Goal: Task Accomplishment & Management: Manage account settings

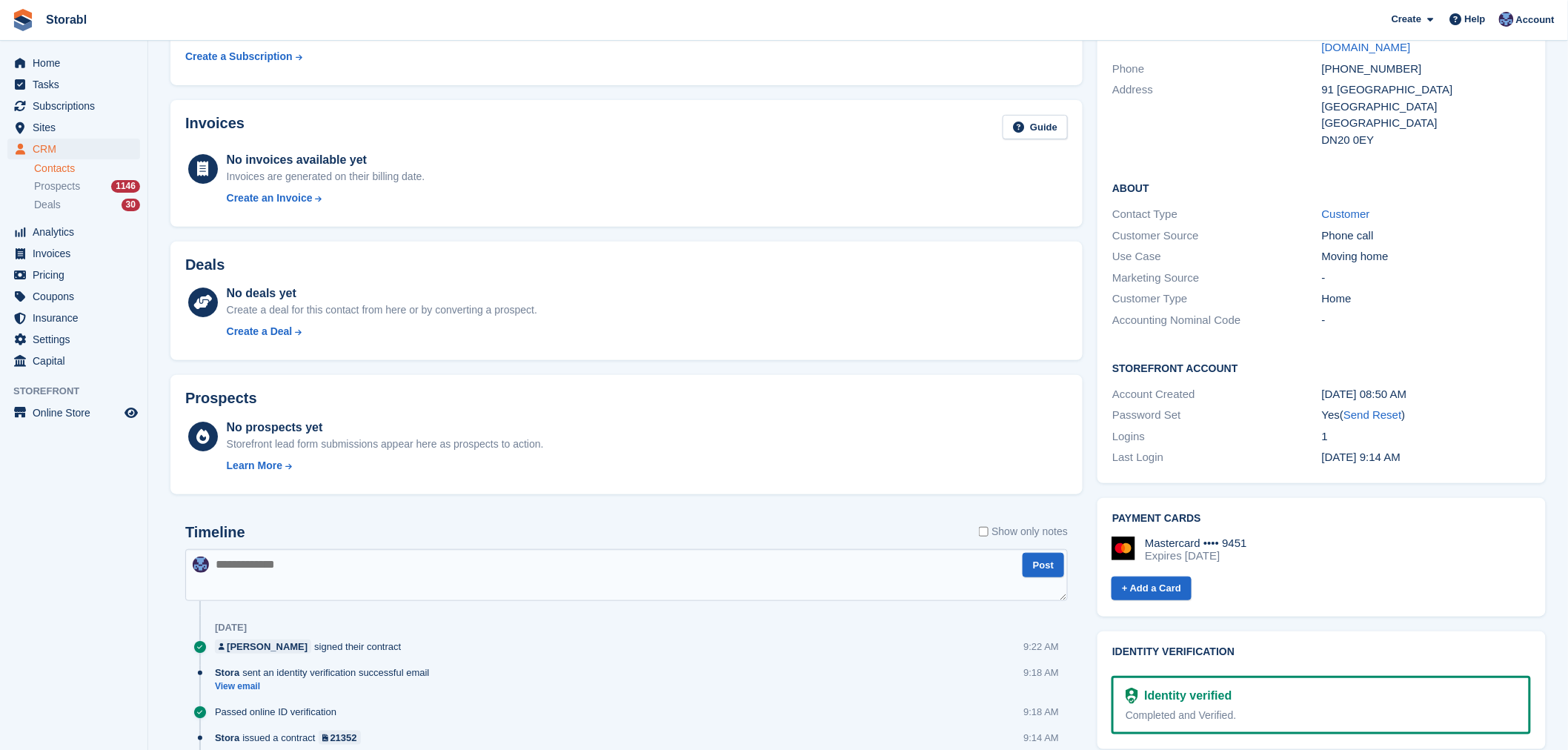
scroll to position [182, 0]
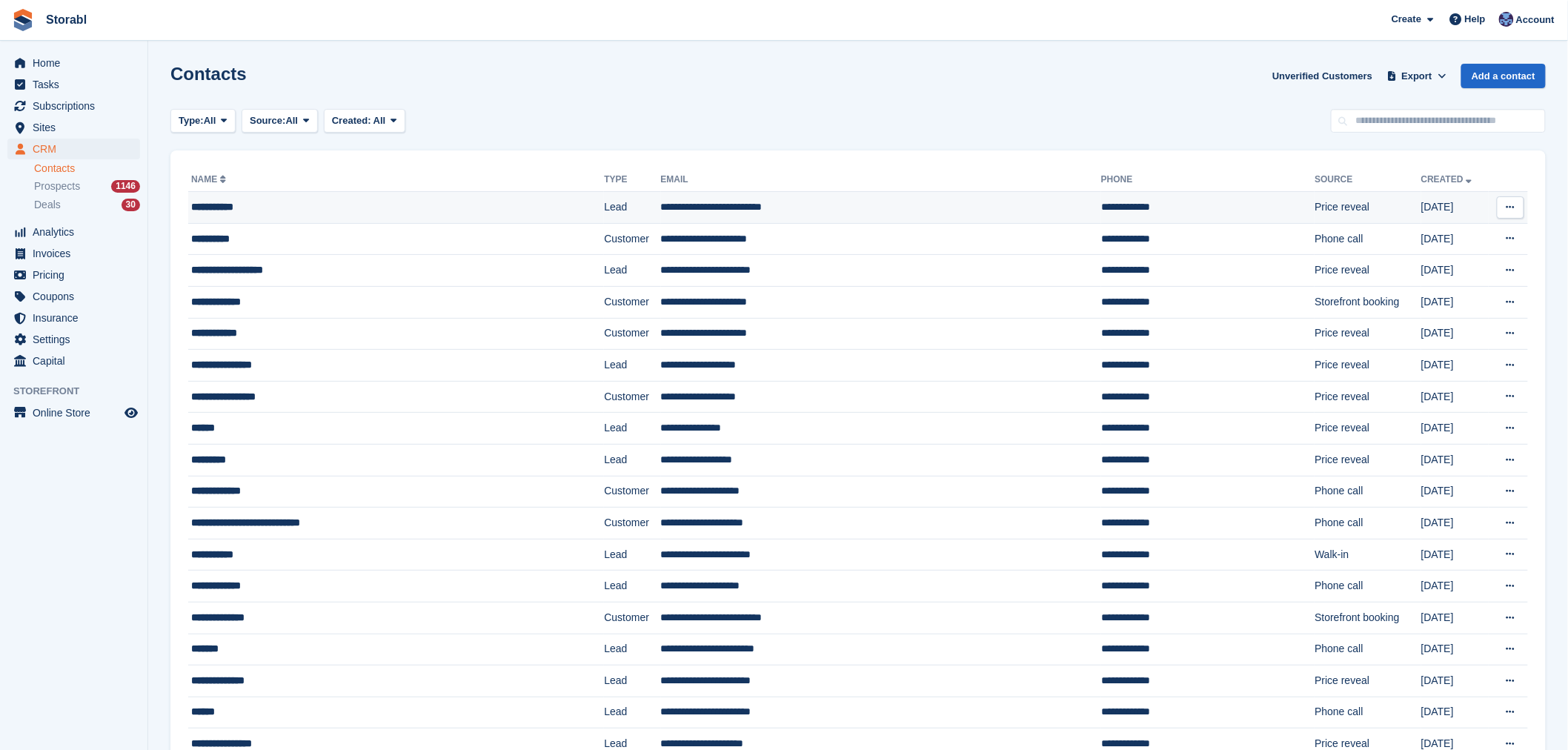
click at [394, 192] on td "**********" at bounding box center [396, 208] width 416 height 32
click at [68, 87] on span "Tasks" at bounding box center [77, 84] width 89 height 20
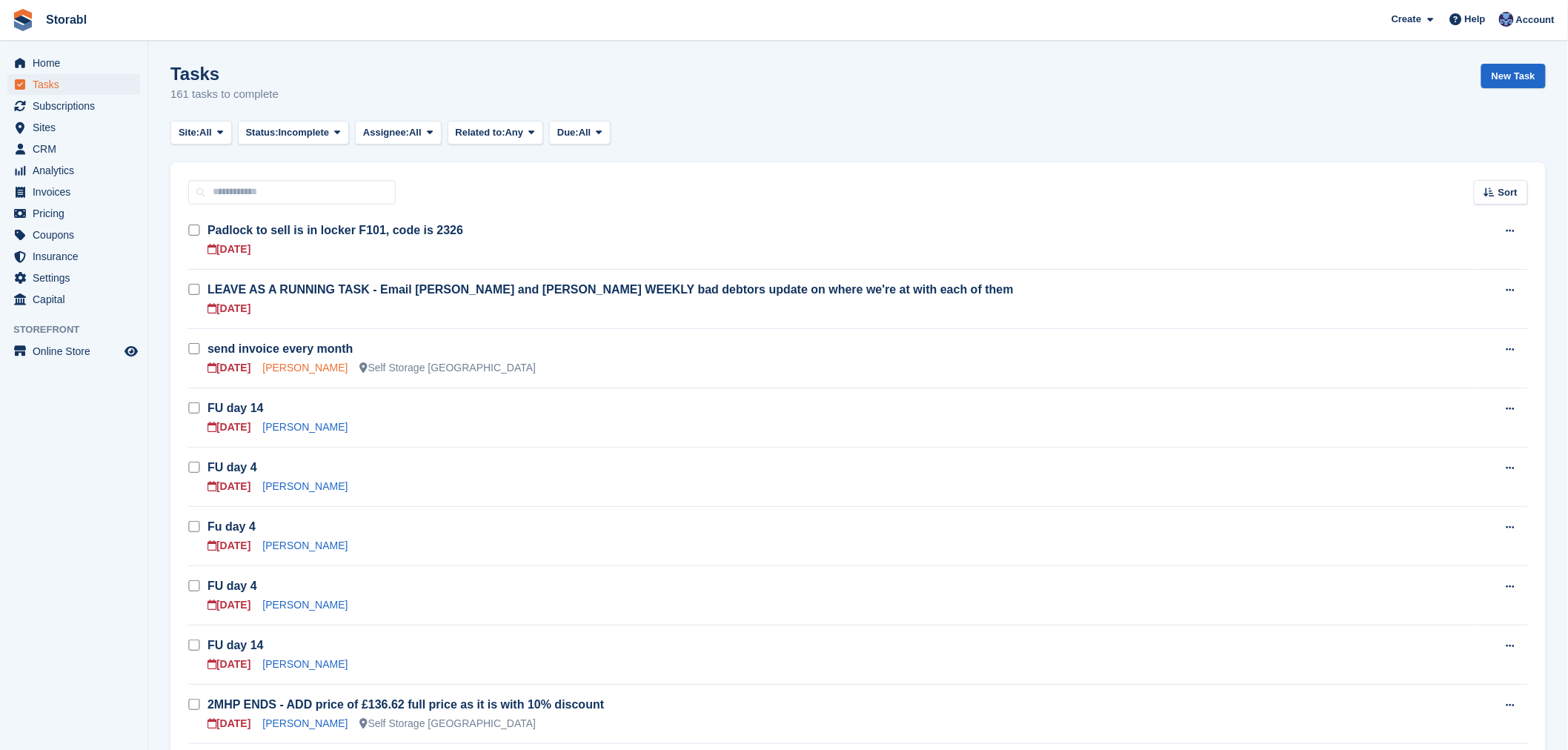
click at [294, 373] on link "Jack Bower" at bounding box center [305, 367] width 85 height 11
click at [120, 533] on aside "Home Tasks Subscriptions Subscriptions Subscriptions Contracts Price increases …" at bounding box center [74, 379] width 147 height 676
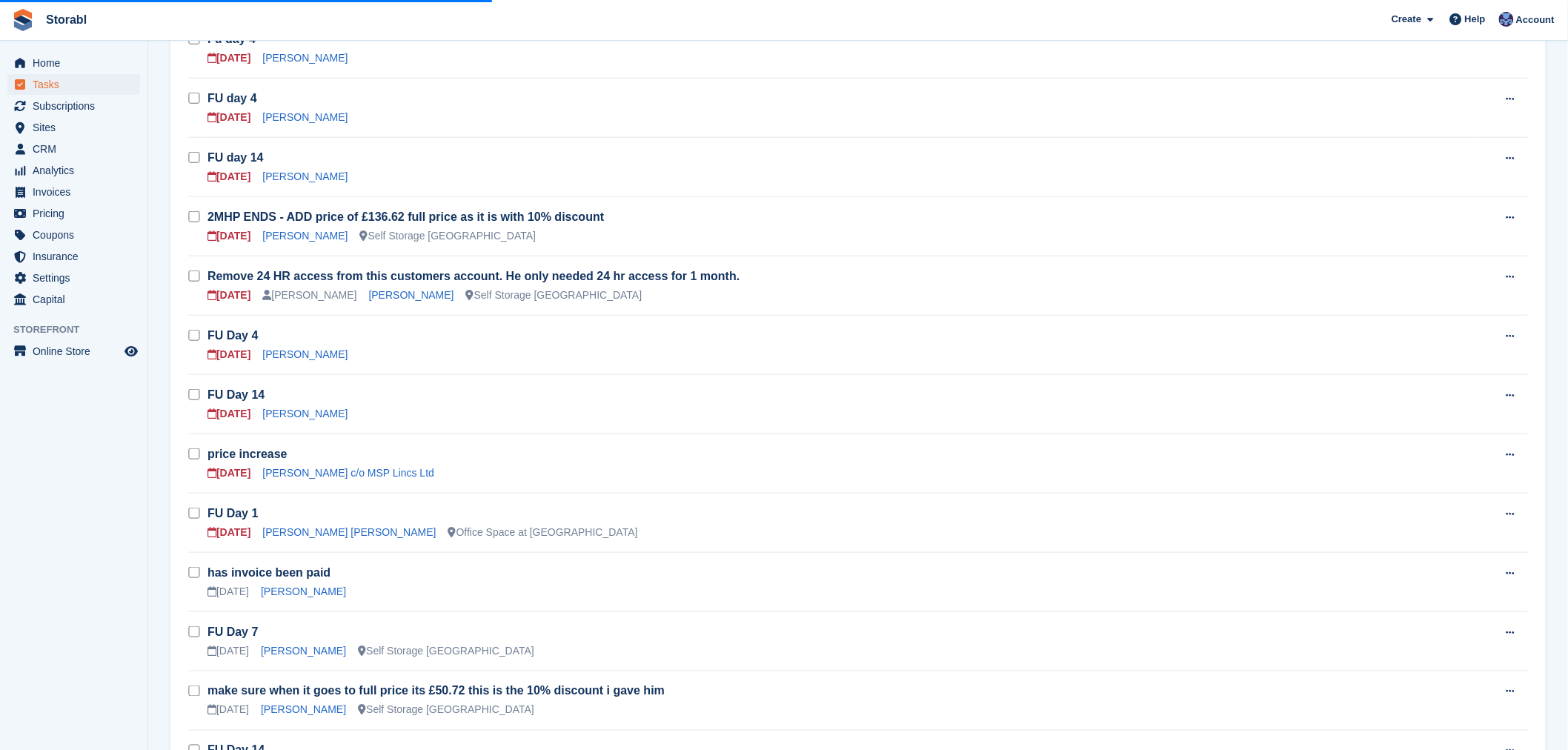
scroll to position [493, 0]
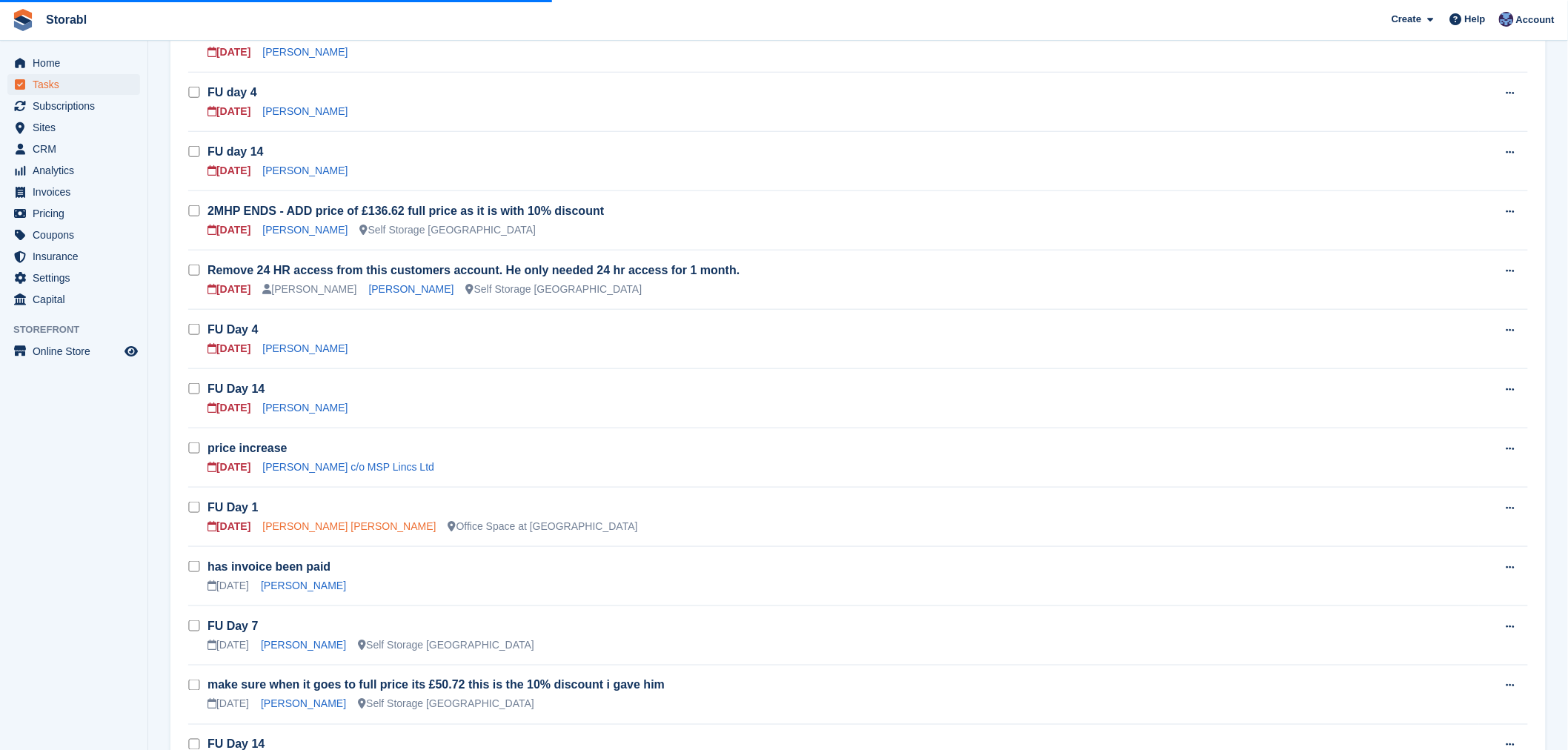
click at [367, 530] on link "[PERSON_NAME] [PERSON_NAME]" at bounding box center [349, 526] width 173 height 11
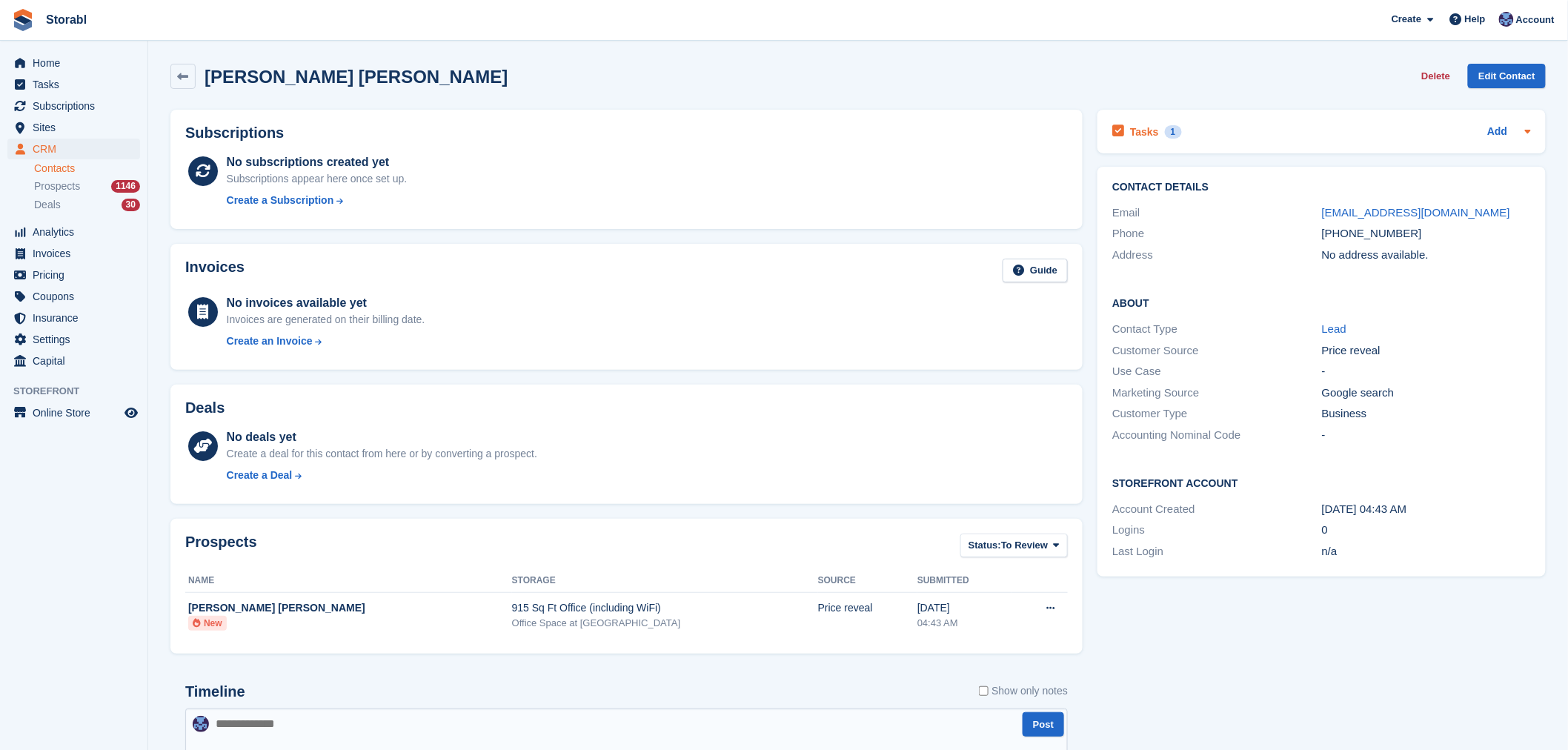
click at [1196, 131] on div "Tasks 1 Add" at bounding box center [1322, 132] width 419 height 20
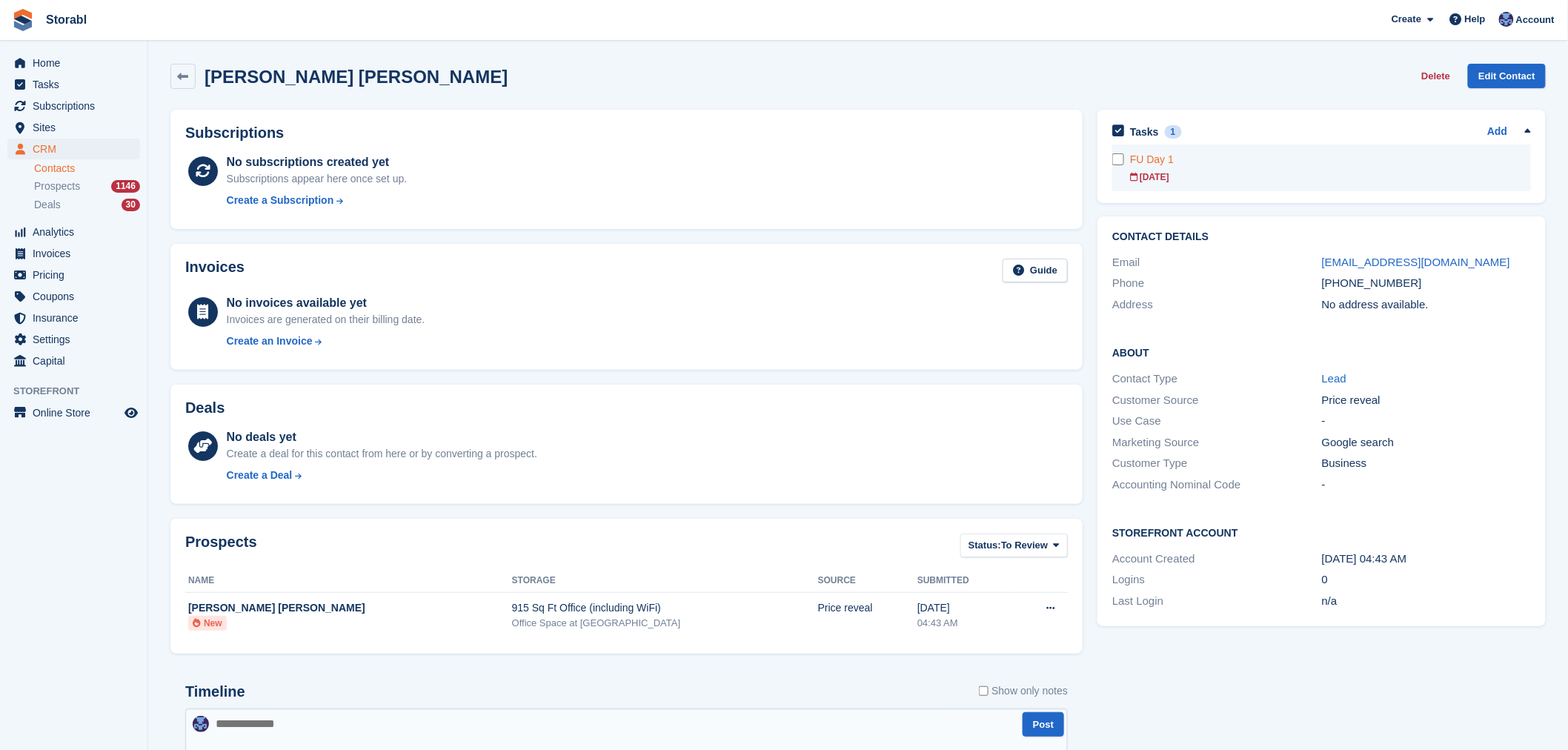
click at [1235, 175] on div "[DATE]" at bounding box center [1331, 177] width 401 height 13
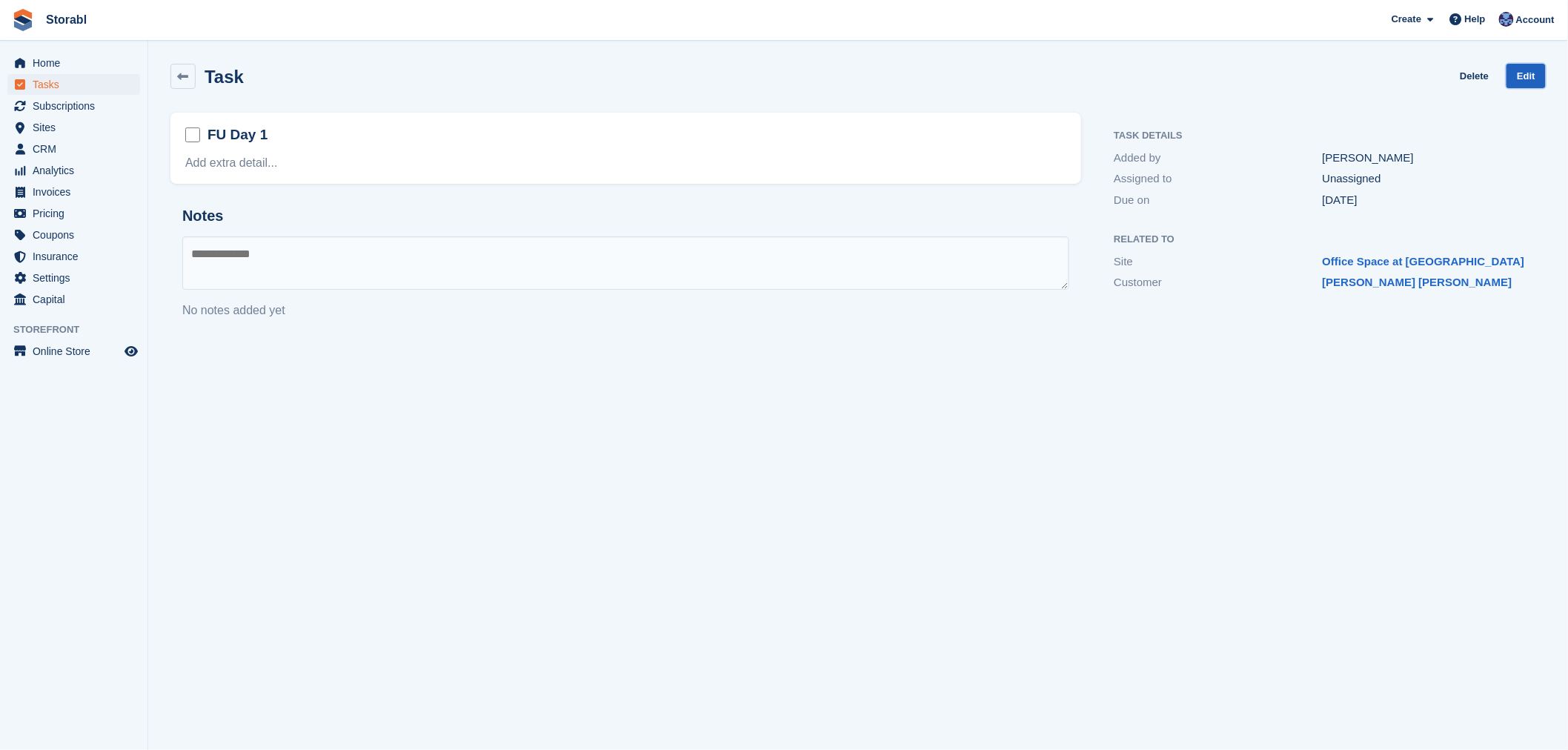
click at [1517, 79] on link "Edit" at bounding box center [1526, 76] width 39 height 25
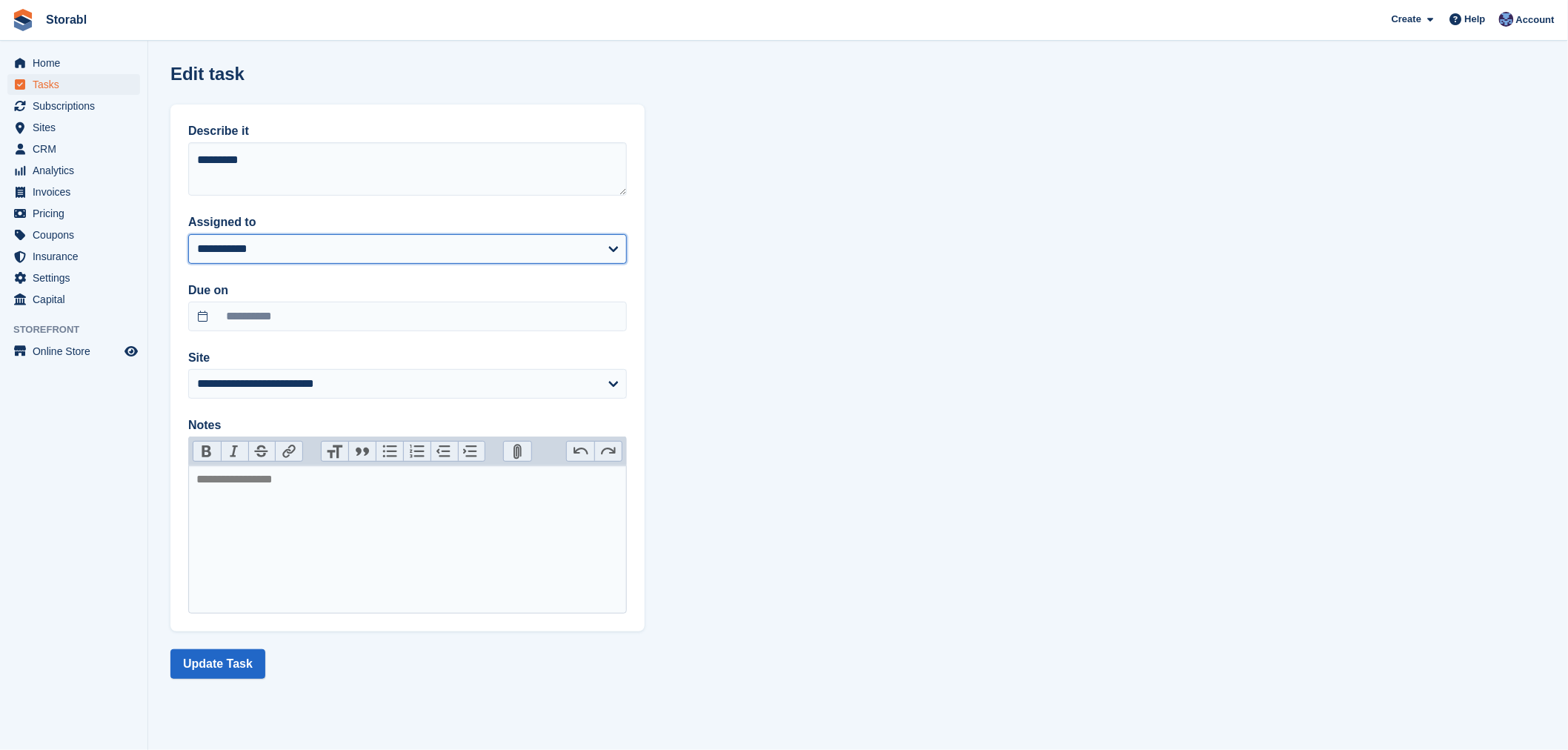
click at [381, 240] on select "**********" at bounding box center [408, 249] width 439 height 29
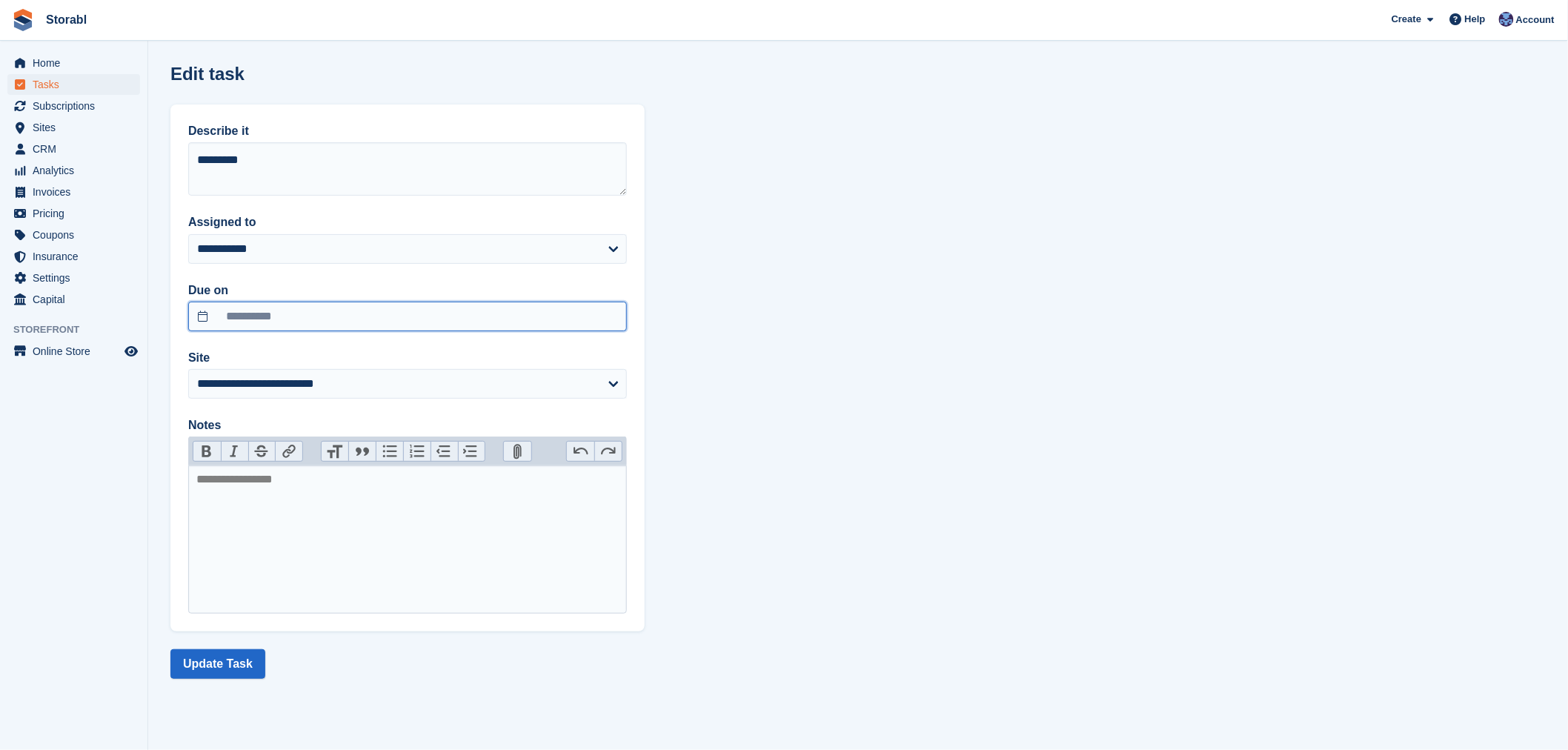
click at [360, 306] on input "**********" at bounding box center [408, 317] width 439 height 29
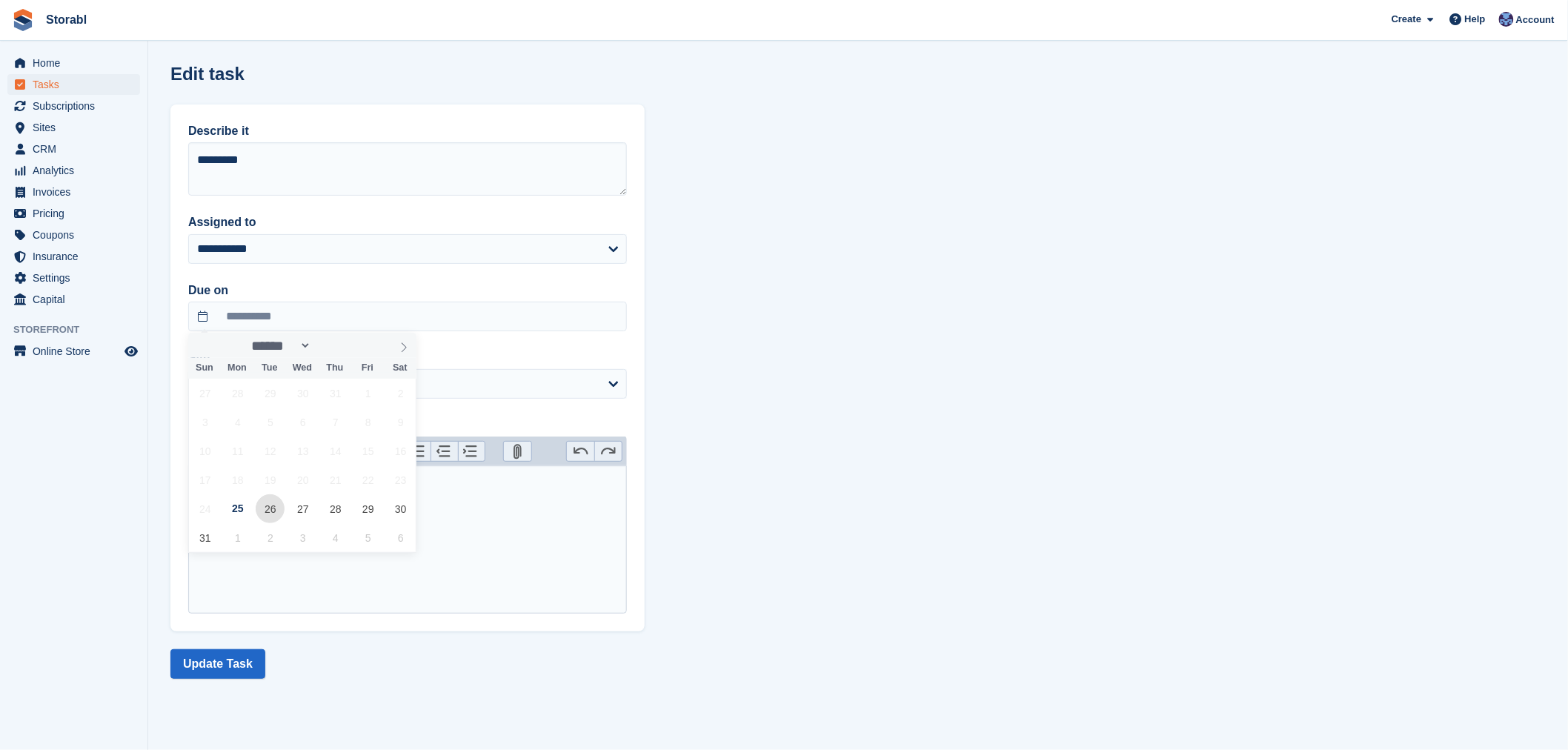
click at [271, 512] on span "26" at bounding box center [269, 508] width 29 height 29
type input "**********"
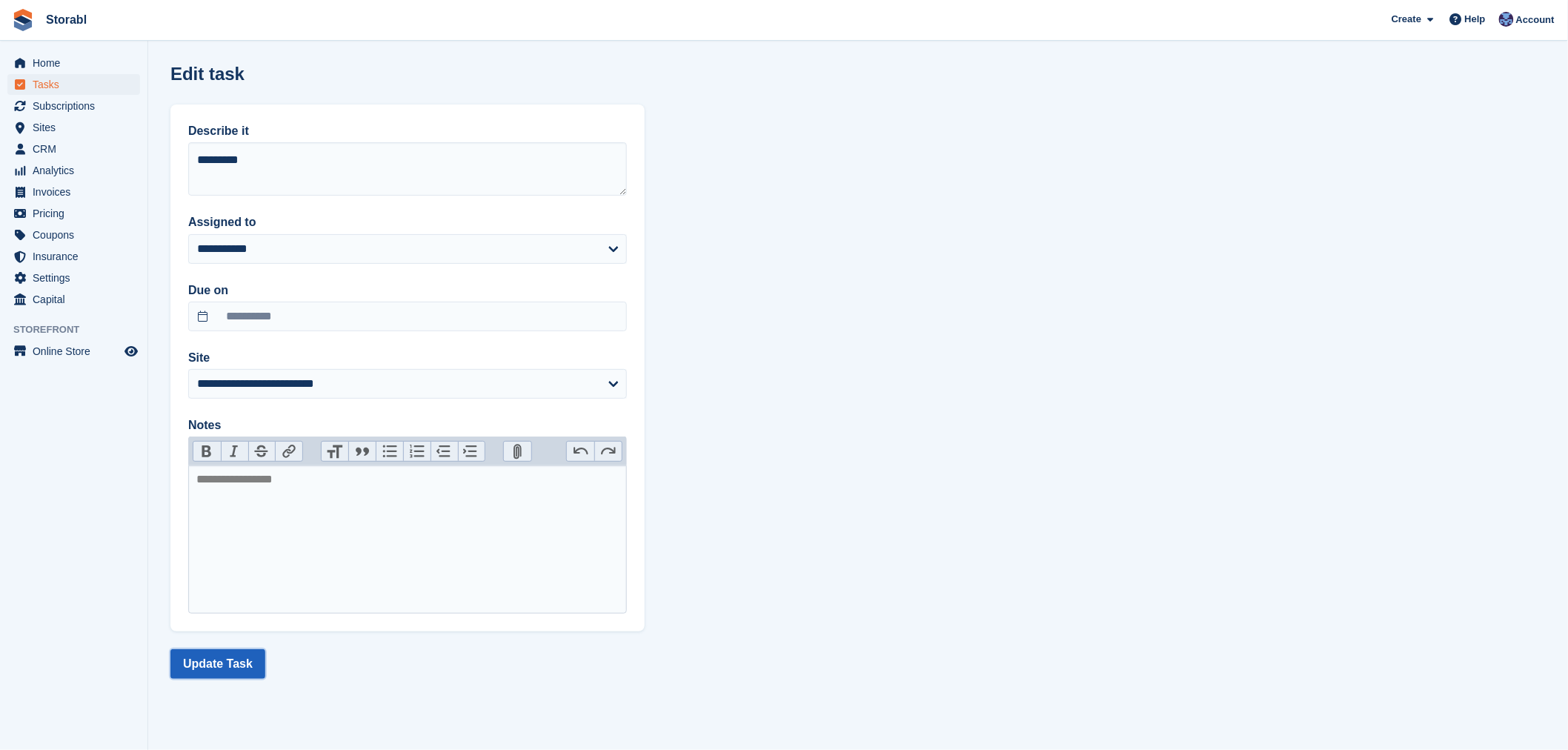
click at [221, 652] on button "Update Task" at bounding box center [218, 663] width 95 height 29
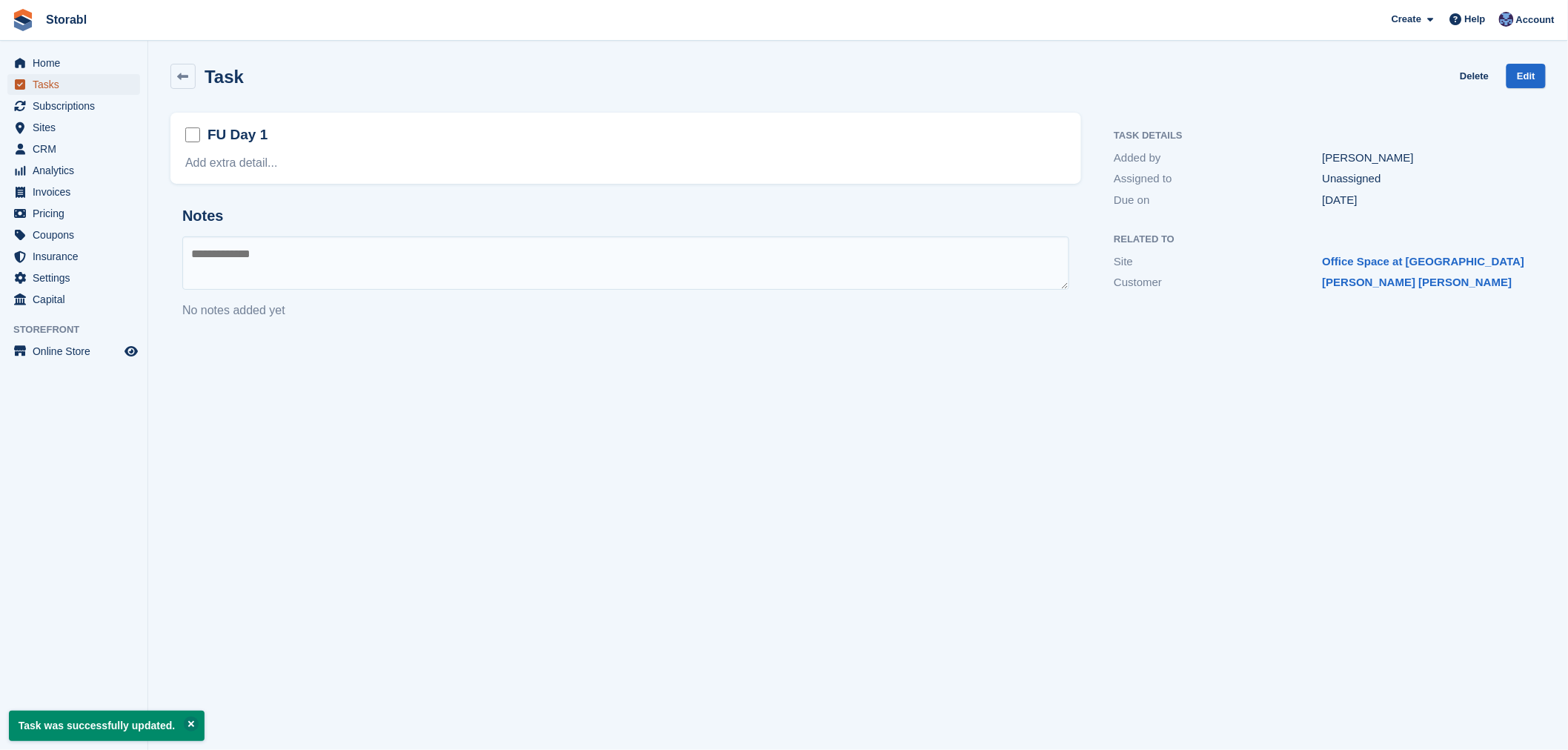
click at [54, 80] on span "Tasks" at bounding box center [77, 84] width 89 height 20
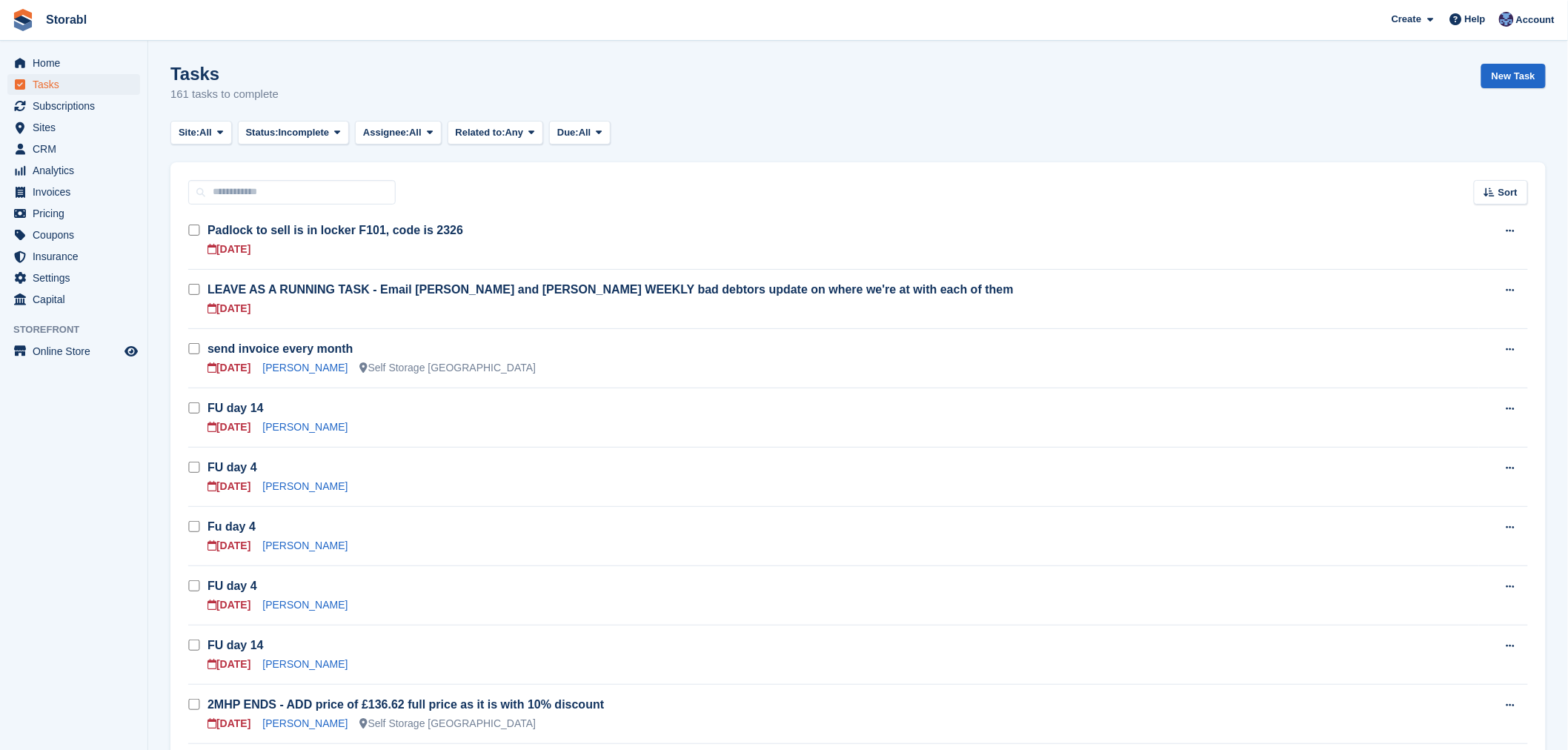
drag, startPoint x: 805, startPoint y: 119, endPoint x: 804, endPoint y: 168, distance: 49.0
click at [805, 119] on div "Tasks 161 tasks to complete New Task" at bounding box center [858, 92] width 1376 height 57
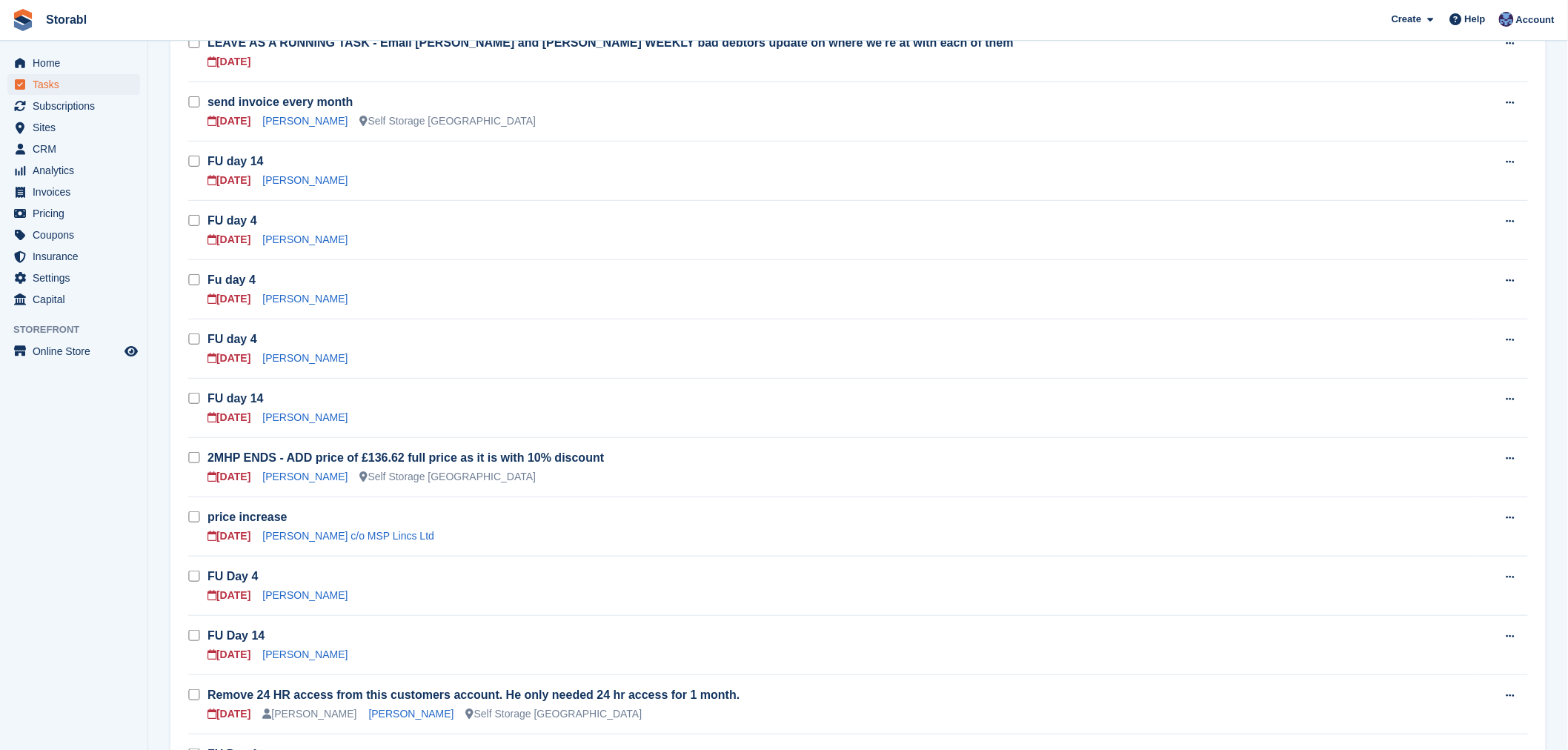
scroll to position [329, 0]
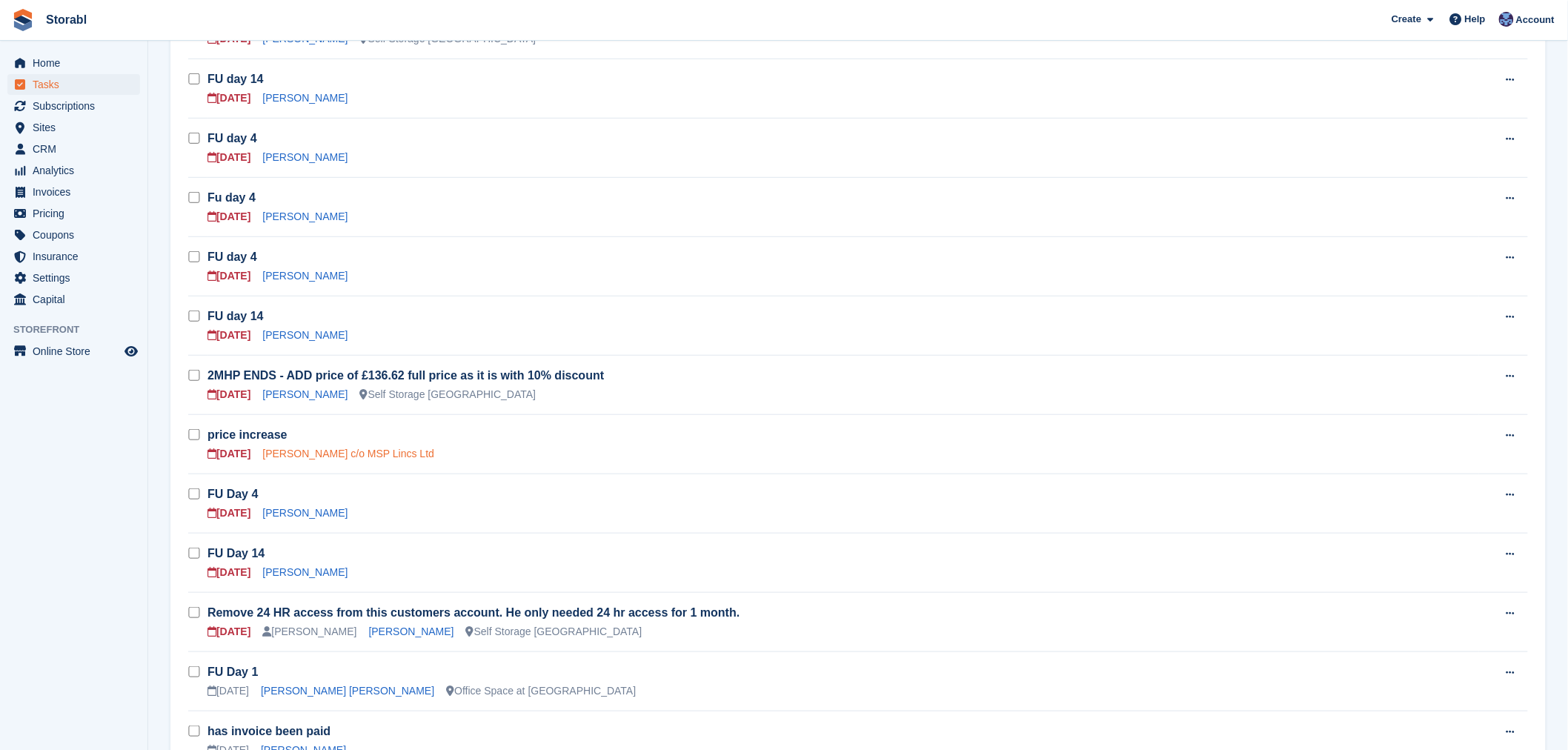
click at [332, 453] on link "[PERSON_NAME] c/o MSP Lincs Ltd" at bounding box center [349, 453] width 172 height 11
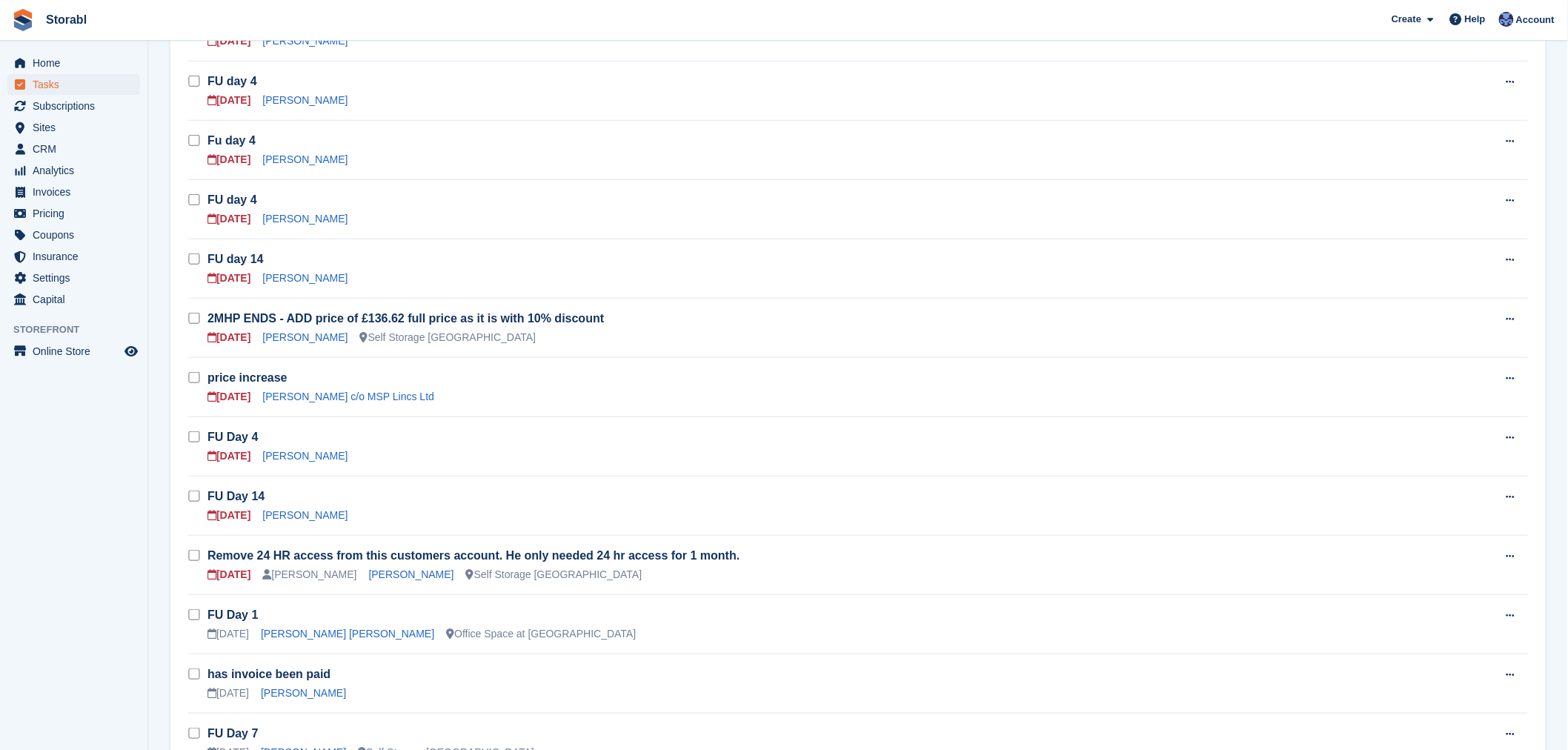
scroll to position [411, 0]
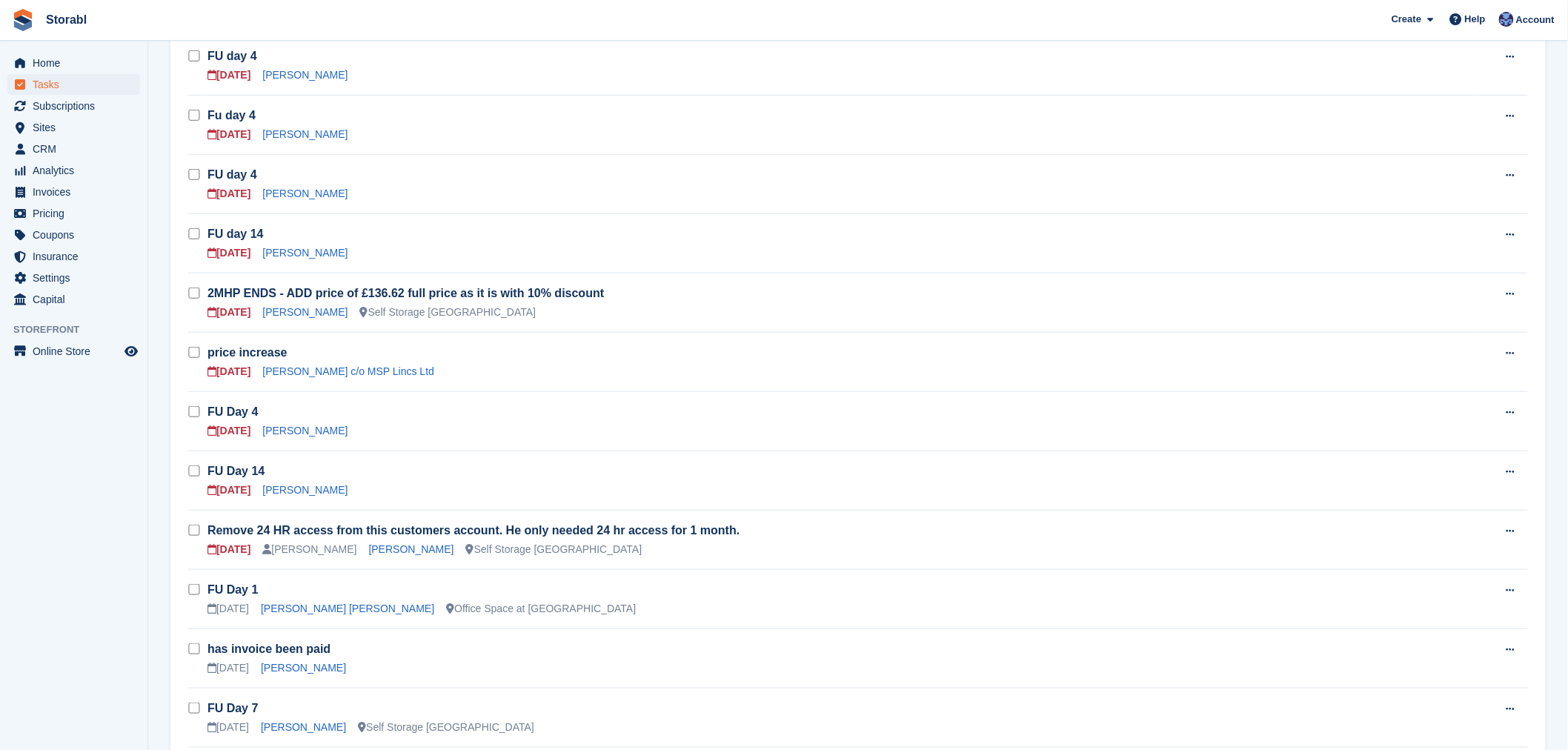
drag, startPoint x: 421, startPoint y: 553, endPoint x: 475, endPoint y: 437, distance: 128.0
click at [421, 552] on link "[PERSON_NAME]" at bounding box center [412, 549] width 85 height 11
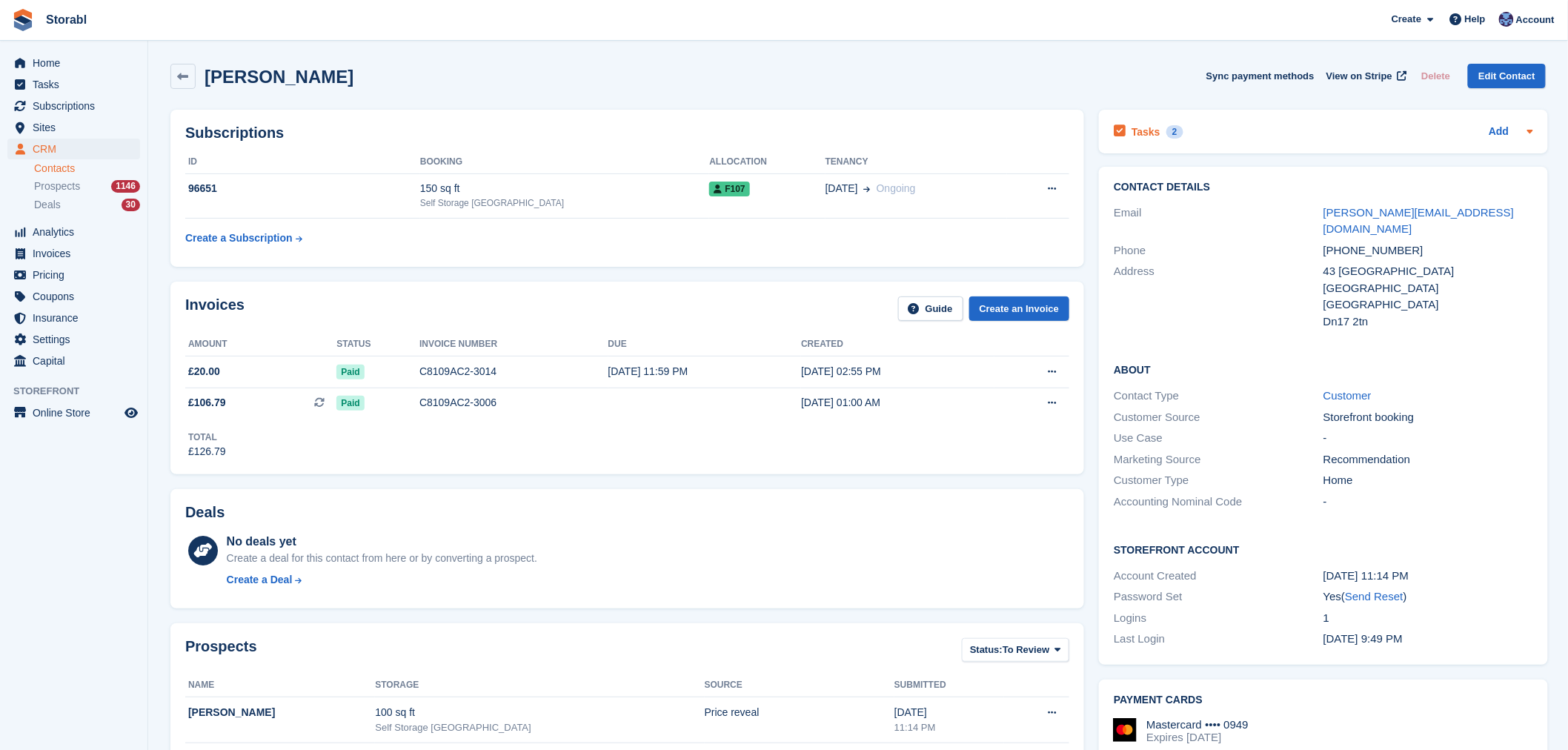
click at [1196, 134] on div "Tasks 2 Add" at bounding box center [1323, 132] width 419 height 20
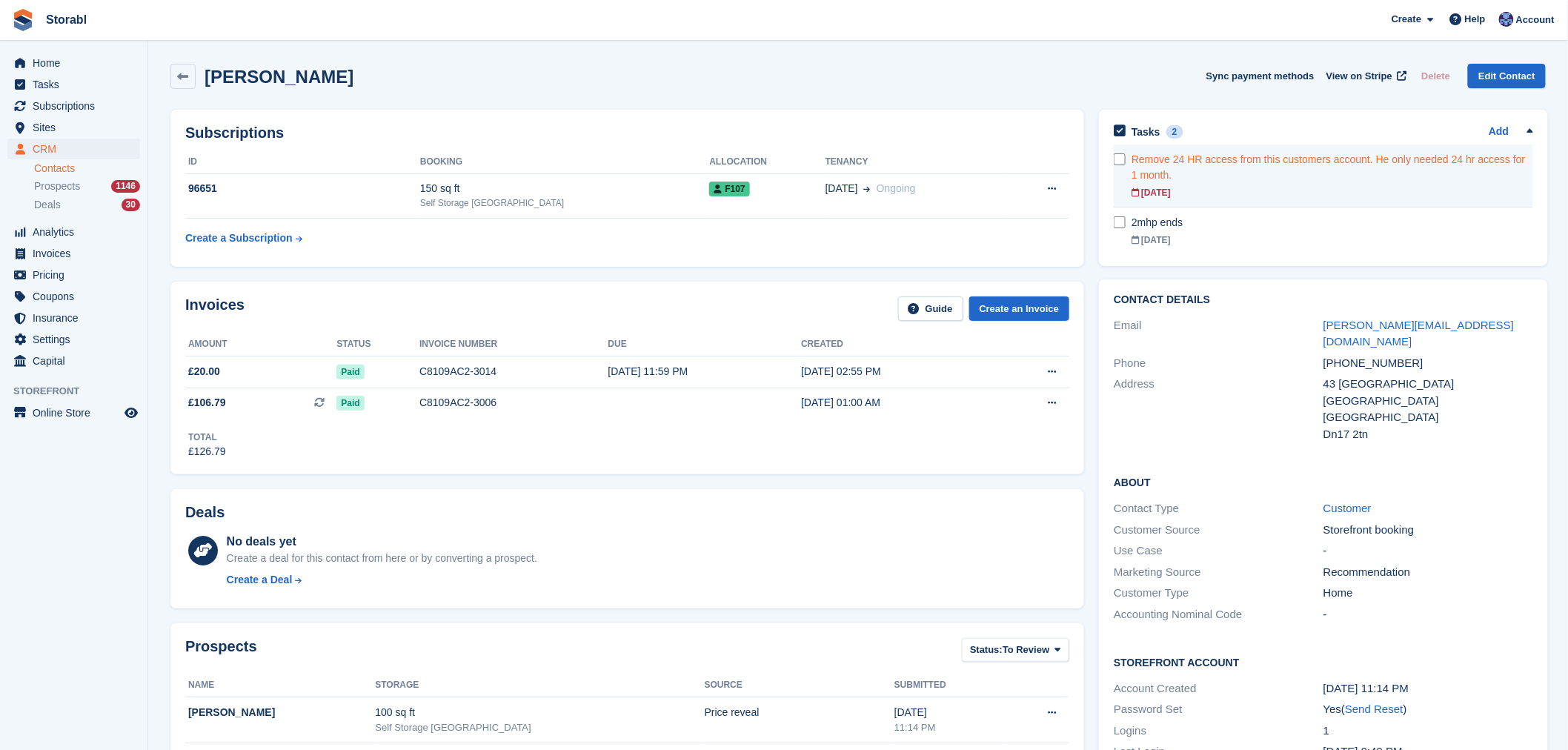
click at [1288, 174] on div "Remove 24 HR access from this customers account. He only needed 24 hr access fo…" at bounding box center [1332, 168] width 401 height 31
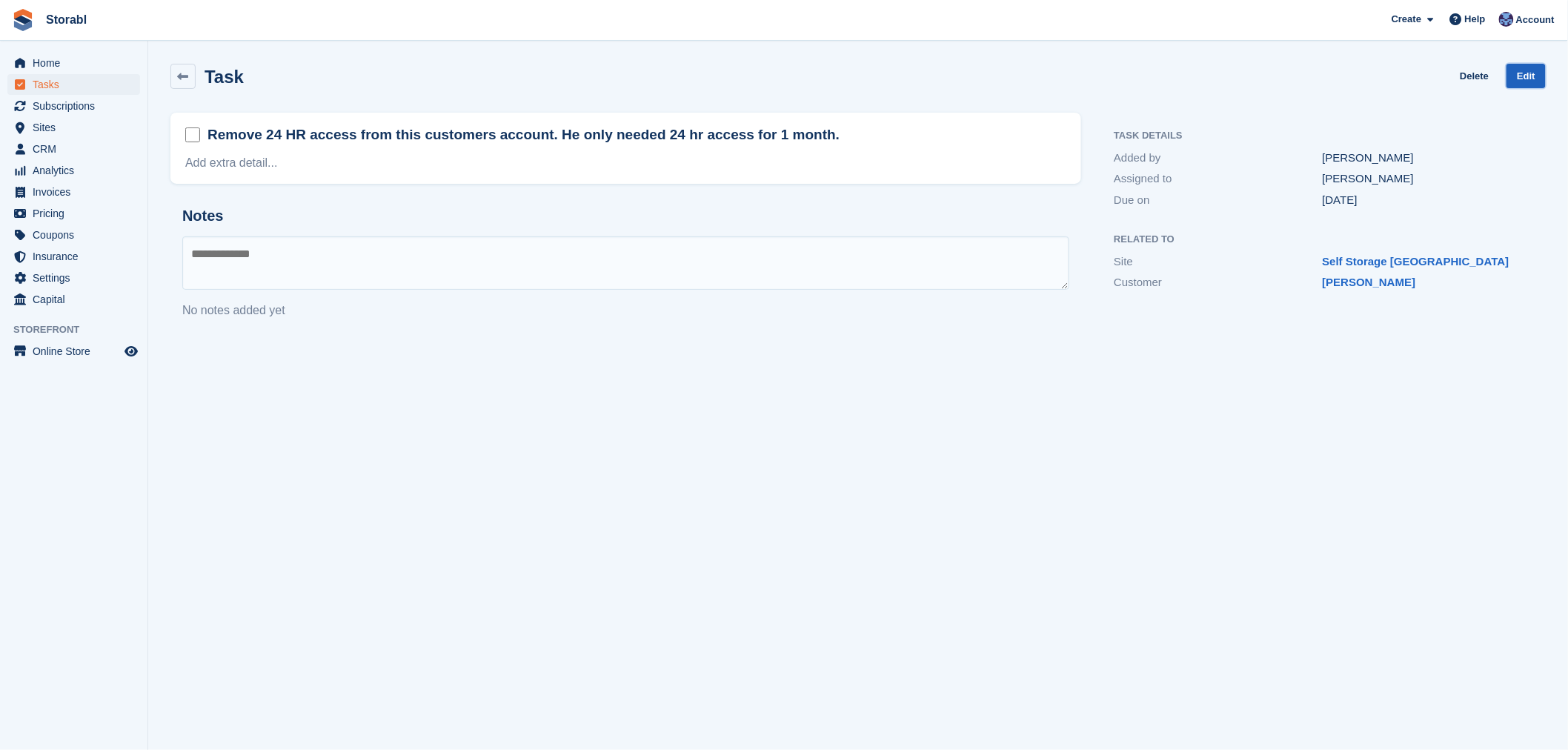
click at [1514, 70] on link "Edit" at bounding box center [1526, 76] width 39 height 25
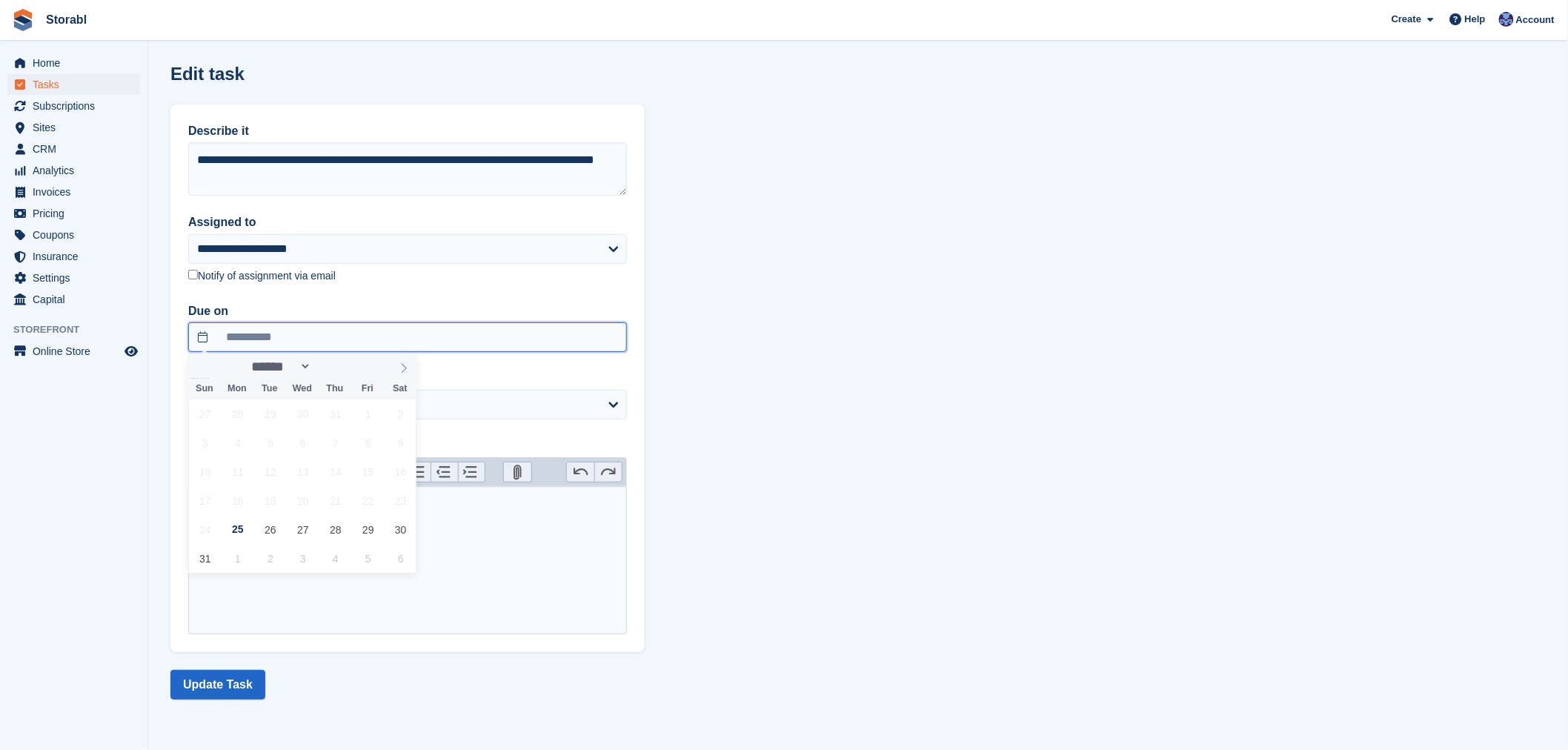
click at [345, 342] on input "**********" at bounding box center [408, 337] width 439 height 29
click at [280, 533] on span "26" at bounding box center [269, 528] width 29 height 29
type input "**********"
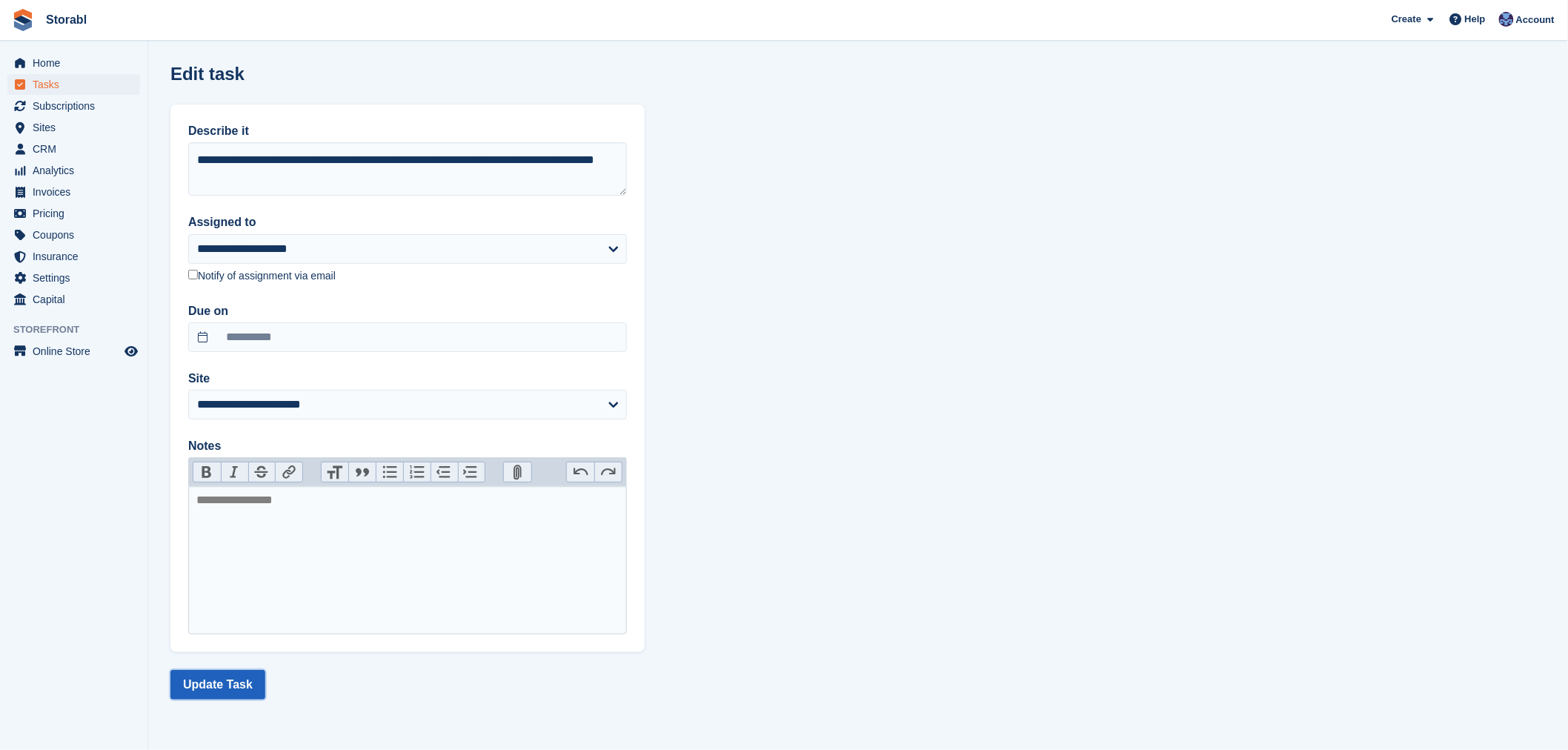
click at [233, 675] on button "Update Task" at bounding box center [218, 685] width 95 height 29
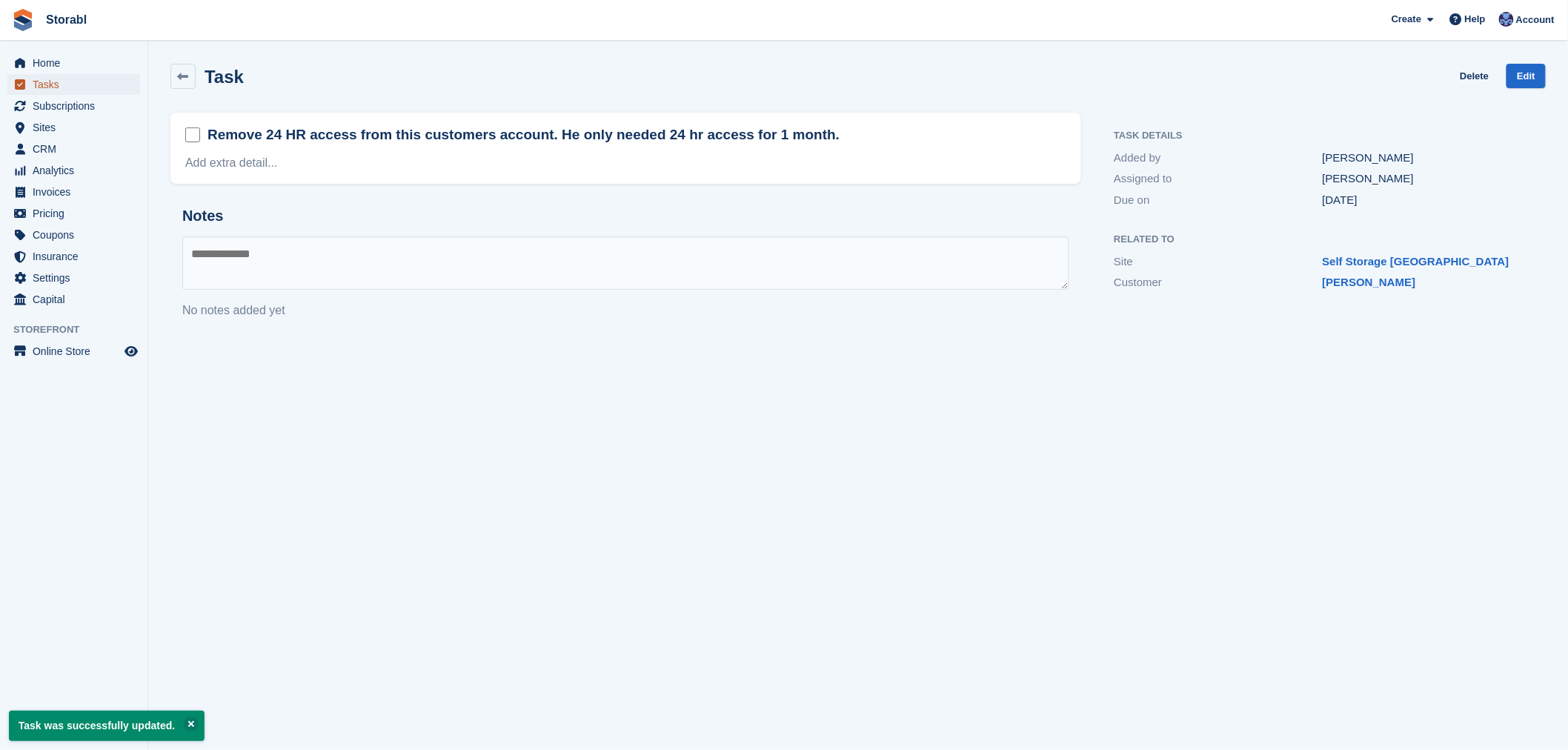
click at [68, 90] on span "Tasks" at bounding box center [77, 84] width 89 height 20
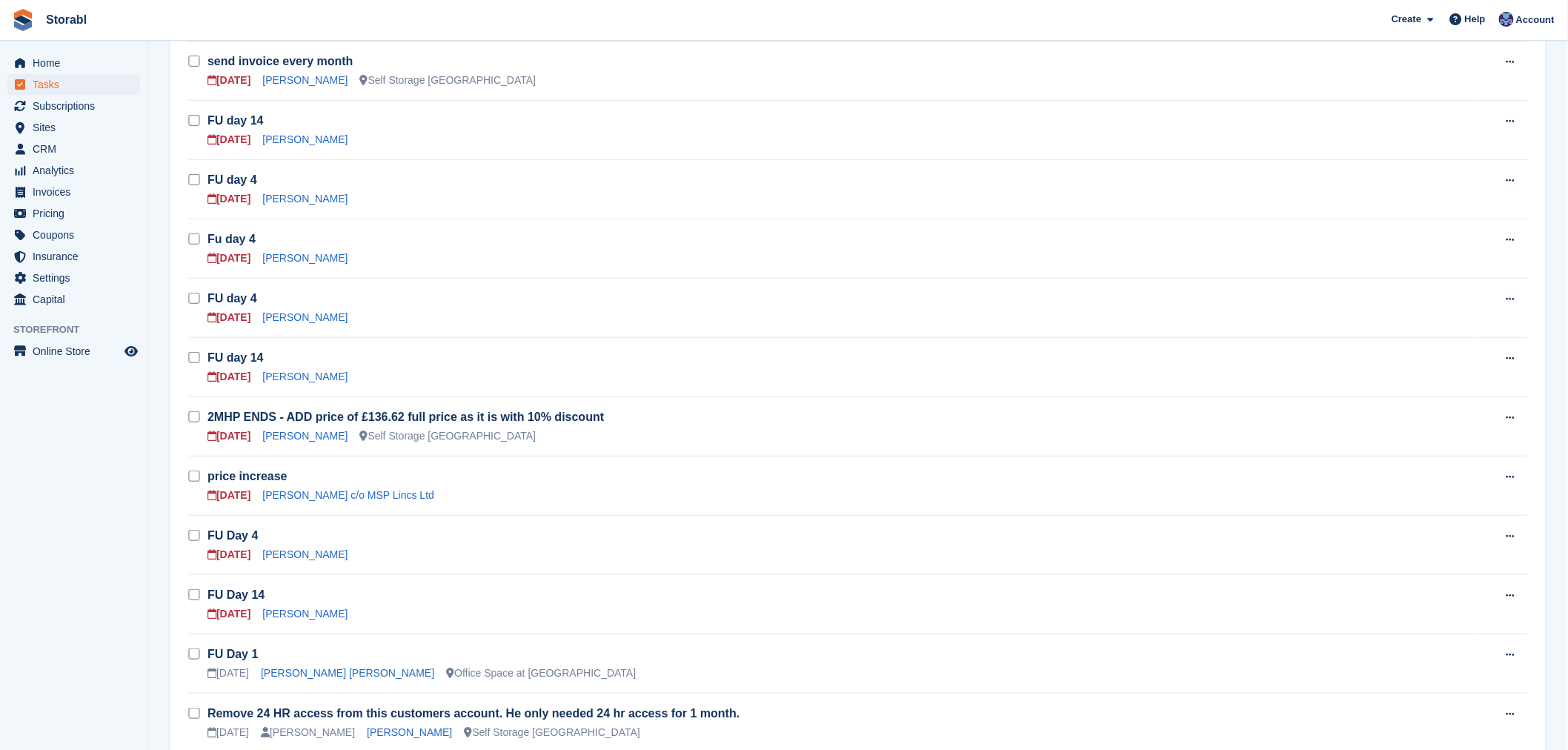
scroll to position [329, 0]
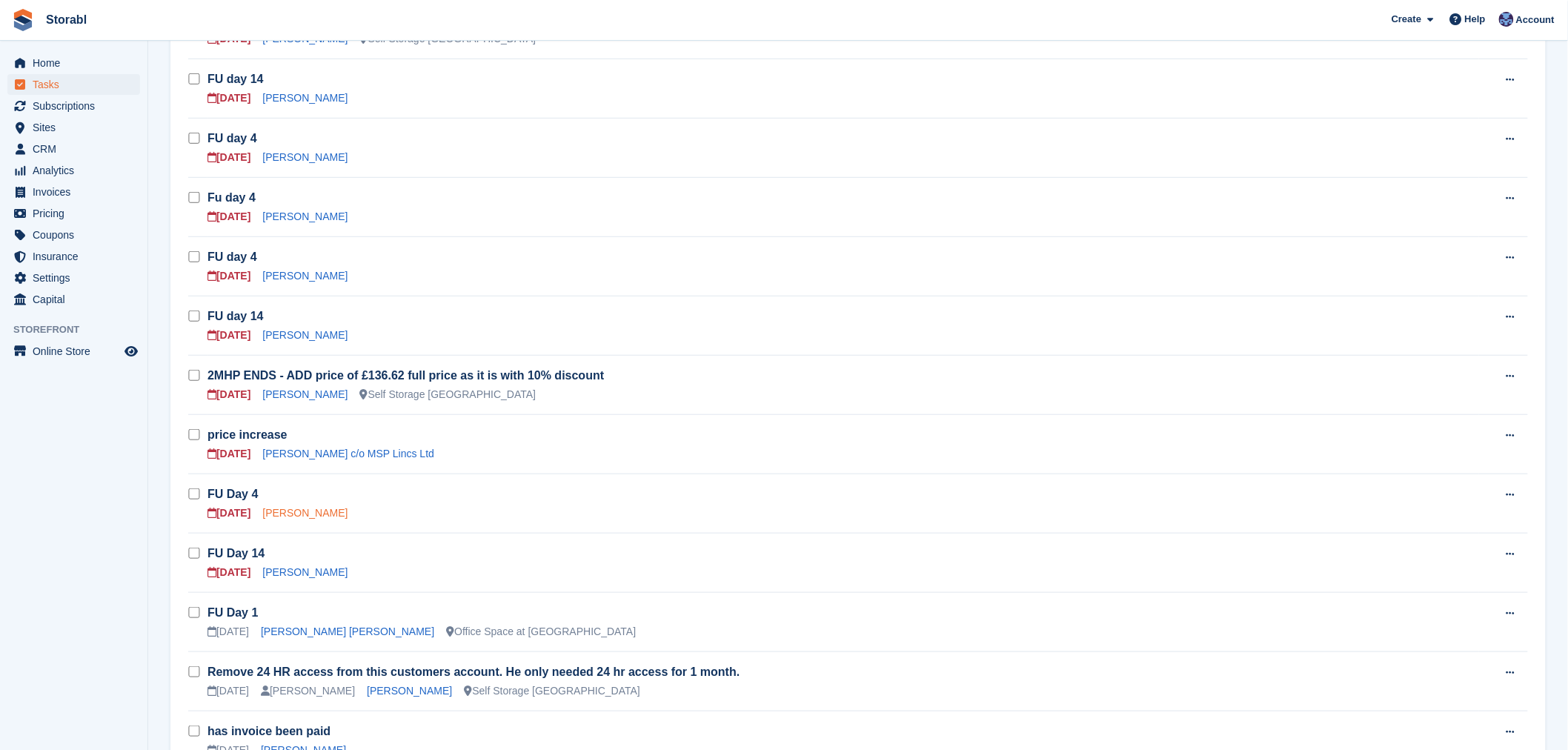
click at [325, 516] on link "[PERSON_NAME]" at bounding box center [305, 512] width 85 height 11
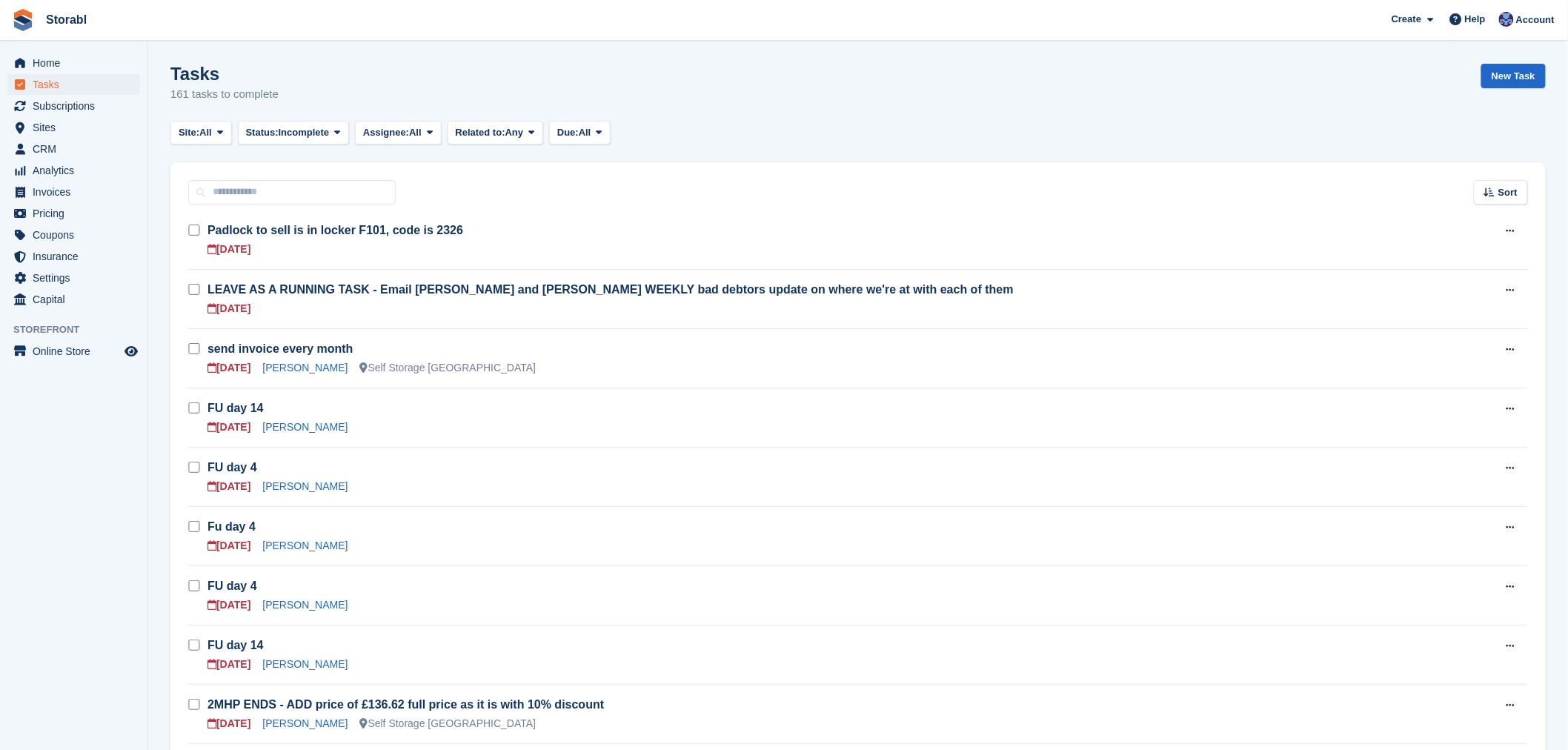
scroll to position [329, 0]
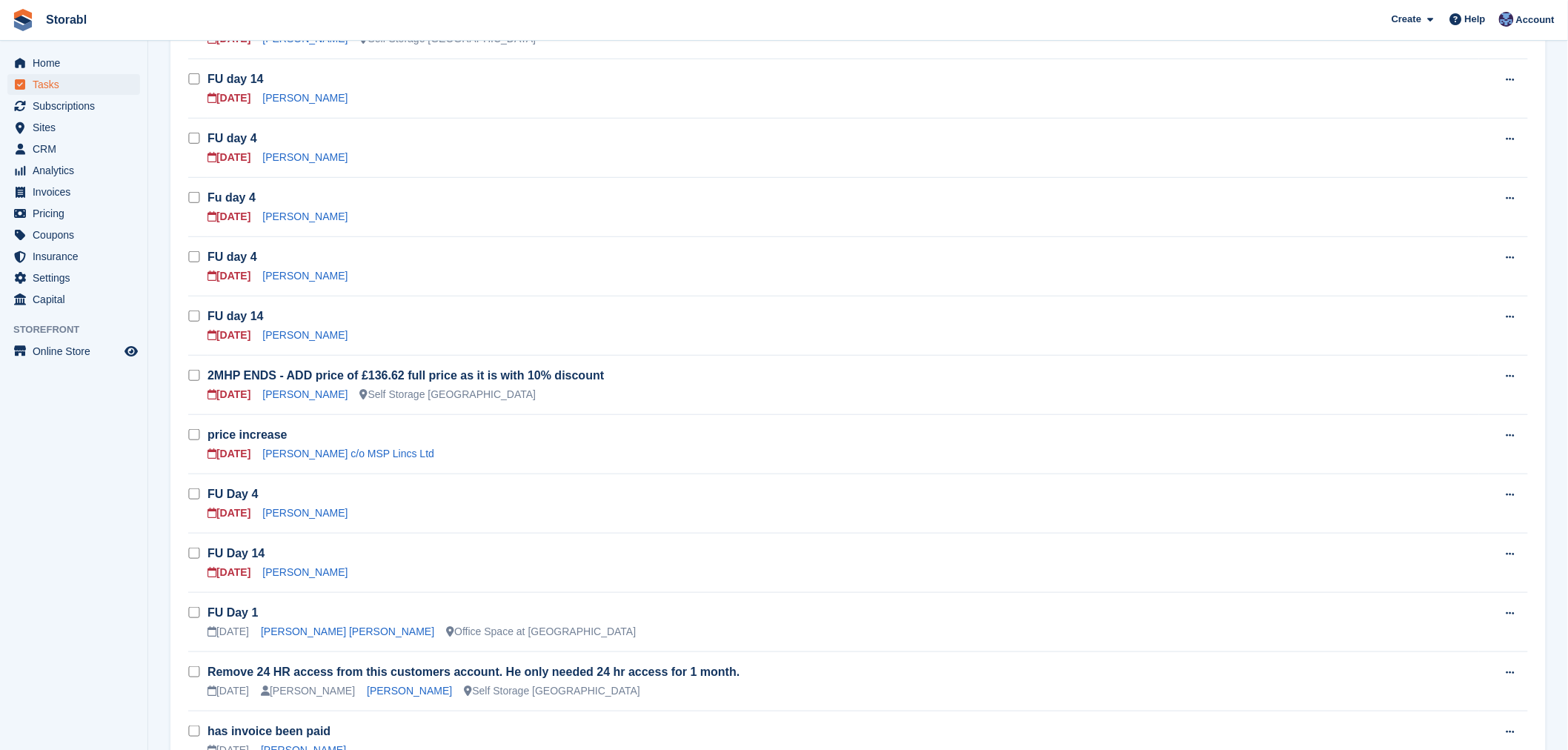
click at [291, 283] on div "[PERSON_NAME]" at bounding box center [305, 276] width 85 height 16
click at [292, 278] on link "[PERSON_NAME]" at bounding box center [305, 276] width 85 height 11
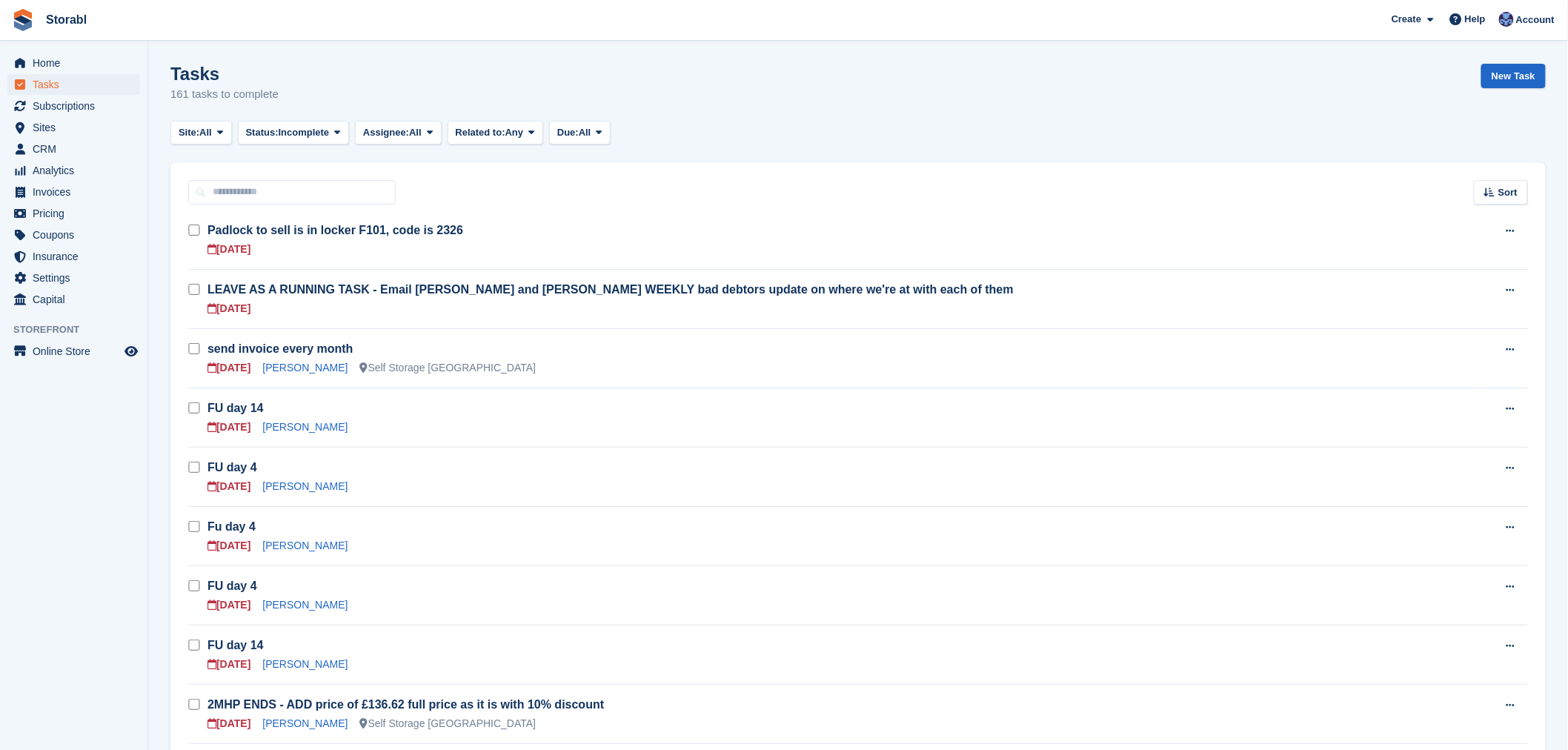
scroll to position [329, 0]
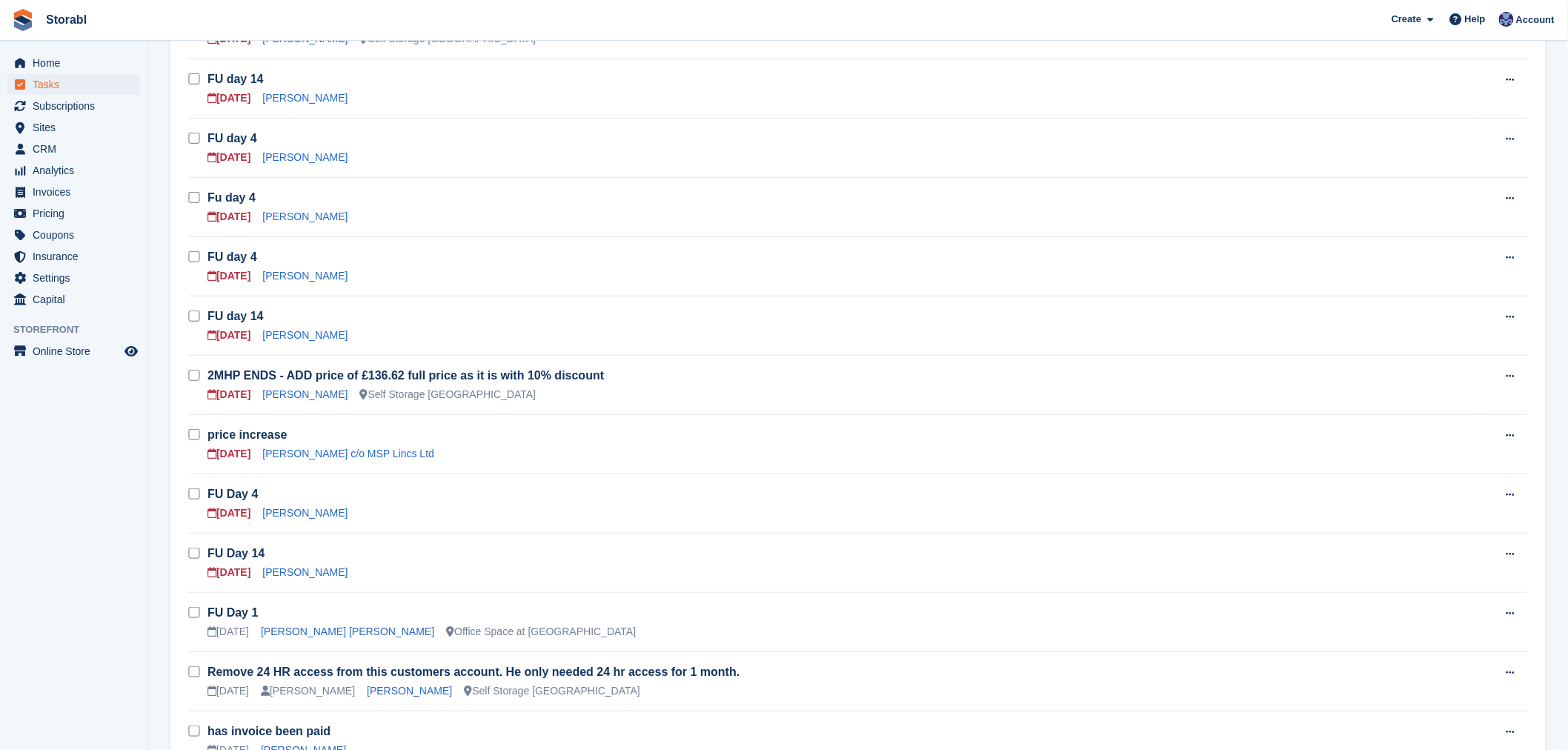
click at [284, 224] on td "Fu day 4 25 Aug Ken Spencer" at bounding box center [844, 206] width 1272 height 59
click at [284, 223] on div "[PERSON_NAME]" at bounding box center [305, 216] width 85 height 16
click at [286, 220] on link "[PERSON_NAME]" at bounding box center [305, 216] width 85 height 11
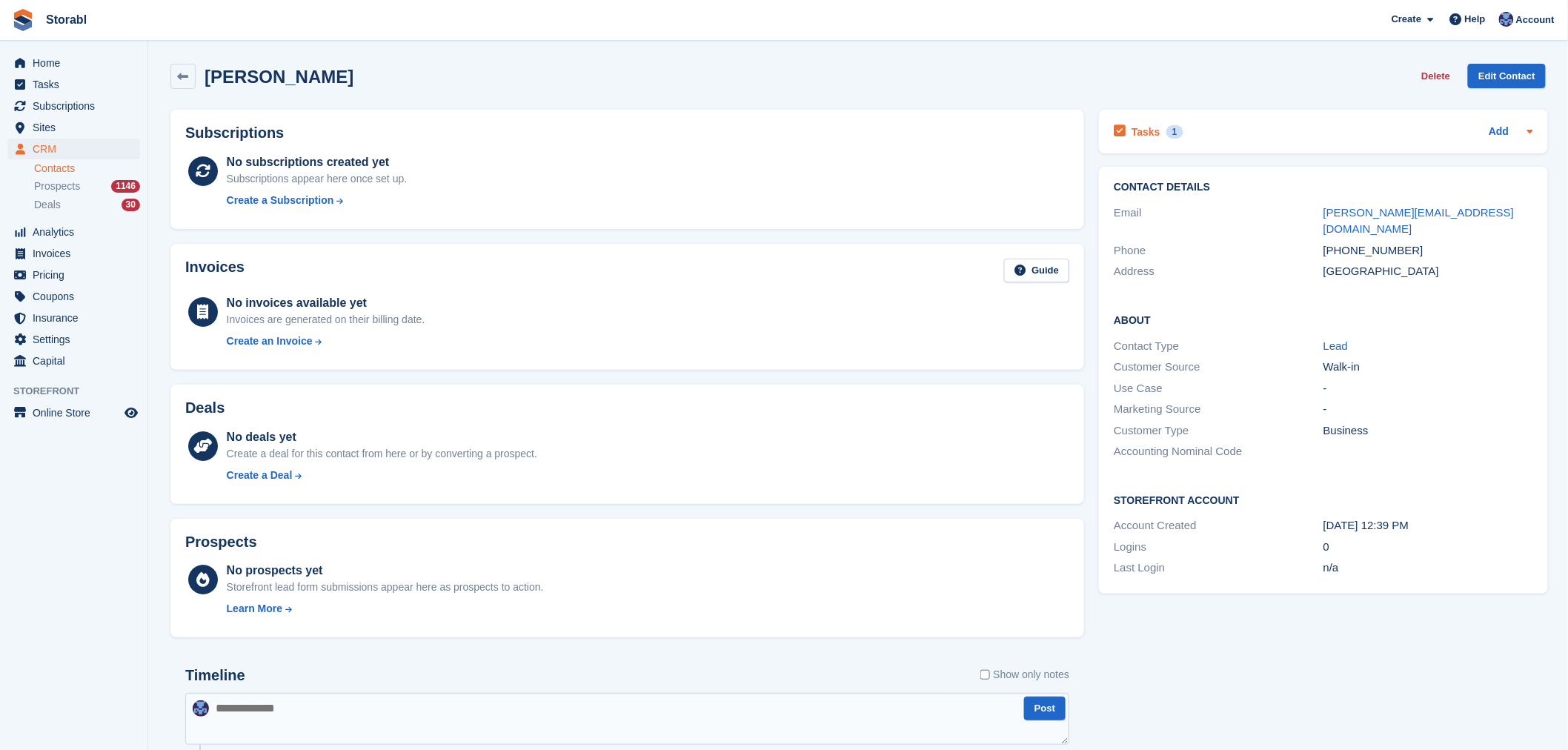
click at [1223, 134] on div "Tasks 1 Add" at bounding box center [1323, 132] width 419 height 20
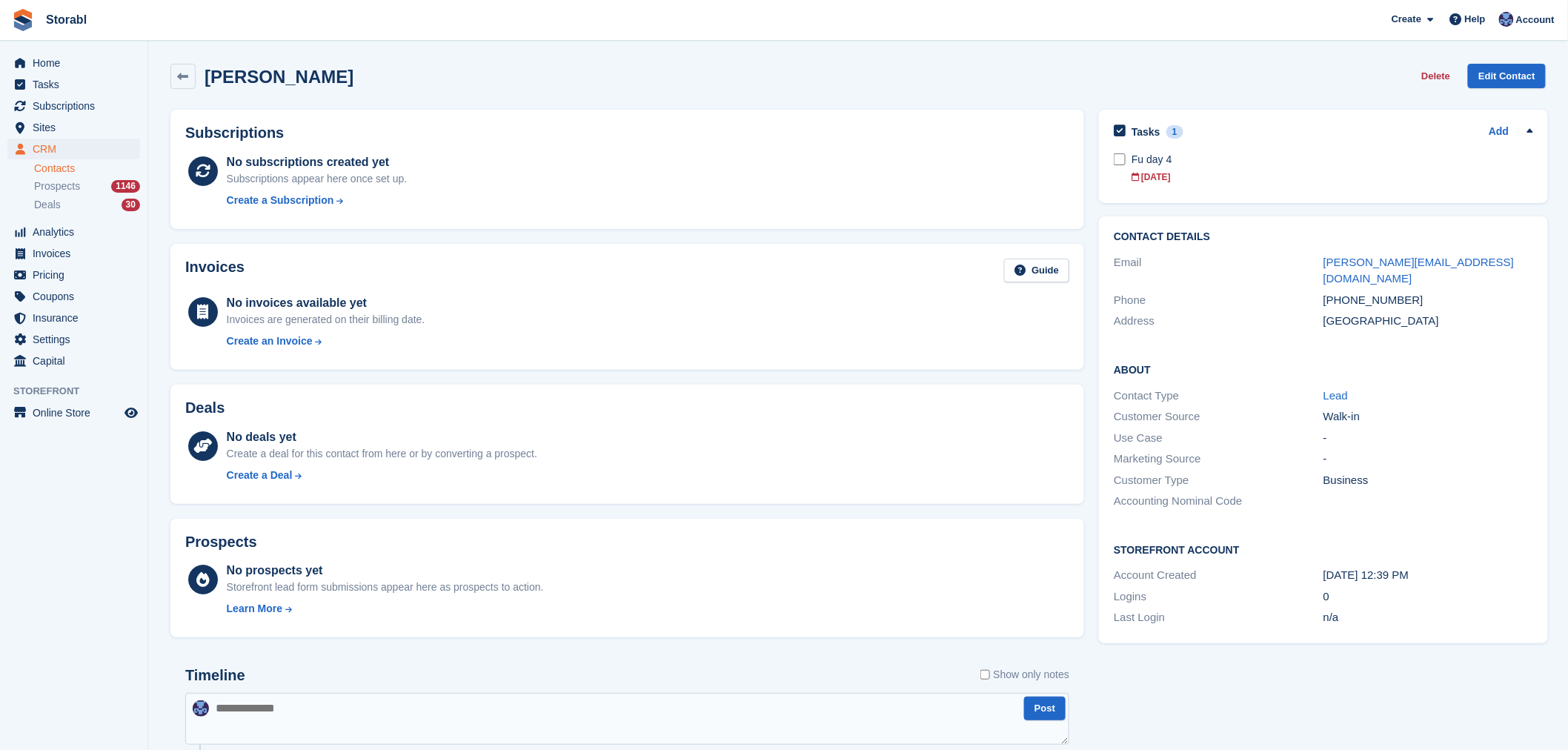
click at [1214, 170] on div "[DATE]" at bounding box center [1332, 177] width 401 height 13
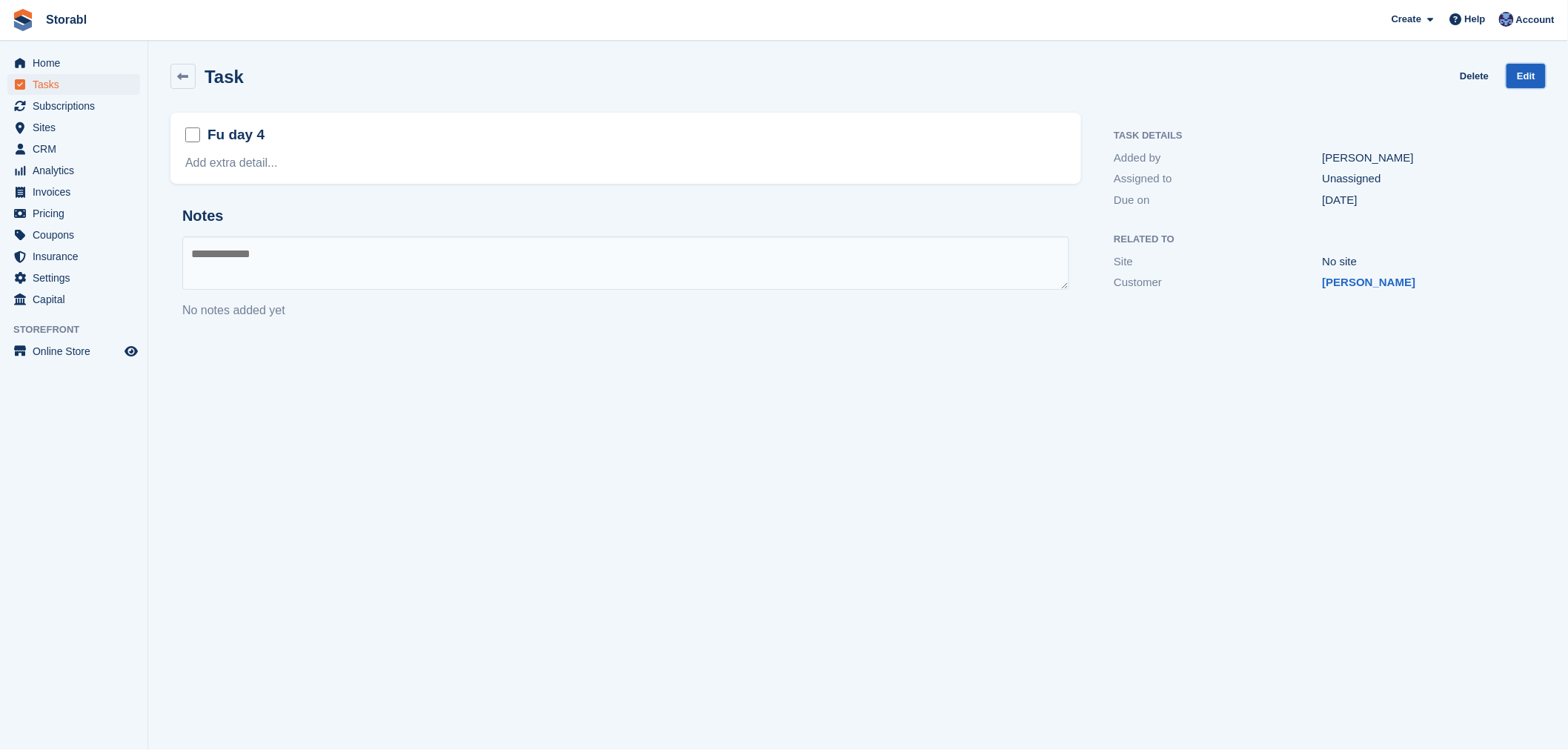
click at [1518, 73] on link "Edit" at bounding box center [1526, 76] width 39 height 25
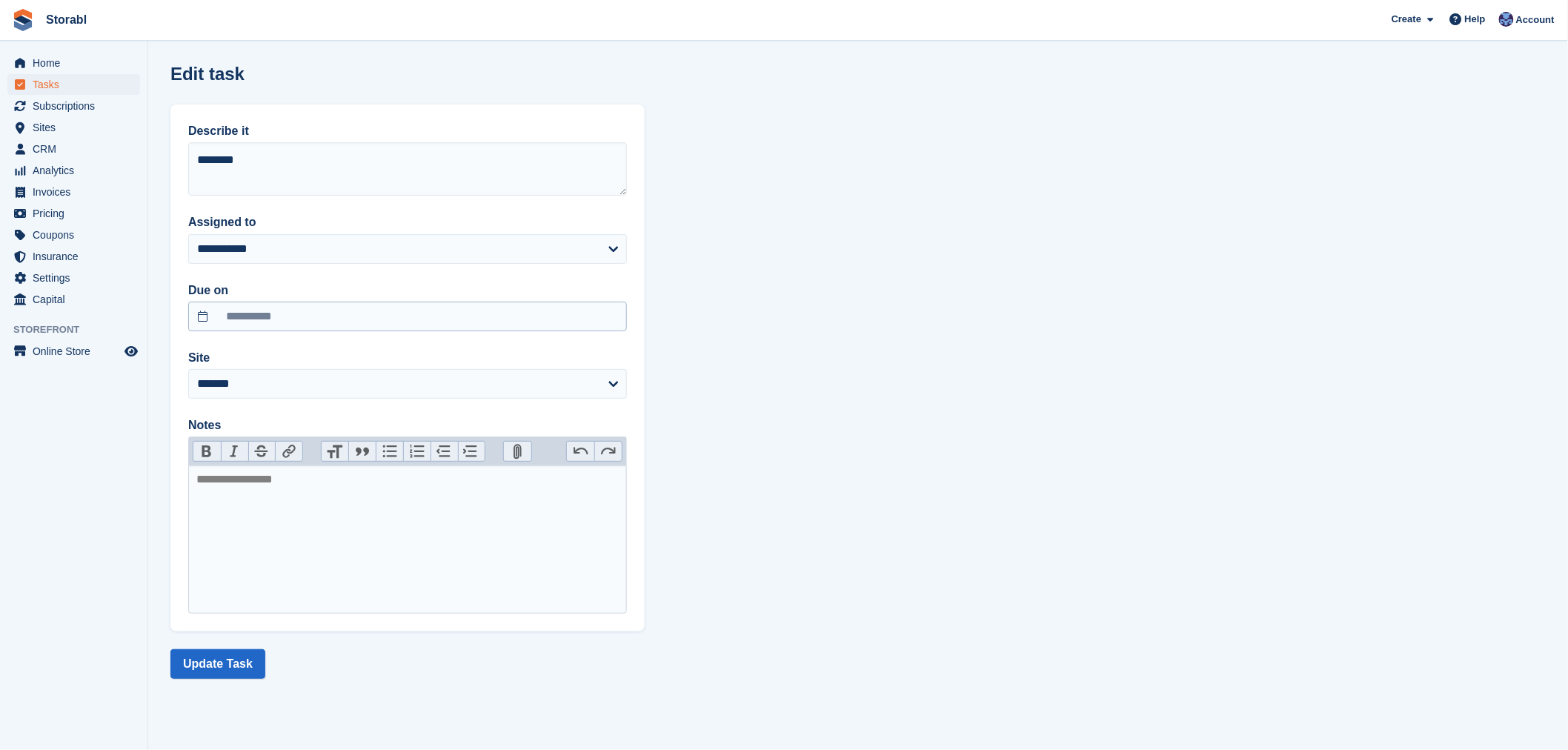
drag, startPoint x: 295, startPoint y: 300, endPoint x: 295, endPoint y: 320, distance: 20.0
click at [295, 301] on div "**********" at bounding box center [408, 306] width 439 height 50
click at [298, 318] on input "**********" at bounding box center [408, 317] width 439 height 29
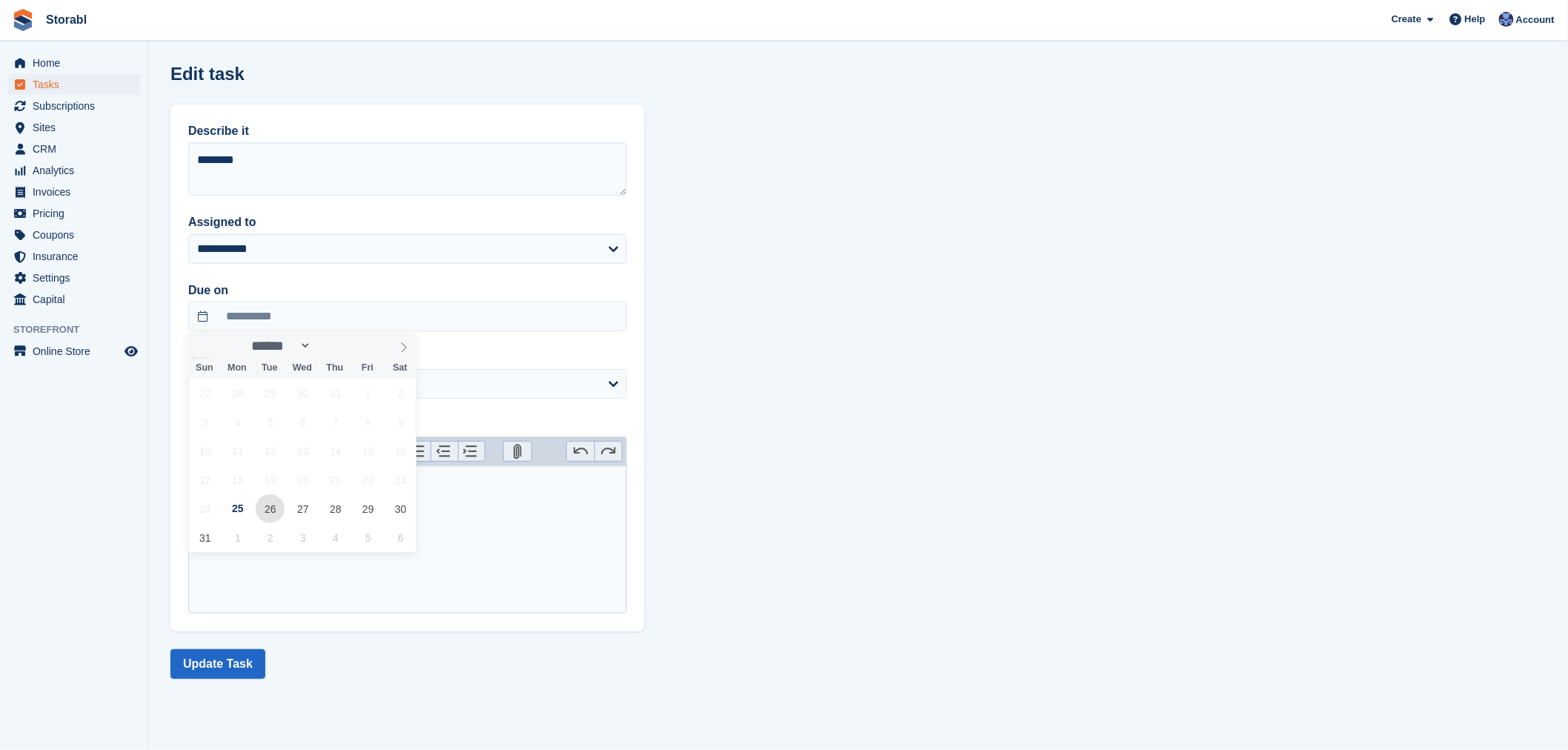
click at [271, 499] on span "26" at bounding box center [269, 508] width 29 height 29
type input "**********"
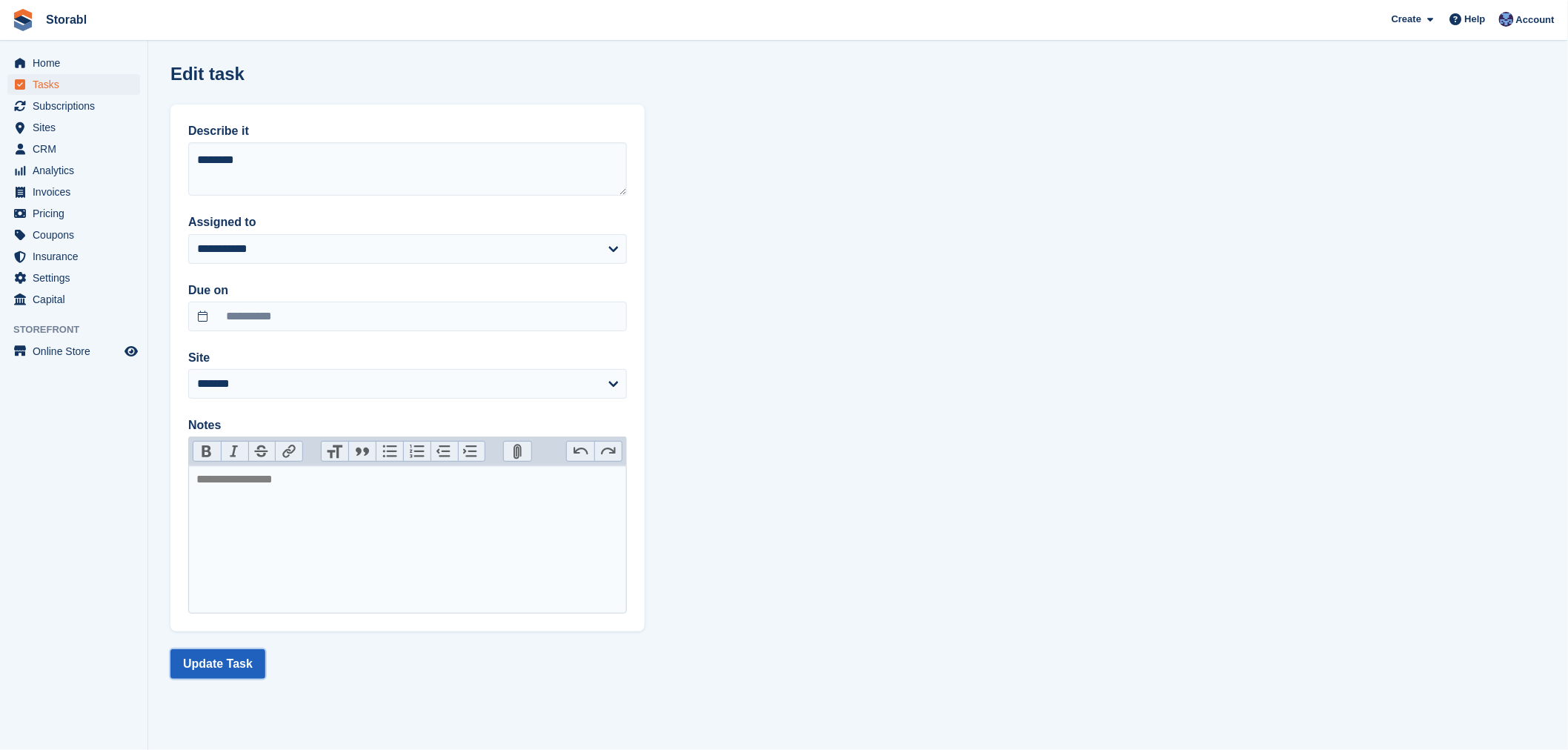
click at [210, 656] on button "Update Task" at bounding box center [218, 663] width 95 height 29
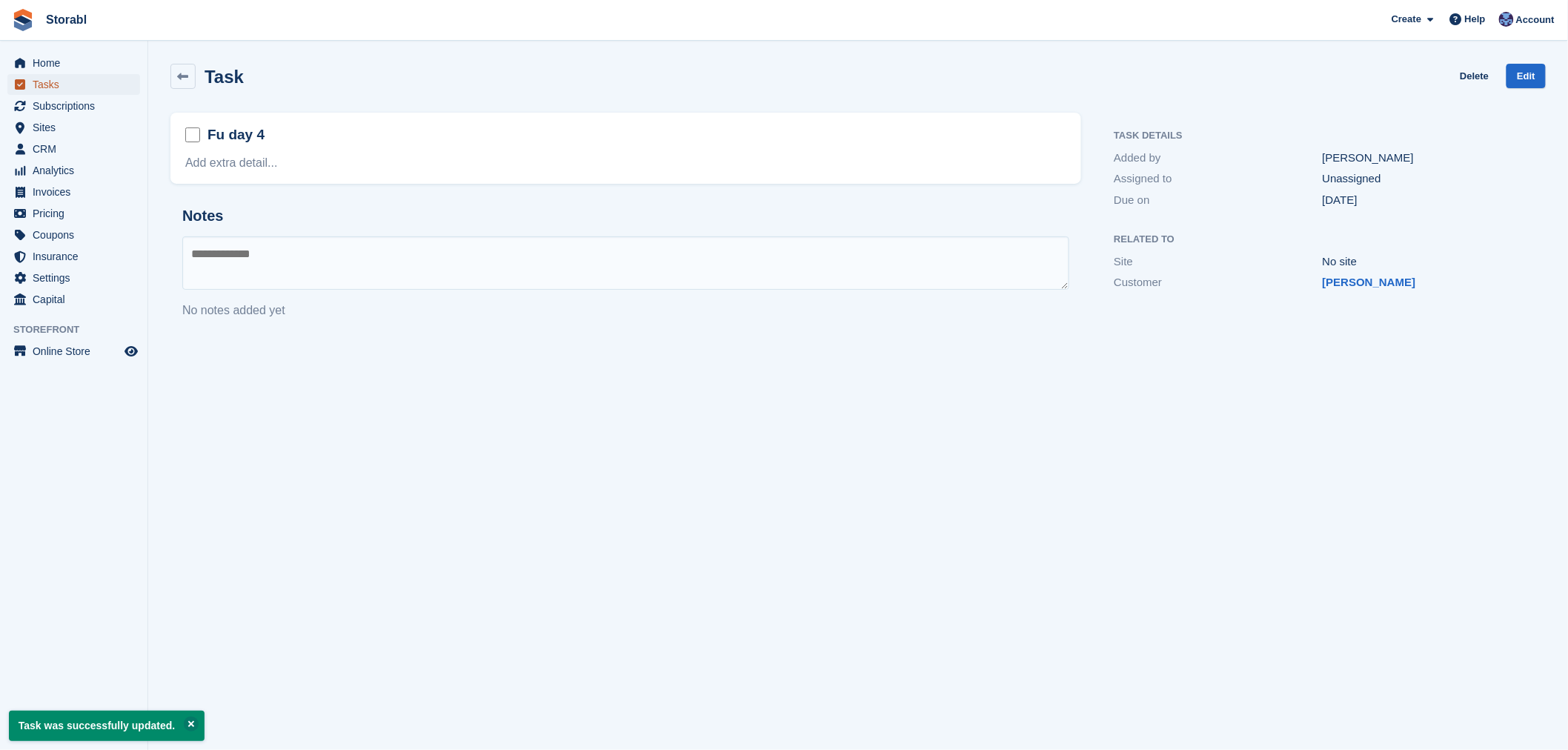
click at [40, 79] on span "Tasks" at bounding box center [77, 84] width 89 height 20
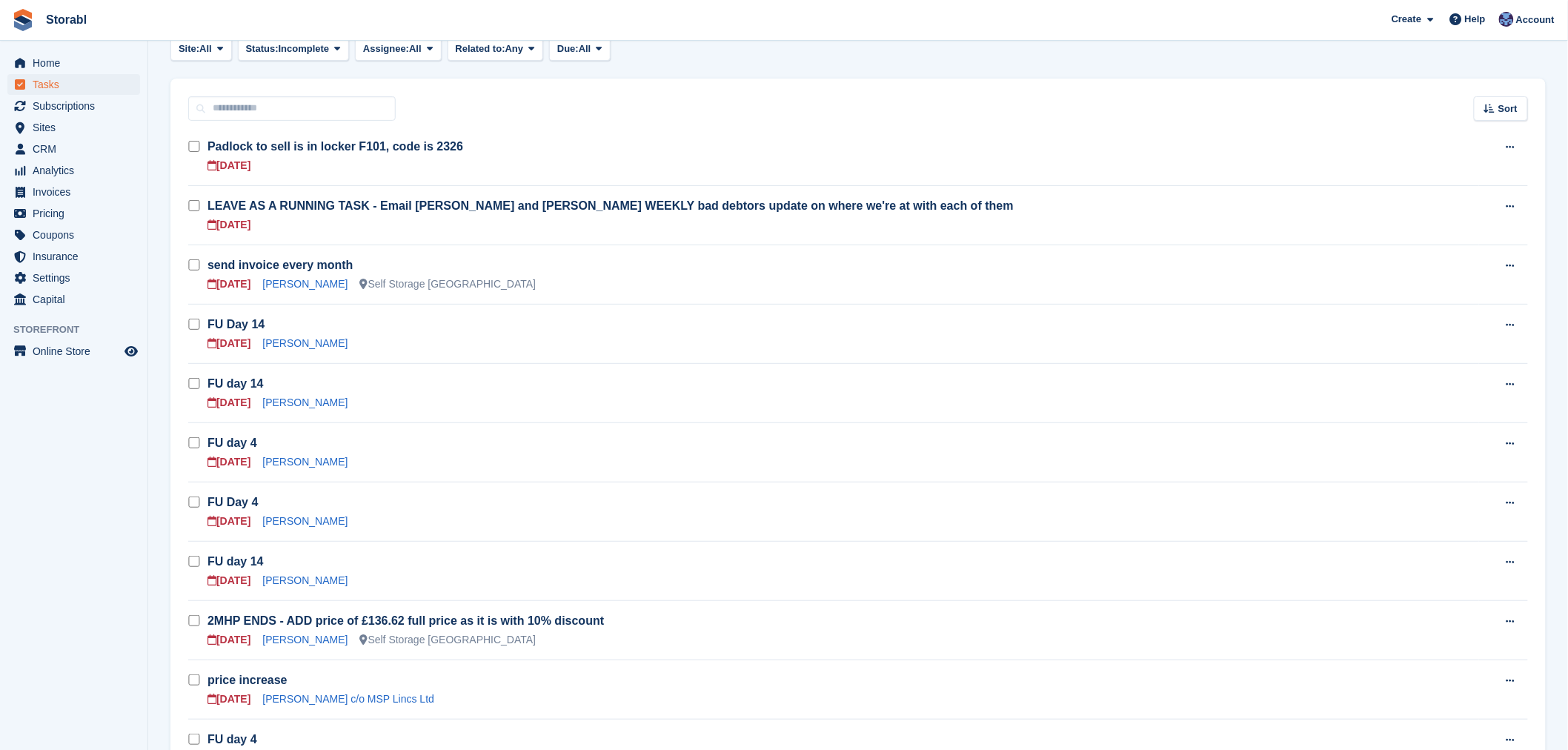
scroll to position [83, 0]
click at [297, 516] on link "[PERSON_NAME]" at bounding box center [305, 522] width 85 height 11
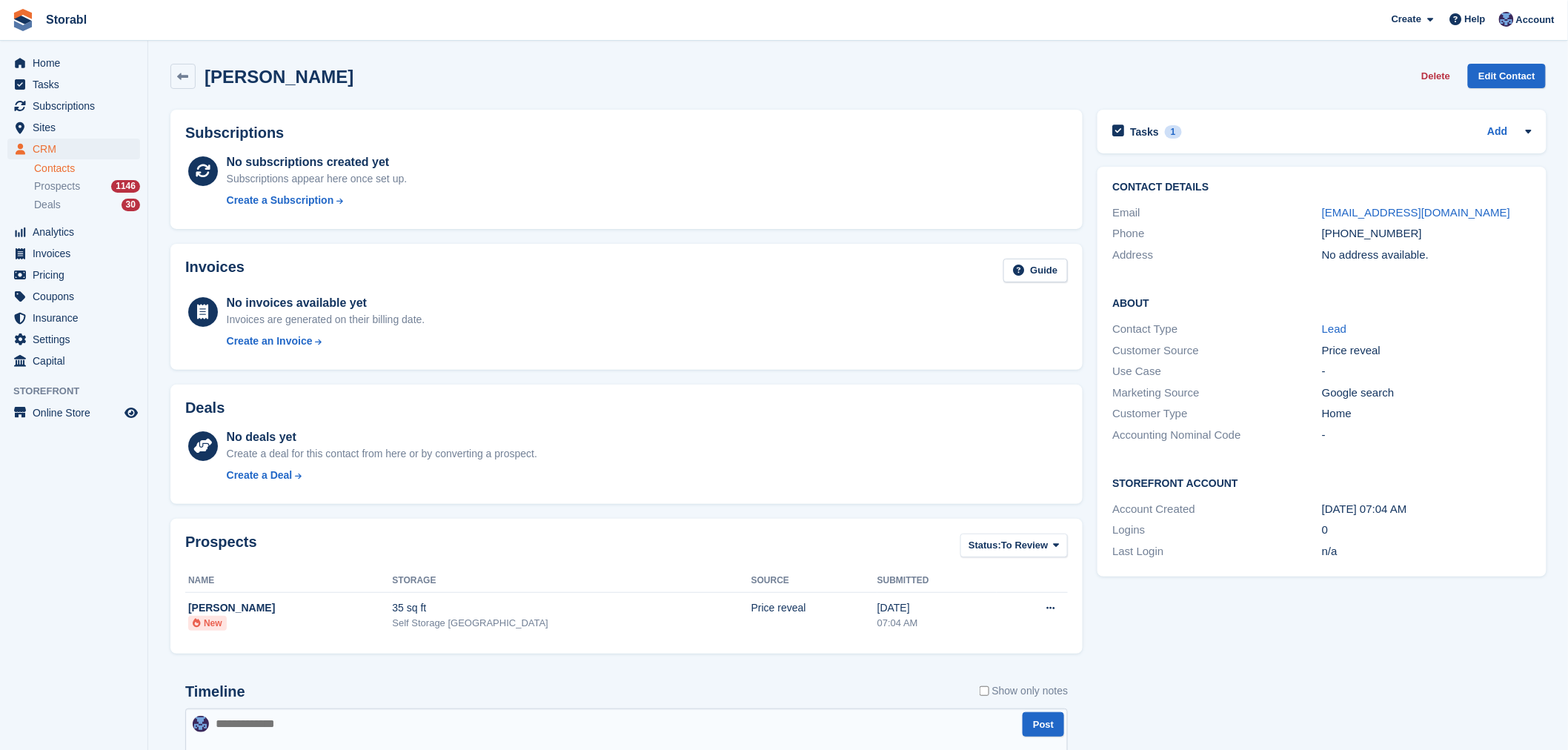
click at [1256, 115] on div "Tasks 1 Add FU Day 4 25 Aug" at bounding box center [1322, 131] width 448 height 43
click at [1249, 132] on div "Tasks 1 Add" at bounding box center [1322, 132] width 419 height 20
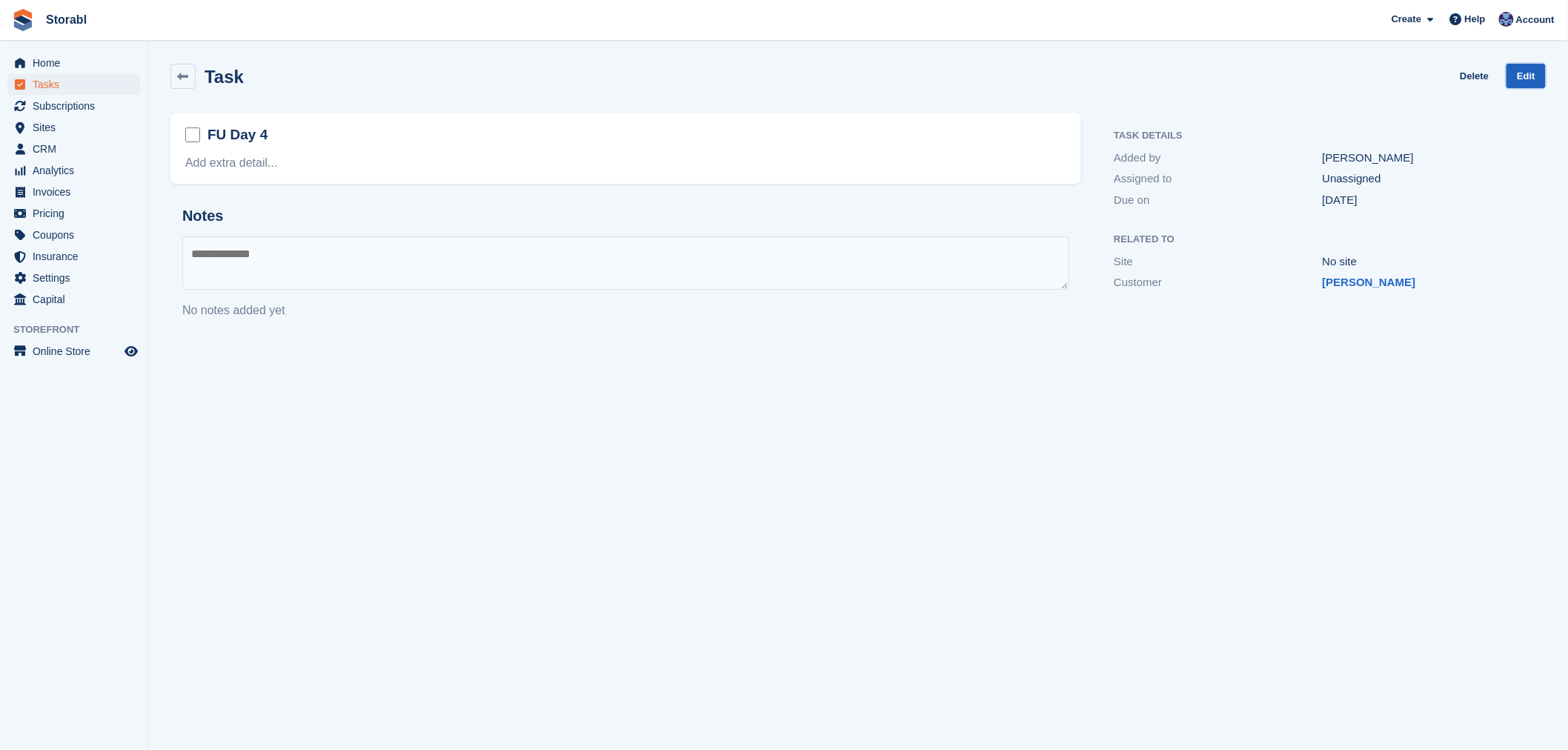
click at [1513, 71] on link "Edit" at bounding box center [1526, 76] width 39 height 25
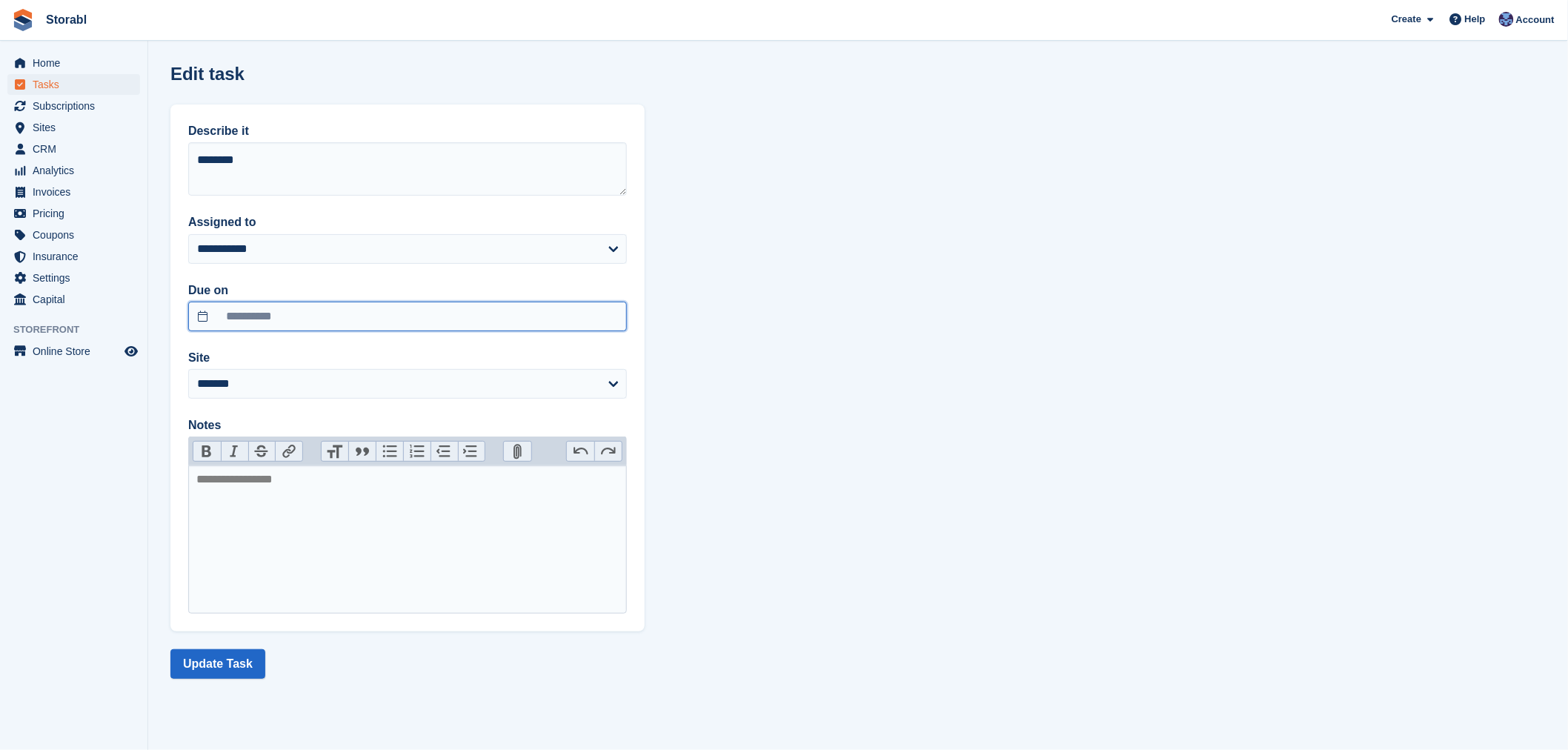
click at [279, 304] on input "**********" at bounding box center [408, 317] width 439 height 29
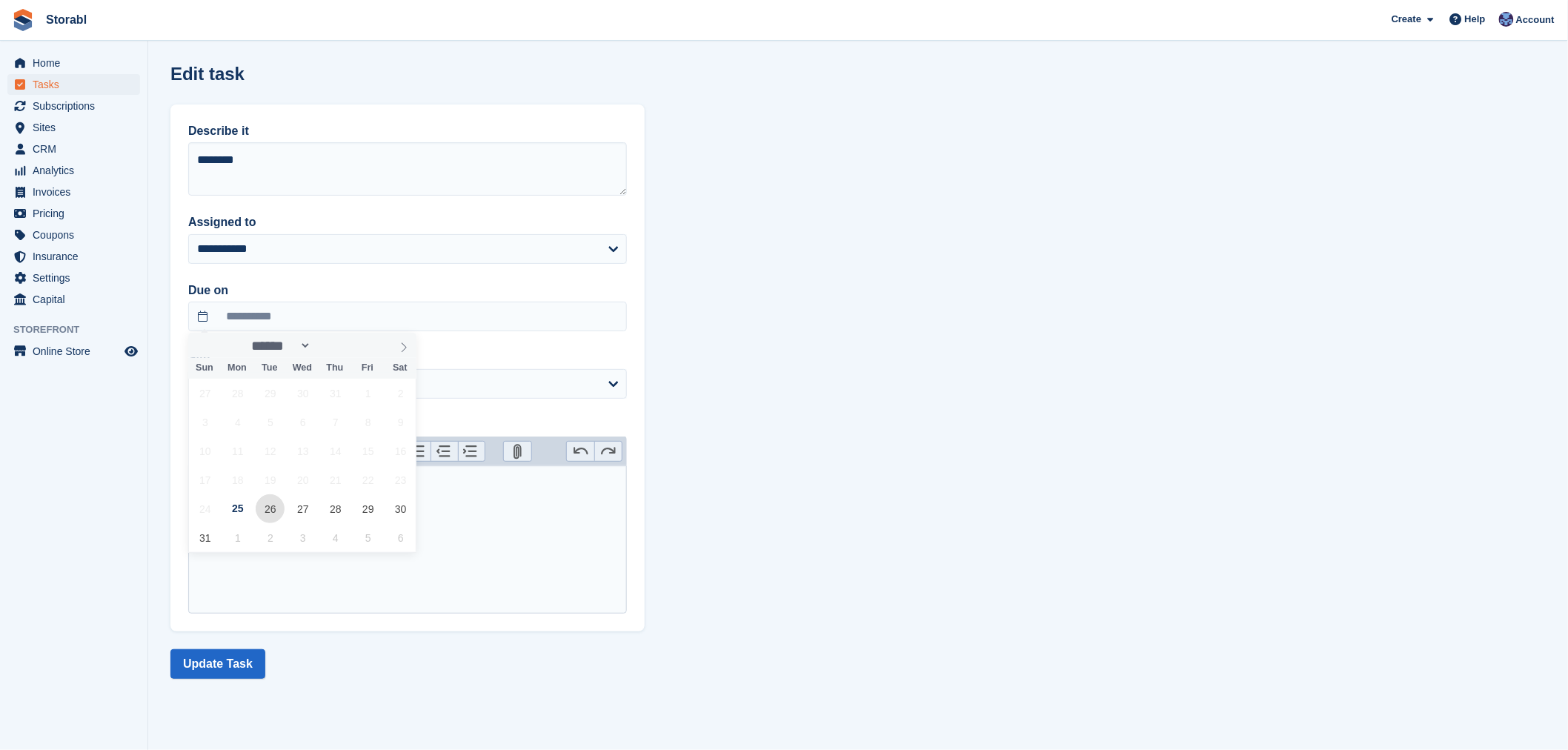
click at [271, 509] on span "26" at bounding box center [269, 508] width 29 height 29
type input "**********"
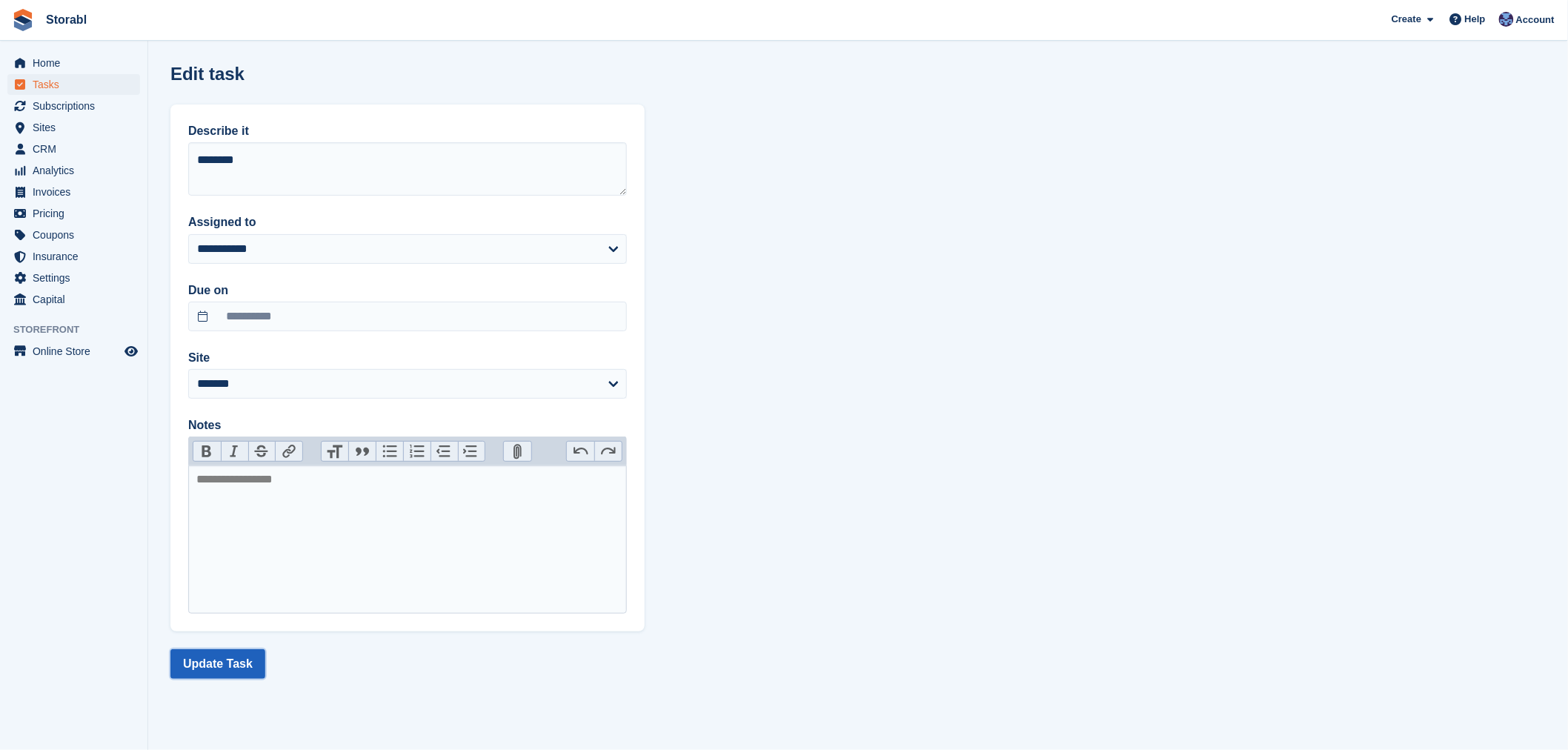
click at [239, 661] on button "Update Task" at bounding box center [218, 663] width 95 height 29
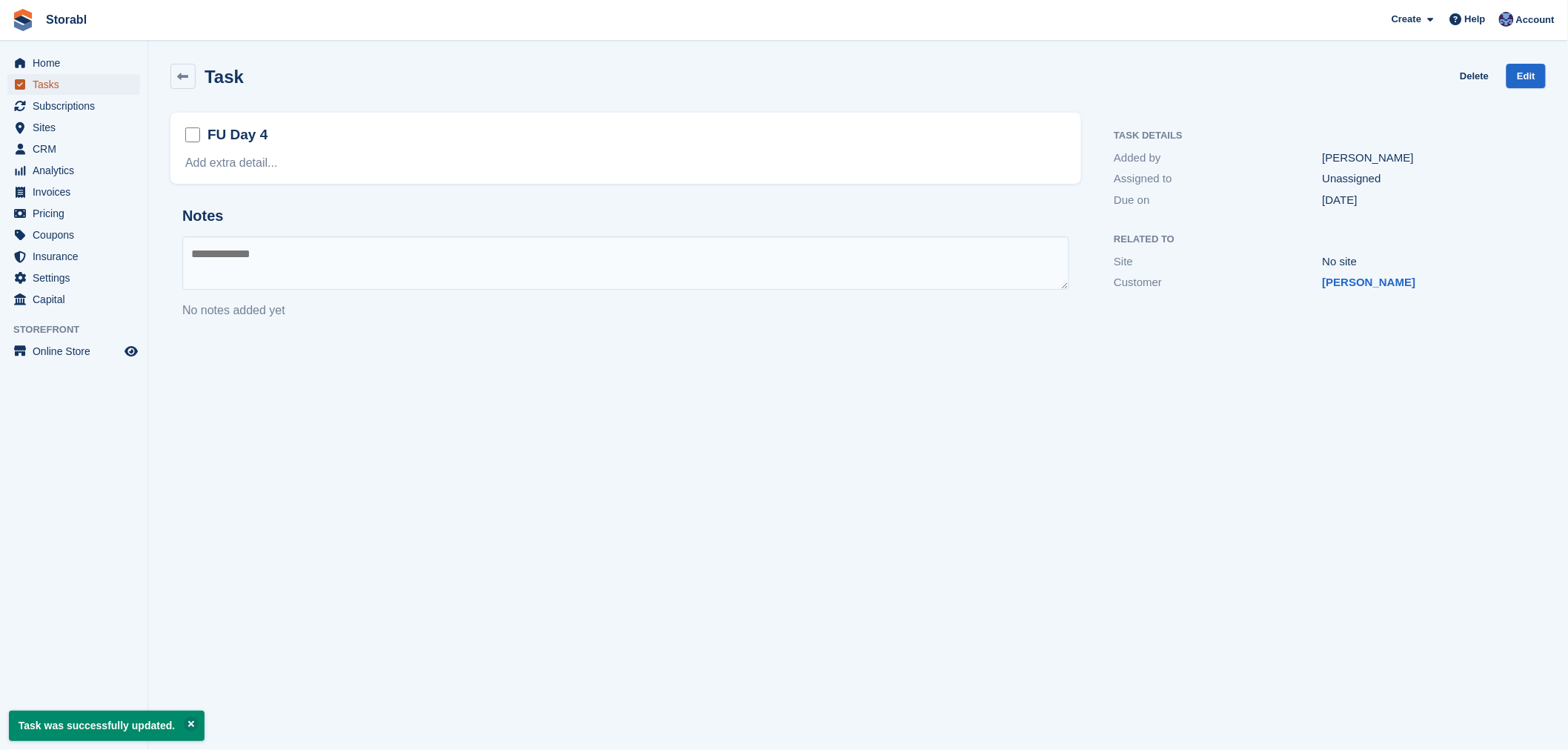
click at [62, 87] on span "Tasks" at bounding box center [77, 84] width 89 height 20
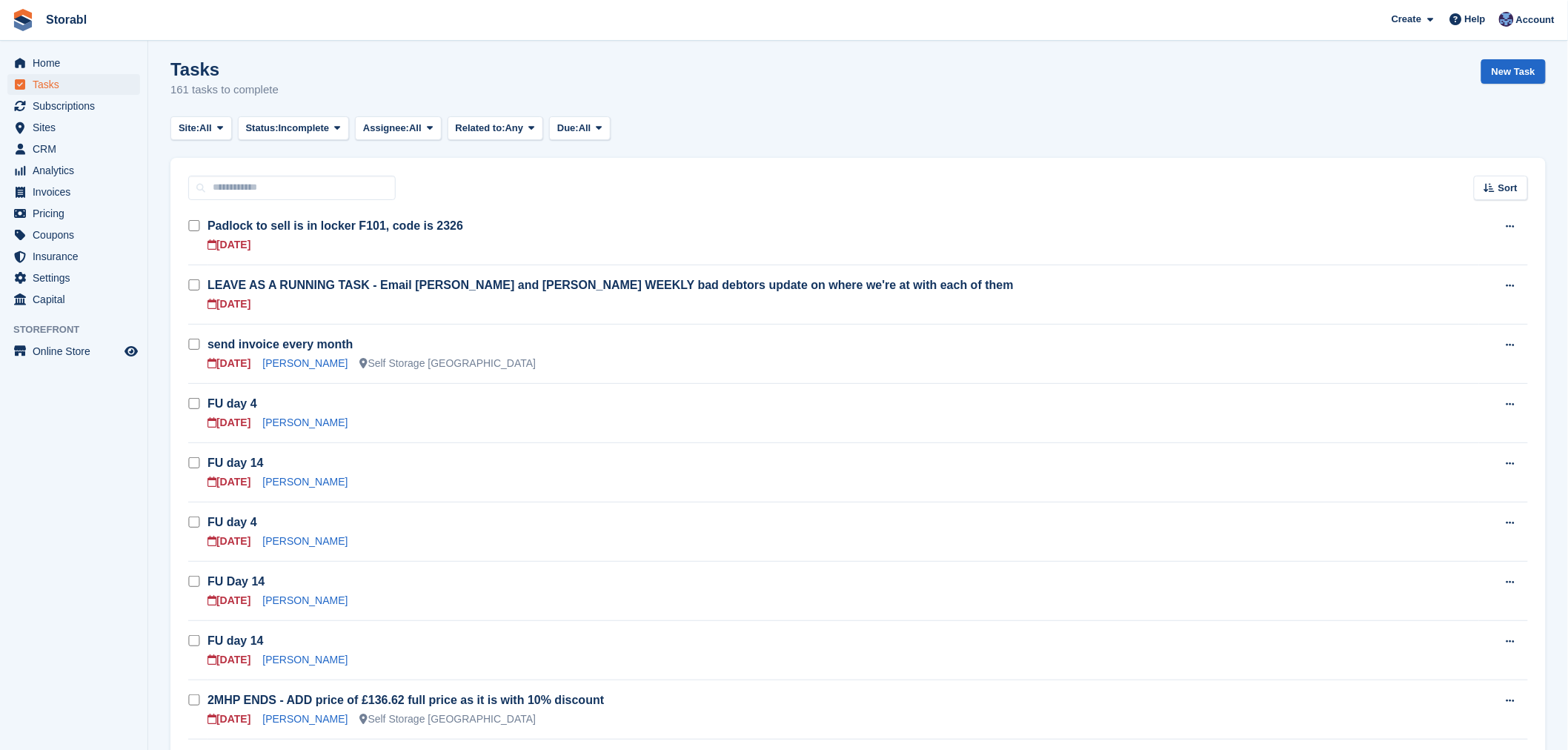
scroll to position [247, 0]
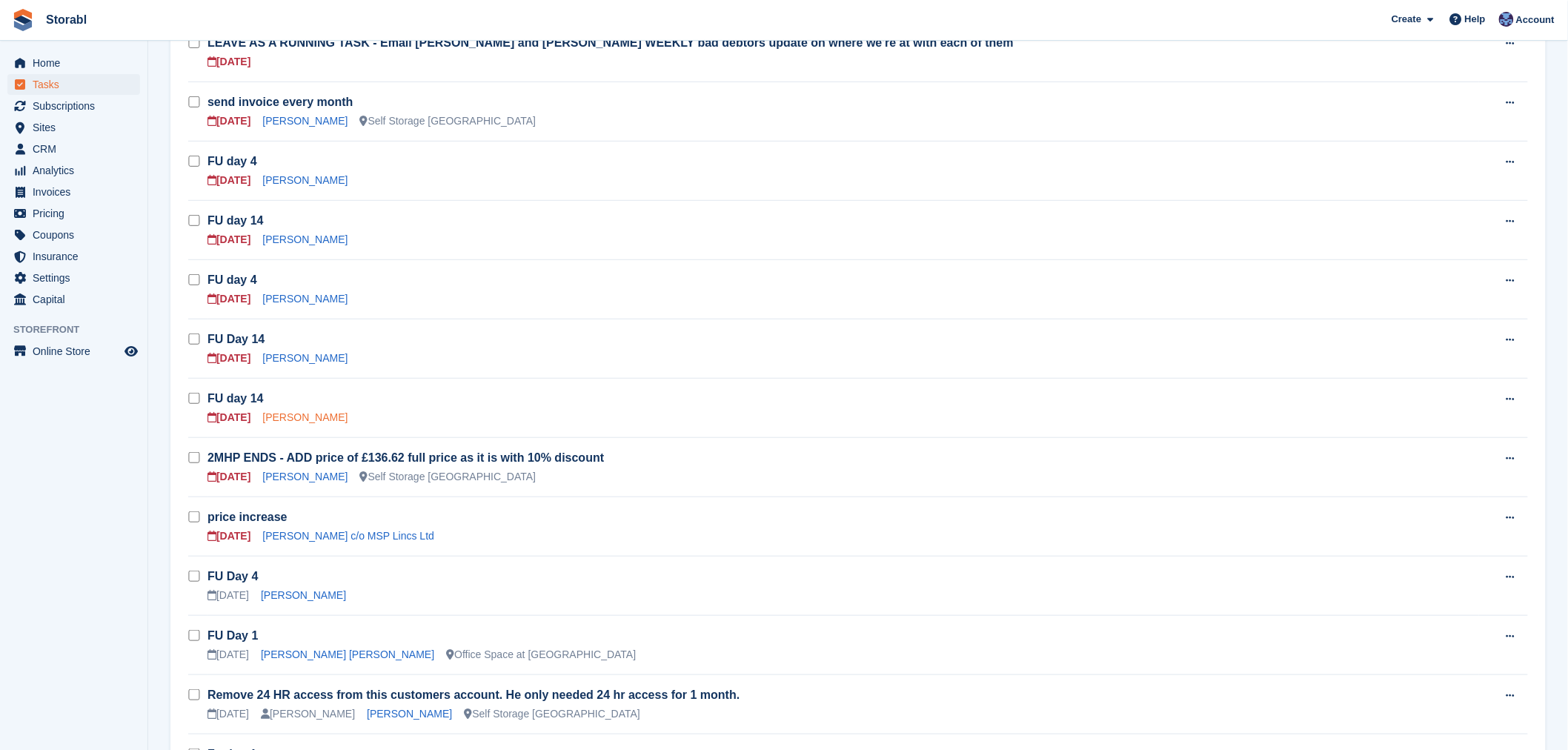
click at [289, 412] on link "[PERSON_NAME]" at bounding box center [305, 417] width 85 height 11
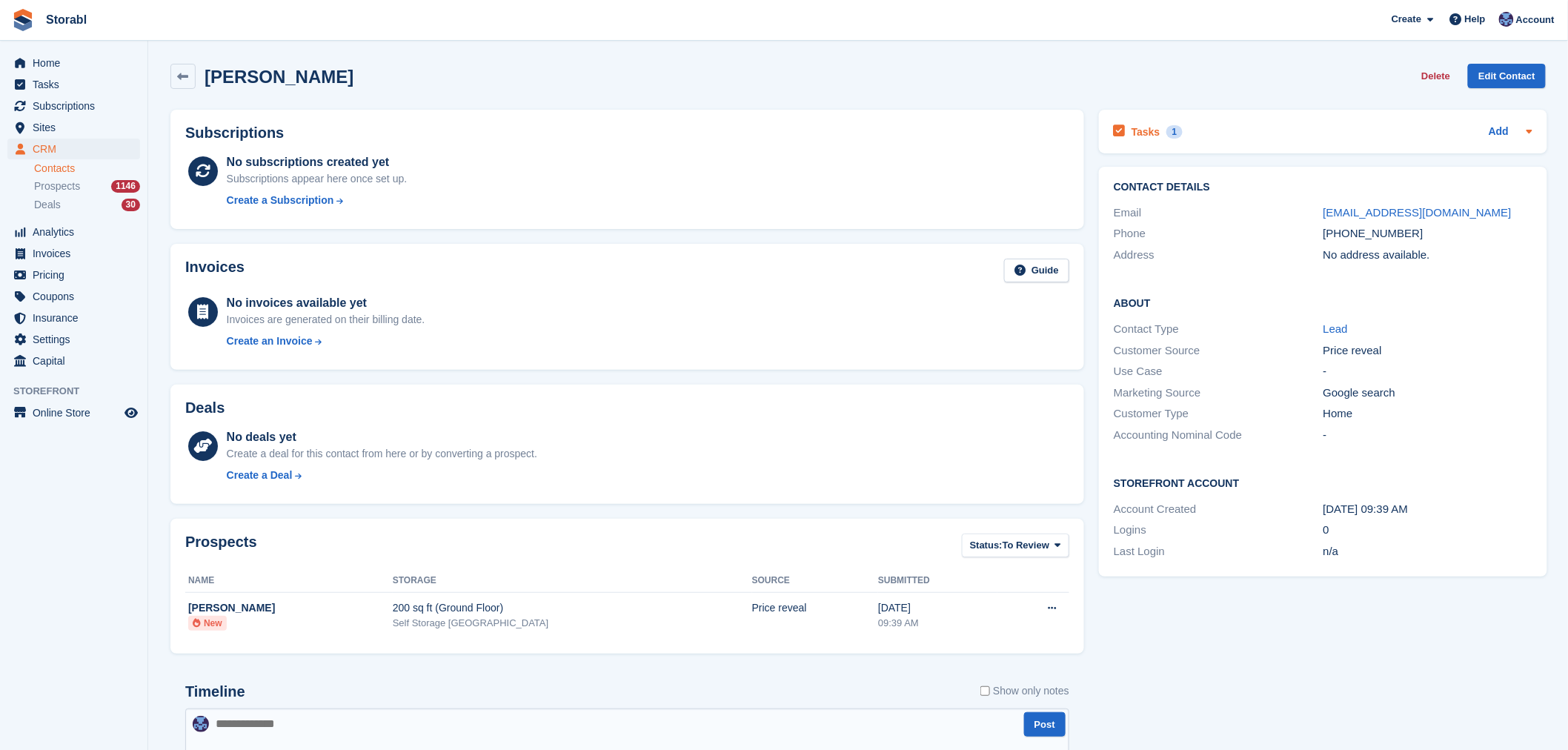
click at [1286, 139] on div "Tasks 1 Add" at bounding box center [1323, 132] width 419 height 20
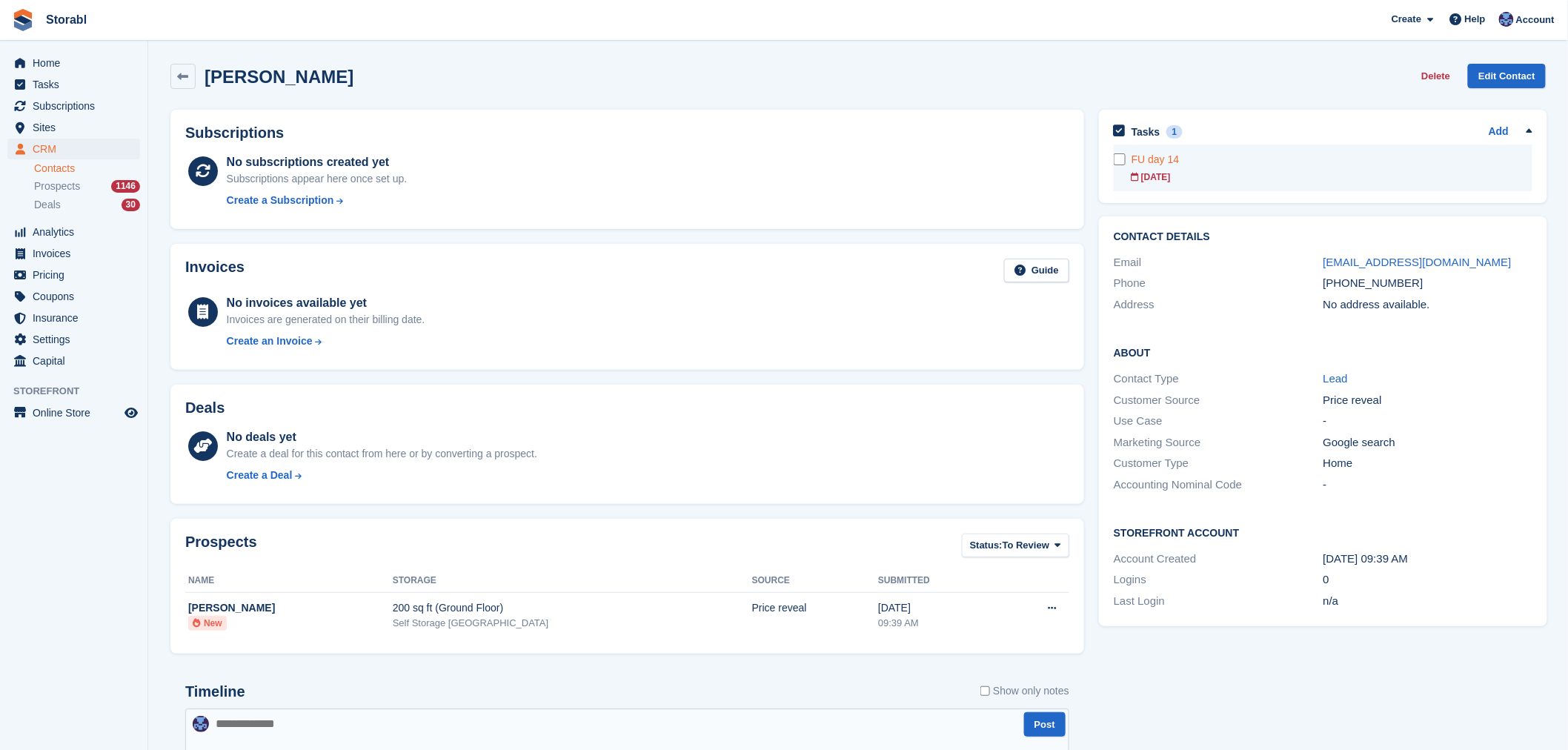
click at [1201, 176] on div "[DATE]" at bounding box center [1332, 177] width 401 height 13
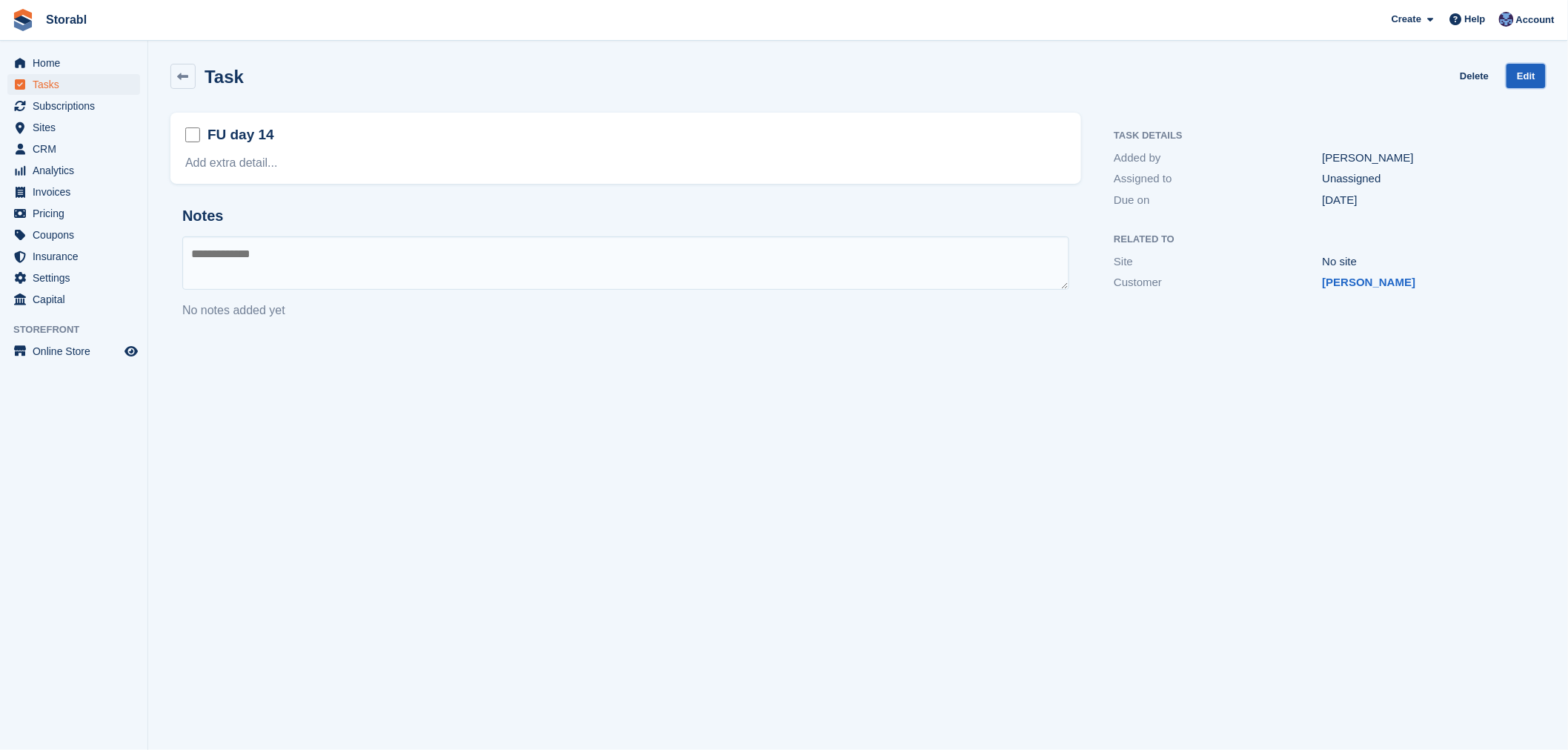
click at [1530, 85] on link "Edit" at bounding box center [1526, 76] width 39 height 25
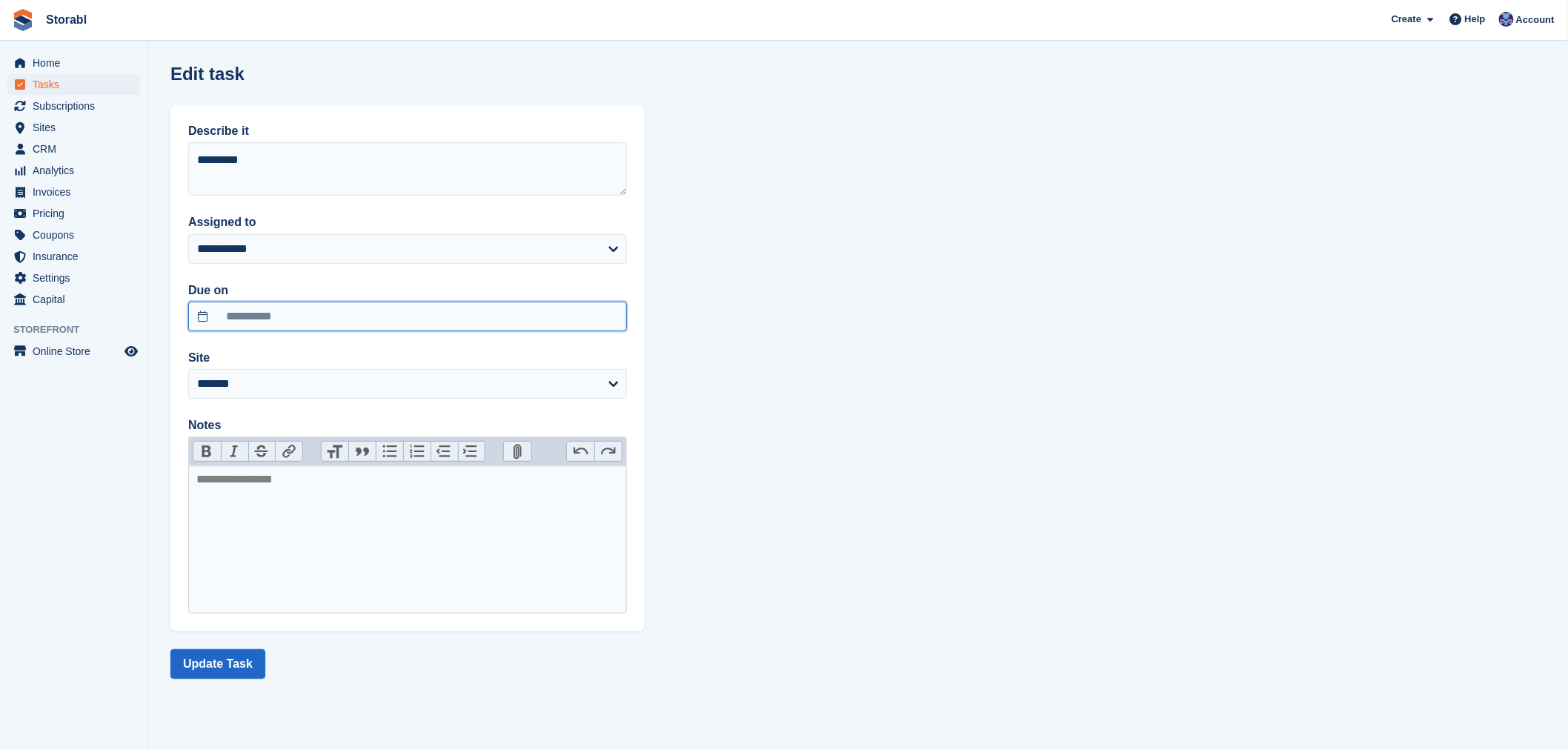
click at [287, 303] on input "**********" at bounding box center [408, 317] width 439 height 29
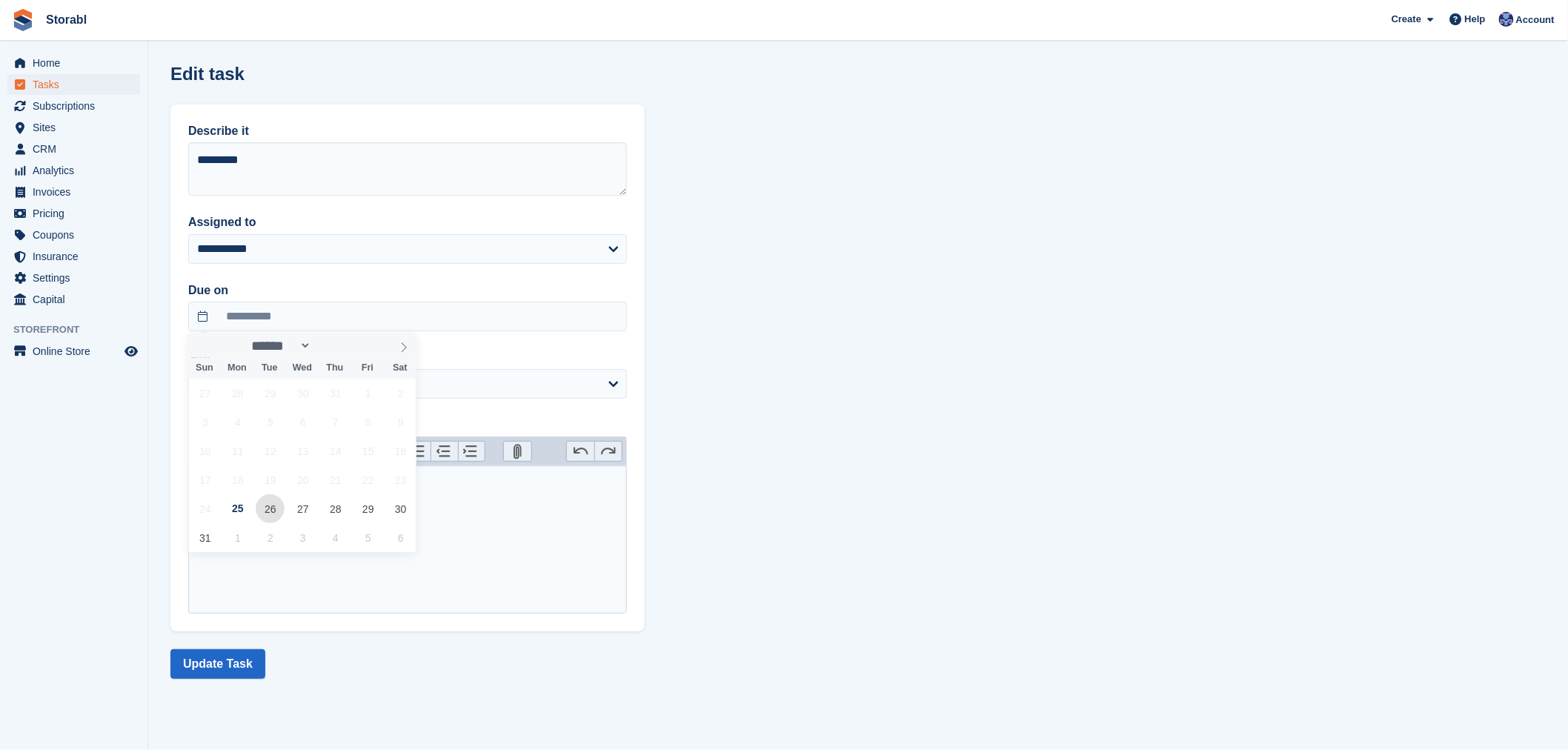
click at [277, 502] on span "26" at bounding box center [269, 508] width 29 height 29
type input "**********"
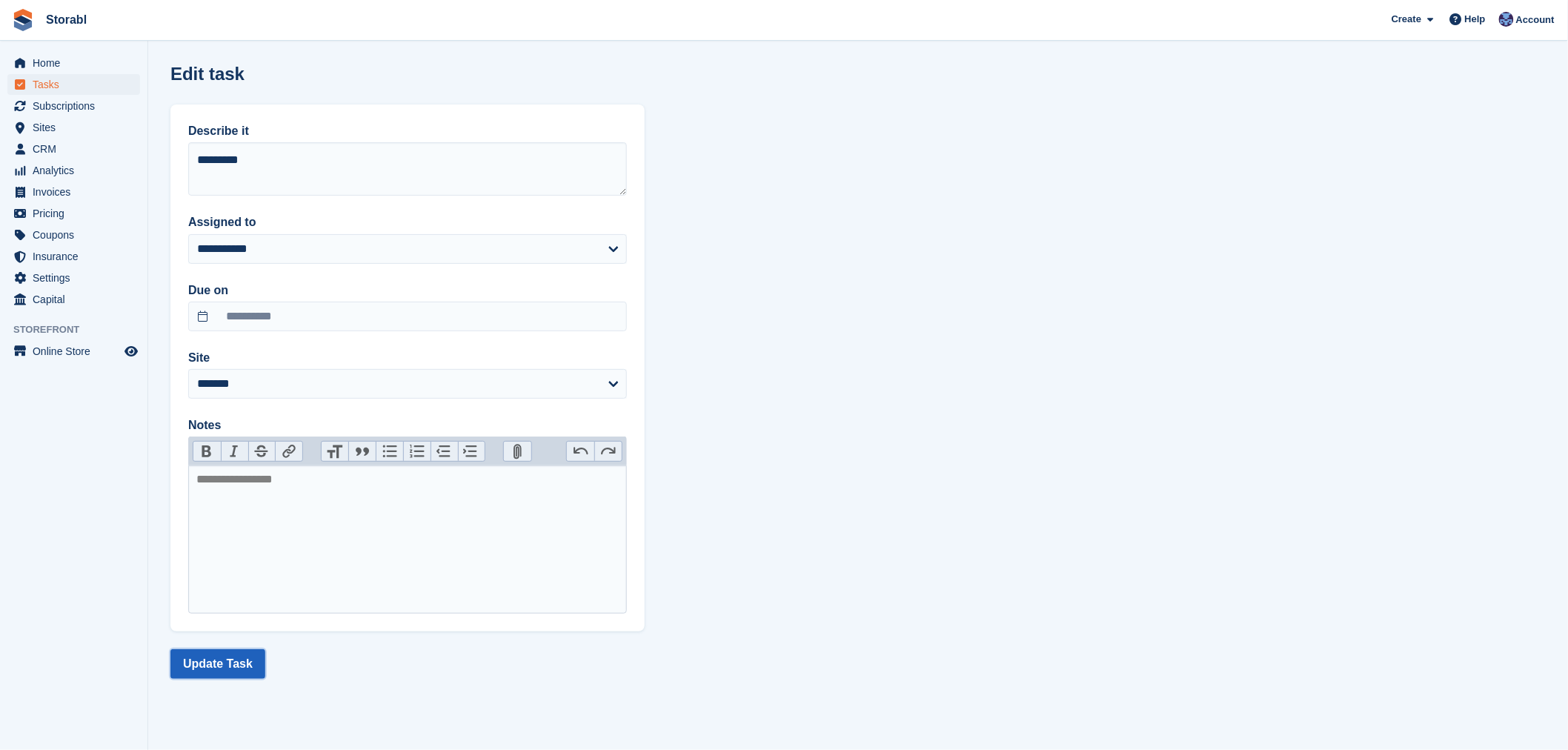
click at [214, 658] on button "Update Task" at bounding box center [218, 663] width 95 height 29
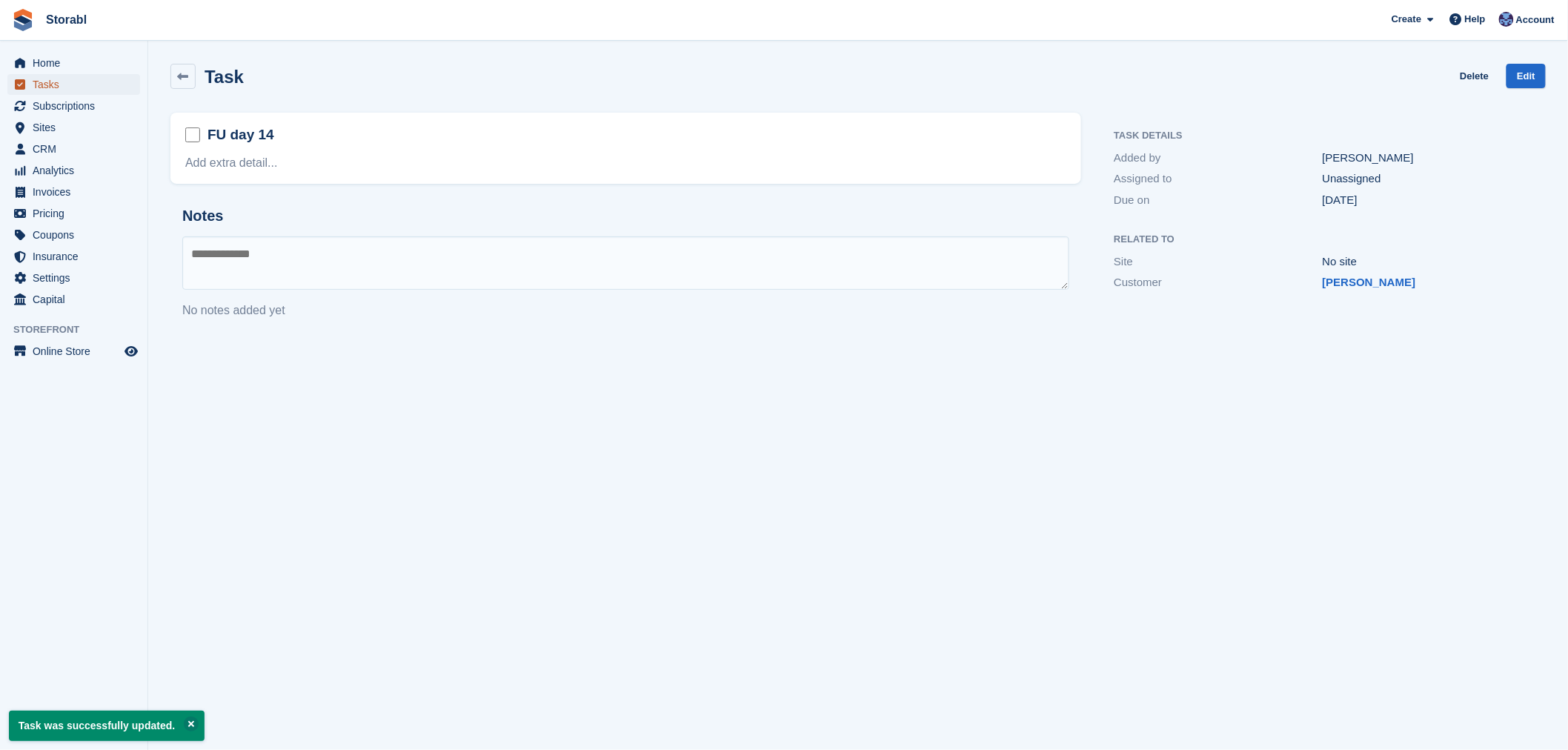
click at [46, 87] on span "Tasks" at bounding box center [77, 84] width 89 height 20
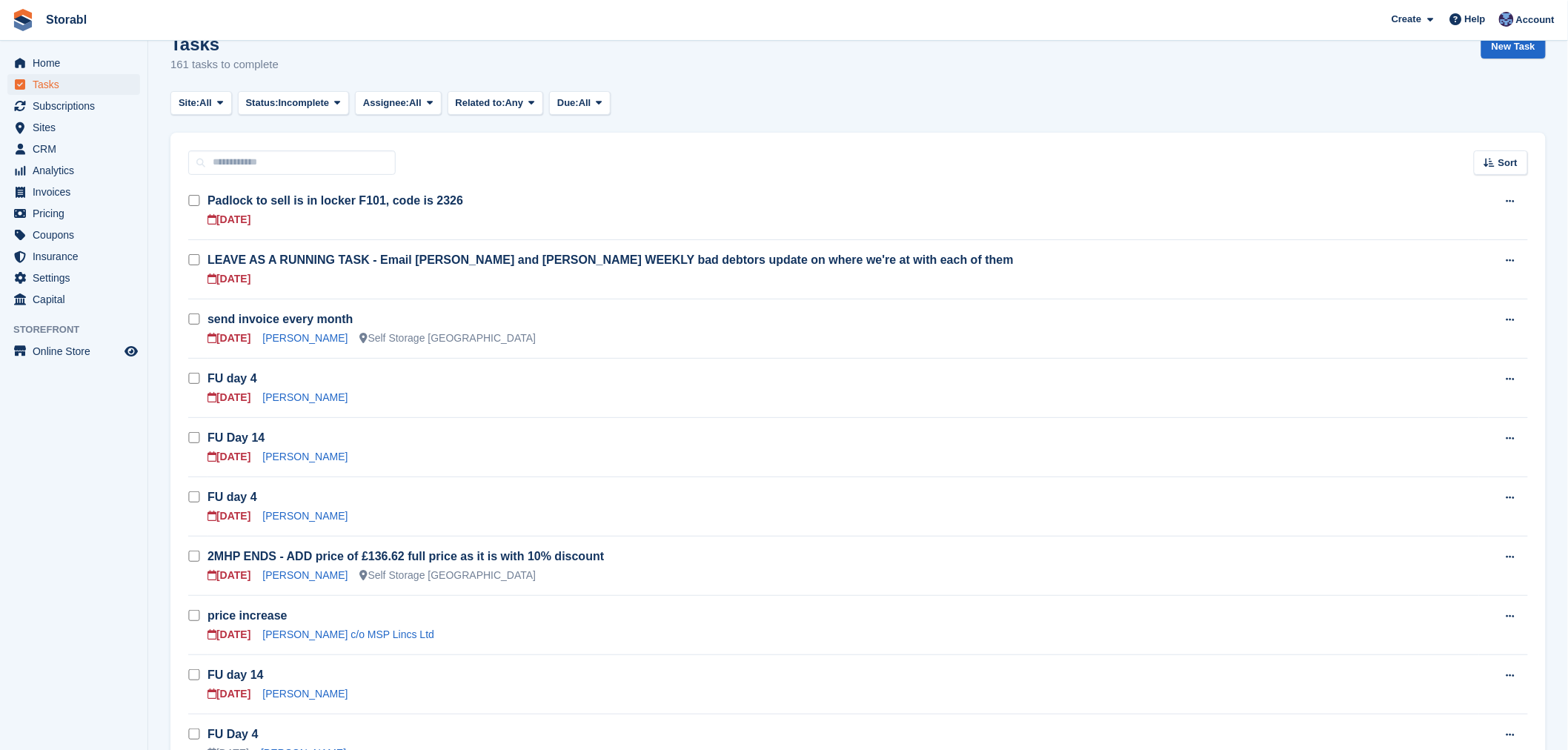
scroll to position [83, 0]
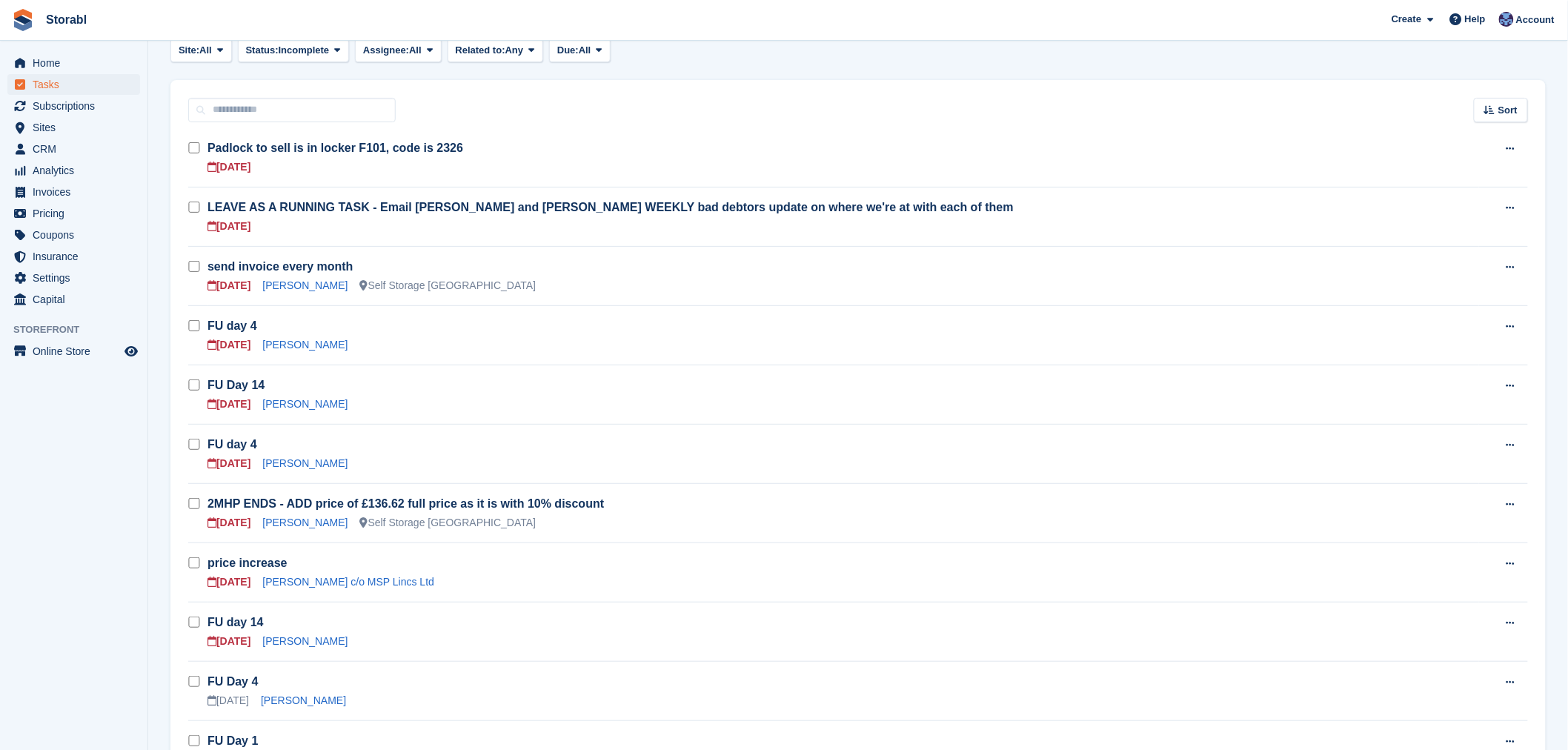
click at [292, 631] on div "FU day 14 25 Aug Helen Emmerson" at bounding box center [844, 631] width 1272 height 35
click at [293, 638] on link "[PERSON_NAME]" at bounding box center [305, 640] width 85 height 11
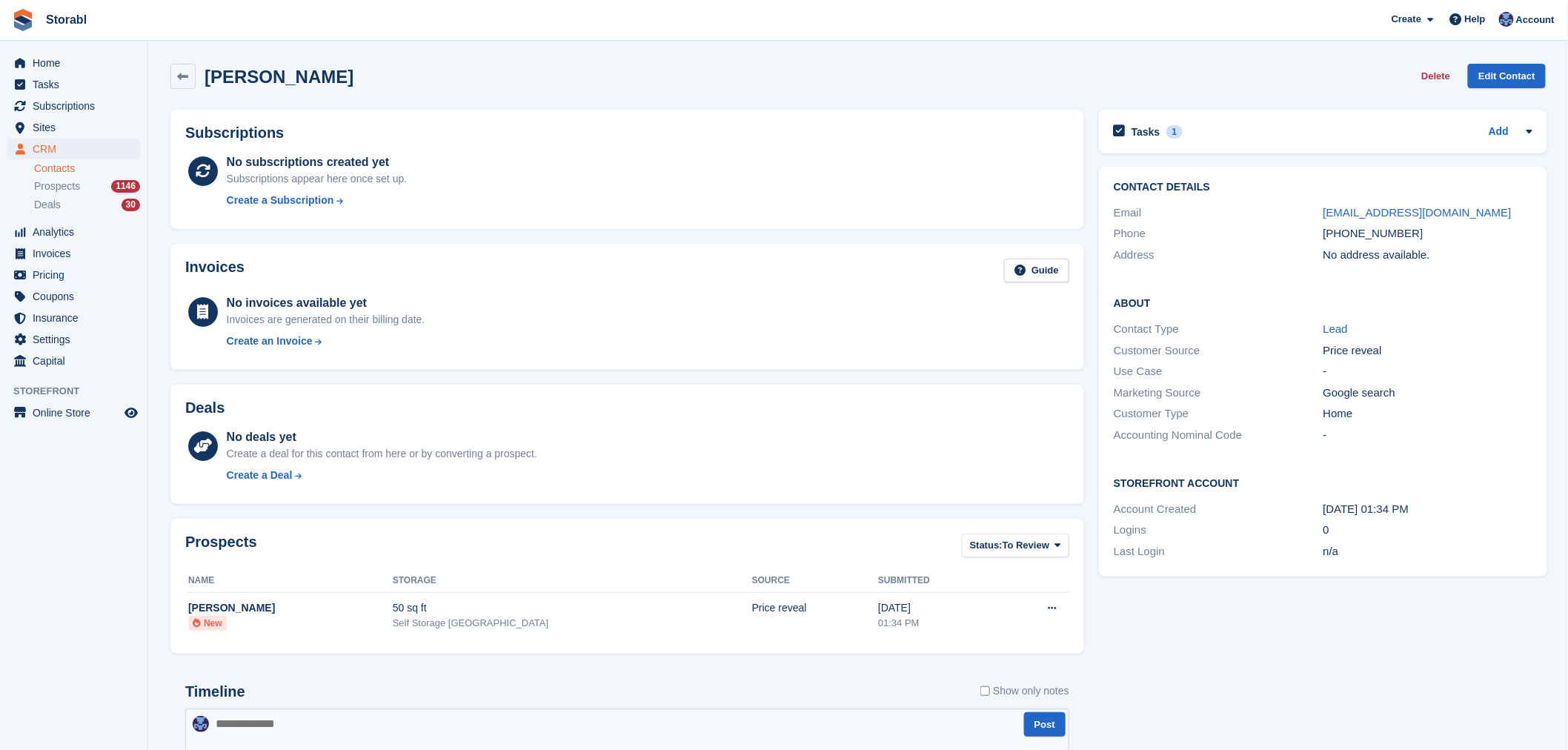
click at [1299, 119] on div "Tasks 1 Add FU day 14 25 Aug" at bounding box center [1323, 131] width 448 height 43
click at [1277, 141] on div "Tasks 1 Add" at bounding box center [1323, 132] width 419 height 20
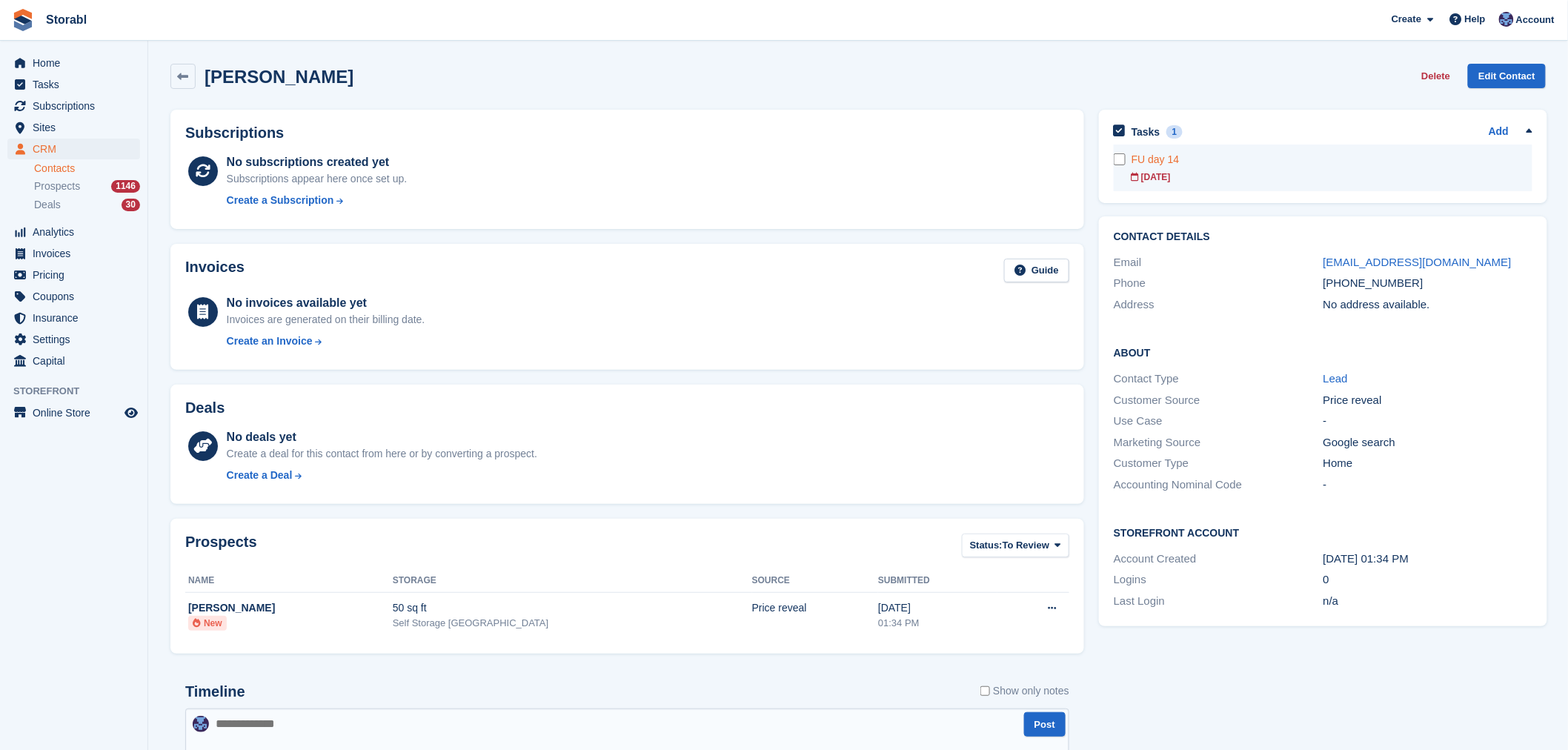
click at [1220, 168] on link "FU day 14 25 Aug" at bounding box center [1332, 168] width 401 height 47
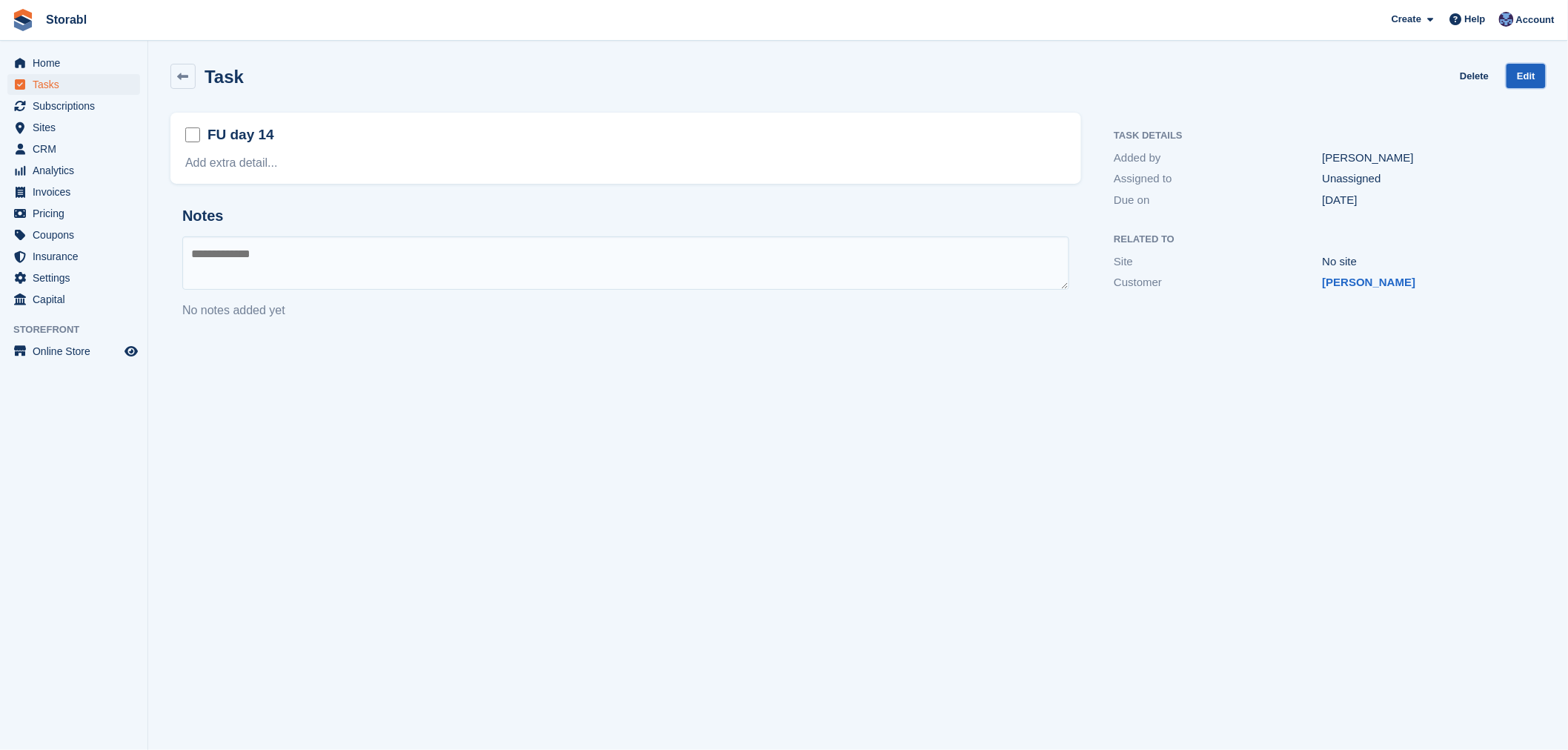
click at [1524, 80] on link "Edit" at bounding box center [1526, 76] width 39 height 25
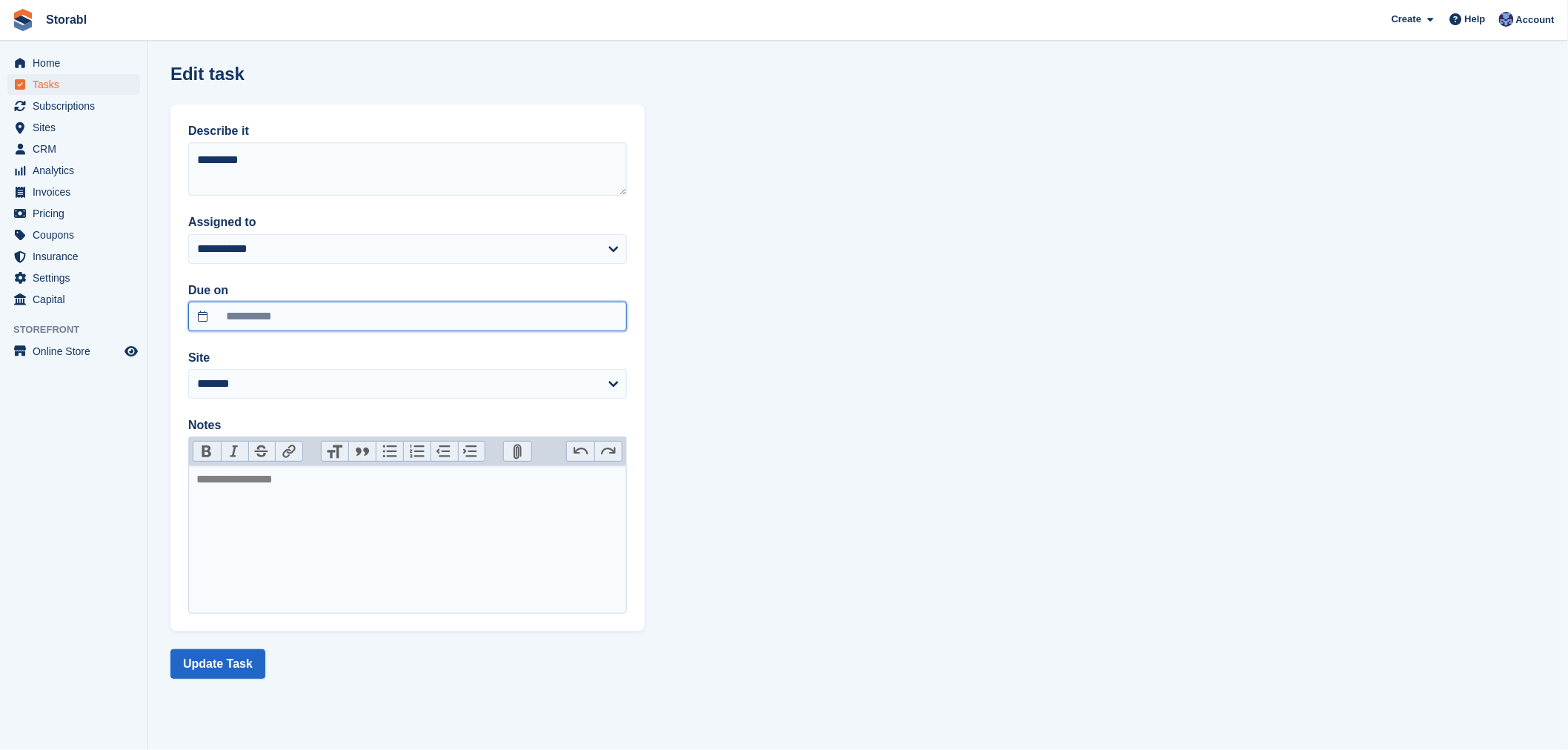
click at [262, 321] on input "**********" at bounding box center [408, 317] width 439 height 29
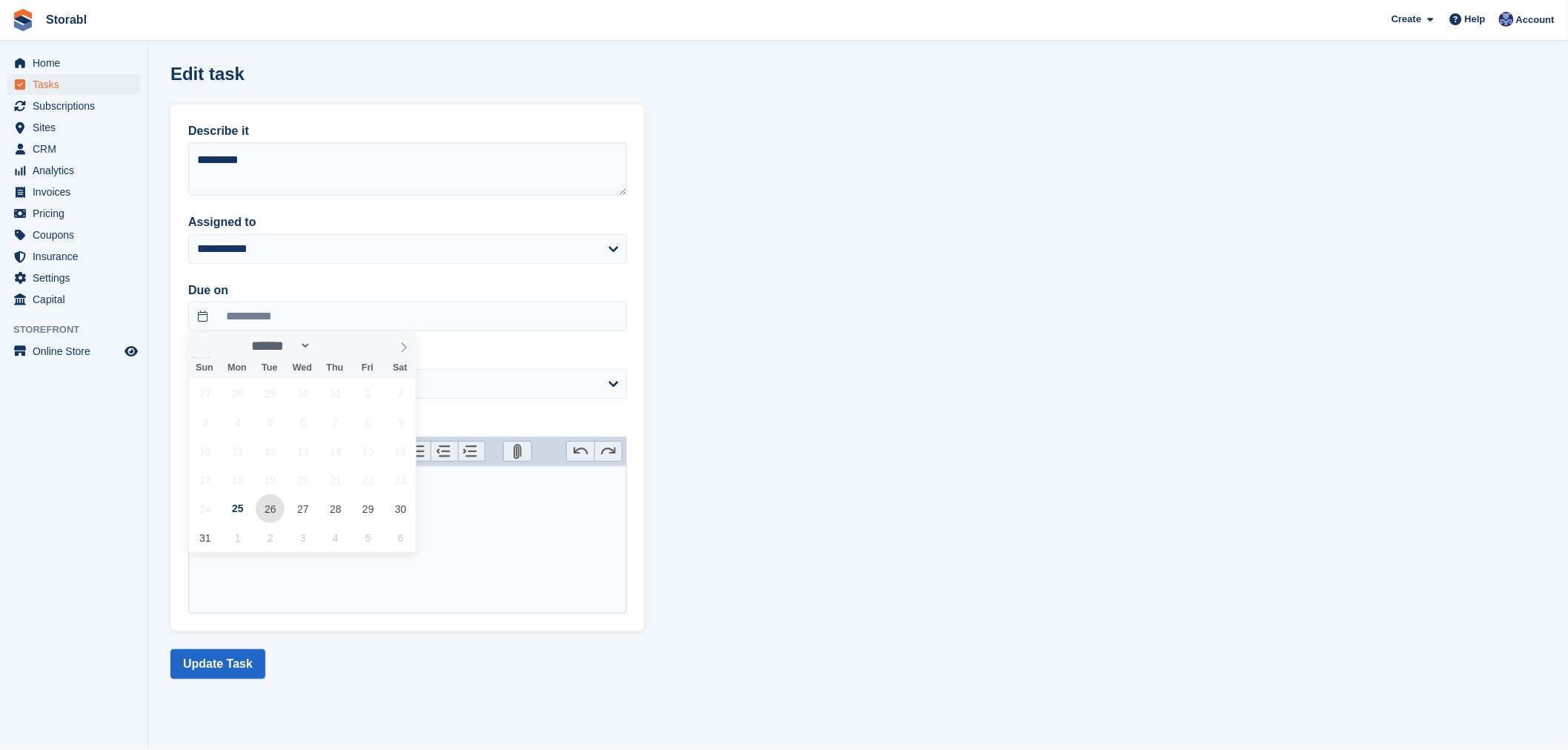
click at [264, 508] on span "26" at bounding box center [269, 508] width 29 height 29
type input "**********"
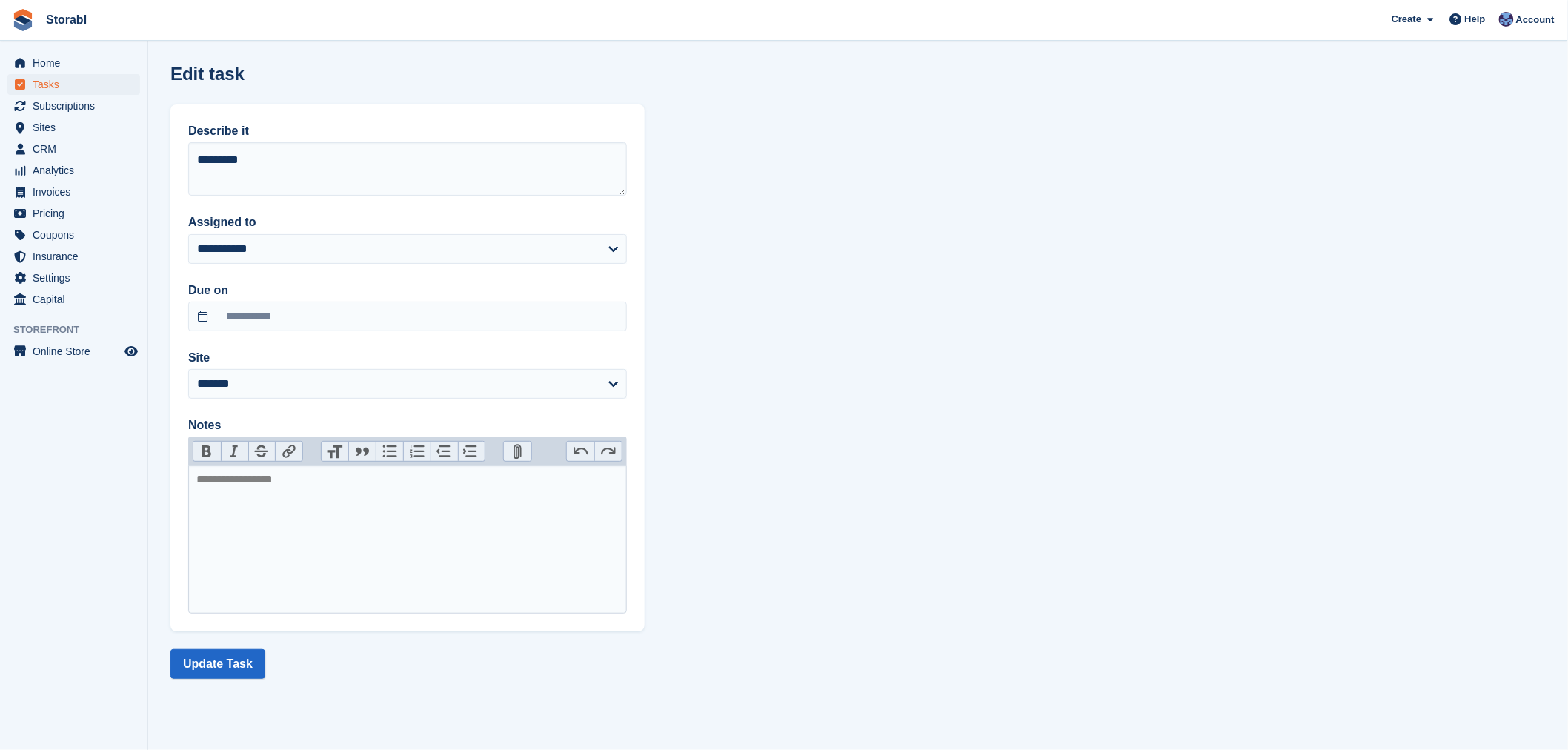
click at [214, 643] on section "**********" at bounding box center [858, 375] width 1420 height 750
click at [224, 650] on button "Update Task" at bounding box center [218, 663] width 95 height 29
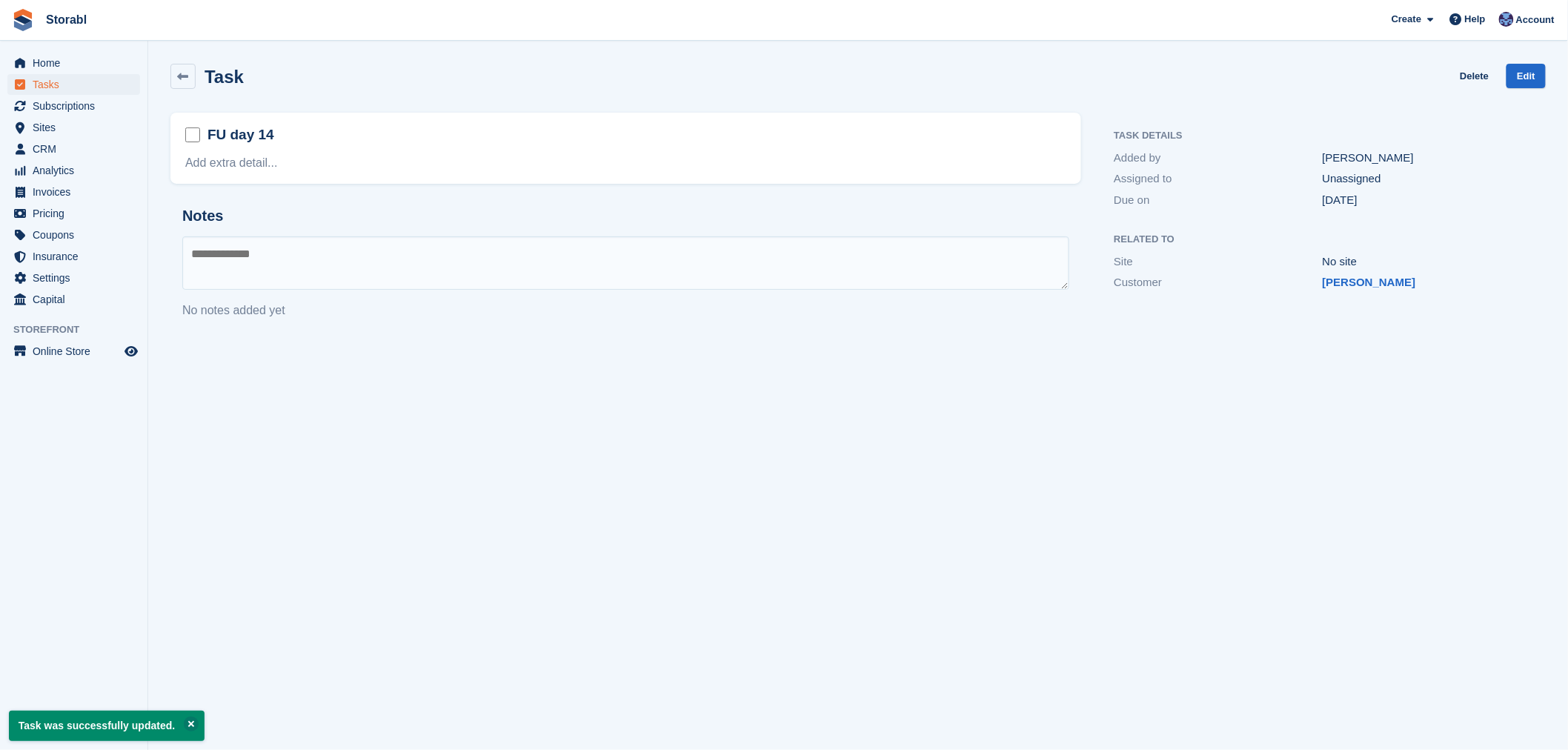
click at [804, 747] on section "Task was successfully updated. Task Delete Edit FU day 14 Add extra detail... N…" at bounding box center [858, 375] width 1420 height 750
click at [61, 87] on span "Tasks" at bounding box center [77, 84] width 89 height 20
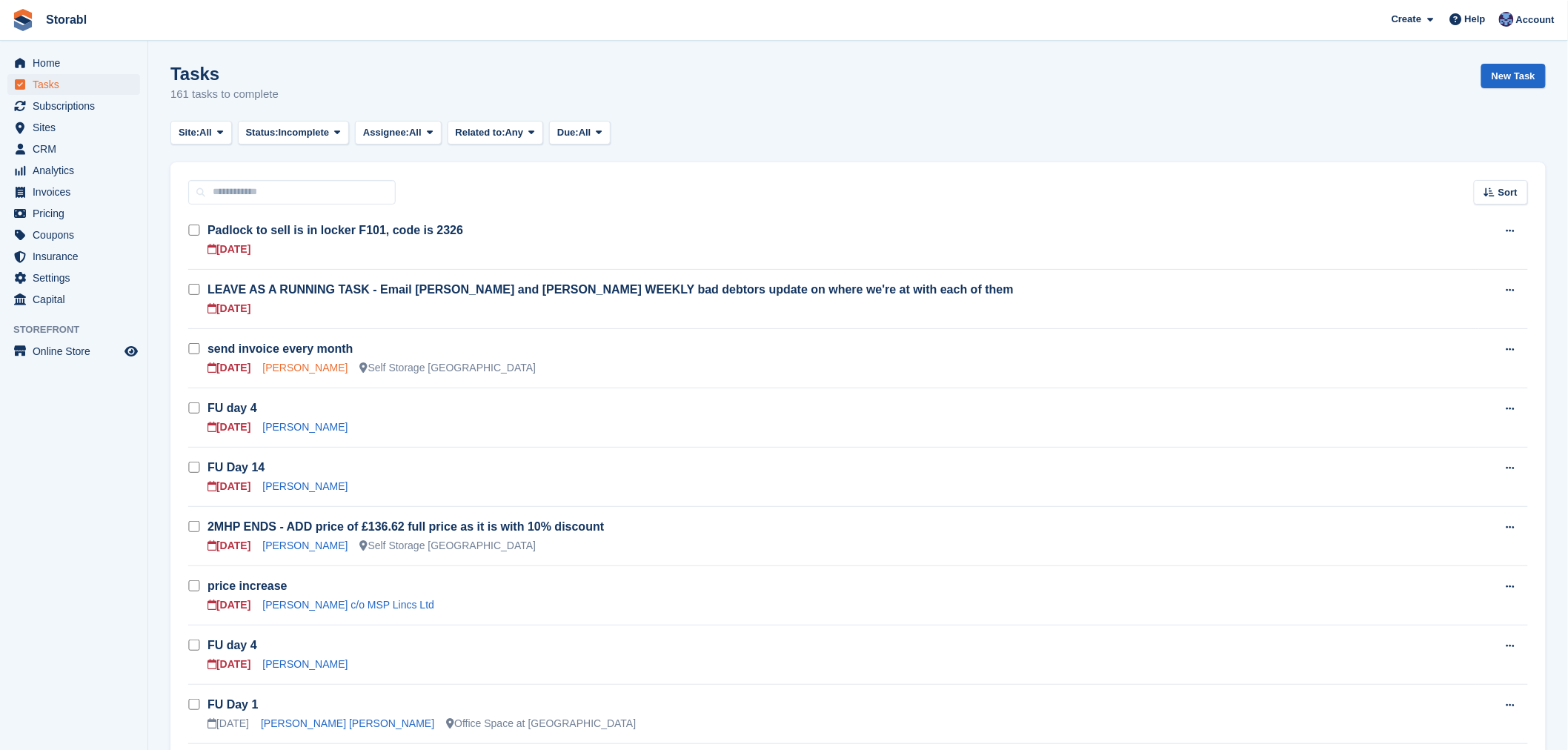
click at [293, 367] on link "[PERSON_NAME]" at bounding box center [305, 367] width 85 height 11
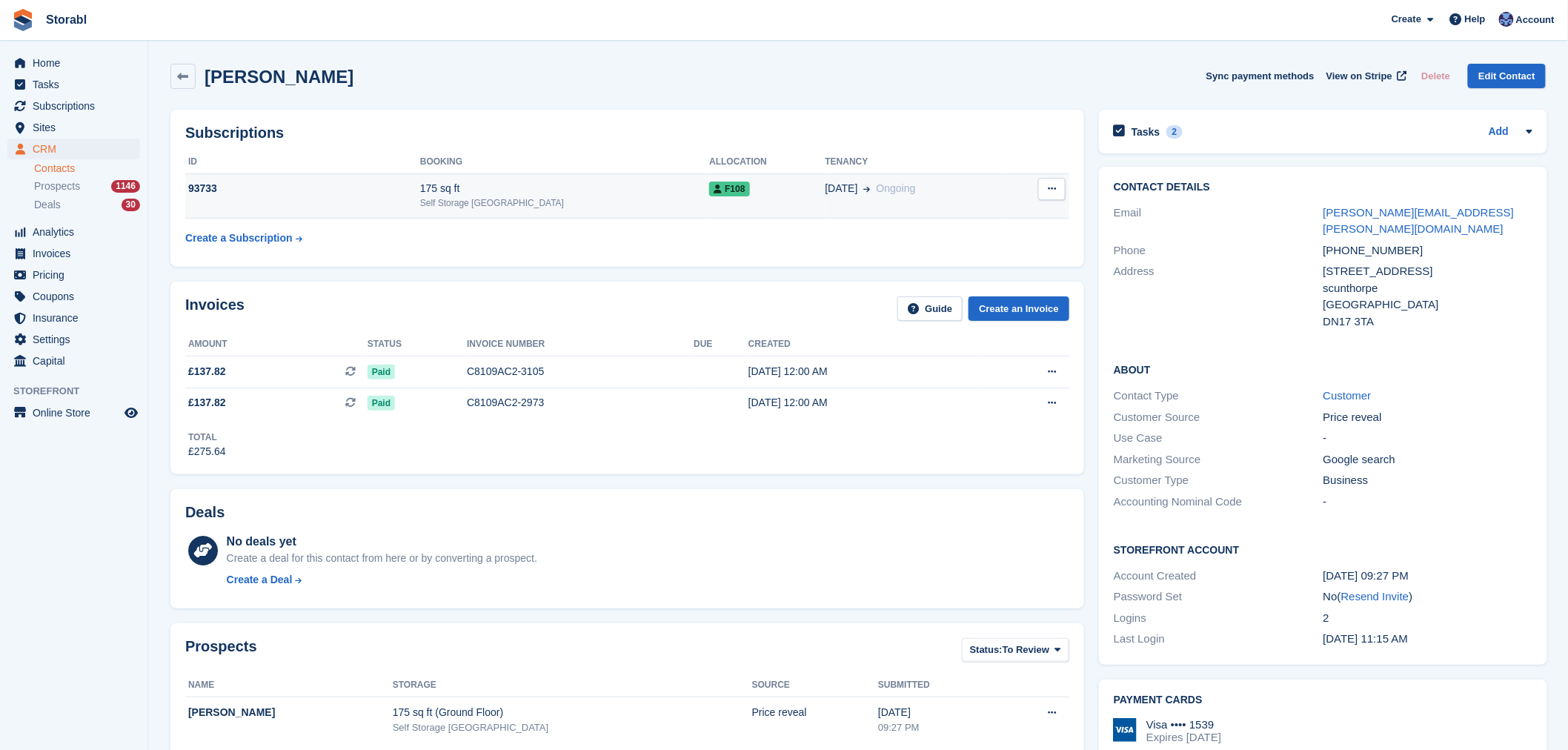
click at [602, 204] on div "Self Storage [GEOGRAPHIC_DATA]" at bounding box center [565, 203] width 289 height 13
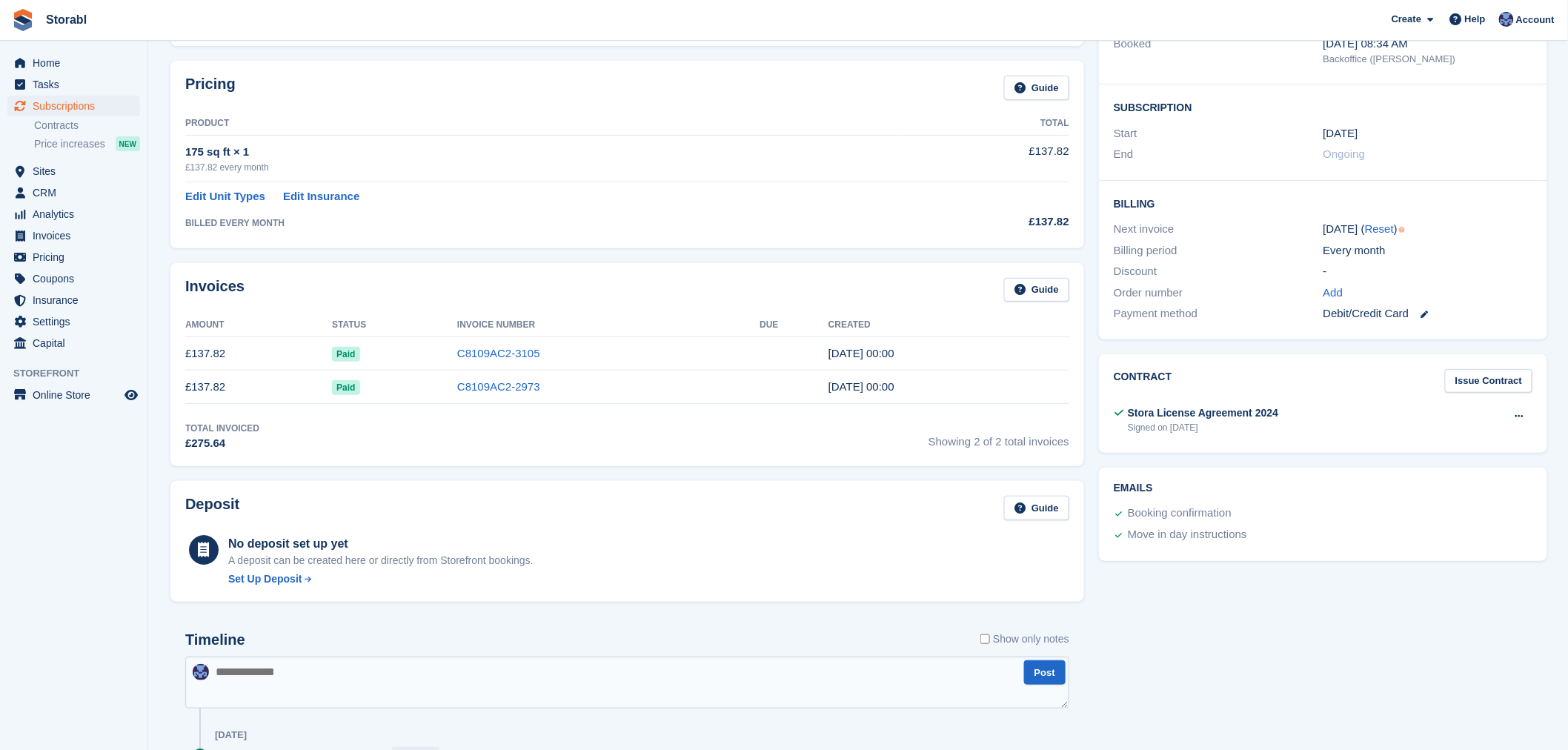
scroll to position [576, 0]
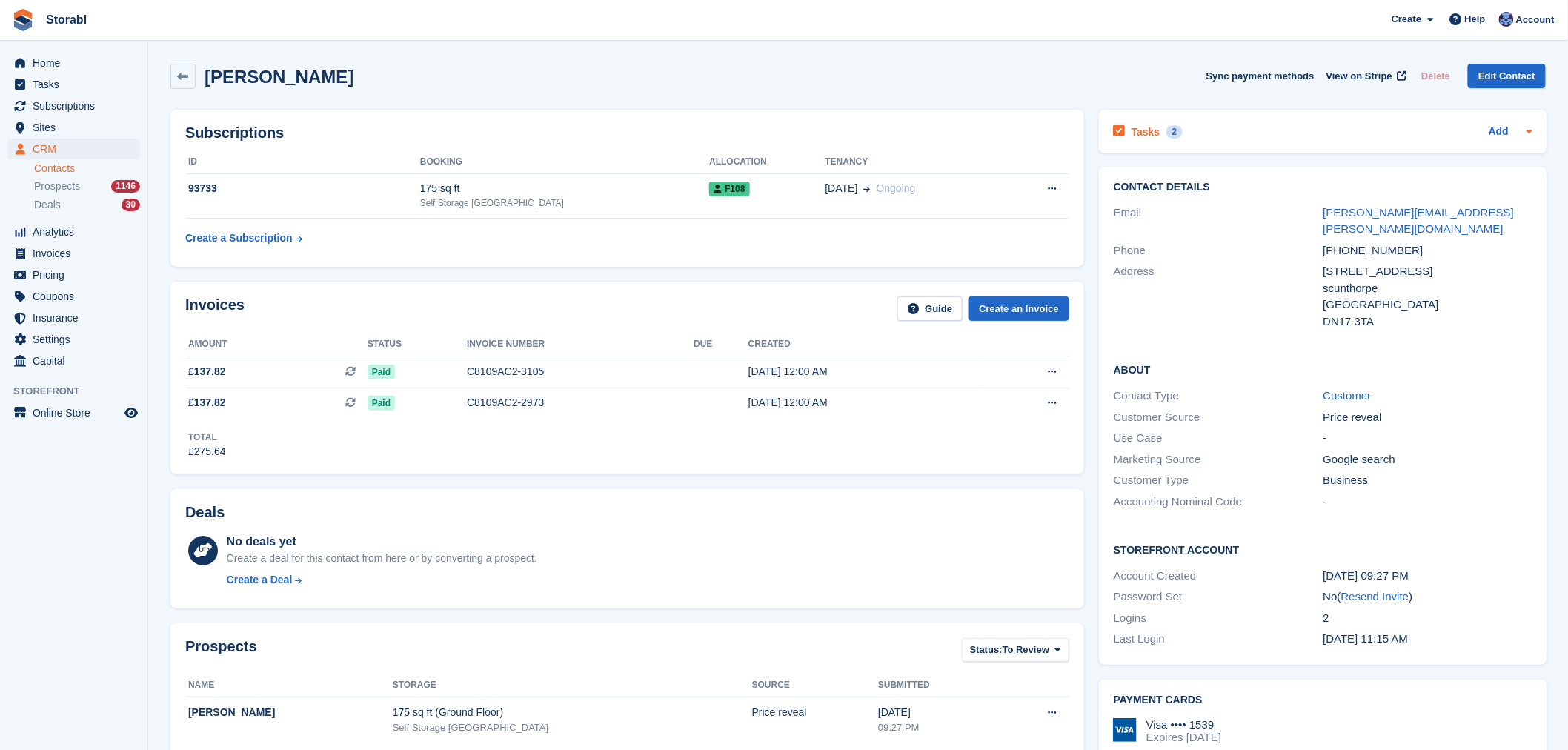
click at [1187, 138] on div "Tasks 2 Add" at bounding box center [1323, 132] width 419 height 20
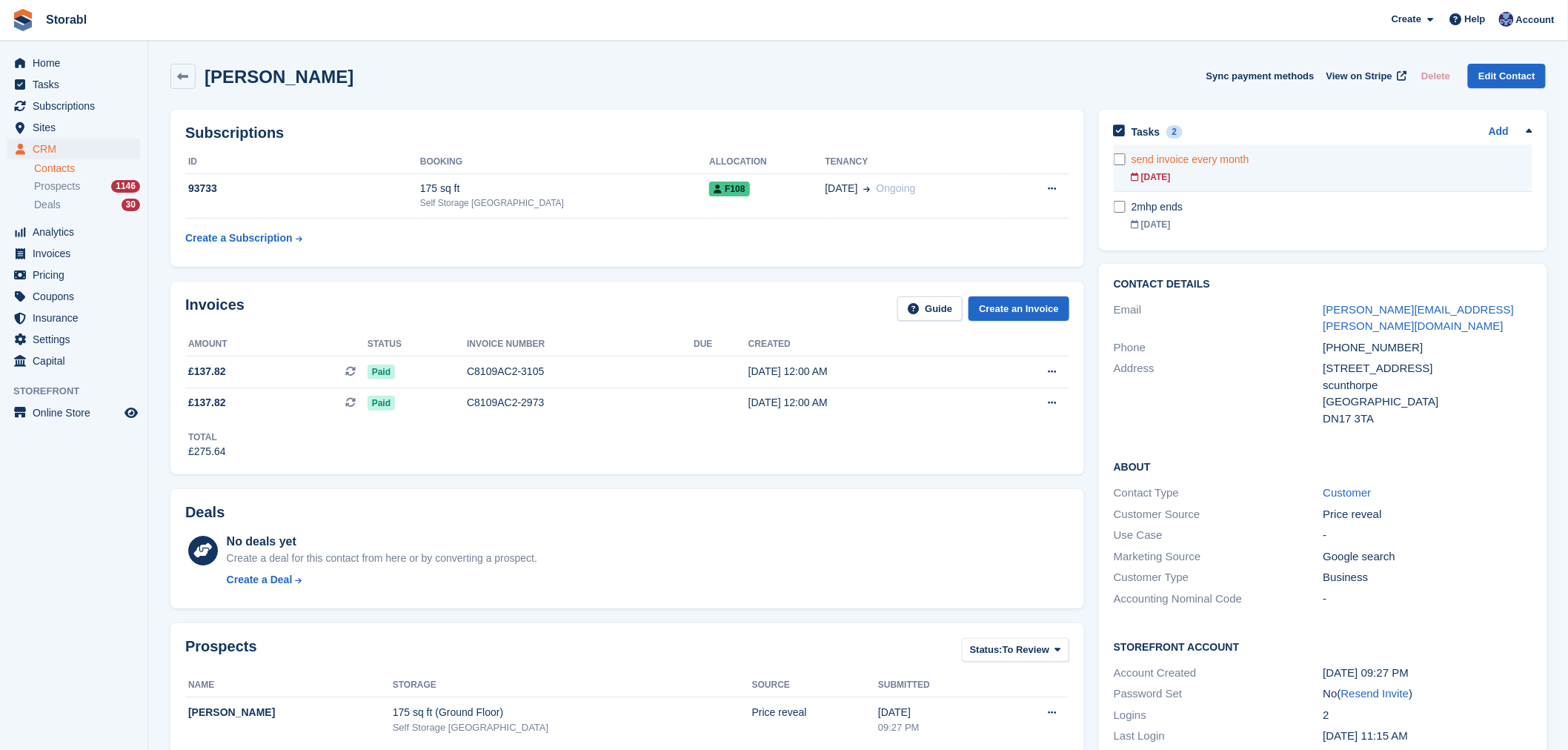
click at [1335, 153] on div "send invoice every month" at bounding box center [1332, 159] width 401 height 16
click at [1043, 366] on button at bounding box center [1052, 371] width 28 height 22
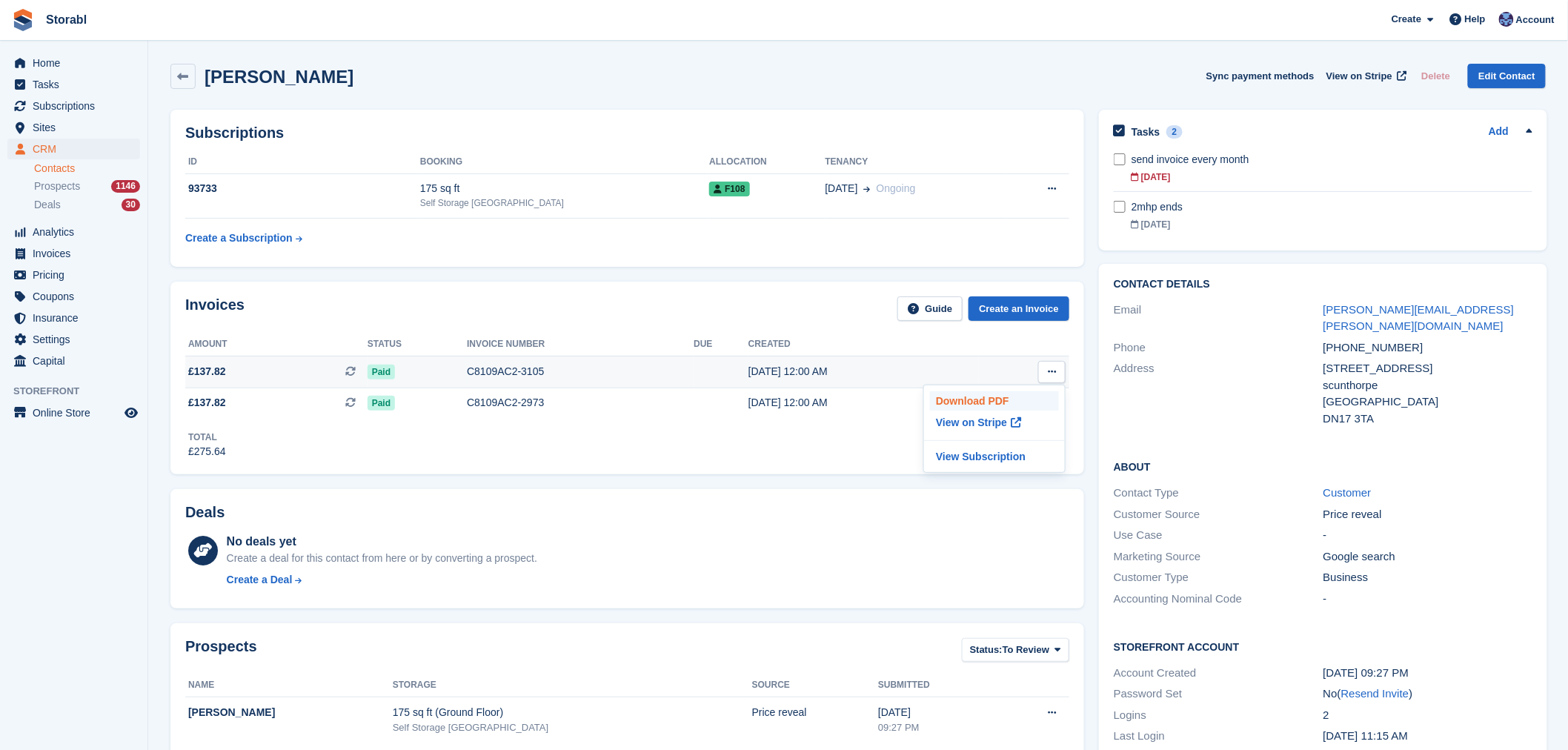
click at [1028, 393] on p "Download PDF" at bounding box center [995, 401] width 129 height 20
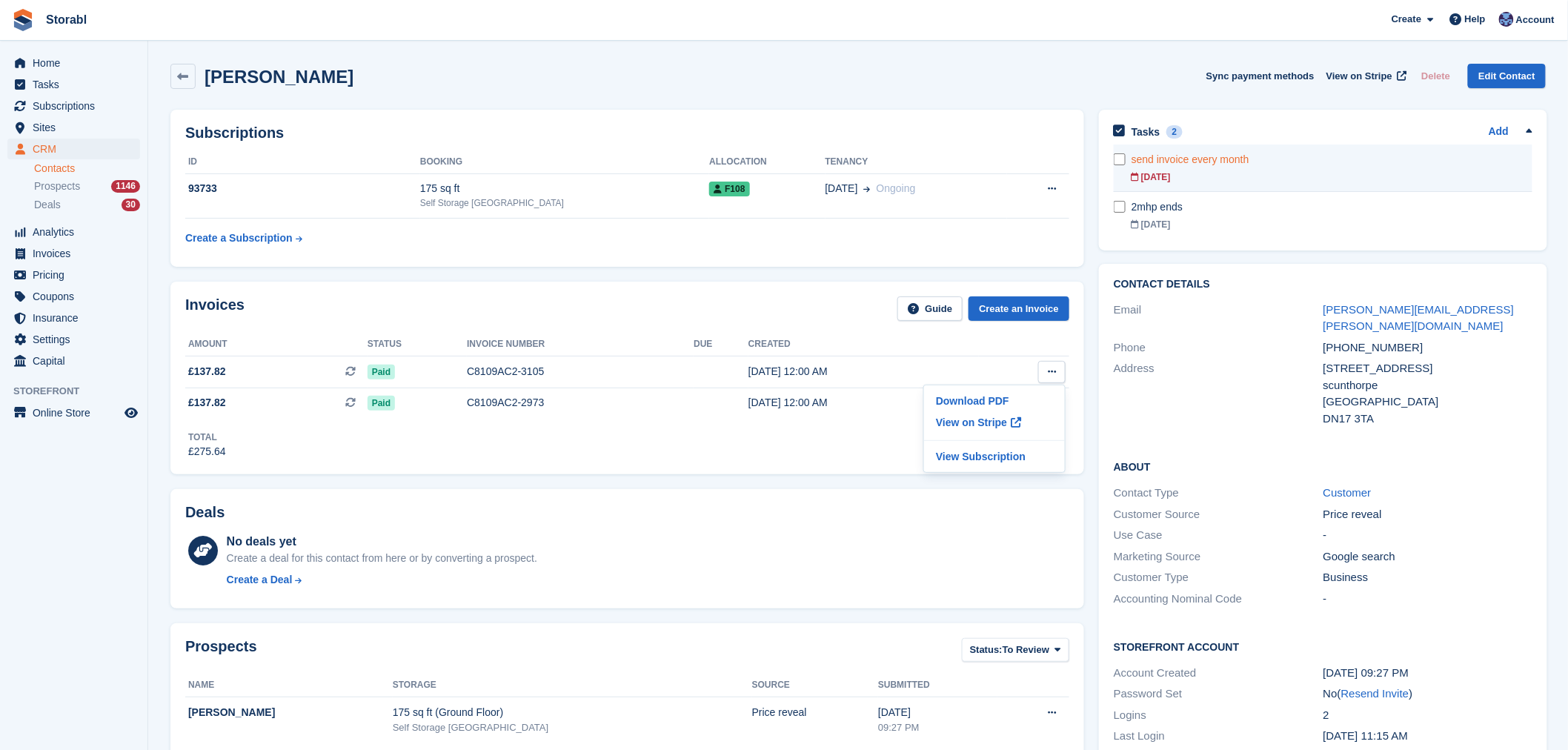
click at [1295, 150] on link "send invoice every month 24 Aug" at bounding box center [1332, 168] width 401 height 47
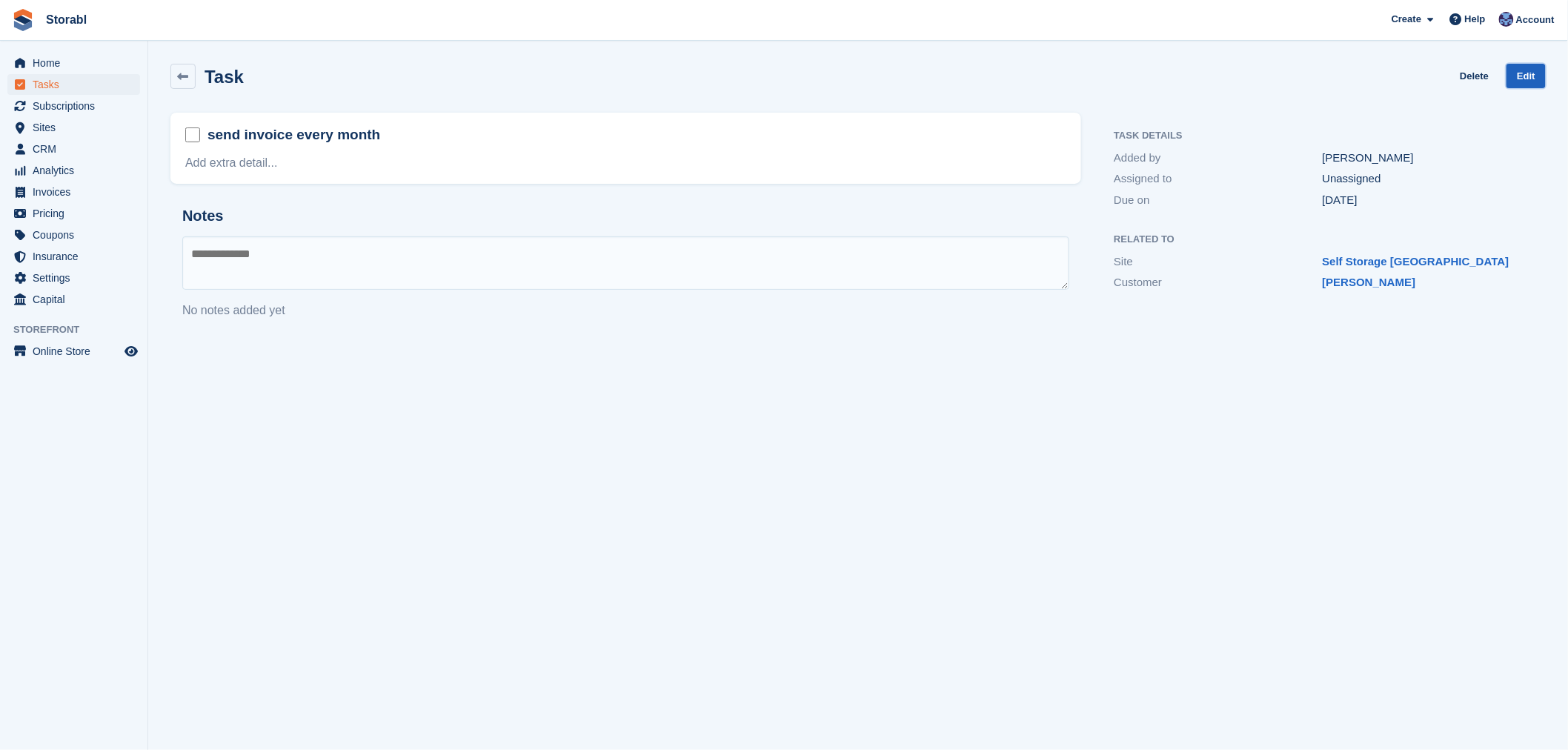
click at [1525, 82] on link "Edit" at bounding box center [1526, 76] width 39 height 25
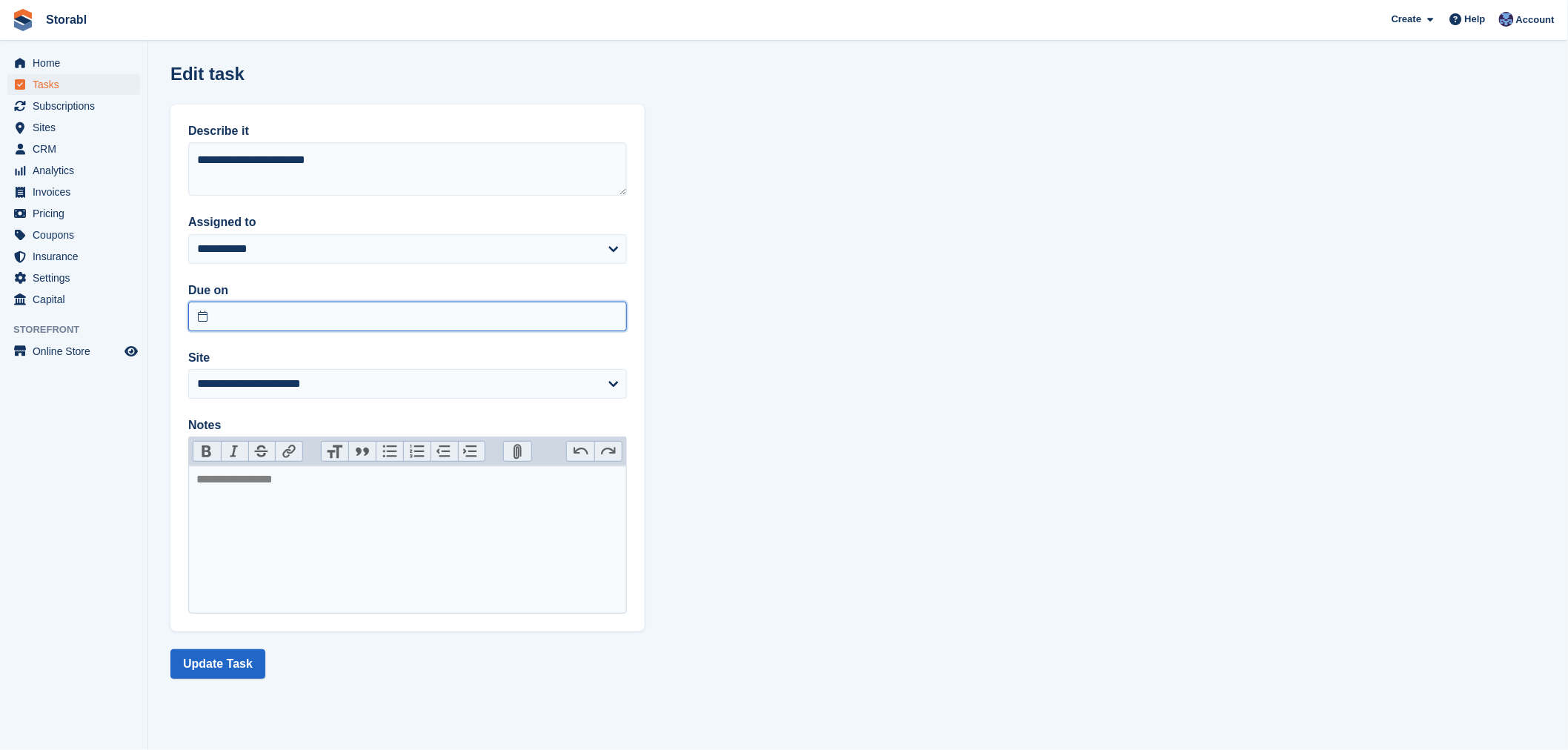
click at [313, 310] on input "text" at bounding box center [408, 317] width 439 height 29
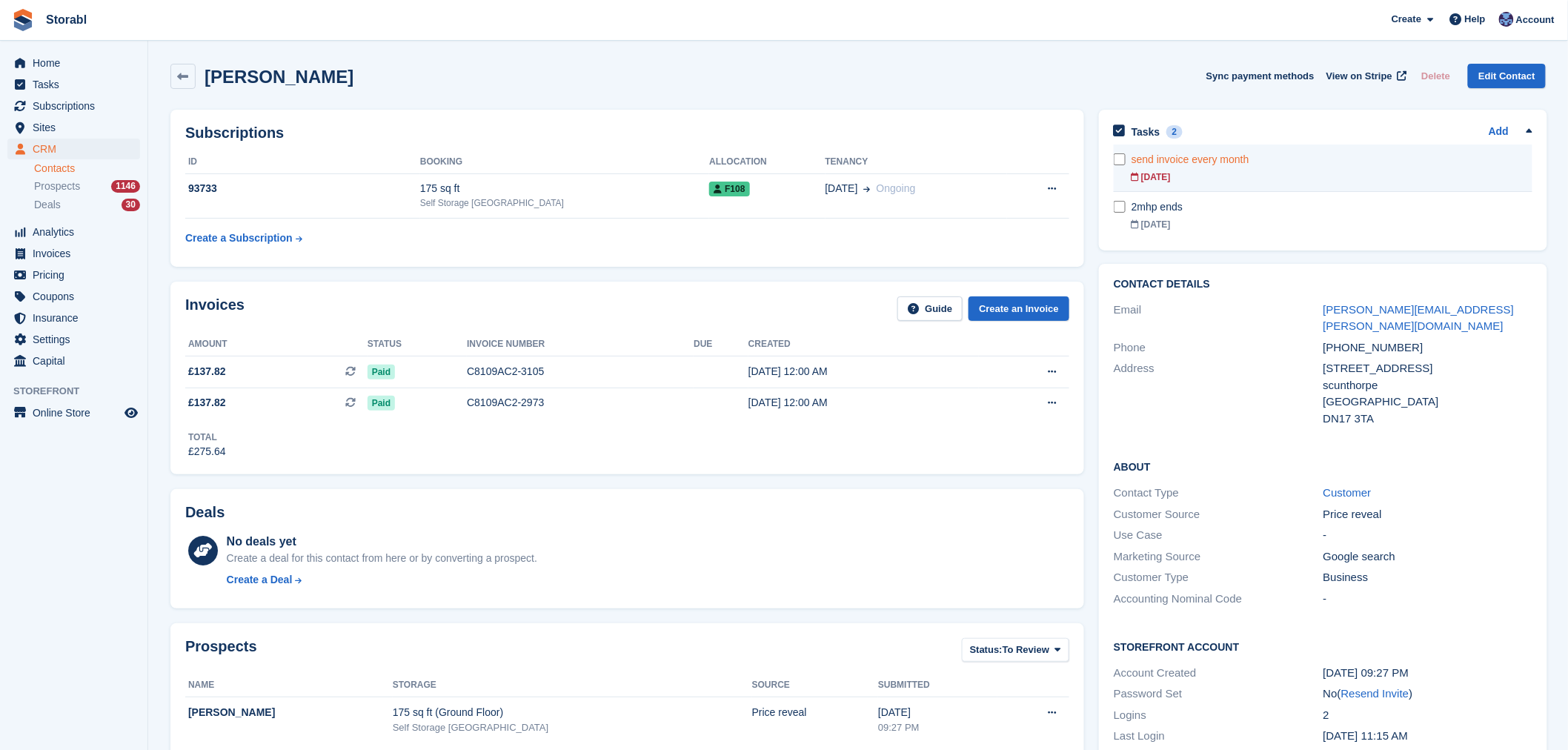
click at [1323, 152] on div "send invoice every month" at bounding box center [1332, 159] width 401 height 16
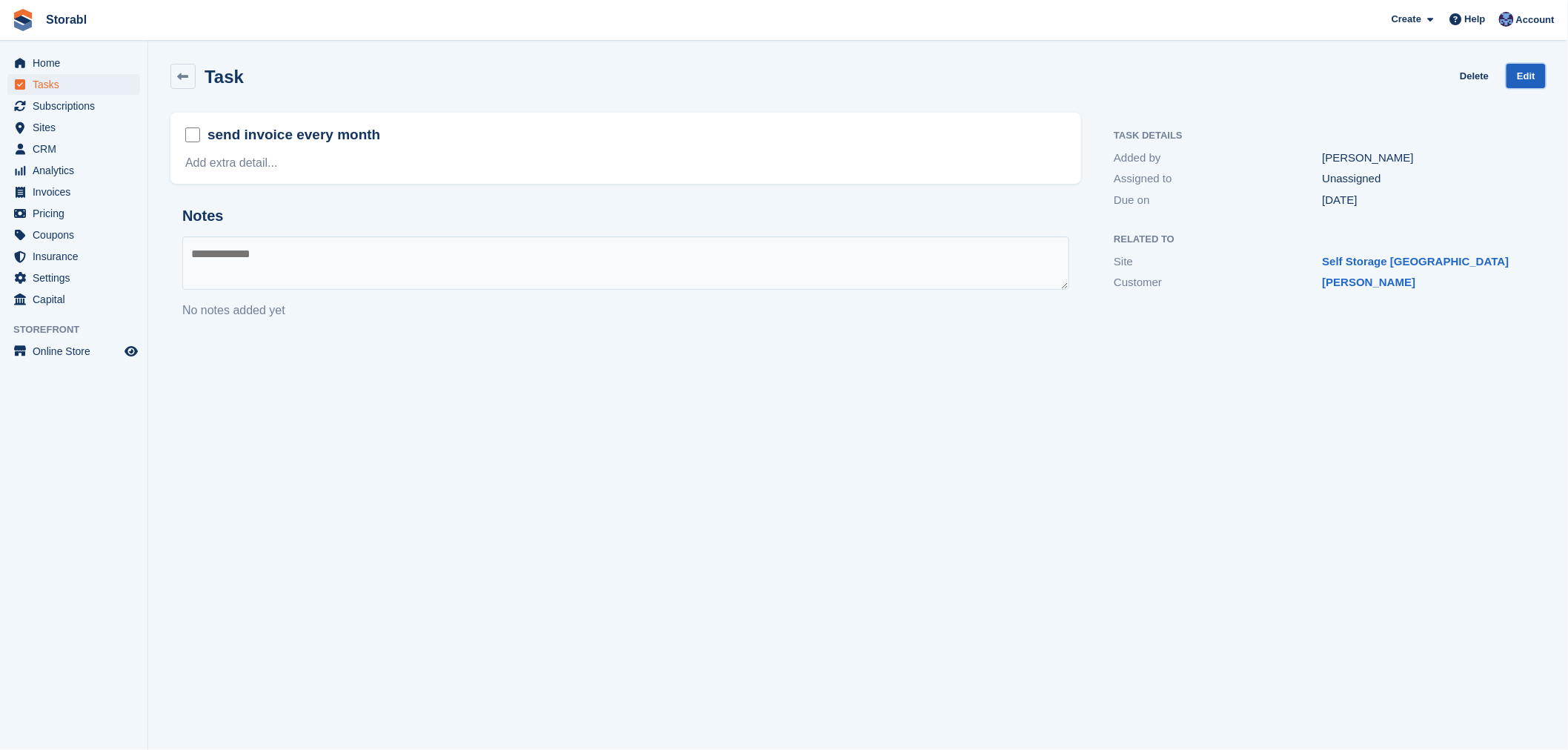
click at [1522, 79] on link "Edit" at bounding box center [1526, 76] width 39 height 25
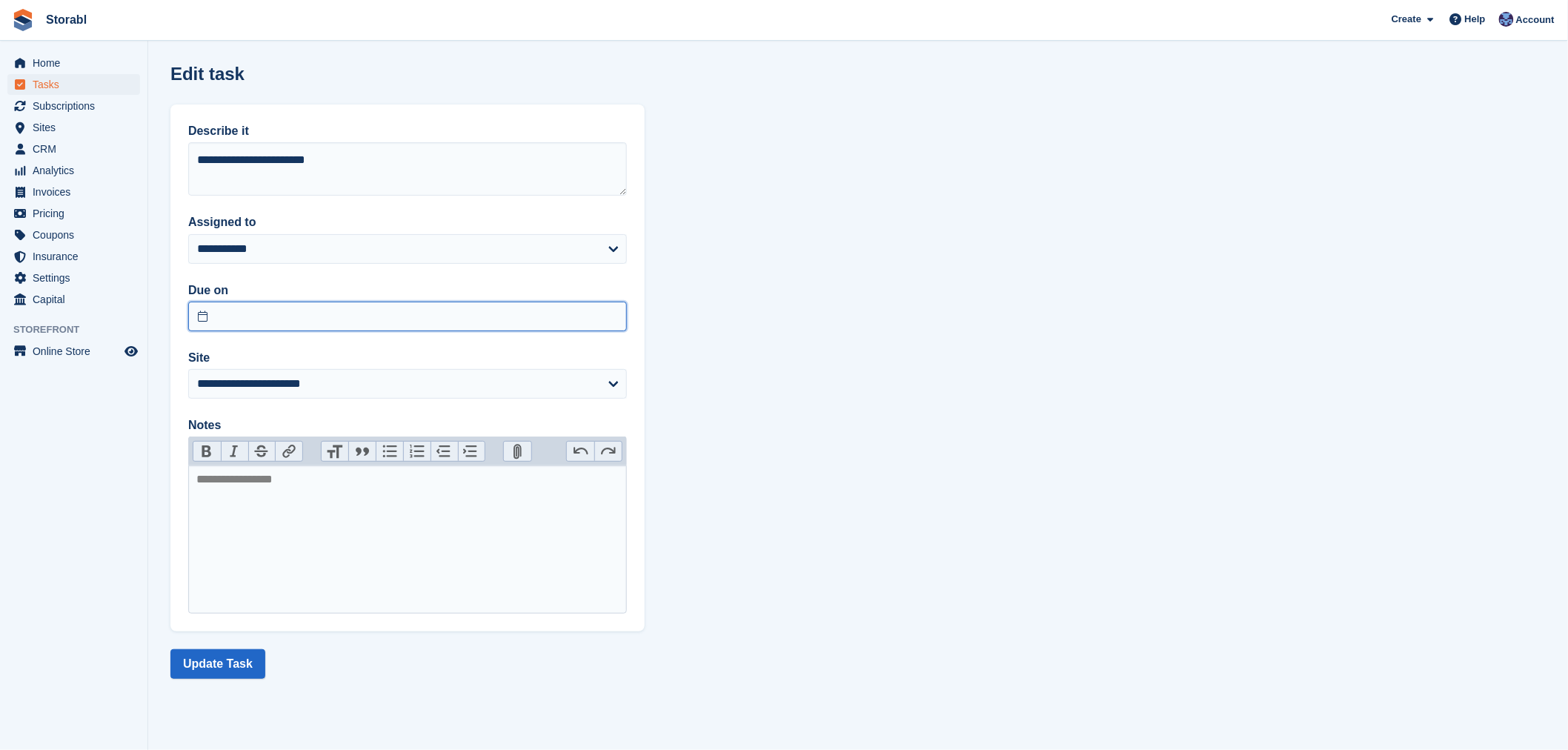
click at [349, 316] on input "text" at bounding box center [408, 317] width 439 height 29
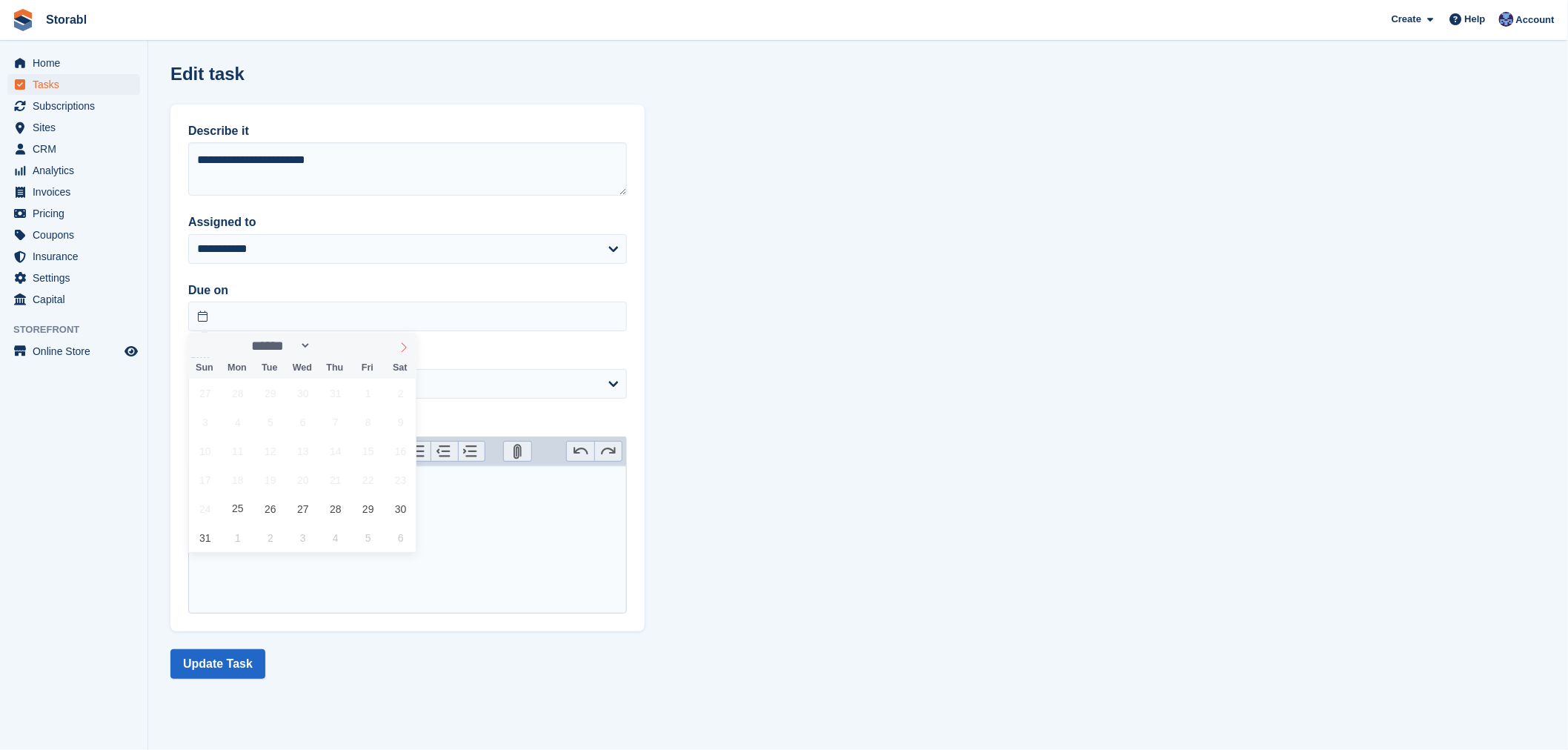
click at [405, 351] on icon at bounding box center [403, 347] width 11 height 11
select select "*"
click at [334, 453] on span "18" at bounding box center [335, 450] width 29 height 29
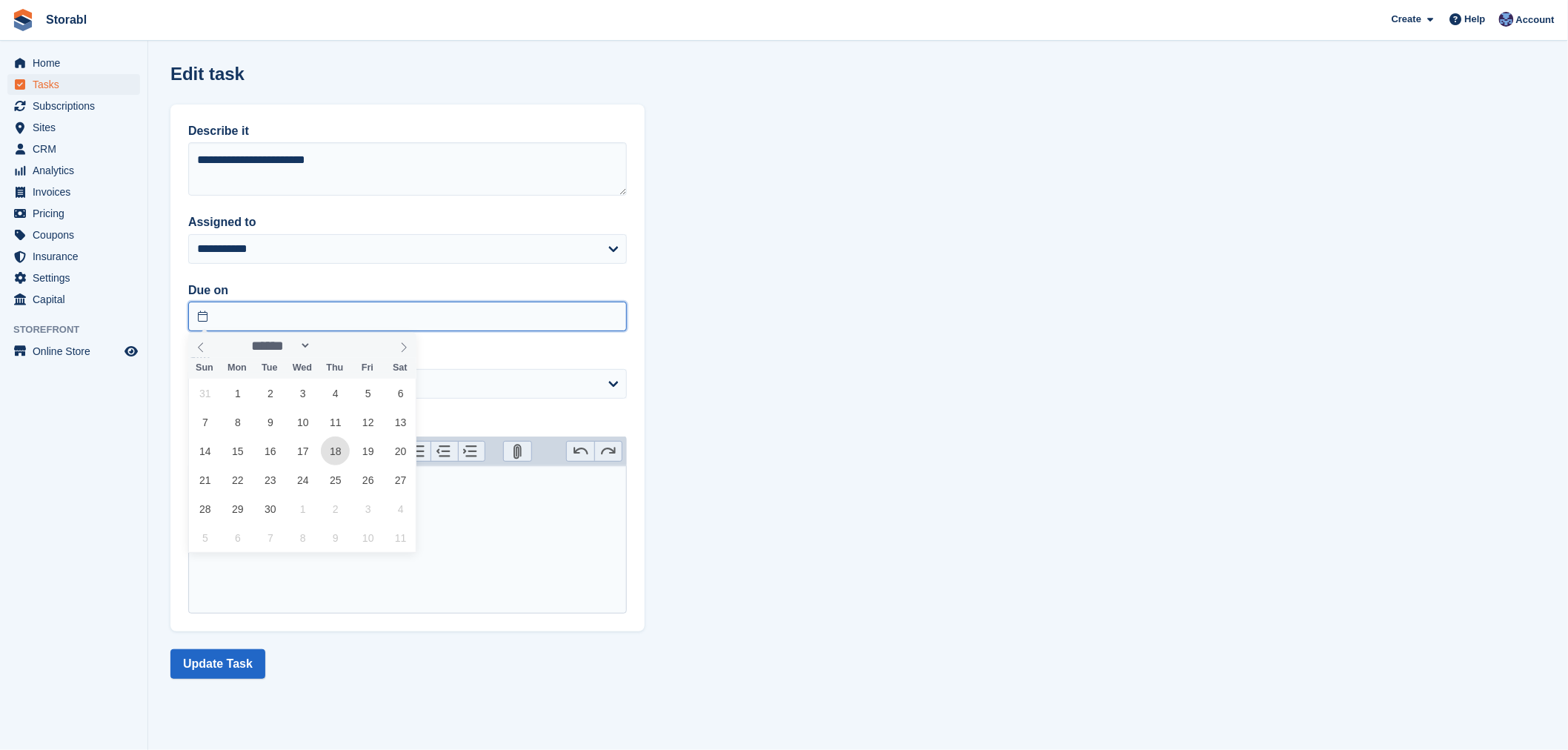
type input "**********"
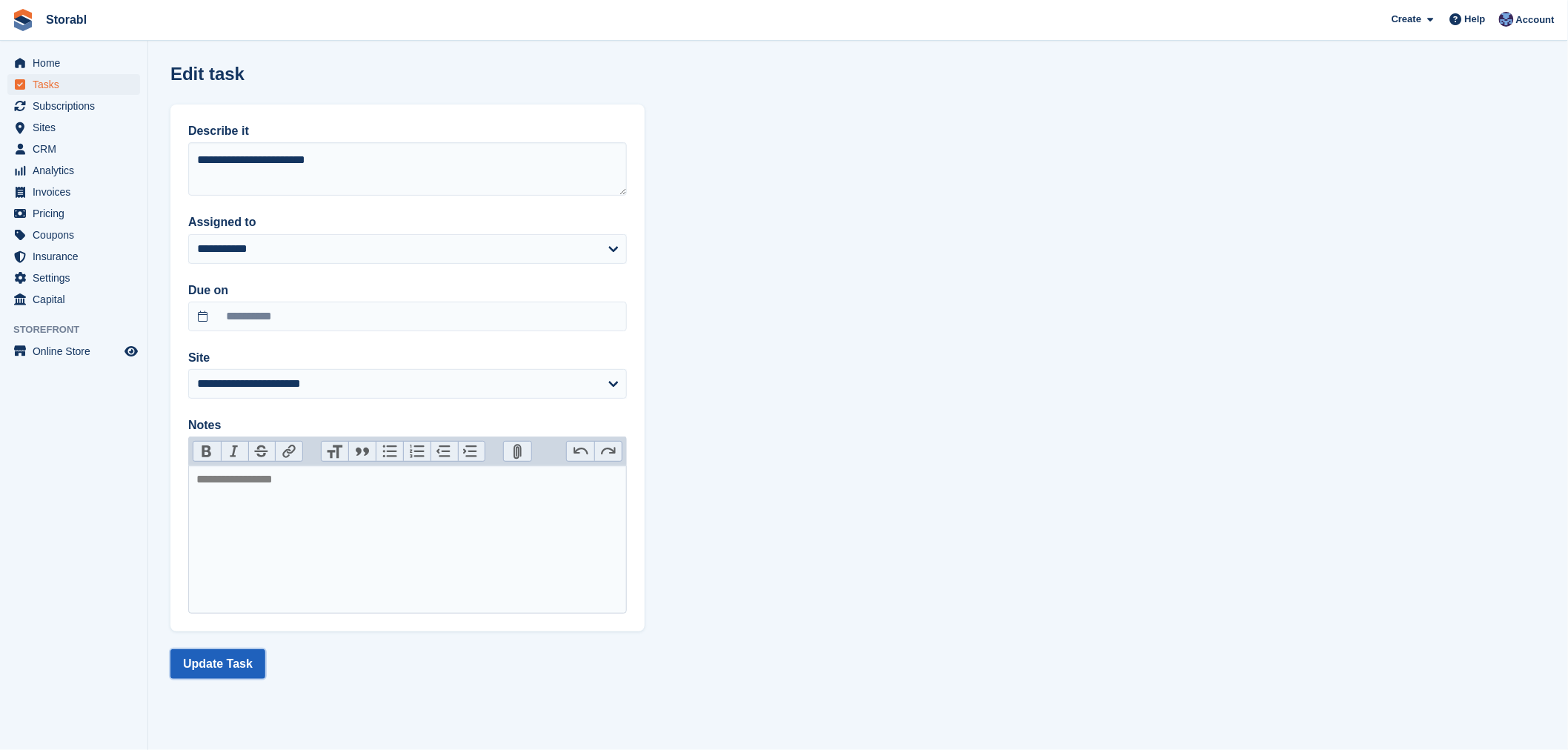
click at [216, 655] on button "Update Task" at bounding box center [218, 663] width 95 height 29
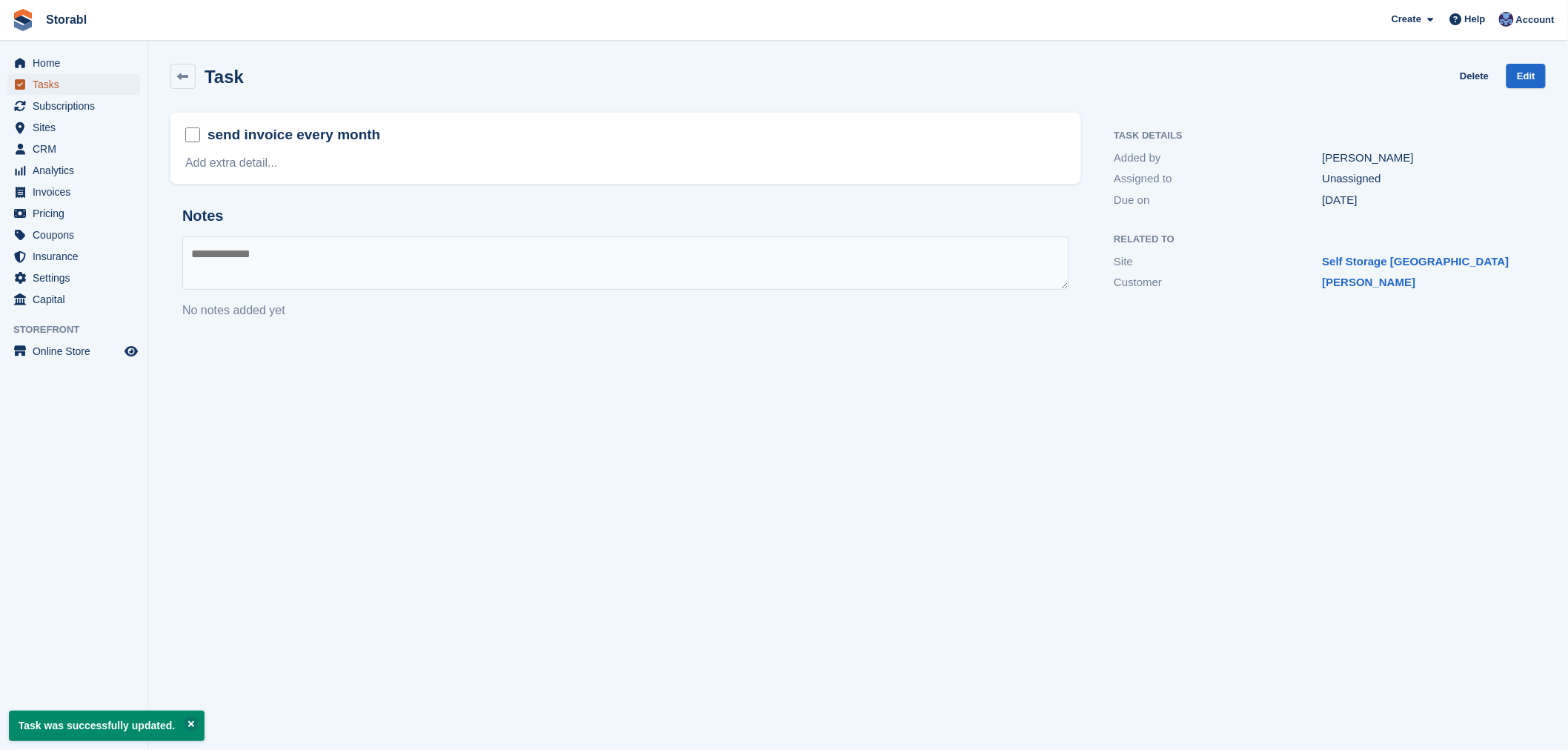
click at [86, 87] on span "Tasks" at bounding box center [77, 84] width 89 height 20
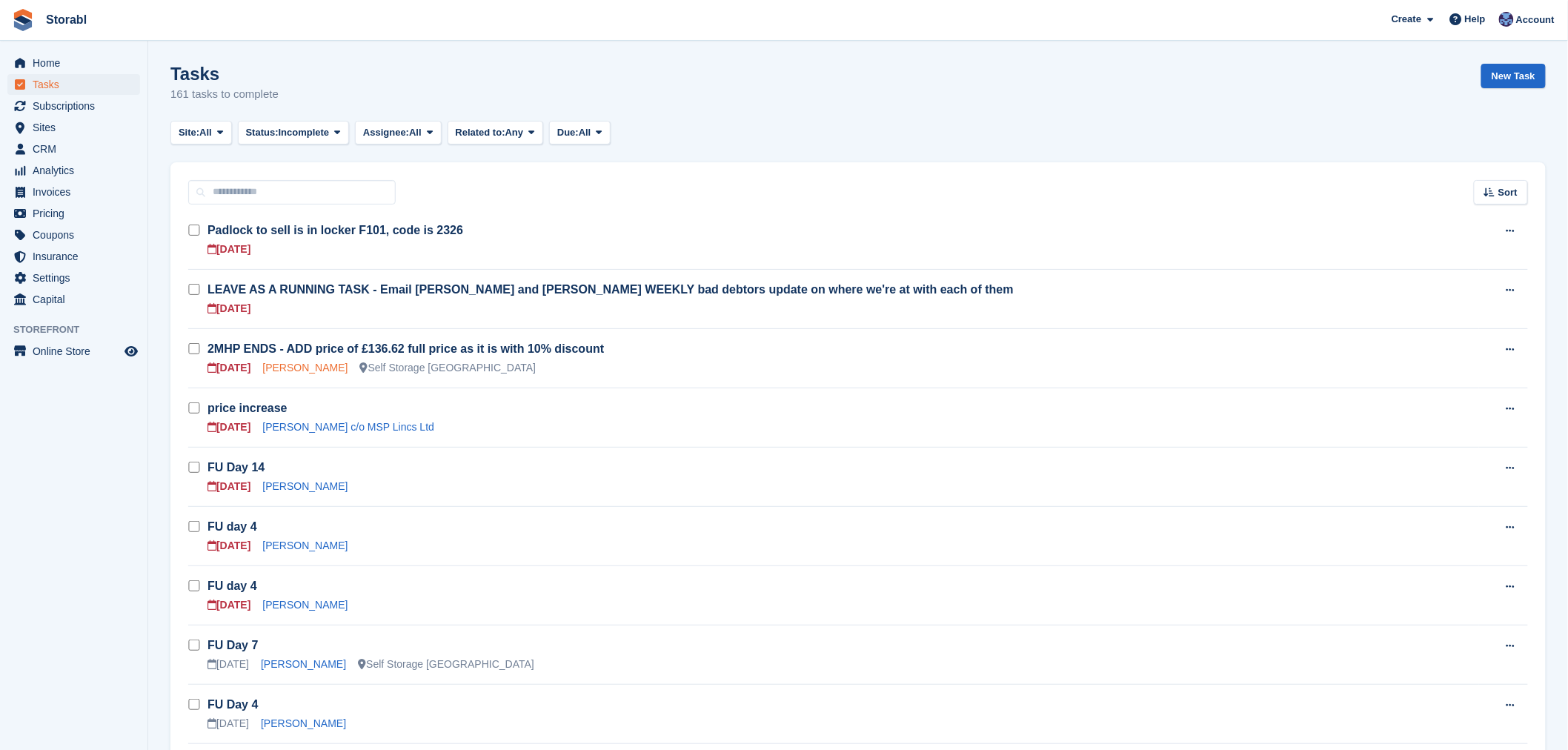
click at [301, 369] on link "Liam Mcnulty" at bounding box center [305, 367] width 85 height 11
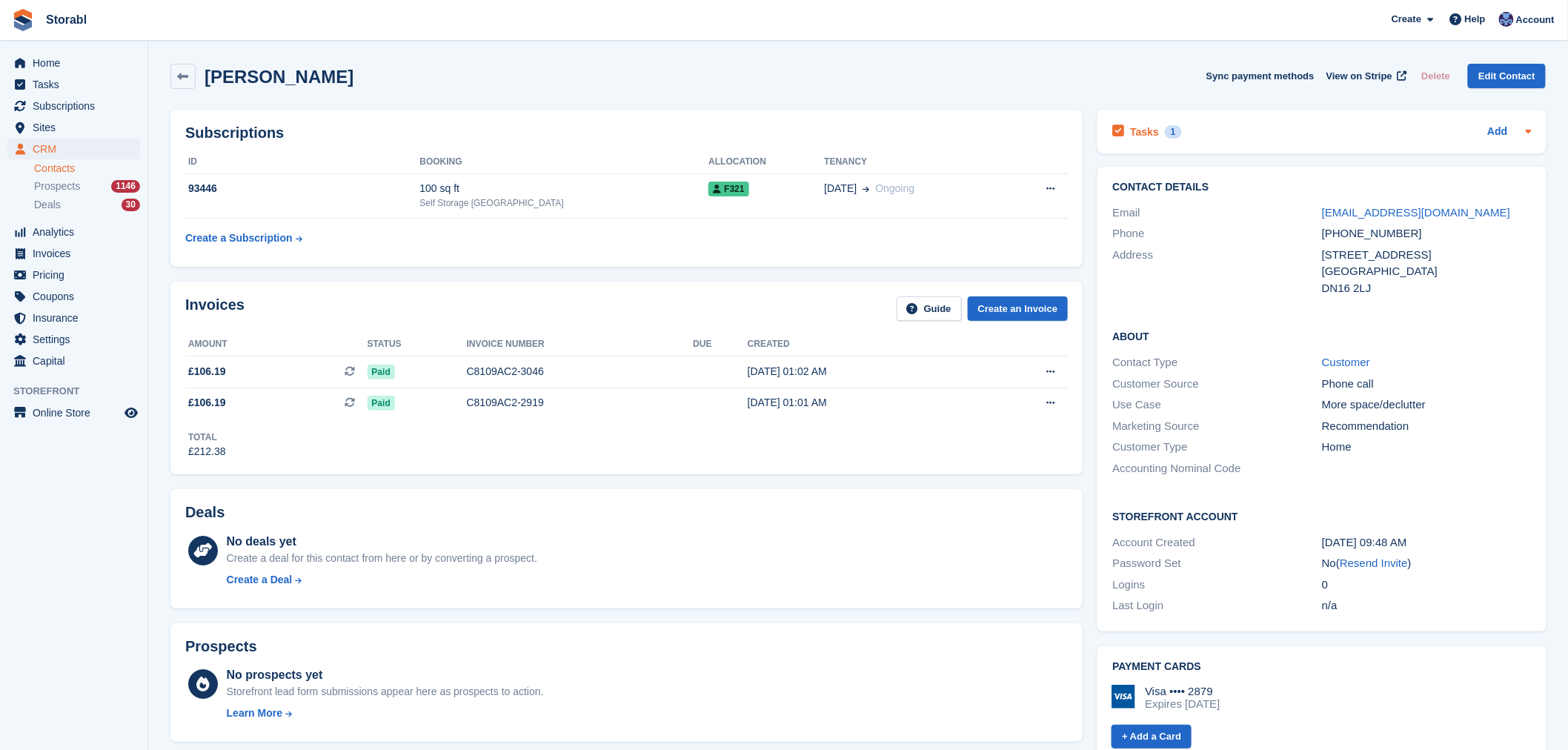
click at [1280, 135] on div "Tasks 1 Add" at bounding box center [1322, 132] width 419 height 20
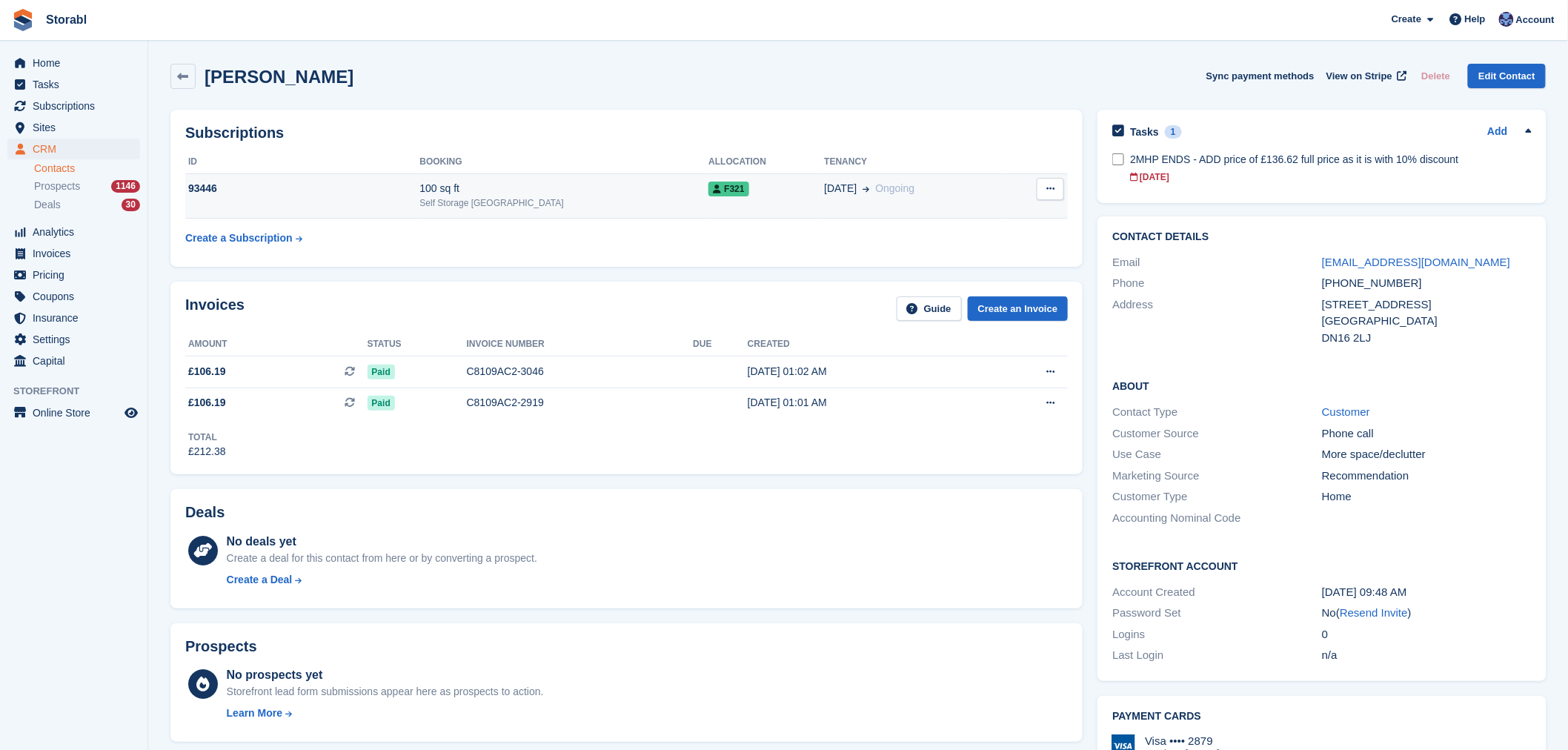
click at [709, 199] on td "F321" at bounding box center [766, 195] width 115 height 45
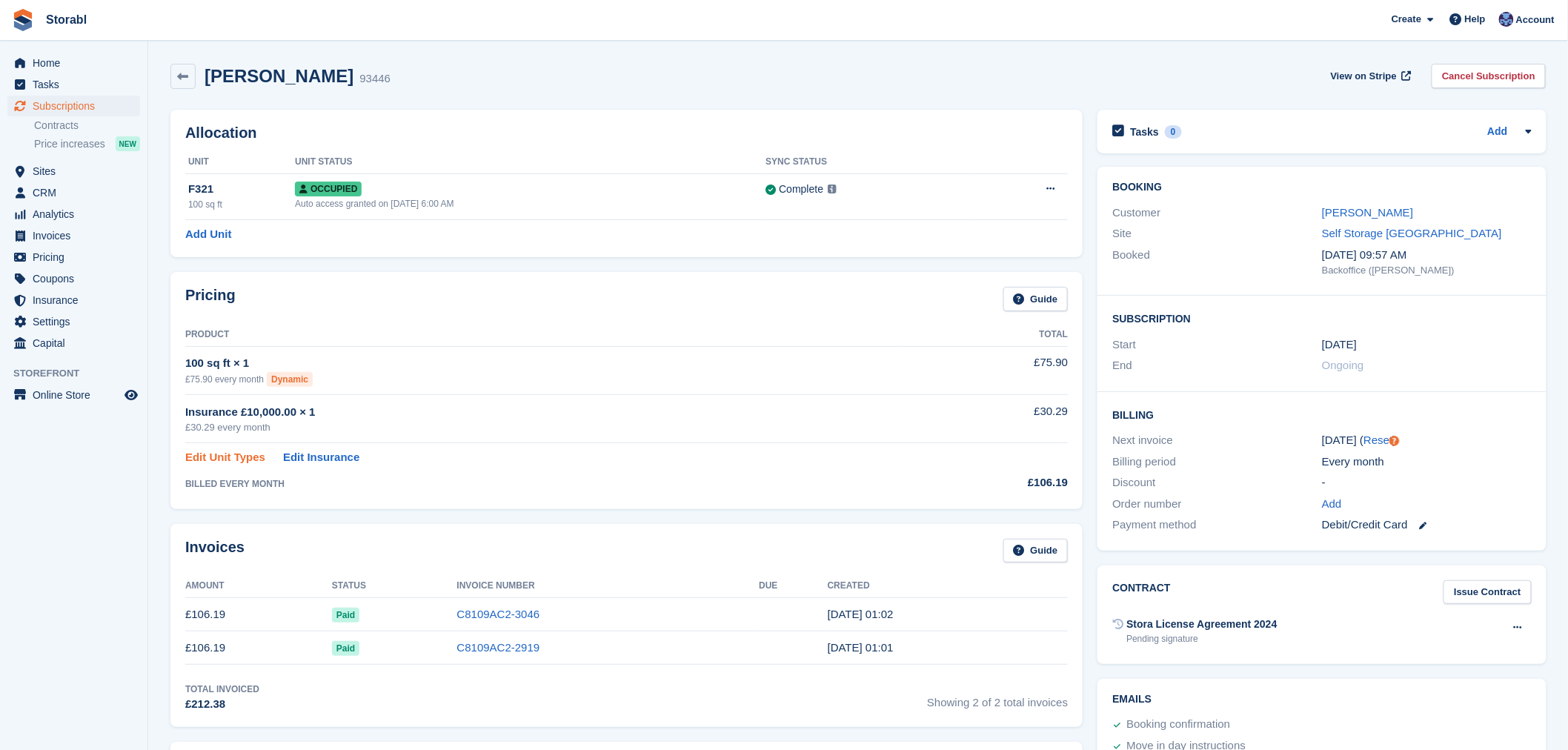
click at [227, 456] on link "Edit Unit Types" at bounding box center [225, 457] width 80 height 17
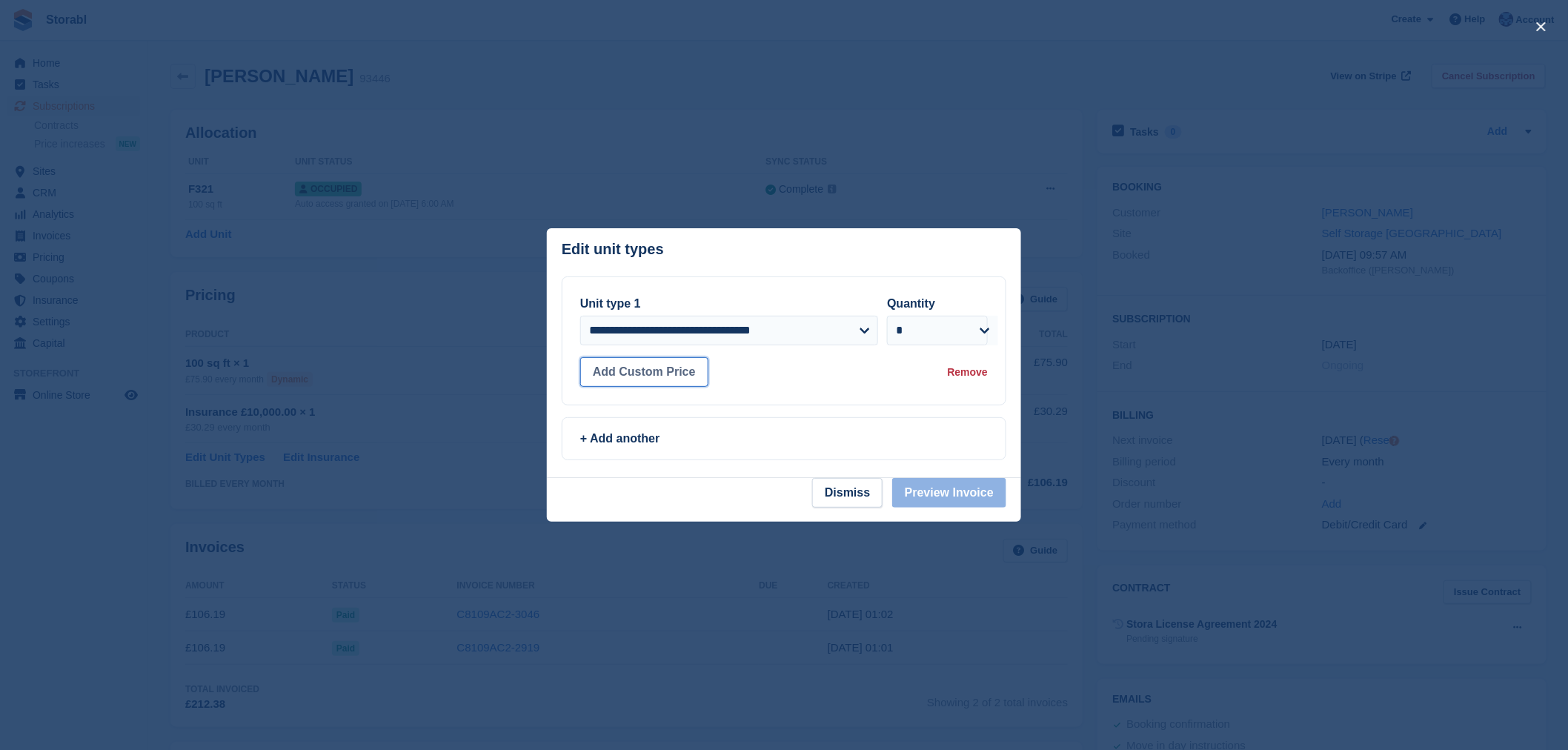
click at [647, 373] on button "Add Custom Price" at bounding box center [644, 372] width 128 height 29
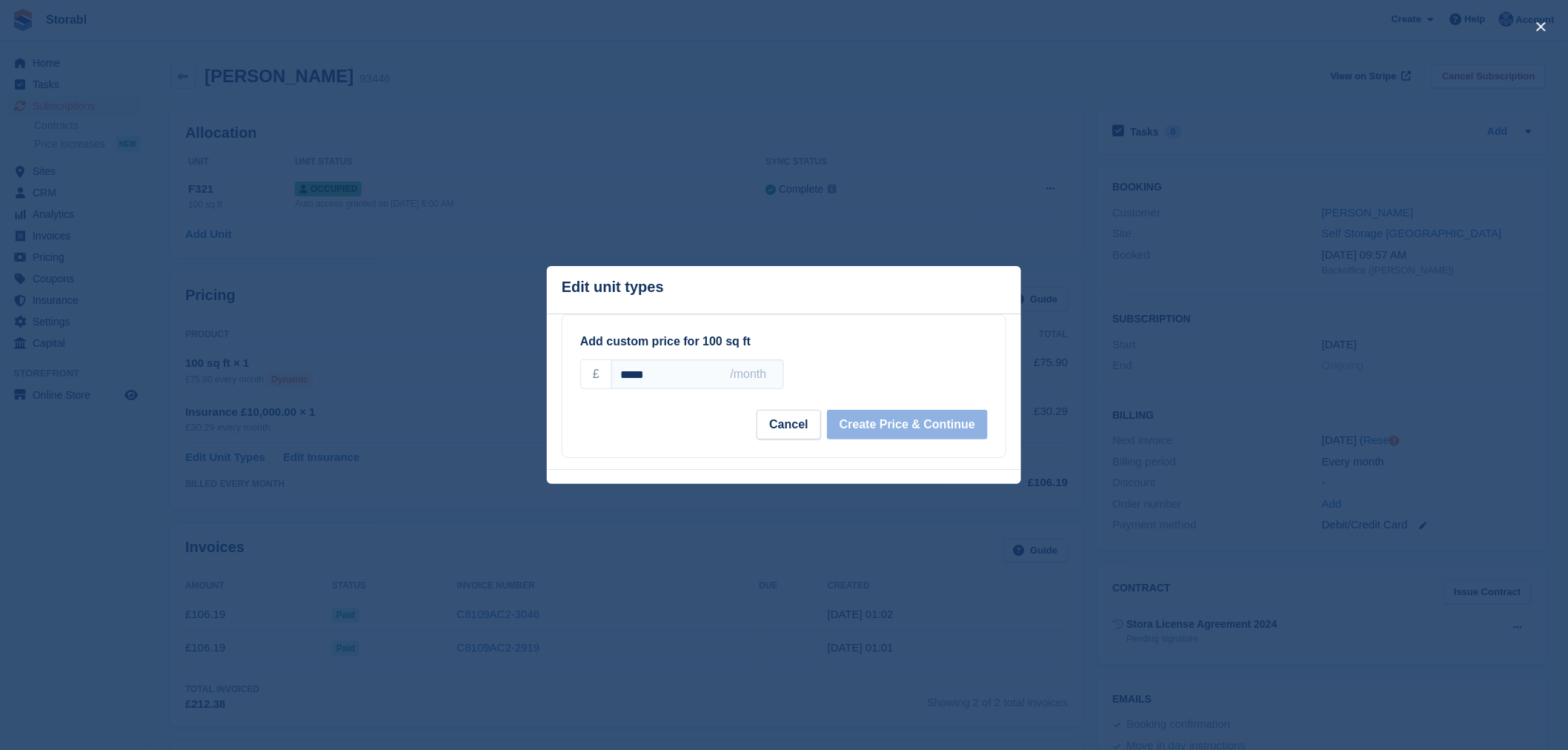
drag, startPoint x: 678, startPoint y: 382, endPoint x: 602, endPoint y: 381, distance: 76.0
click at [602, 381] on div "£ ***** /month" at bounding box center [682, 374] width 204 height 29
type input "******"
click at [909, 422] on button "Create Price & Continue" at bounding box center [908, 425] width 161 height 29
select select "*****"
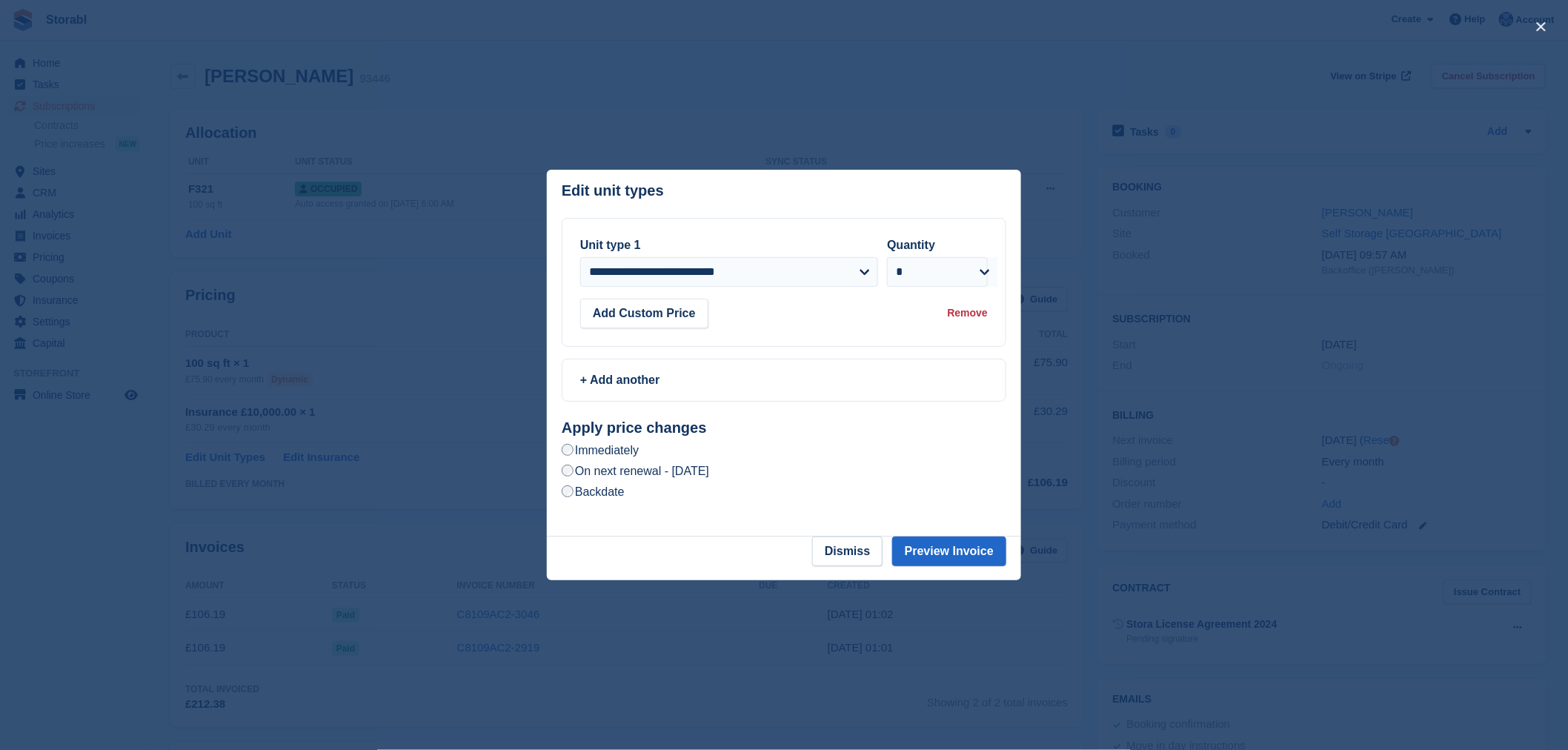
click at [635, 467] on label "On next renewal - Tuesday, 2nd September, 2025" at bounding box center [636, 470] width 147 height 16
click at [946, 536] on section "**********" at bounding box center [784, 377] width 475 height 319
drag, startPoint x: 953, startPoint y: 542, endPoint x: 931, endPoint y: 537, distance: 22.6
click at [952, 543] on button "Preview Invoice" at bounding box center [948, 551] width 114 height 29
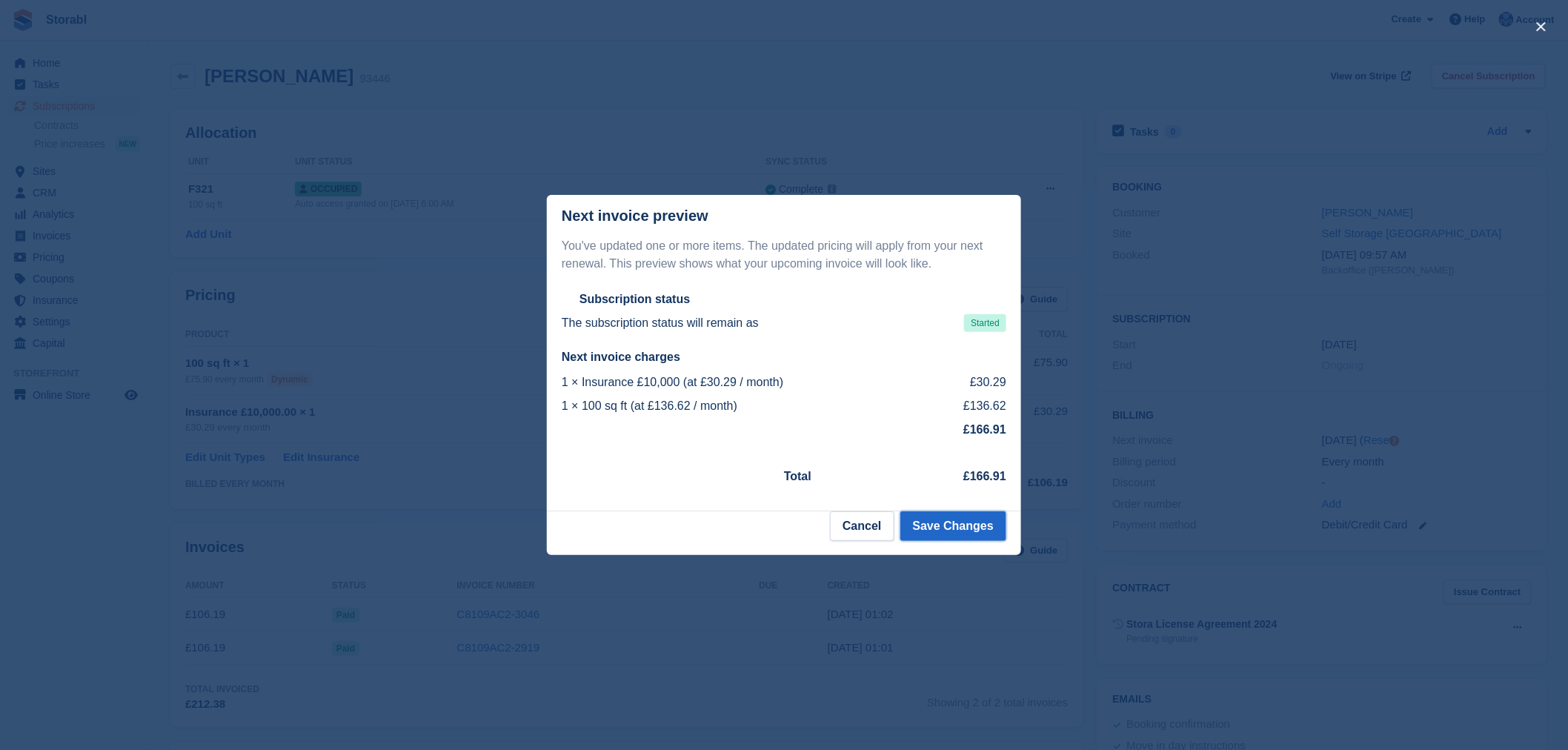
drag, startPoint x: 953, startPoint y: 536, endPoint x: 948, endPoint y: 528, distance: 9.4
click at [952, 536] on button "Save Changes" at bounding box center [953, 526] width 106 height 29
click at [948, 112] on div at bounding box center [784, 375] width 1568 height 750
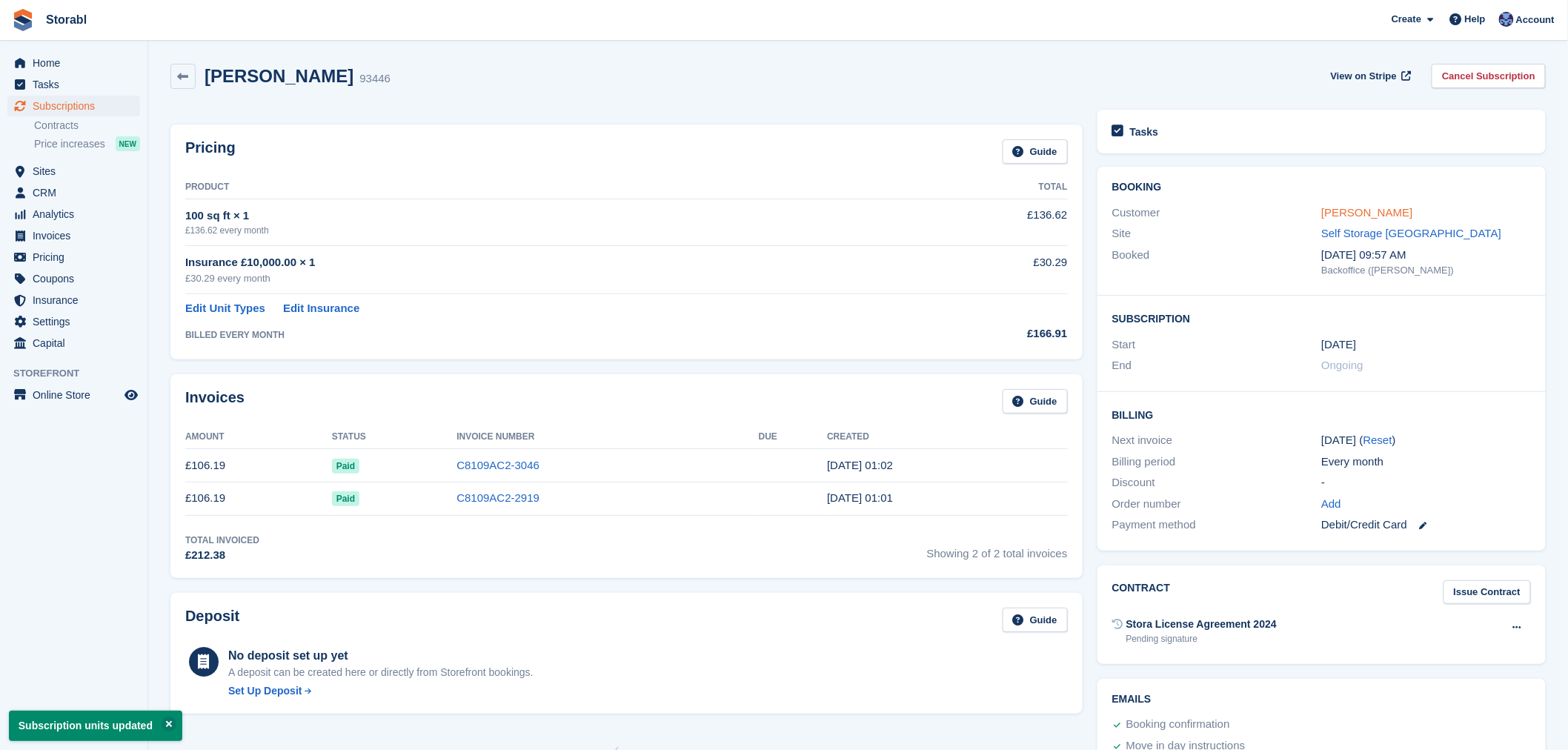
click at [1372, 209] on link "Liam Mcnulty" at bounding box center [1367, 212] width 91 height 12
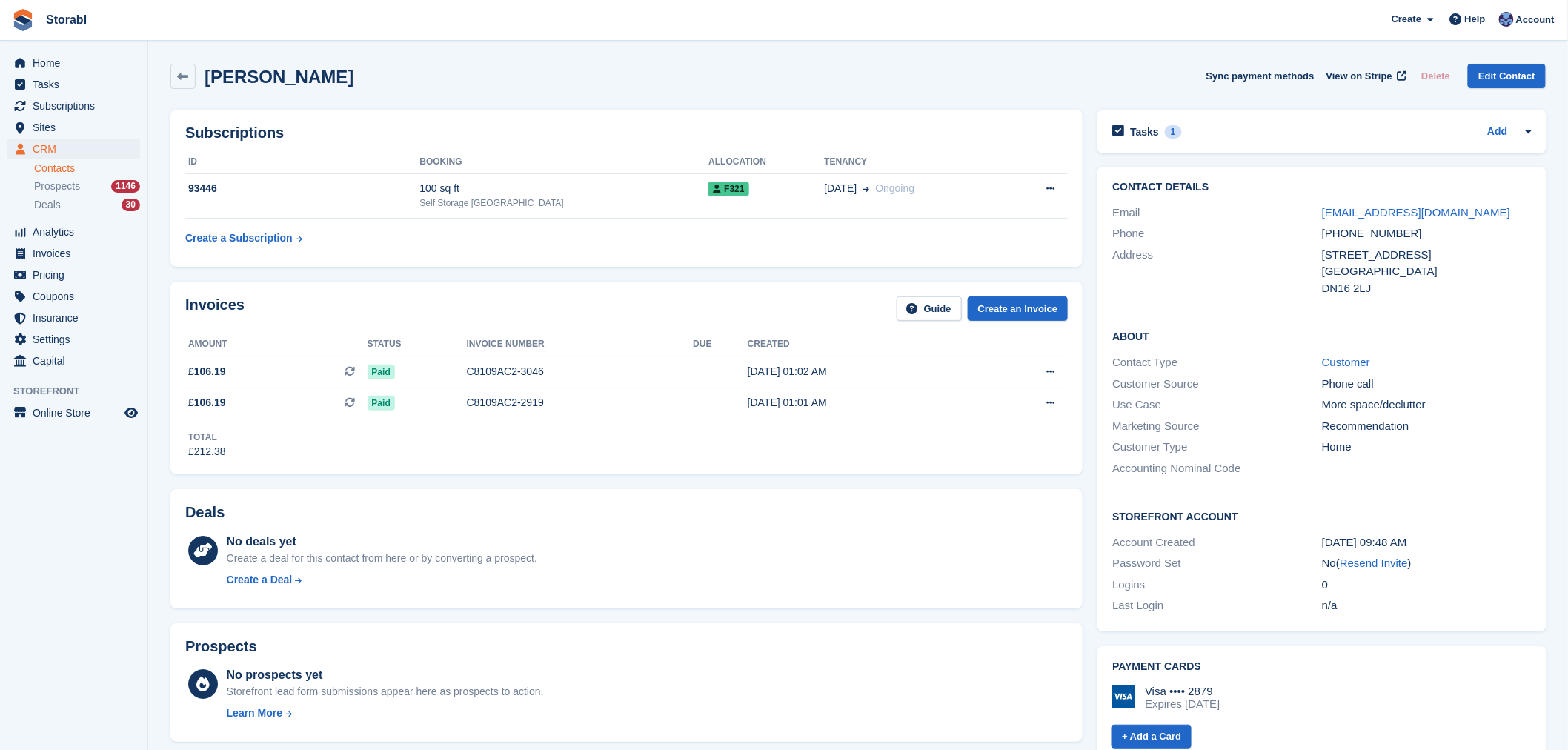
click at [1277, 134] on div "Tasks 1 Add" at bounding box center [1322, 132] width 419 height 20
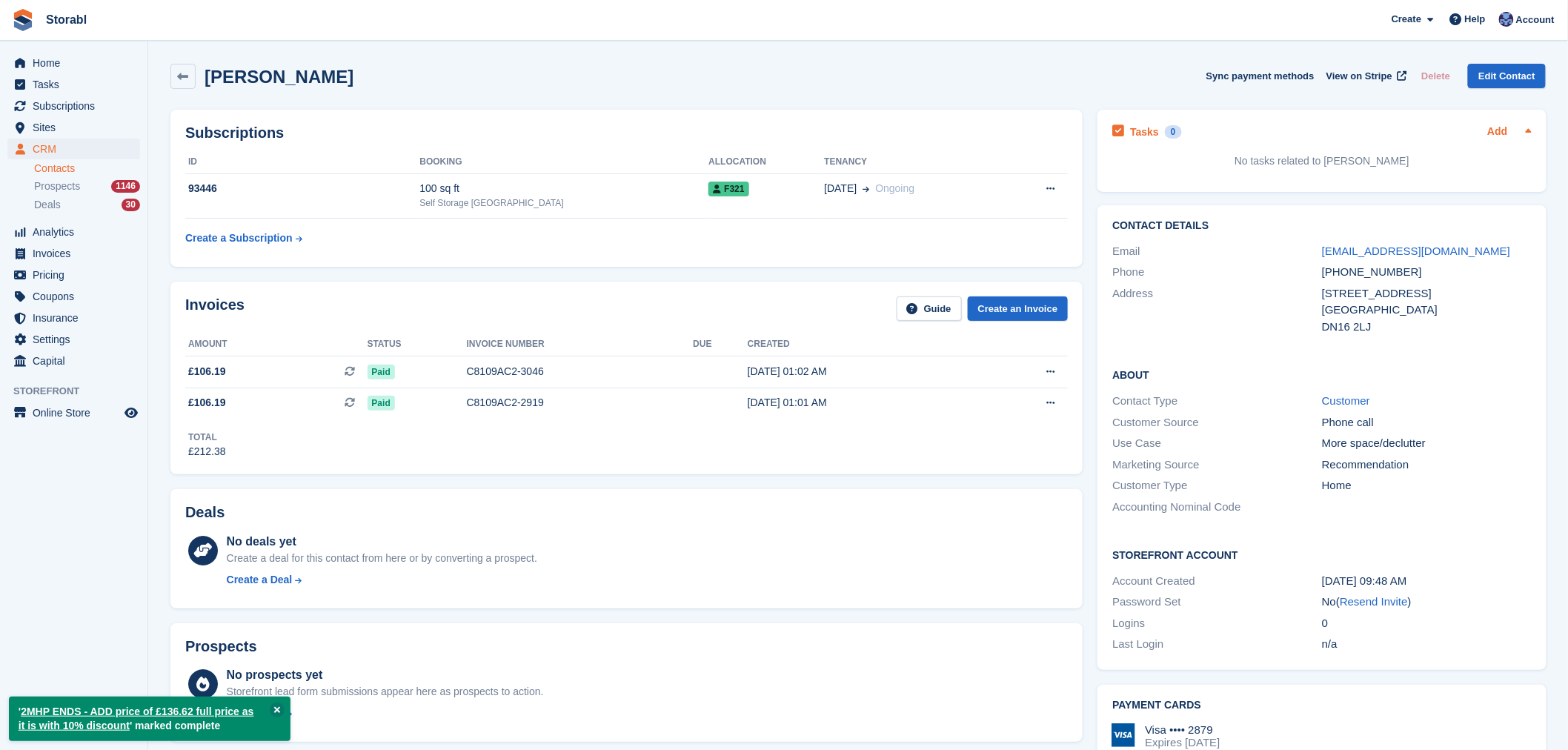
click at [1503, 133] on link "Add" at bounding box center [1498, 132] width 20 height 17
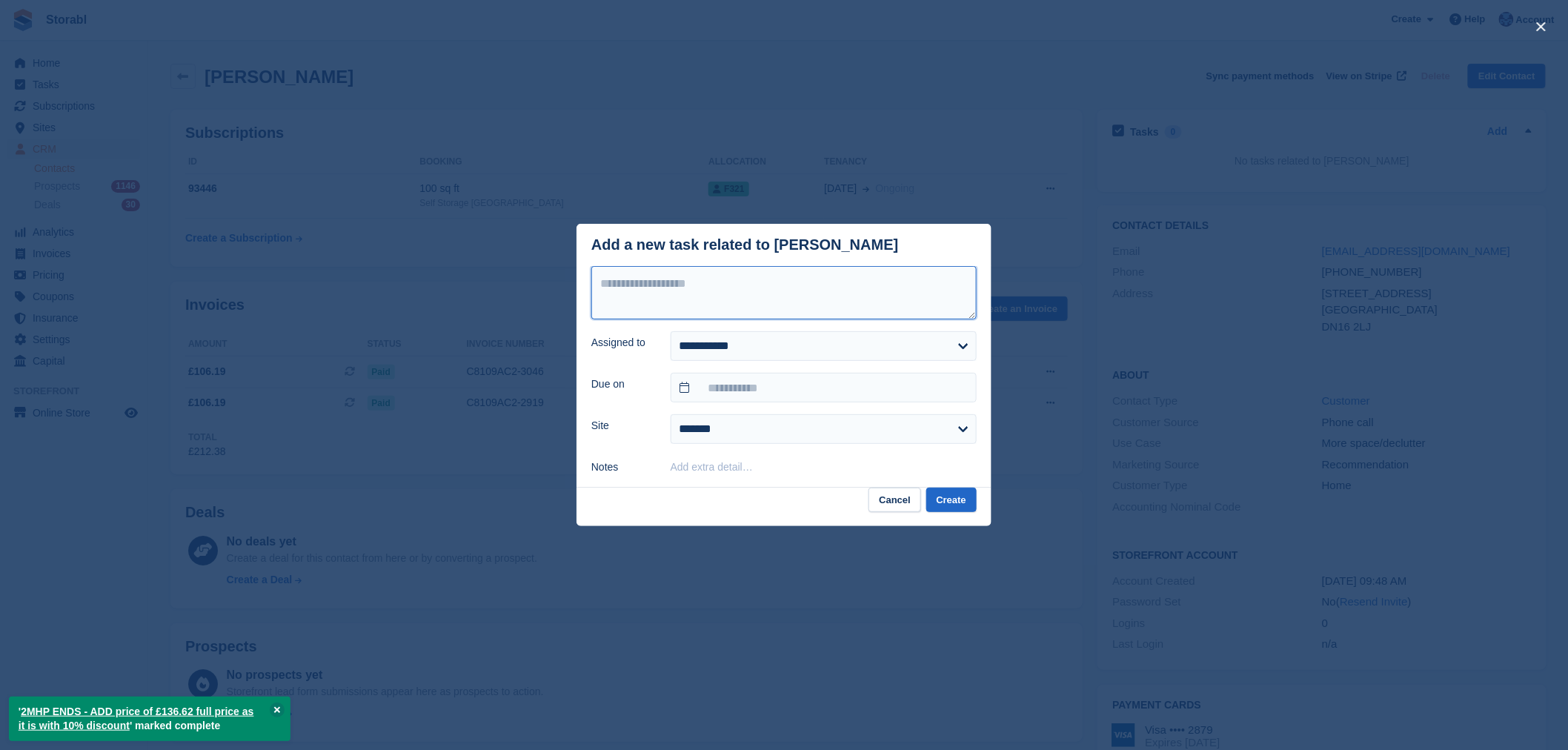
click at [751, 299] on textarea at bounding box center [784, 292] width 385 height 53
type textarea "**********"
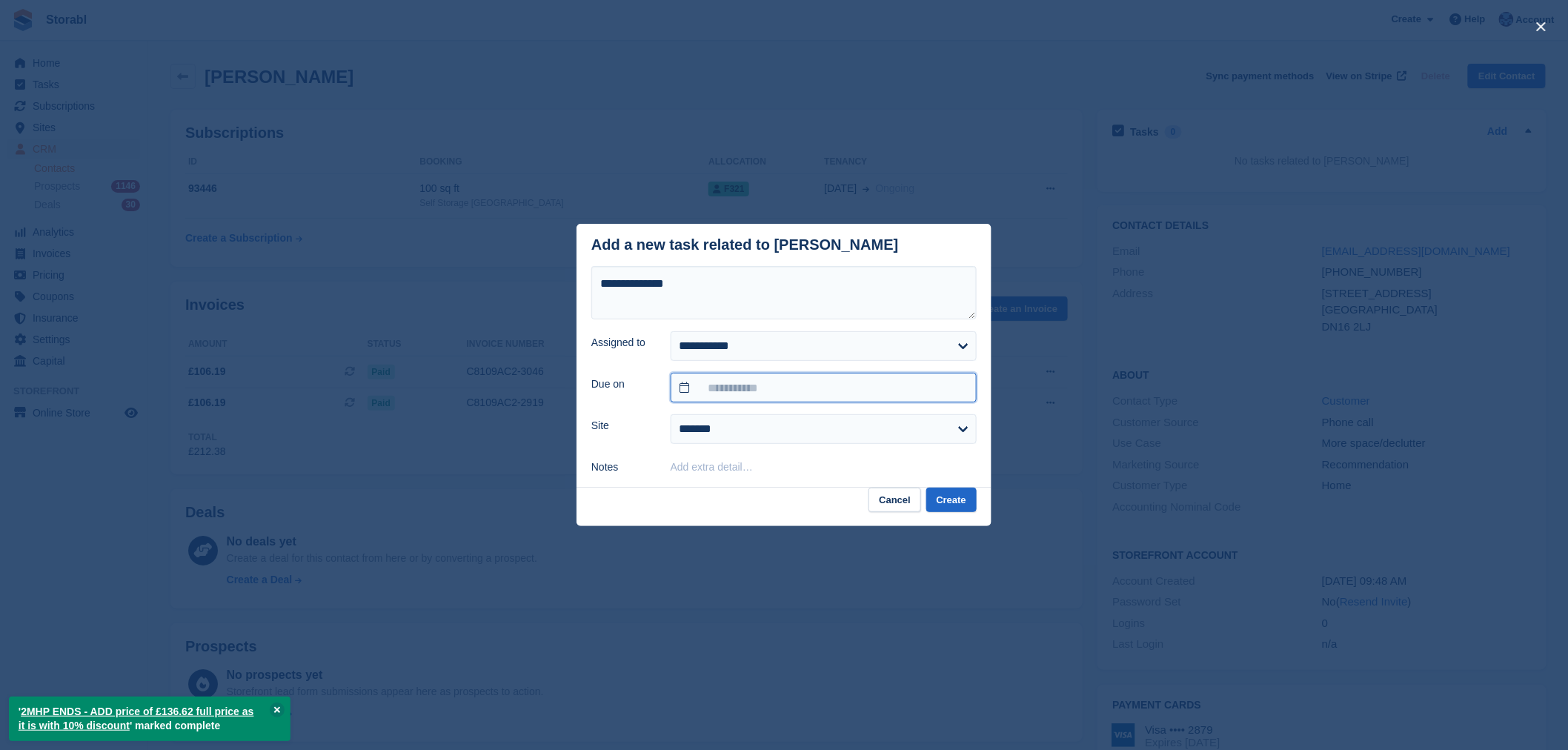
click at [742, 395] on input "text" at bounding box center [824, 388] width 306 height 29
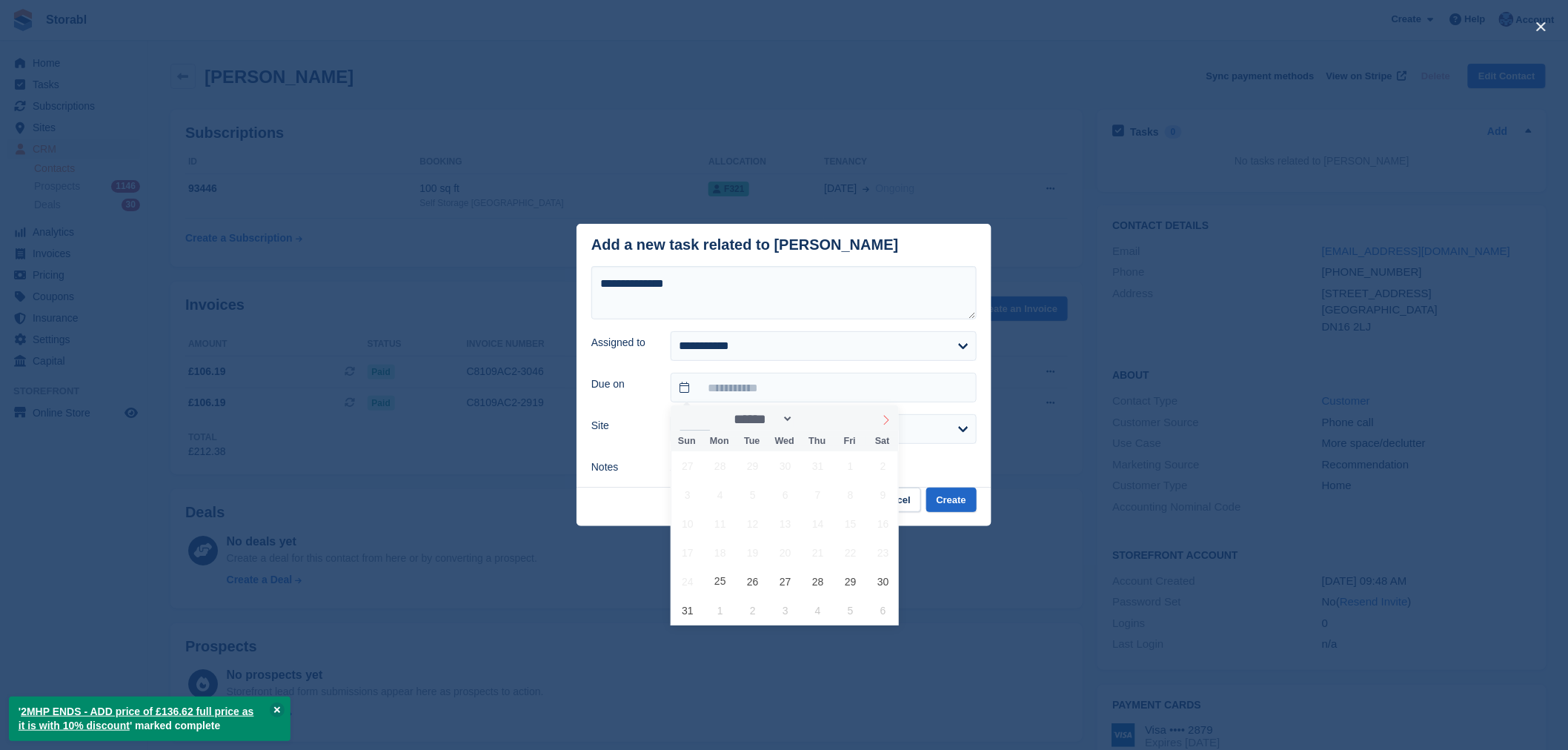
click at [877, 420] on span at bounding box center [886, 417] width 25 height 25
click at [876, 420] on span at bounding box center [886, 417] width 25 height 25
select select "**"
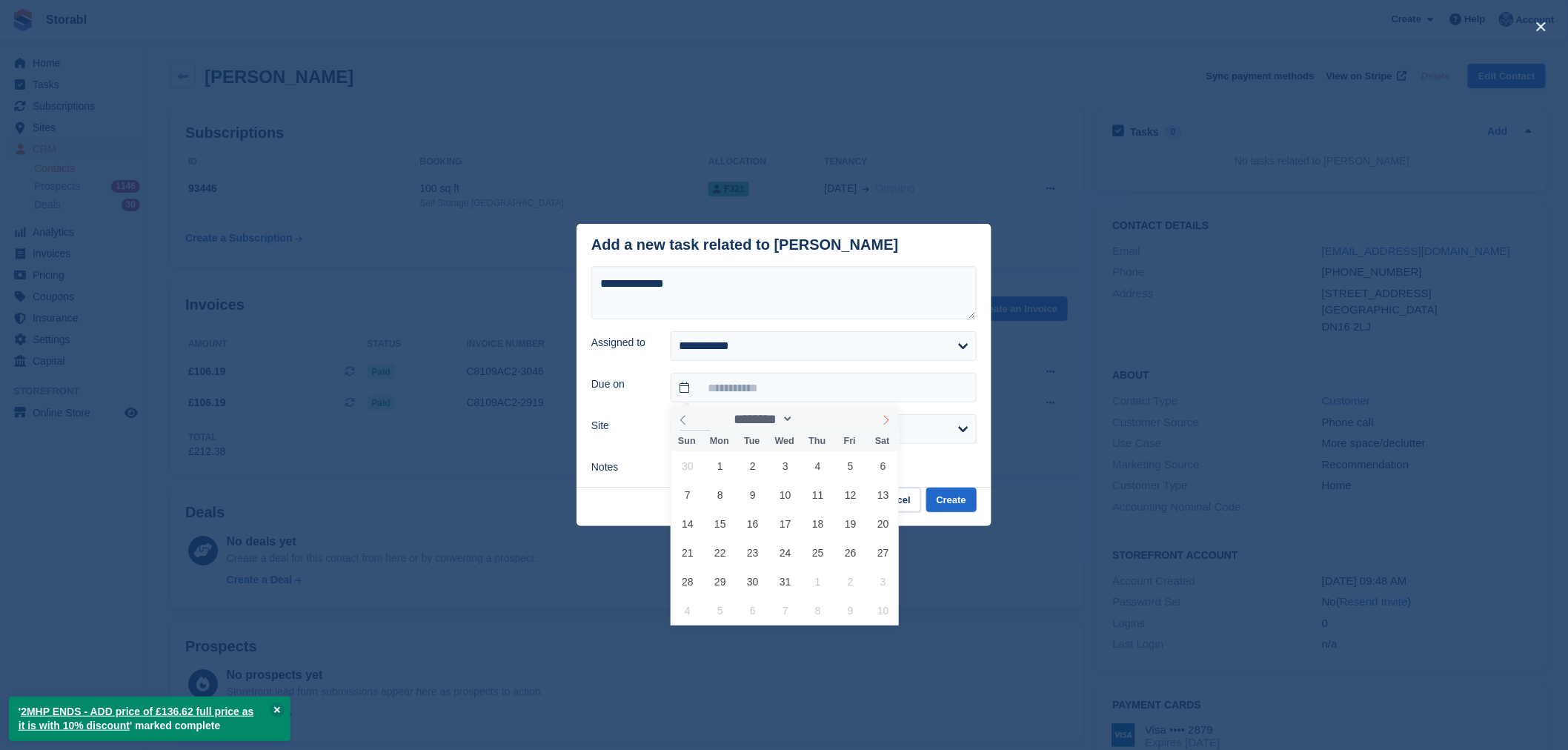
click at [876, 420] on span at bounding box center [886, 417] width 25 height 25
type input "****"
click at [876, 420] on span at bounding box center [886, 417] width 25 height 25
click at [884, 424] on icon at bounding box center [886, 420] width 5 height 10
select select "*"
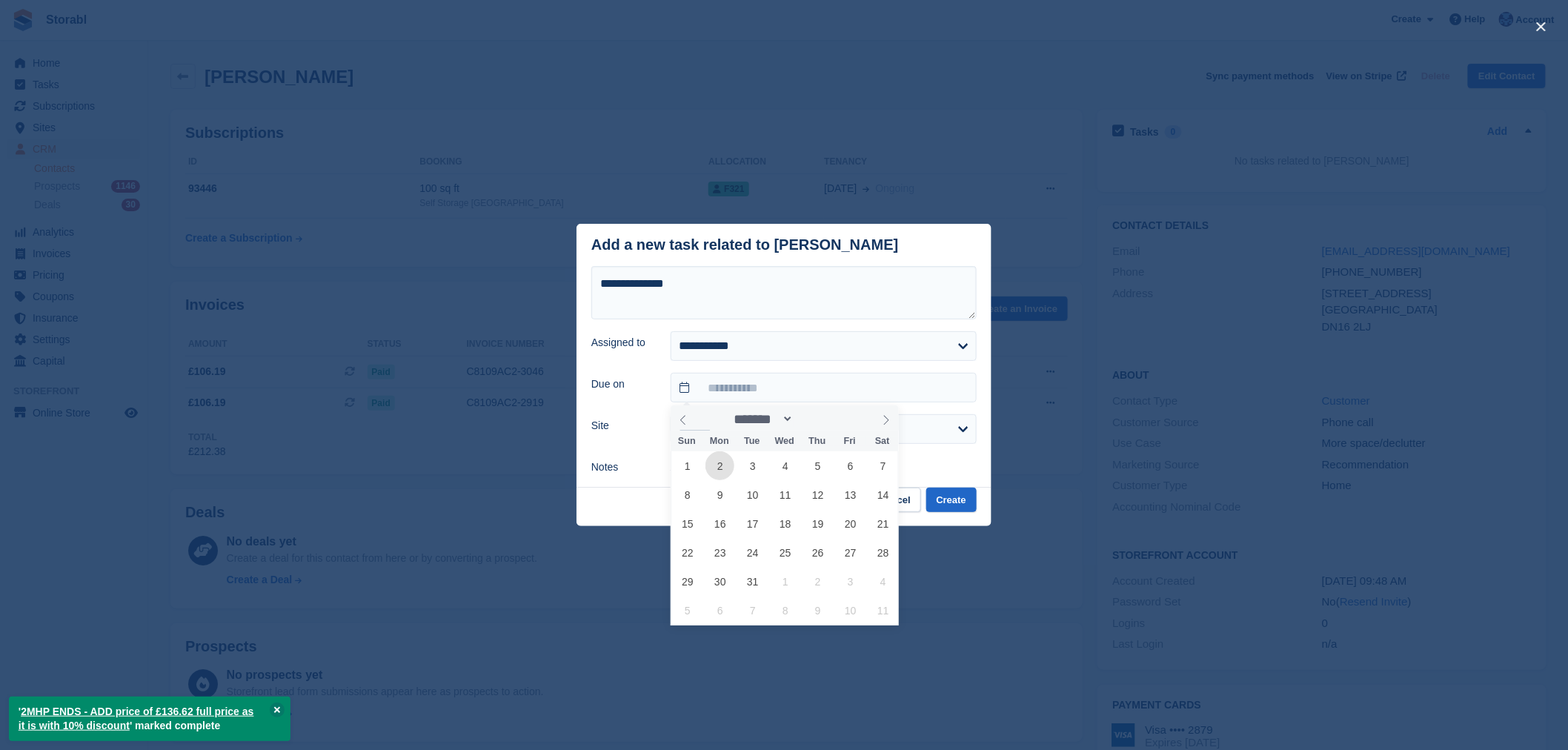
click at [722, 465] on span "2" at bounding box center [719, 465] width 29 height 29
type input "**********"
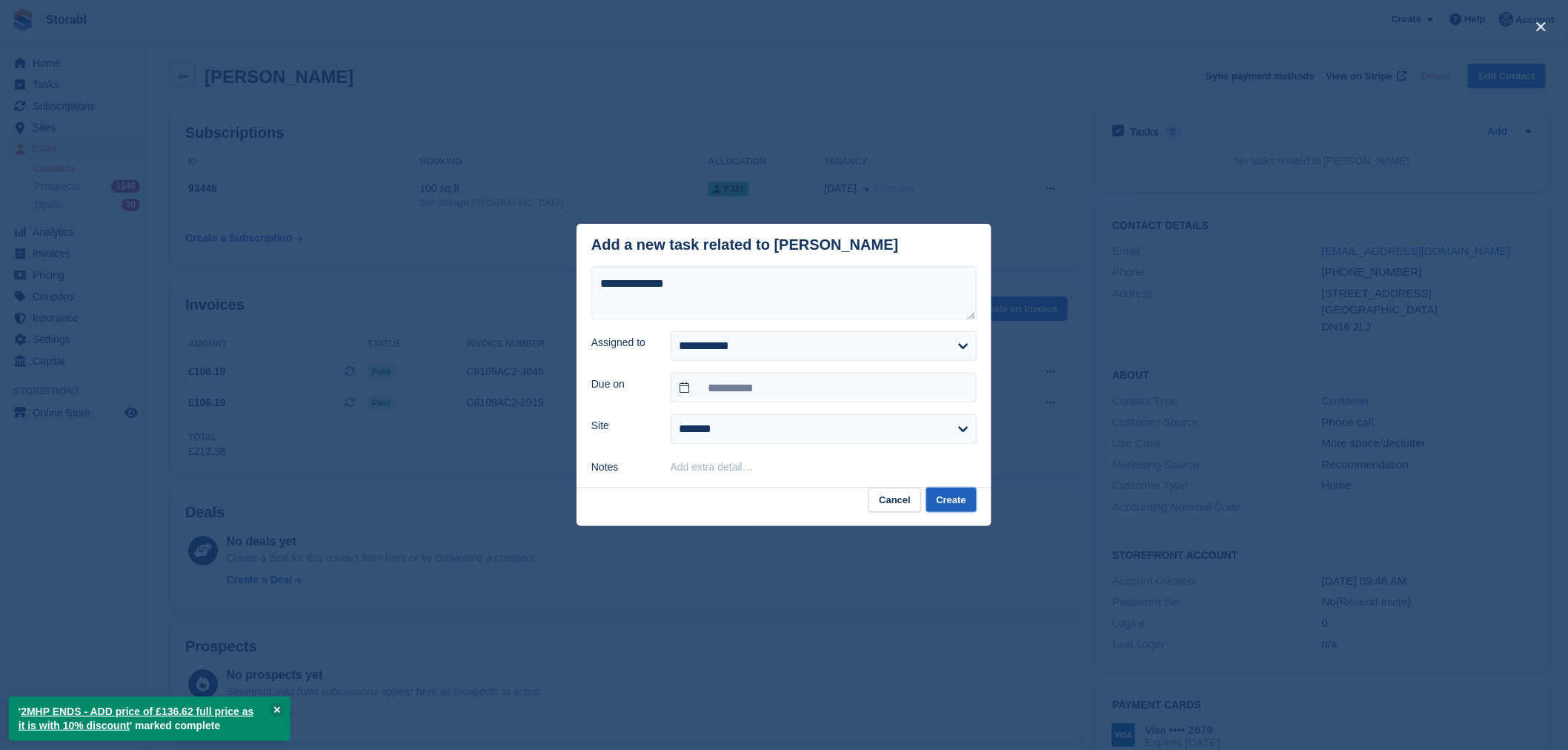
click at [959, 498] on button "Create" at bounding box center [952, 500] width 51 height 25
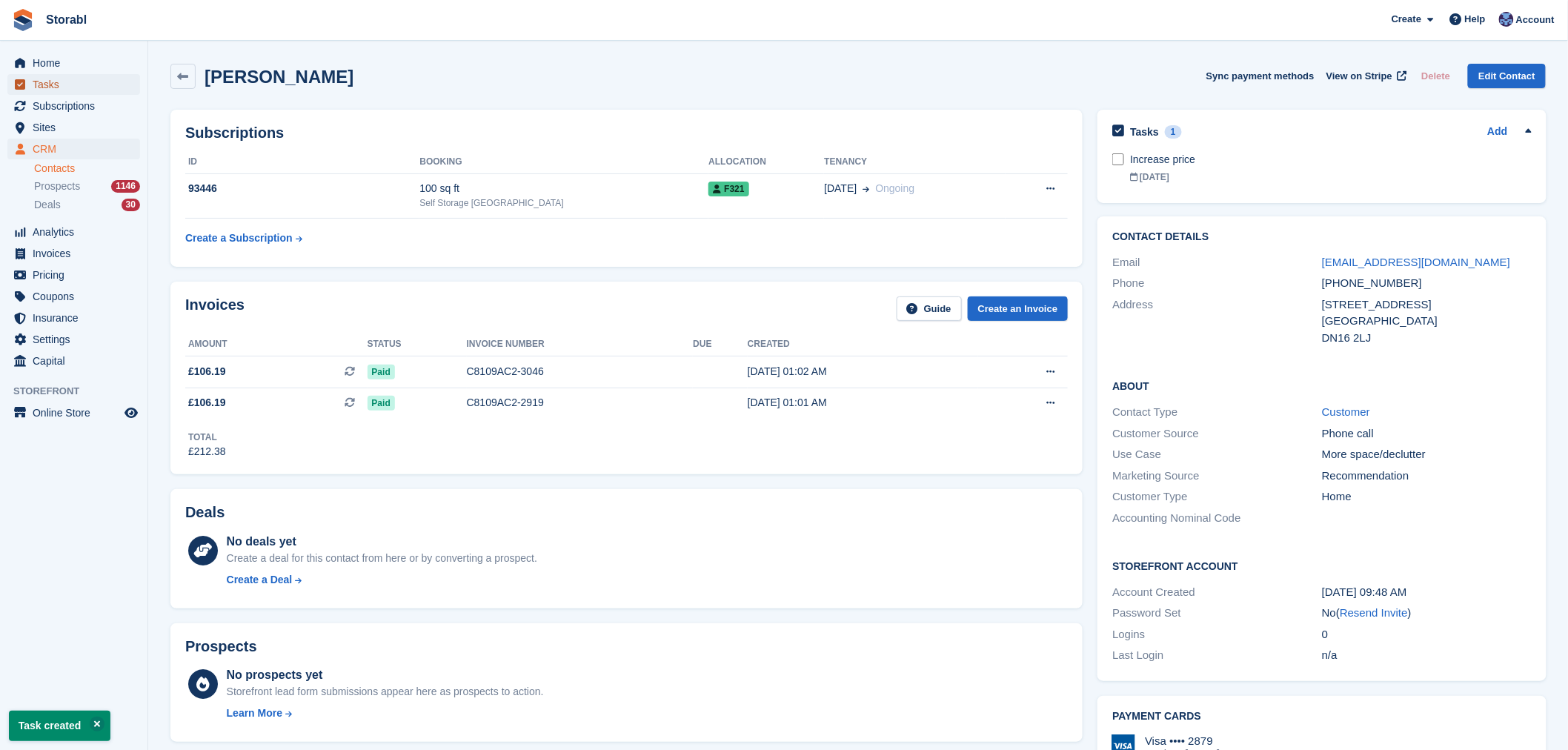
click at [63, 85] on span "Tasks" at bounding box center [77, 84] width 89 height 20
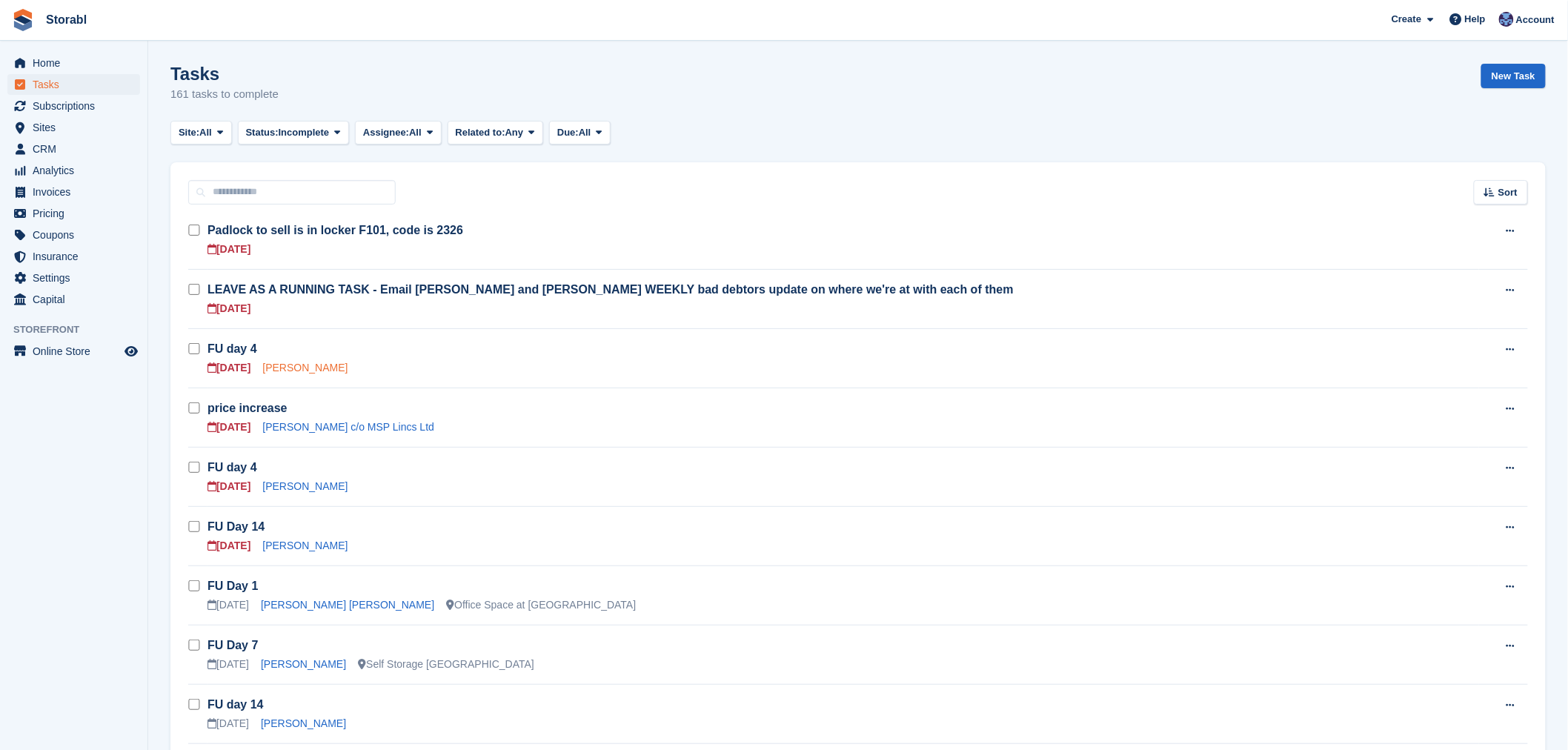
click at [274, 369] on link "[PERSON_NAME]" at bounding box center [305, 367] width 85 height 11
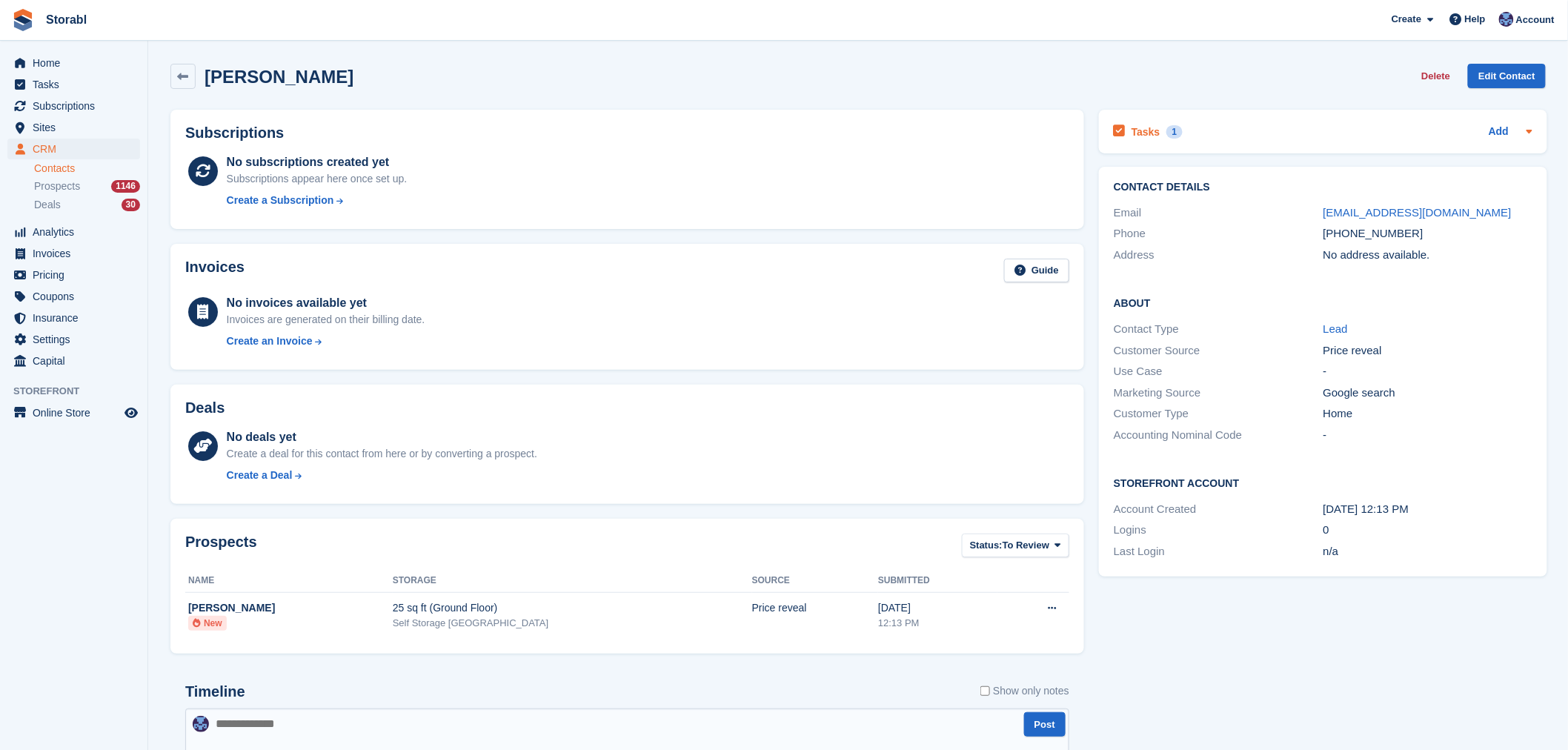
click at [1232, 129] on div "Tasks 1 Add" at bounding box center [1323, 132] width 419 height 20
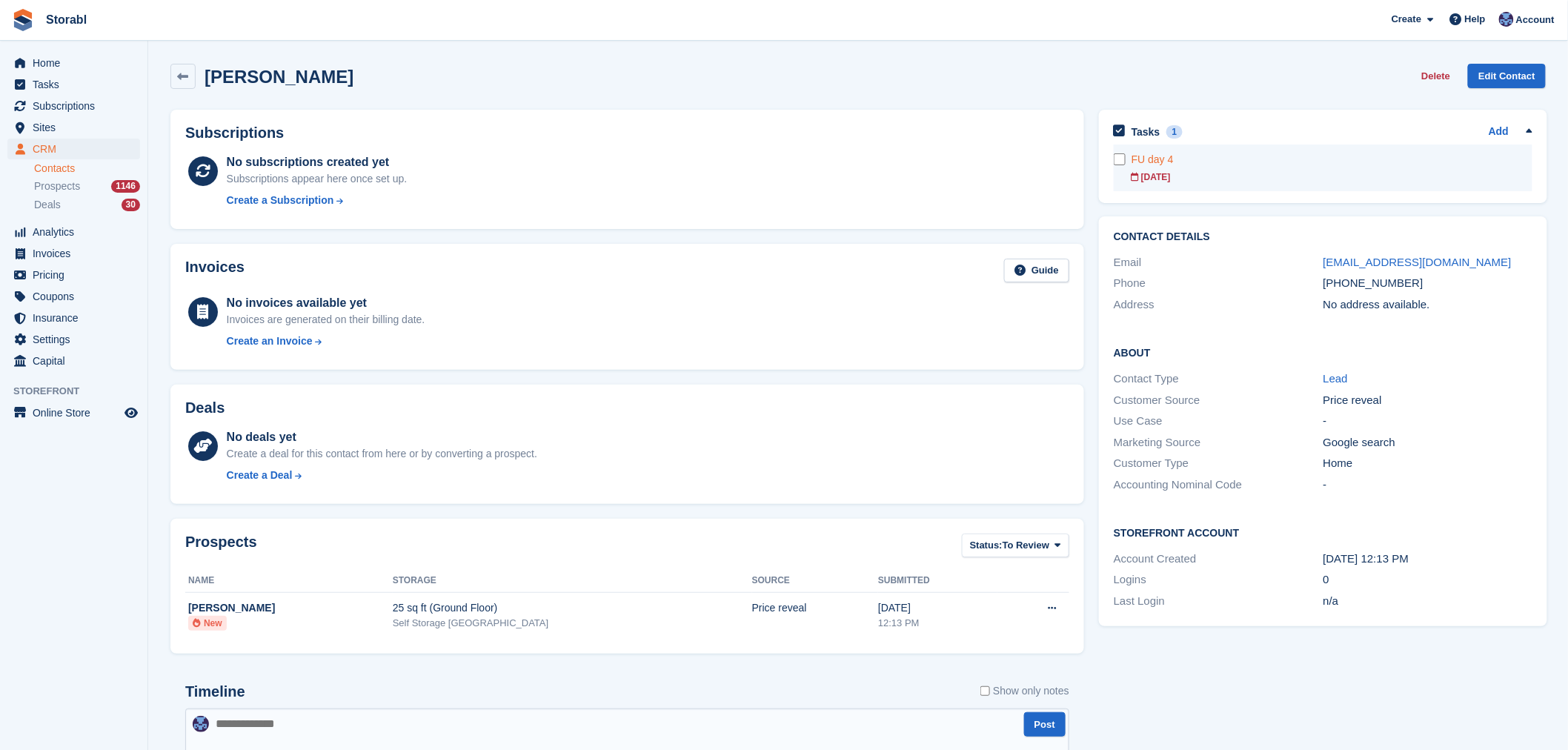
click at [1229, 167] on div "FU day 4" at bounding box center [1332, 159] width 401 height 16
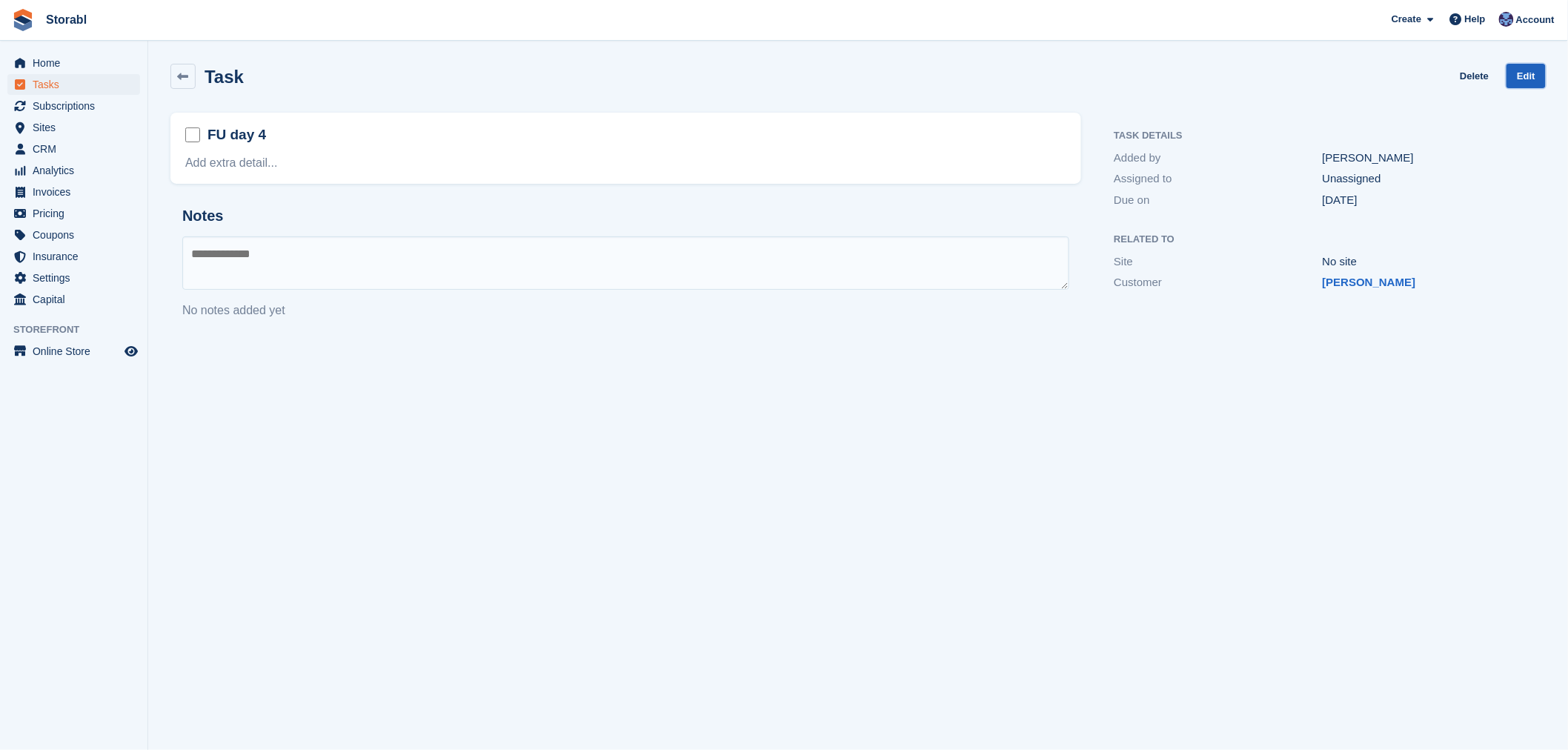
click at [1539, 77] on link "Edit" at bounding box center [1526, 76] width 39 height 25
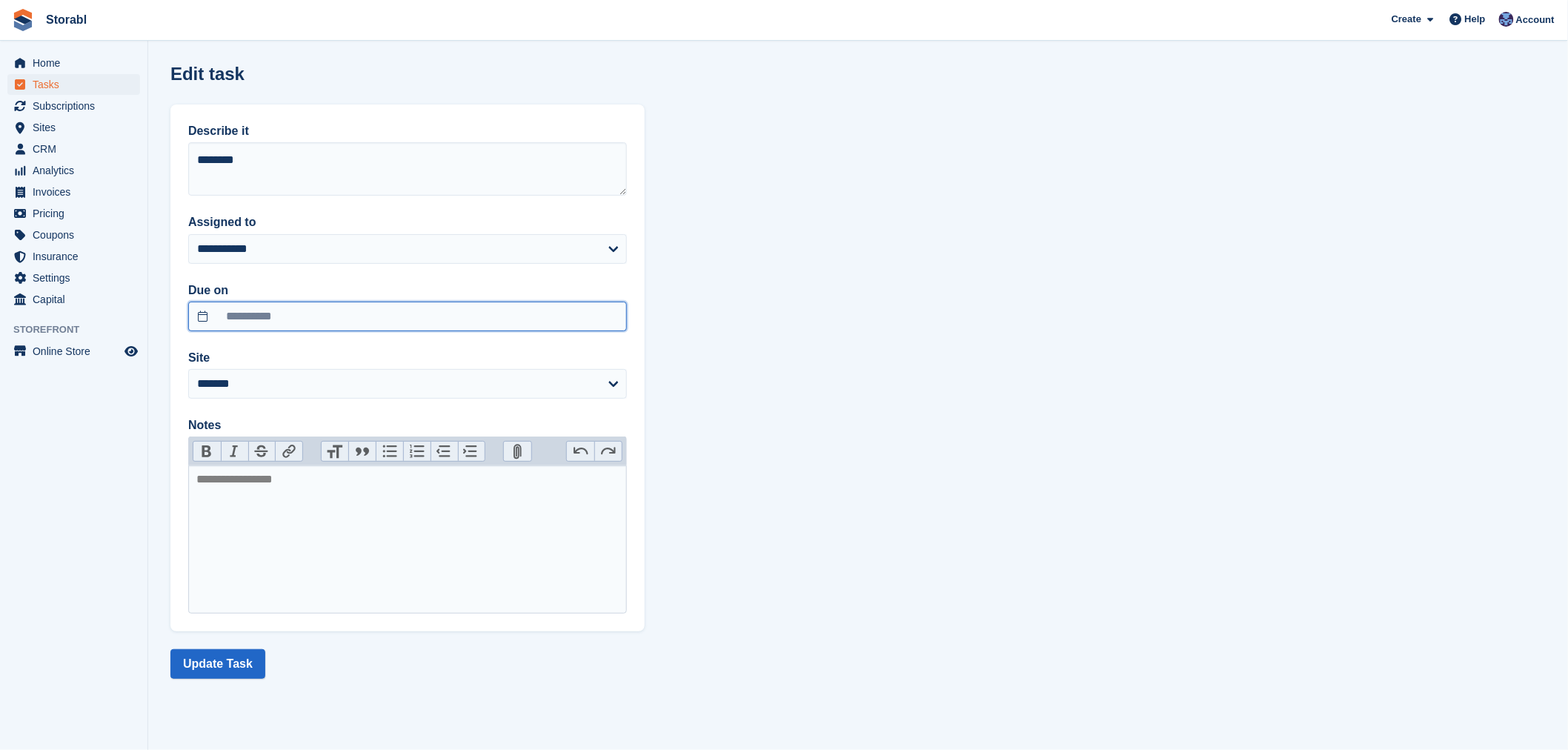
click at [289, 303] on input "**********" at bounding box center [408, 317] width 439 height 29
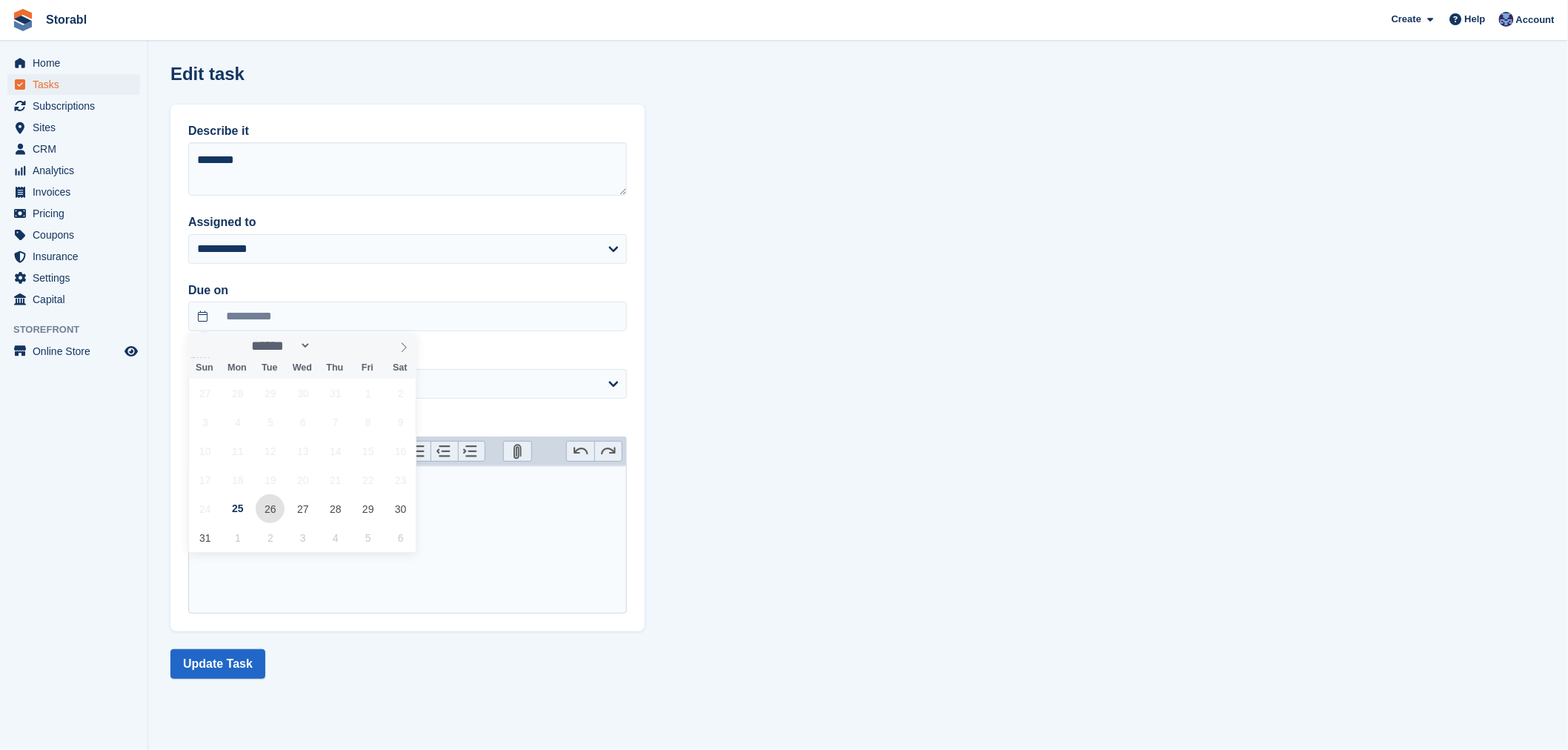
click at [268, 506] on span "26" at bounding box center [269, 508] width 29 height 29
type input "**********"
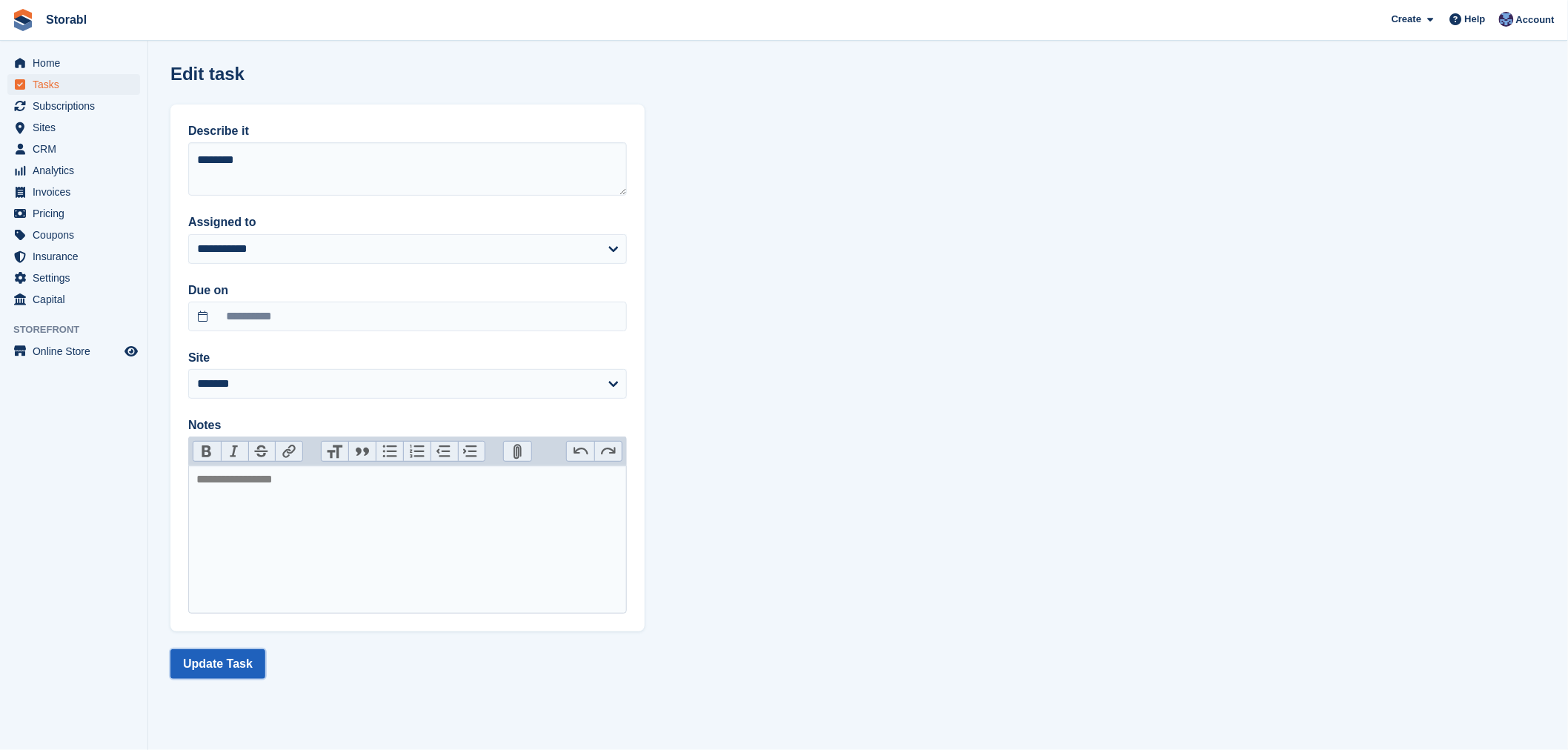
click at [221, 652] on button "Update Task" at bounding box center [218, 663] width 95 height 29
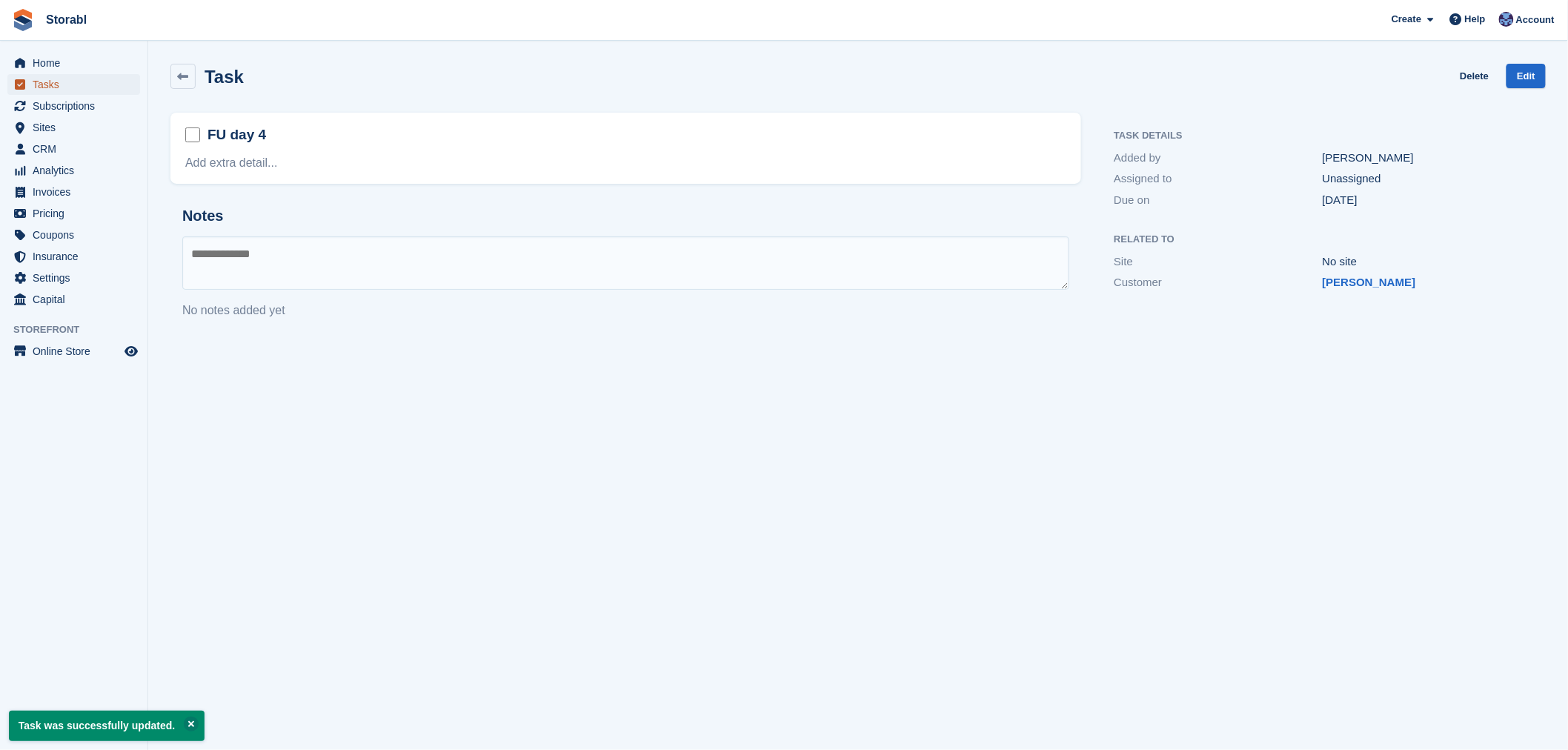
click at [29, 92] on link "Tasks" at bounding box center [74, 84] width 133 height 20
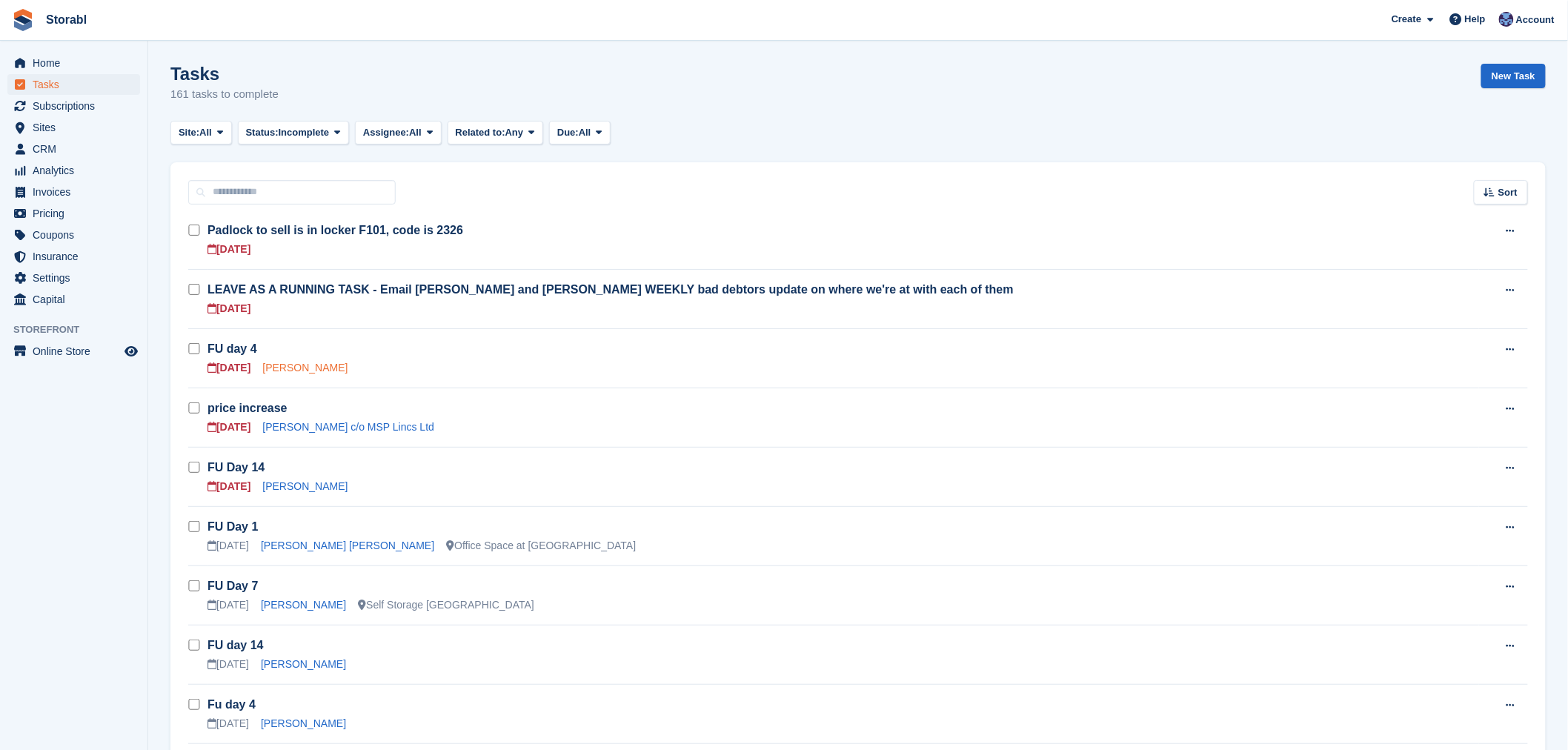
click at [304, 372] on link "[PERSON_NAME]" at bounding box center [305, 367] width 85 height 11
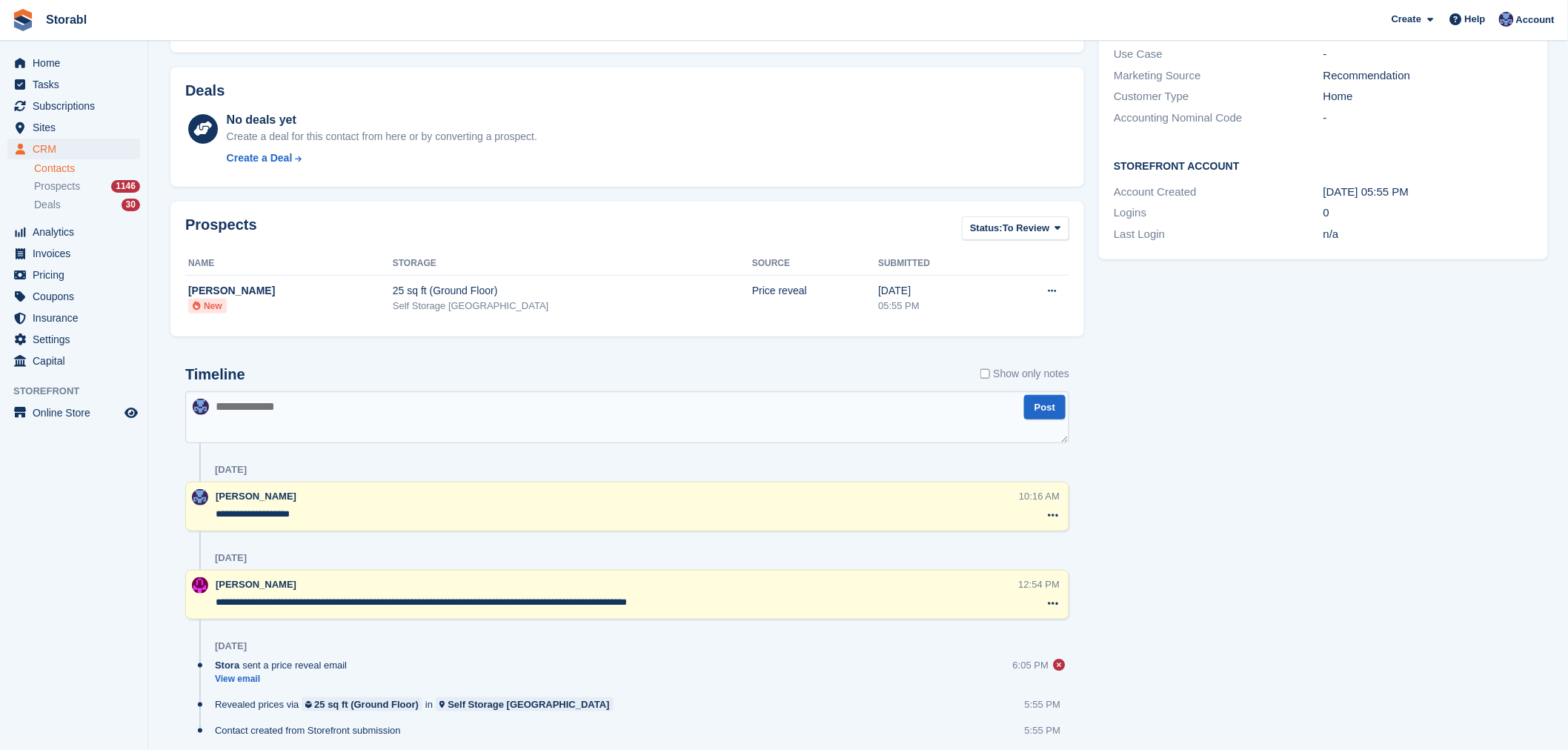
scroll to position [329, 0]
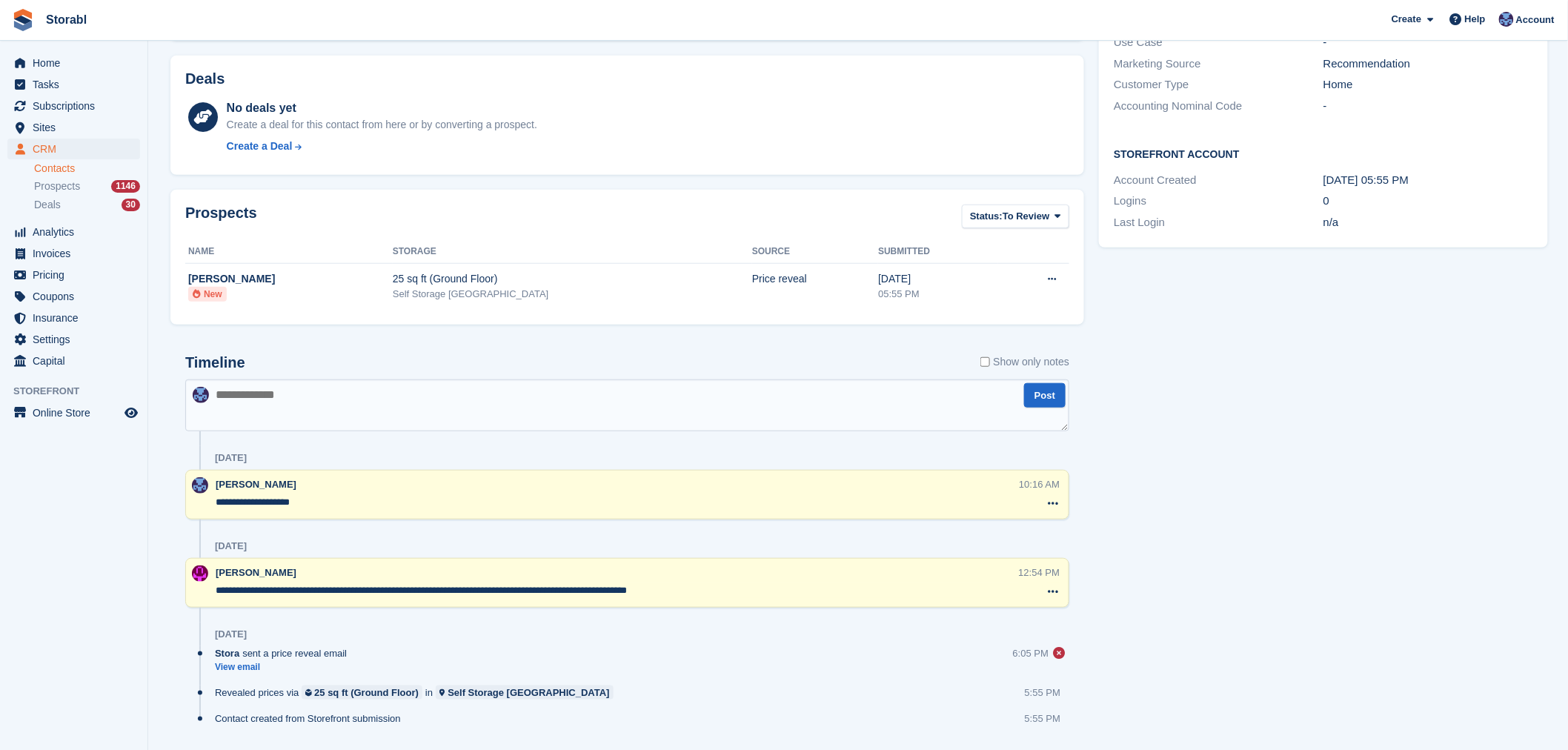
click at [316, 408] on textarea at bounding box center [627, 405] width 884 height 52
type textarea "*******"
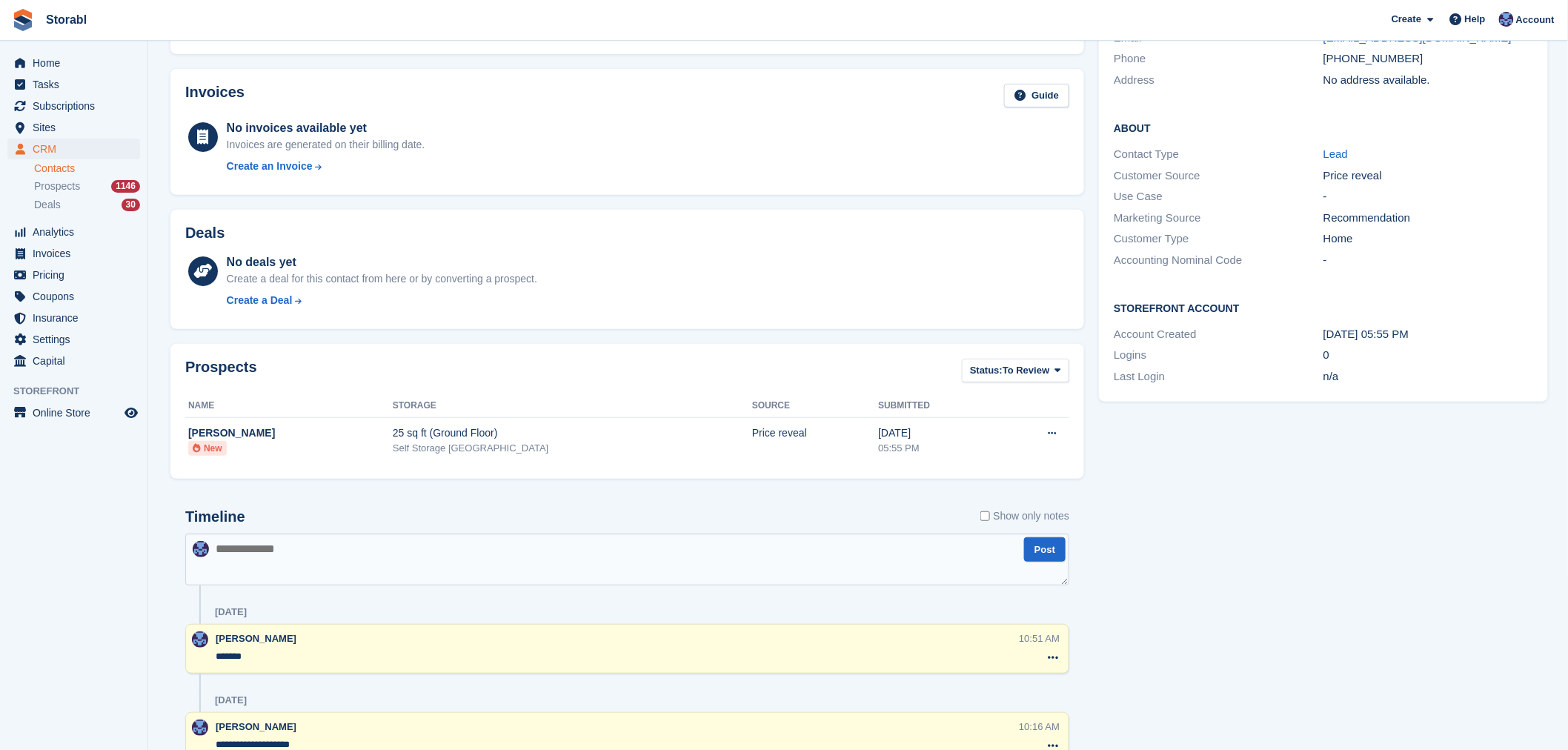
scroll to position [0, 0]
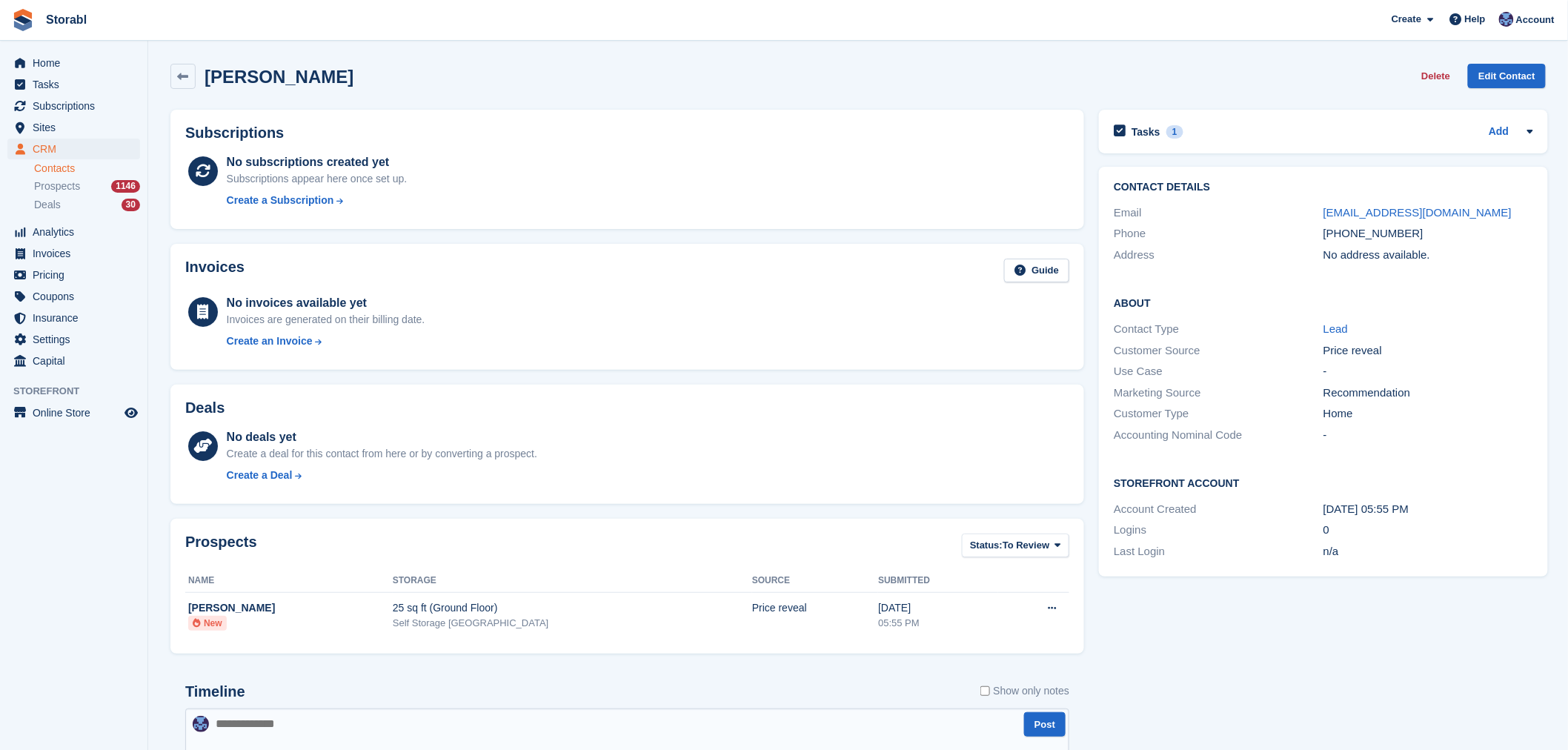
click at [1232, 146] on div "Tasks 1 Add FU day 4 25 Aug" at bounding box center [1323, 131] width 448 height 43
click at [1223, 137] on div "Tasks 1 Add" at bounding box center [1323, 132] width 419 height 20
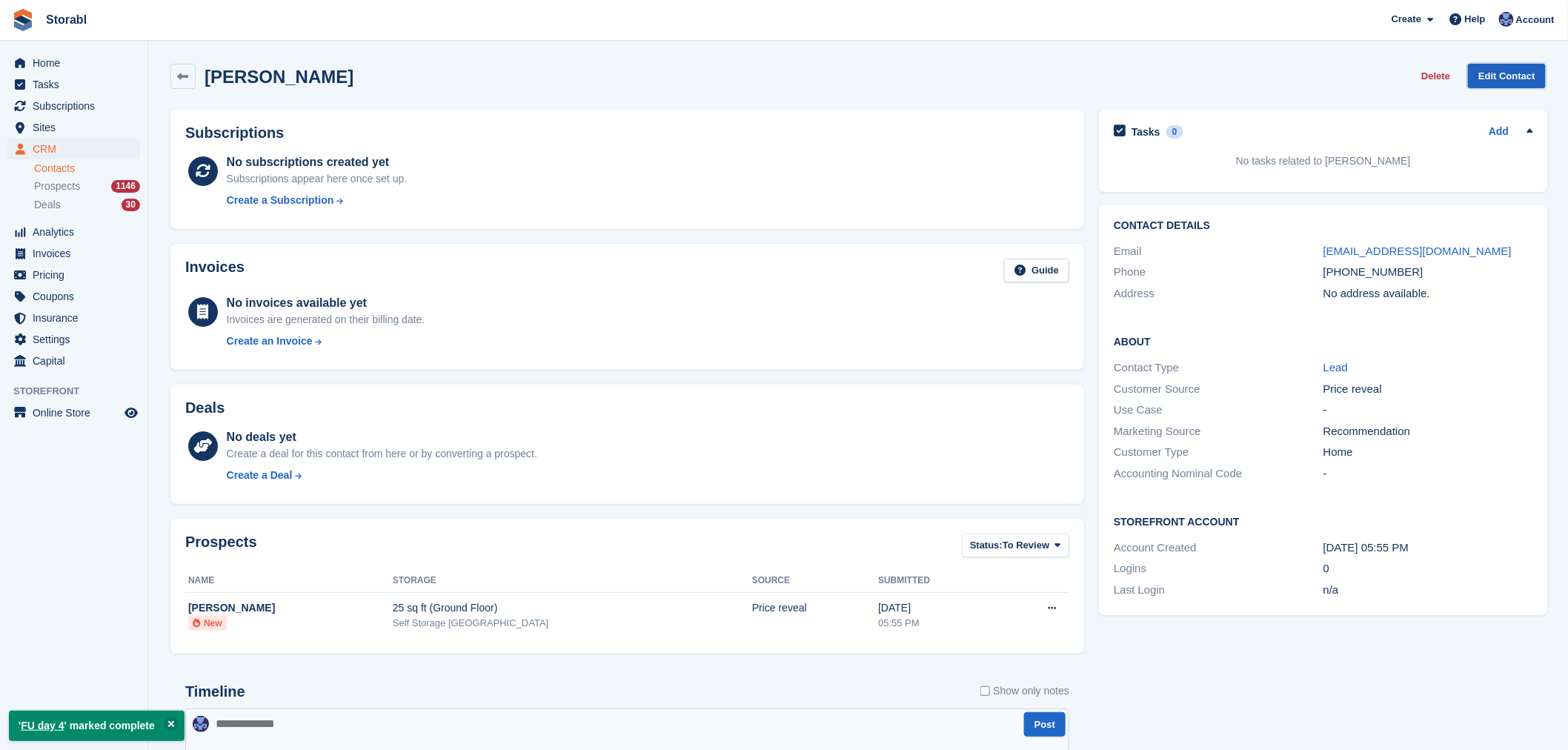
click at [1530, 70] on link "Edit Contact" at bounding box center [1507, 76] width 78 height 25
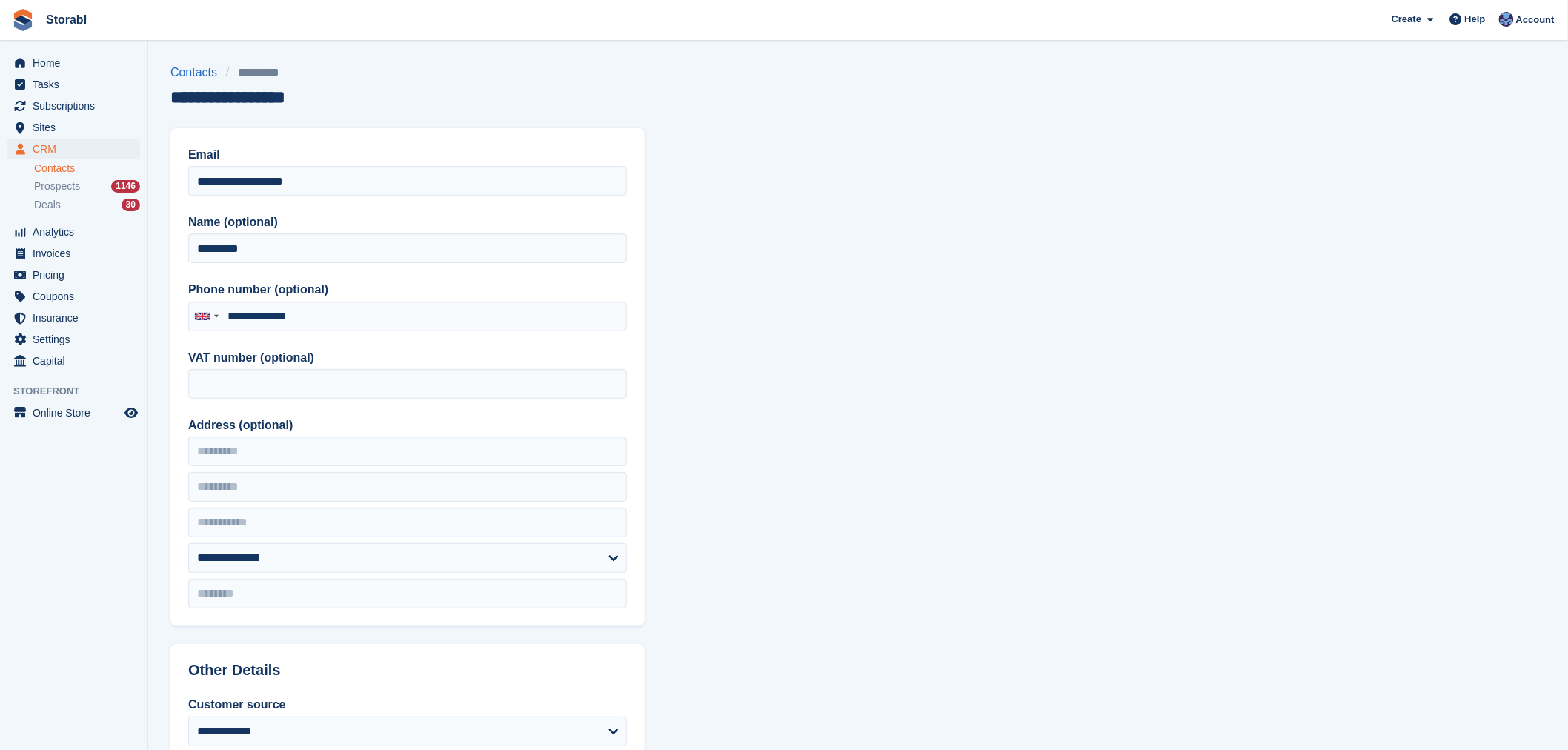
type input "**********"
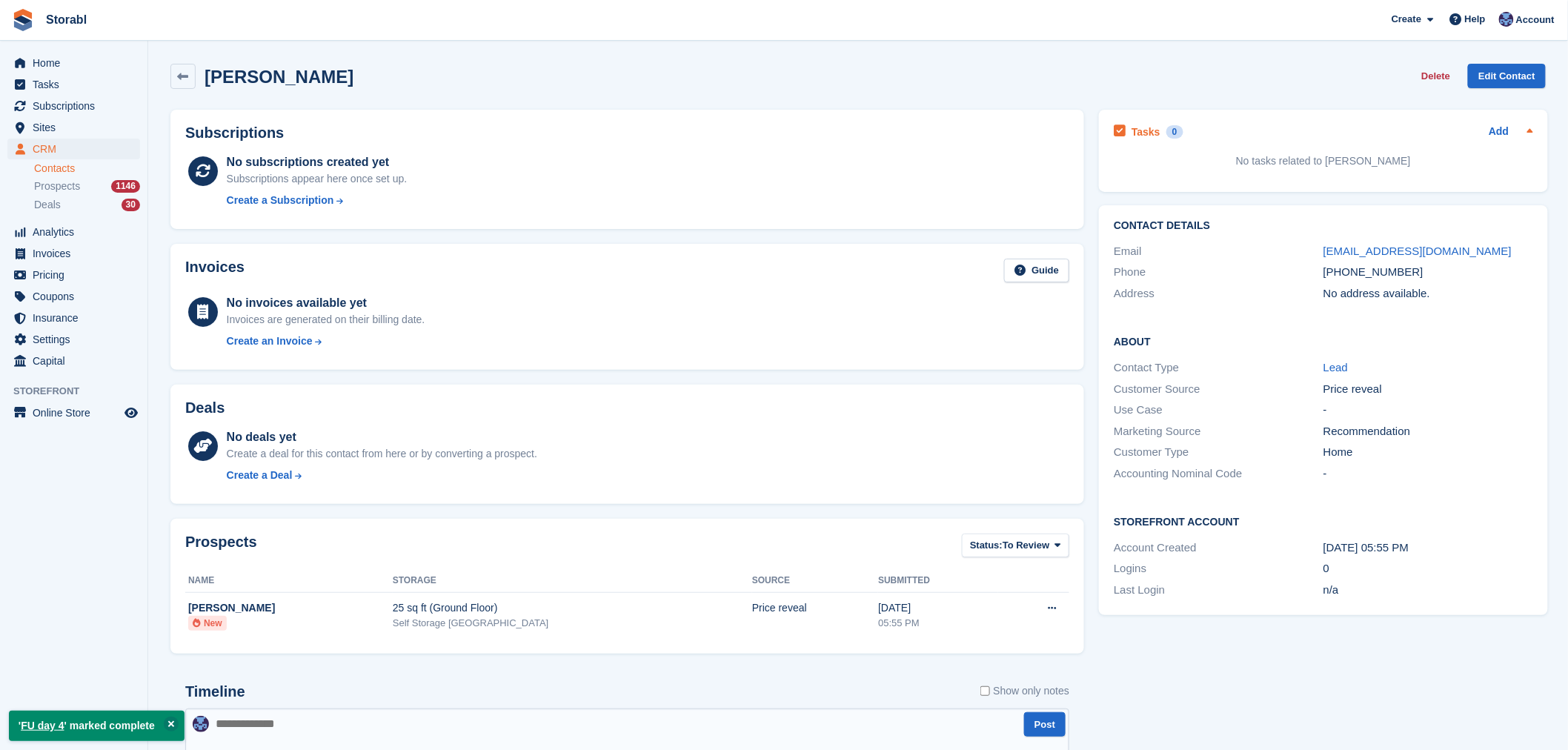
click at [1485, 132] on div "Tasks 0 Add" at bounding box center [1323, 132] width 419 height 20
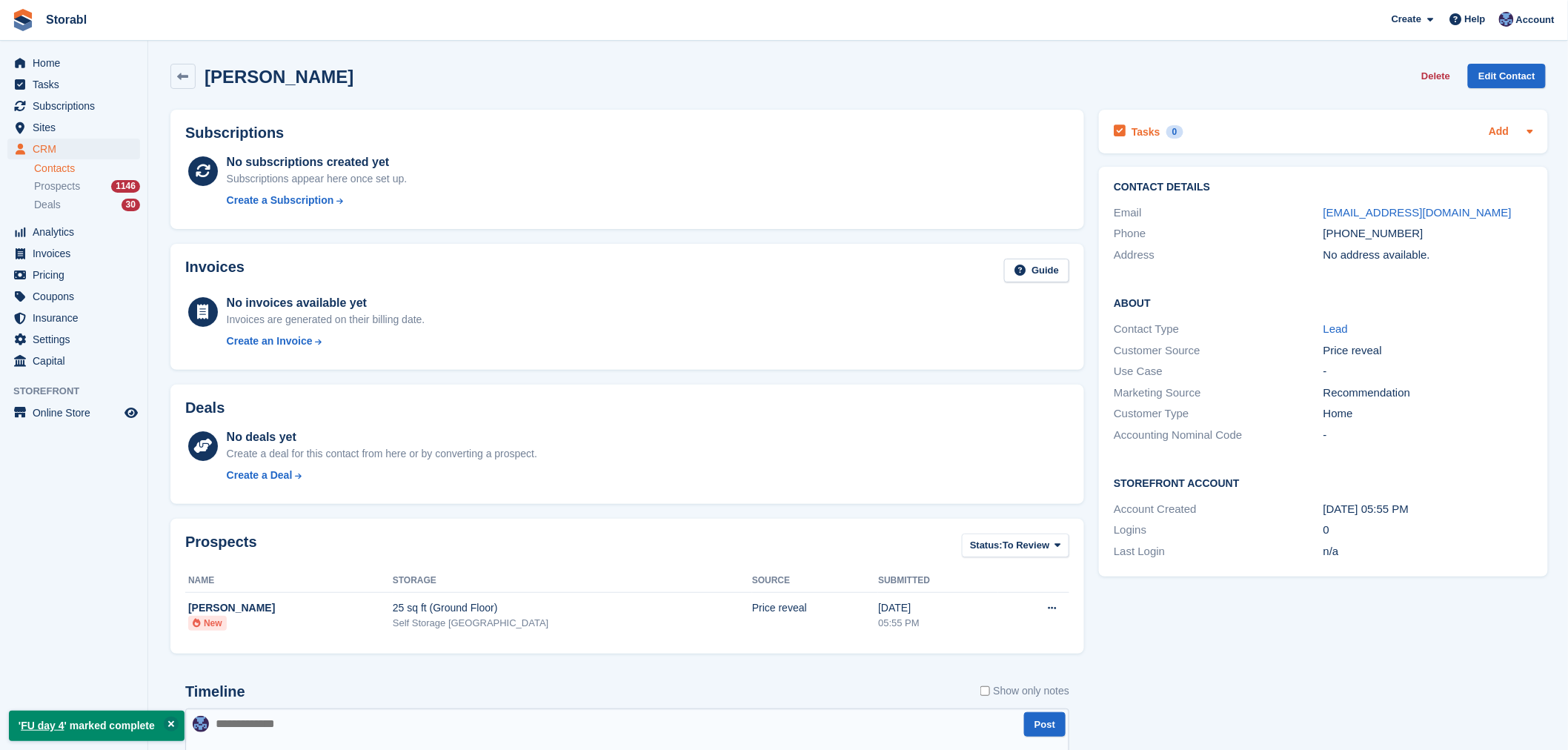
click at [1490, 135] on link "Add" at bounding box center [1499, 132] width 20 height 17
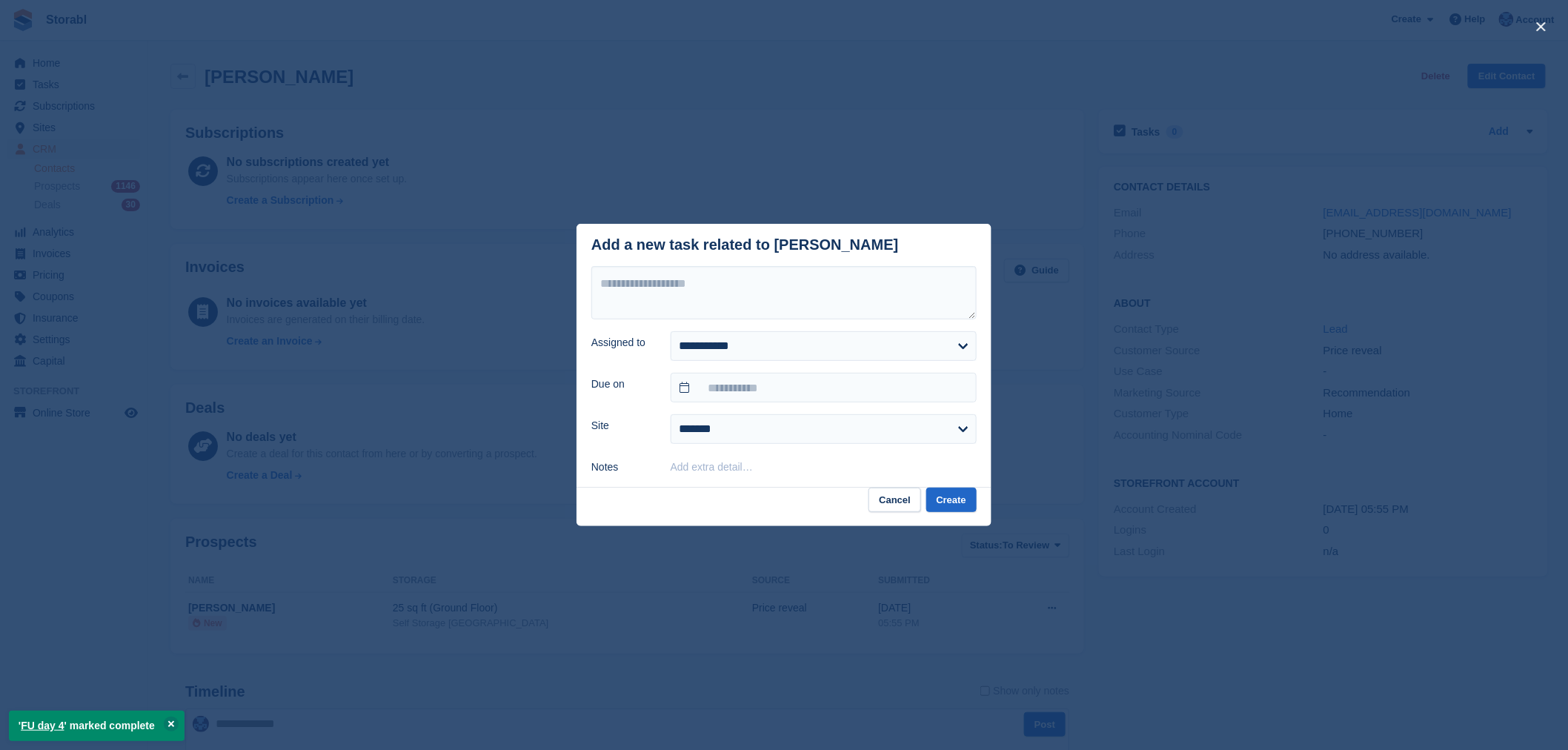
click at [704, 323] on form "**********" at bounding box center [784, 371] width 385 height 209
click at [696, 307] on textarea at bounding box center [784, 292] width 385 height 53
type textarea "********"
click at [747, 381] on input "text" at bounding box center [824, 388] width 306 height 29
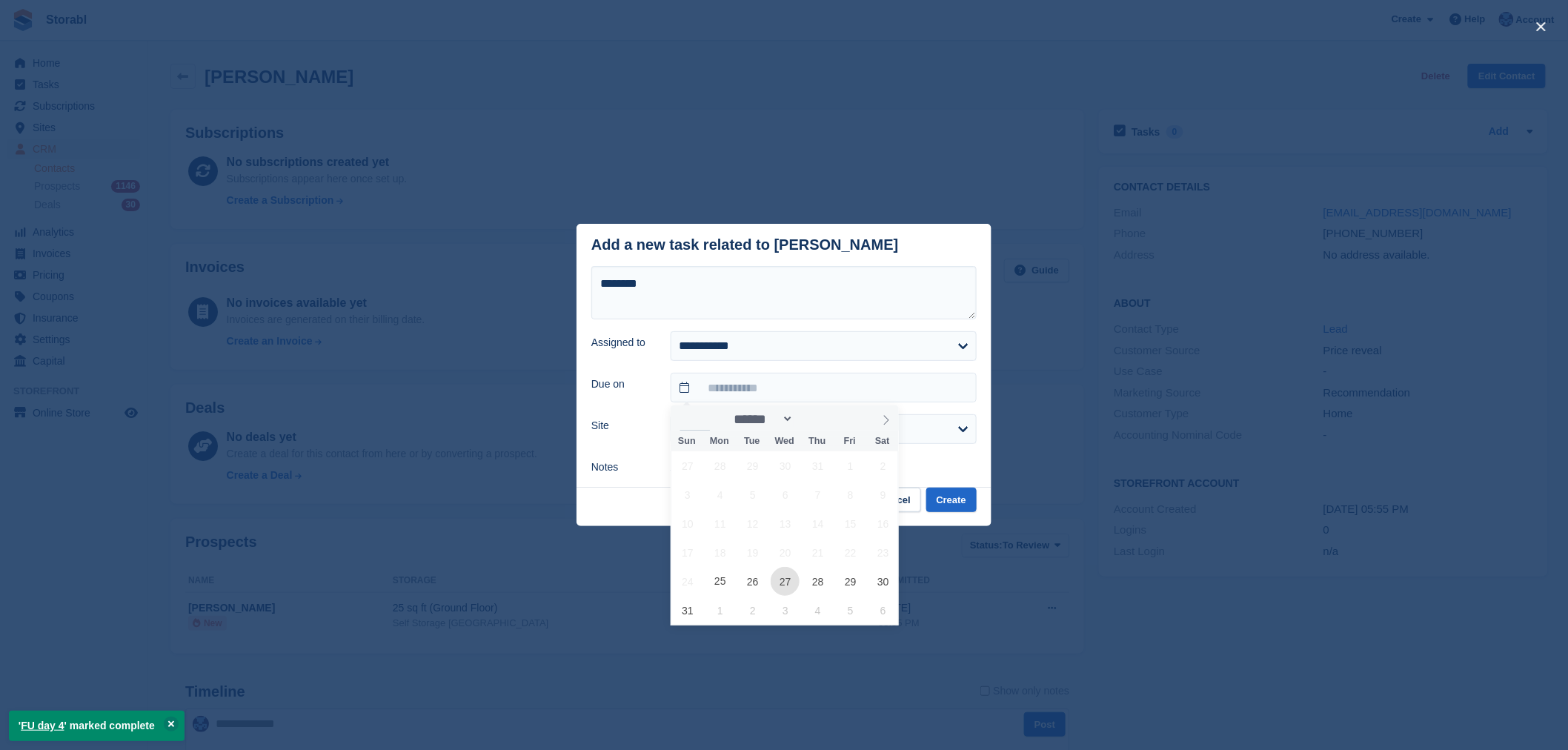
click at [774, 582] on span "27" at bounding box center [785, 581] width 29 height 29
type input "**********"
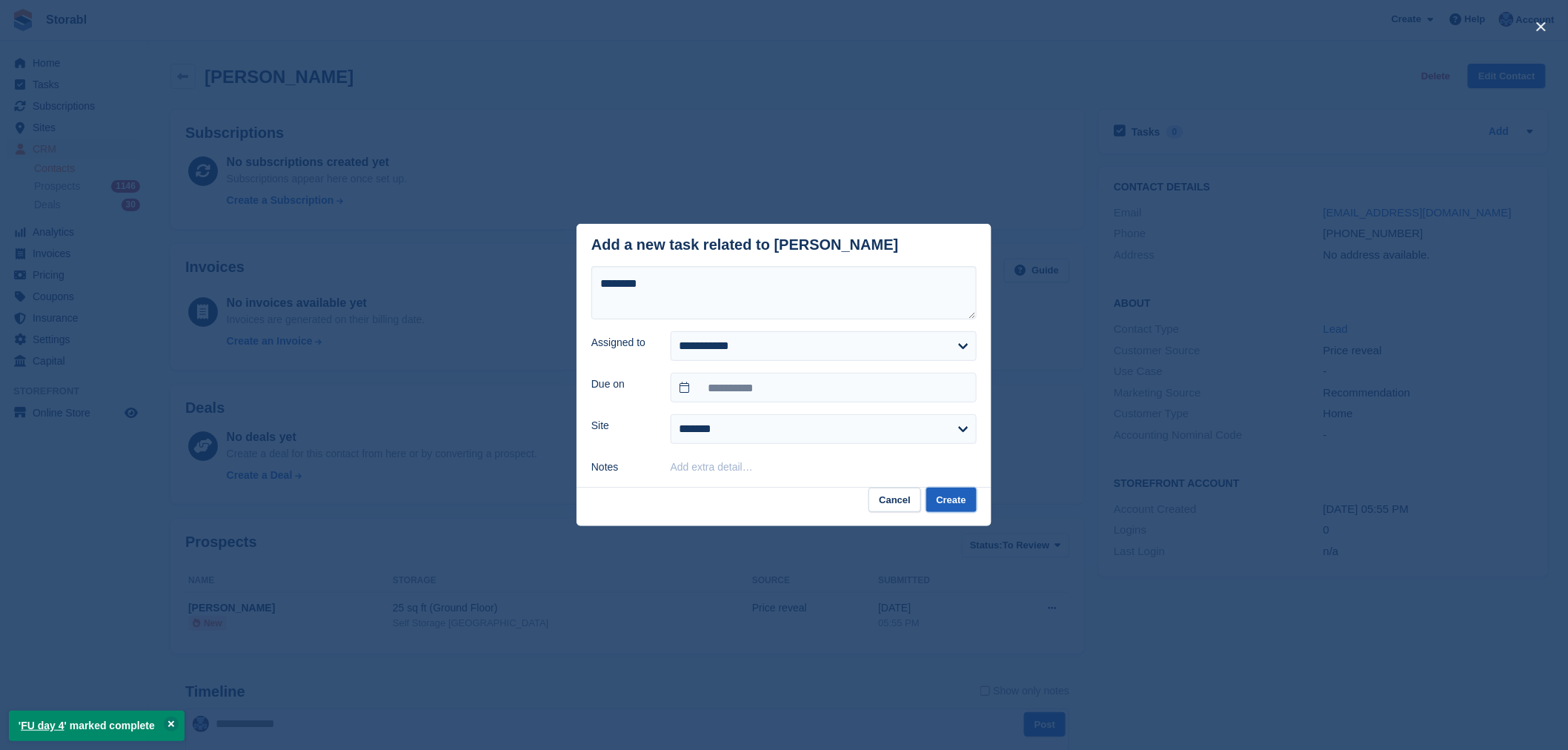
click at [946, 498] on button "Create" at bounding box center [952, 500] width 51 height 25
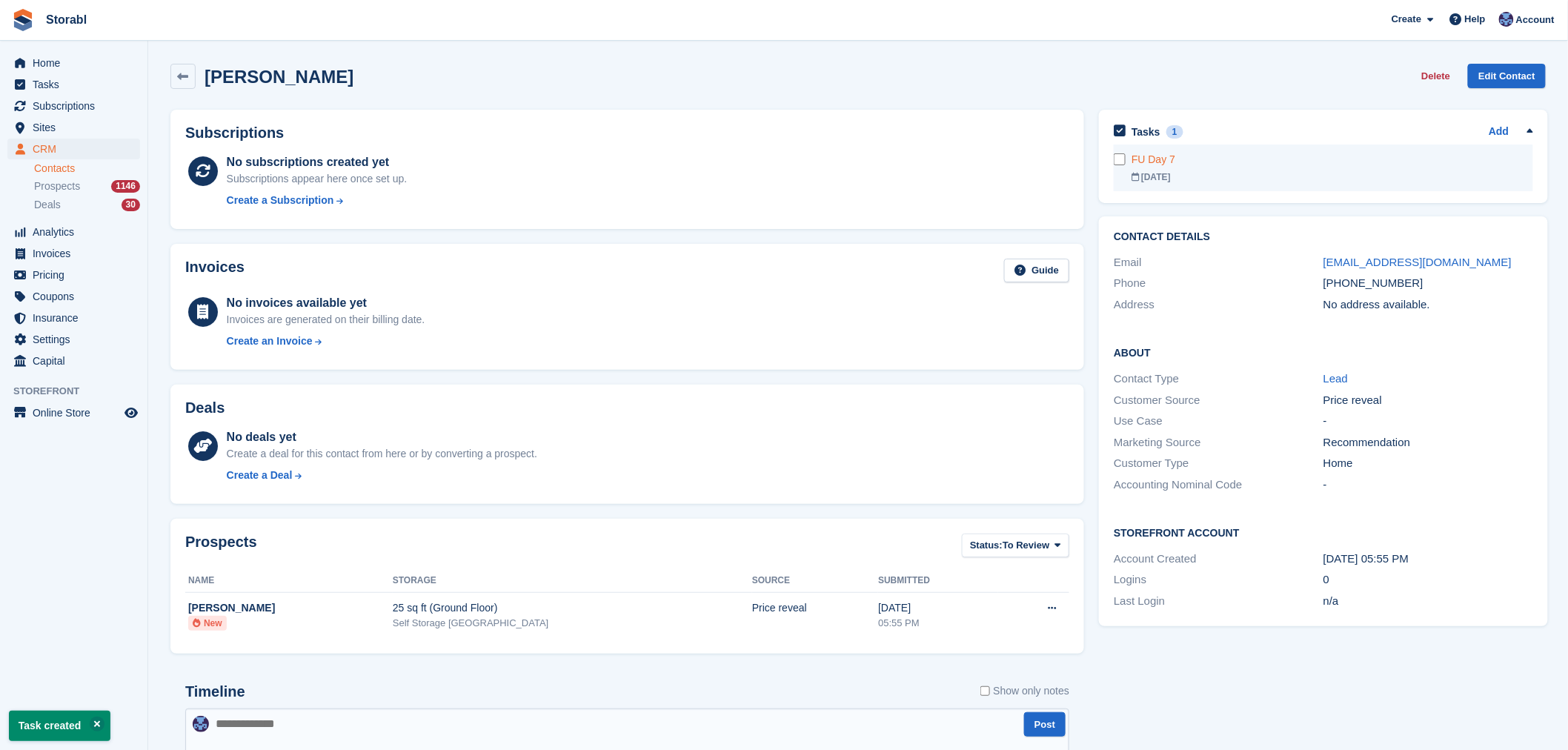
click at [1268, 172] on div "[DATE]" at bounding box center [1332, 177] width 401 height 13
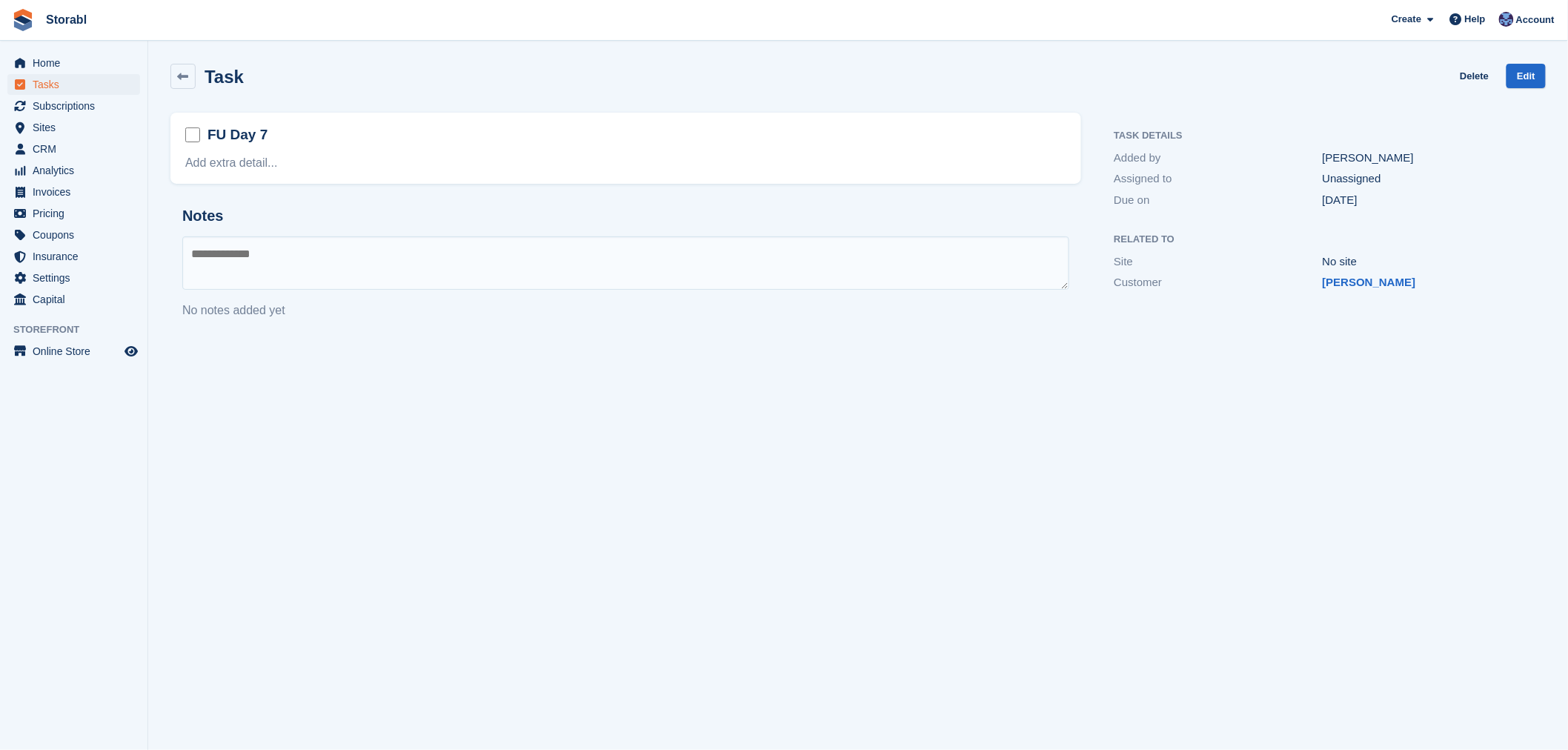
click at [1547, 73] on div "Task Delete Edit" at bounding box center [858, 79] width 1394 height 49
click at [1527, 80] on link "Edit" at bounding box center [1526, 76] width 39 height 25
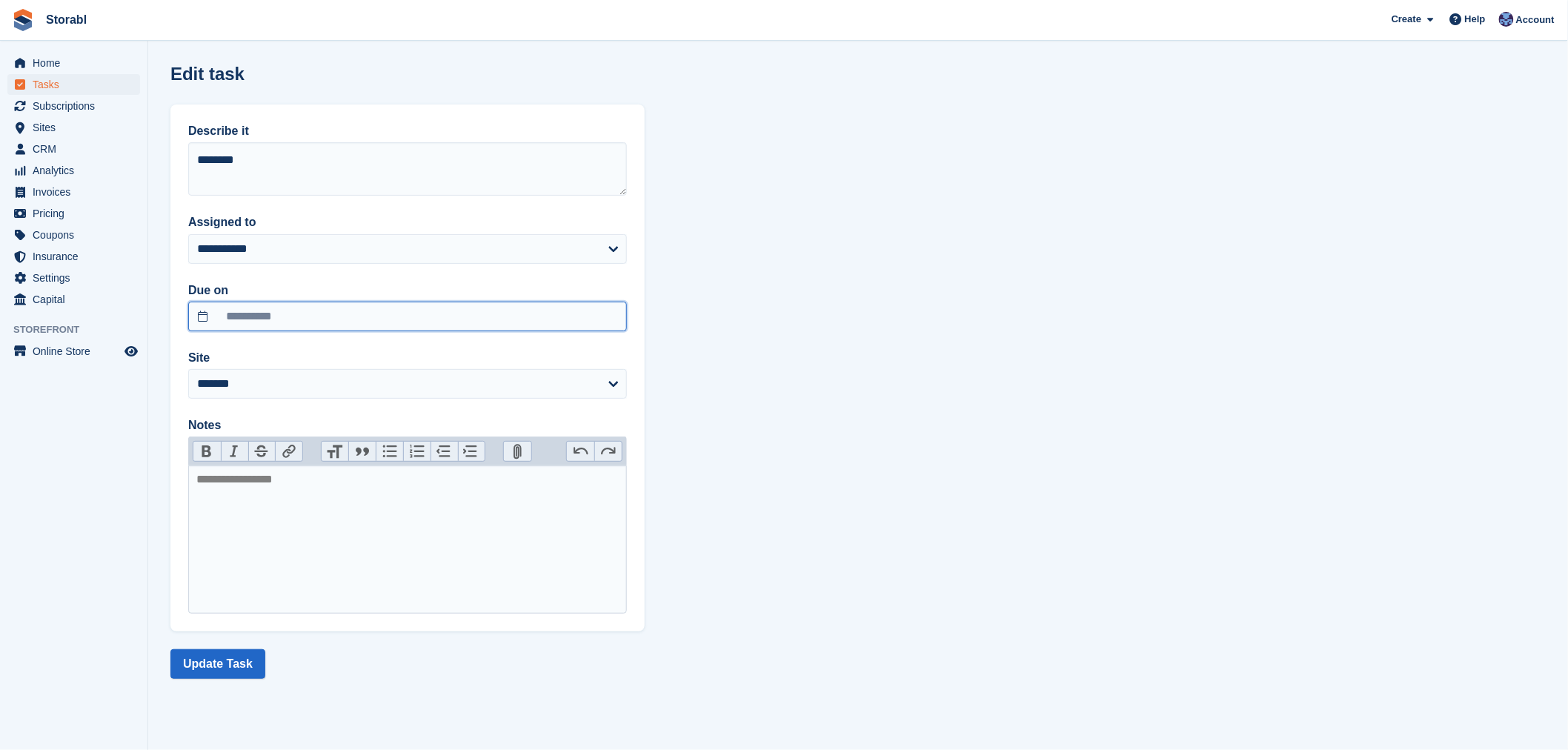
click at [353, 329] on body "Storabl Create Subscription Invoice Contact Deal Discount Page Help Chat Suppor…" at bounding box center [784, 375] width 1568 height 750
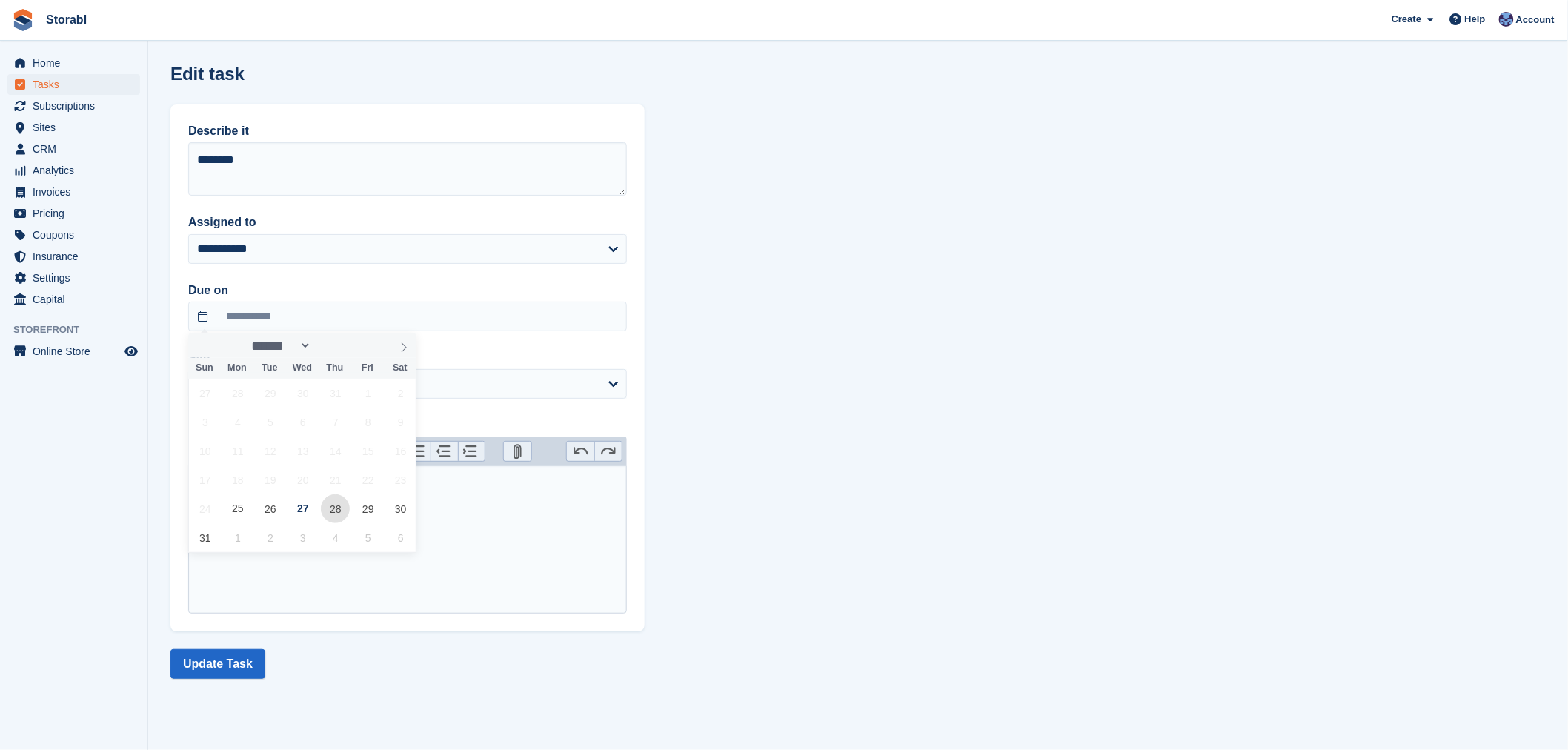
click at [328, 509] on span "28" at bounding box center [335, 508] width 29 height 29
type input "**********"
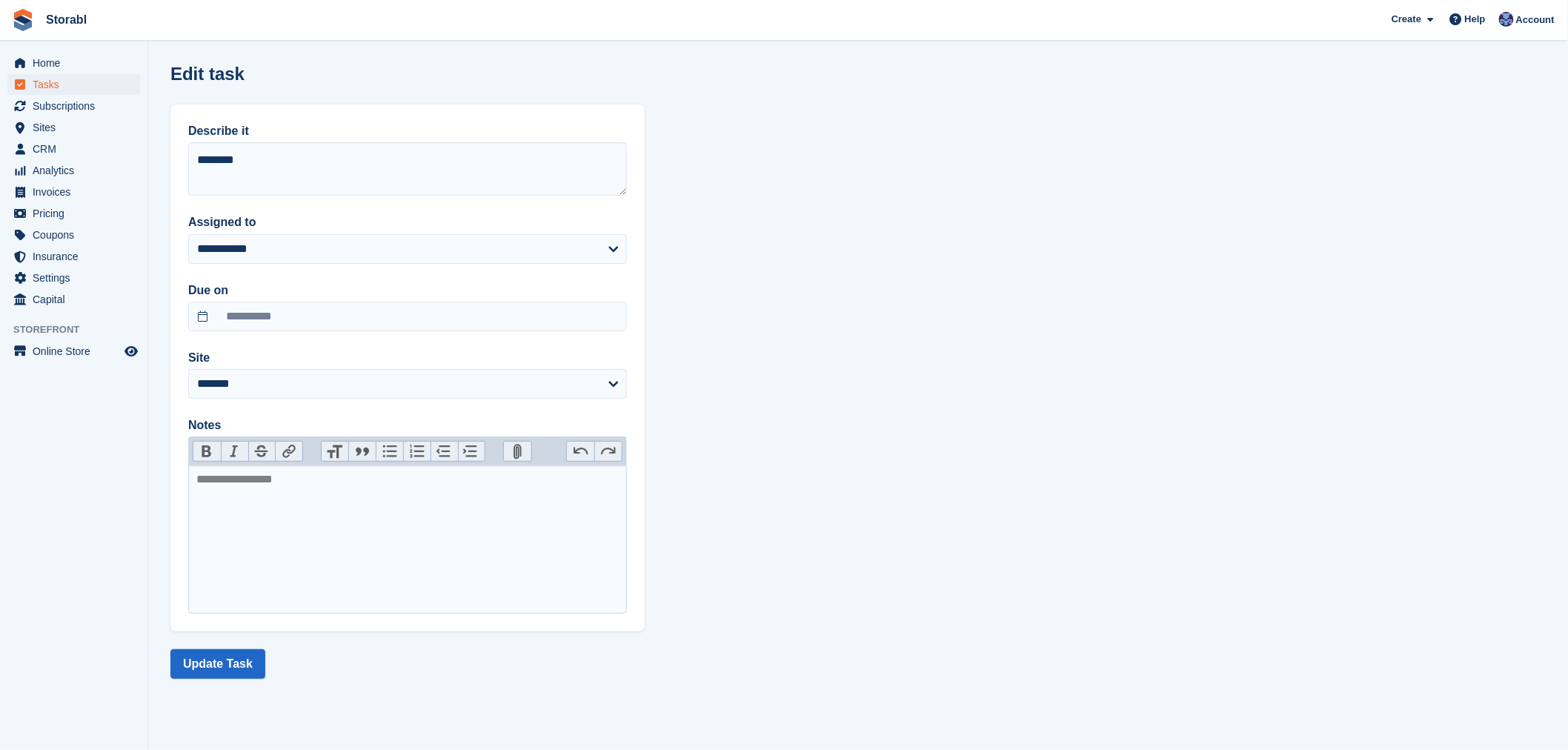
click at [220, 646] on section "**********" at bounding box center [858, 375] width 1420 height 750
click at [219, 649] on button "Update Task" at bounding box center [218, 663] width 95 height 29
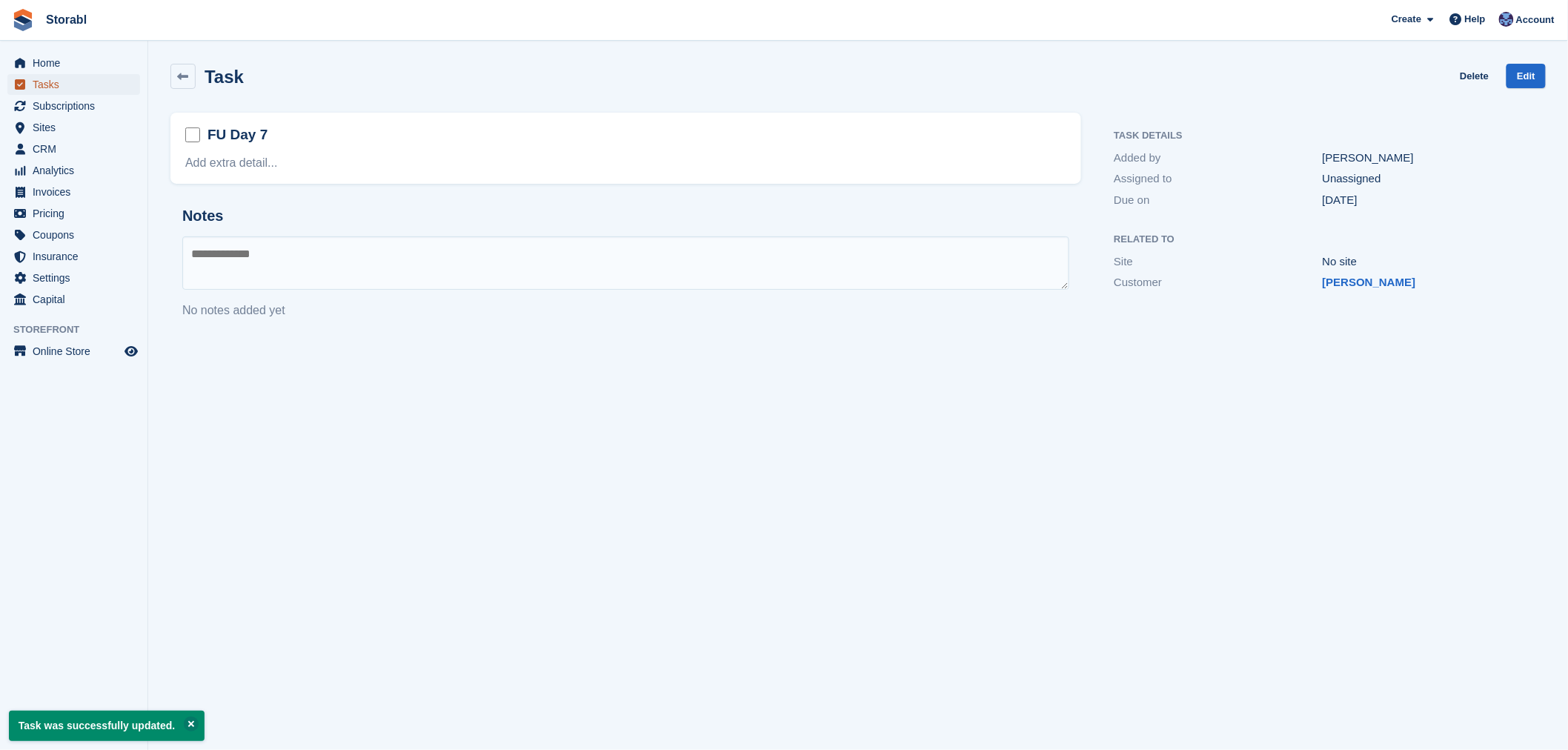
click at [63, 91] on span "Tasks" at bounding box center [77, 84] width 89 height 20
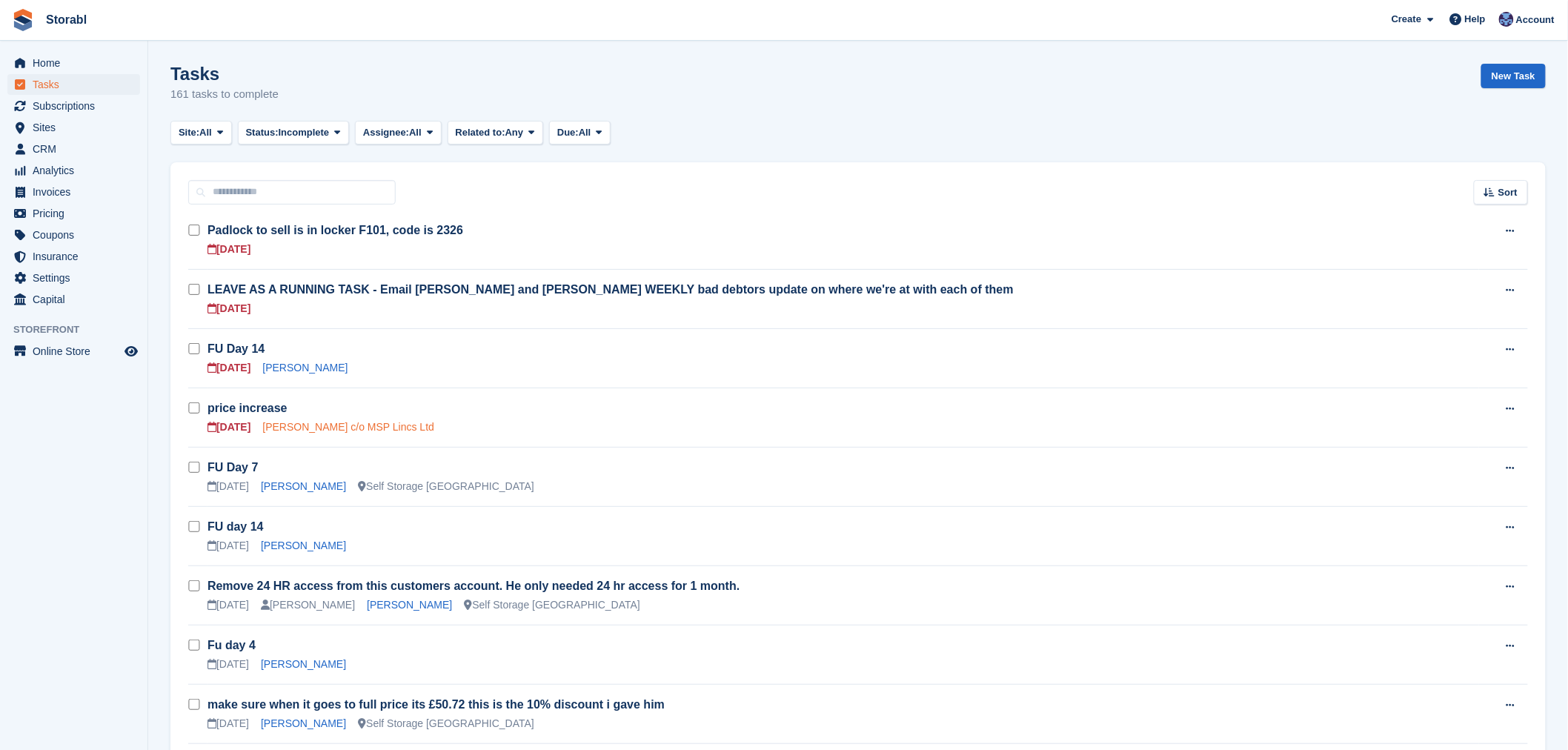
click at [285, 428] on link "[PERSON_NAME] c/o MSP Lincs Ltd" at bounding box center [349, 426] width 172 height 11
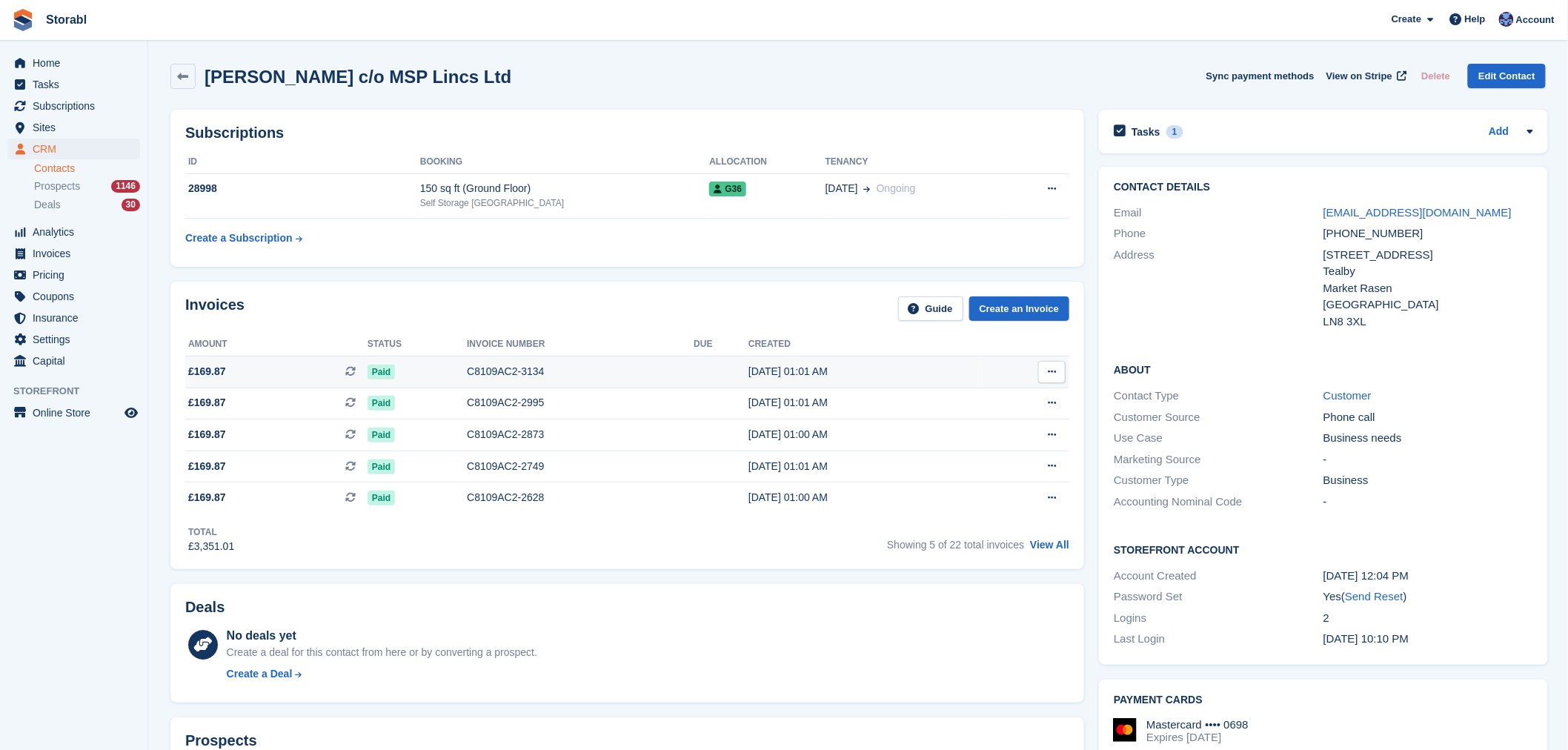
click at [285, 365] on span "£169.87 This is a recurring subscription invoice." at bounding box center [276, 371] width 182 height 16
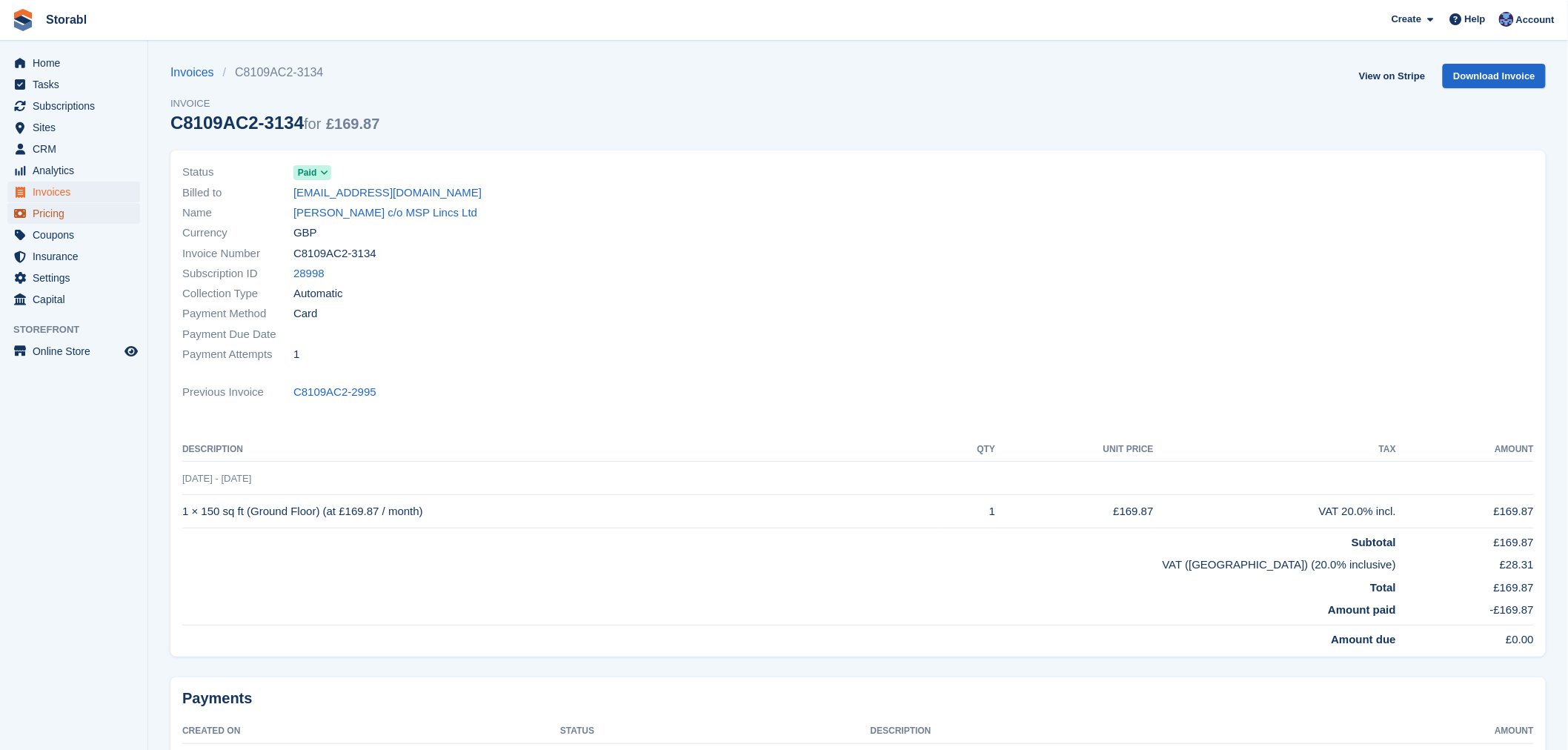
click at [63, 219] on span "Pricing" at bounding box center [77, 213] width 89 height 20
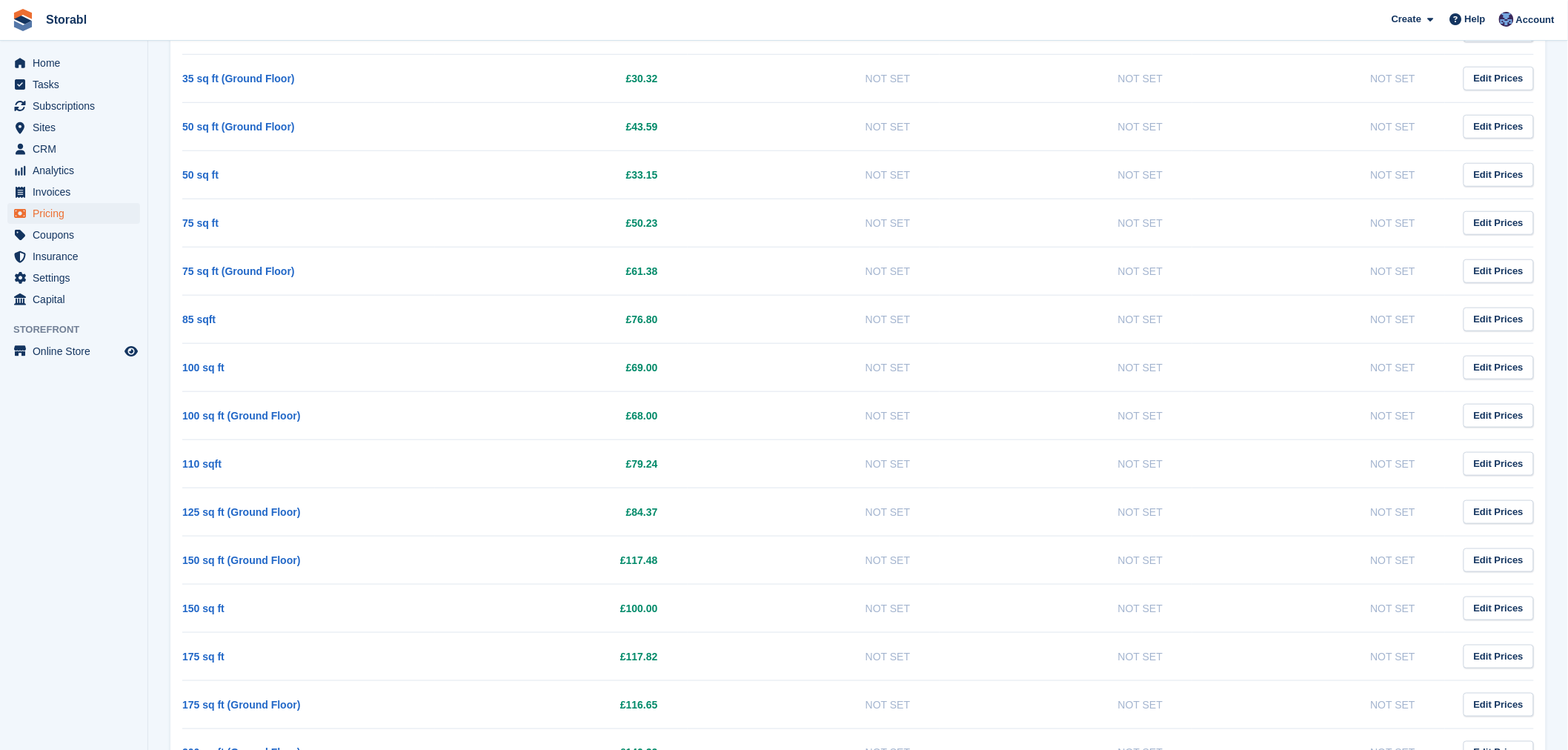
scroll to position [493, 0]
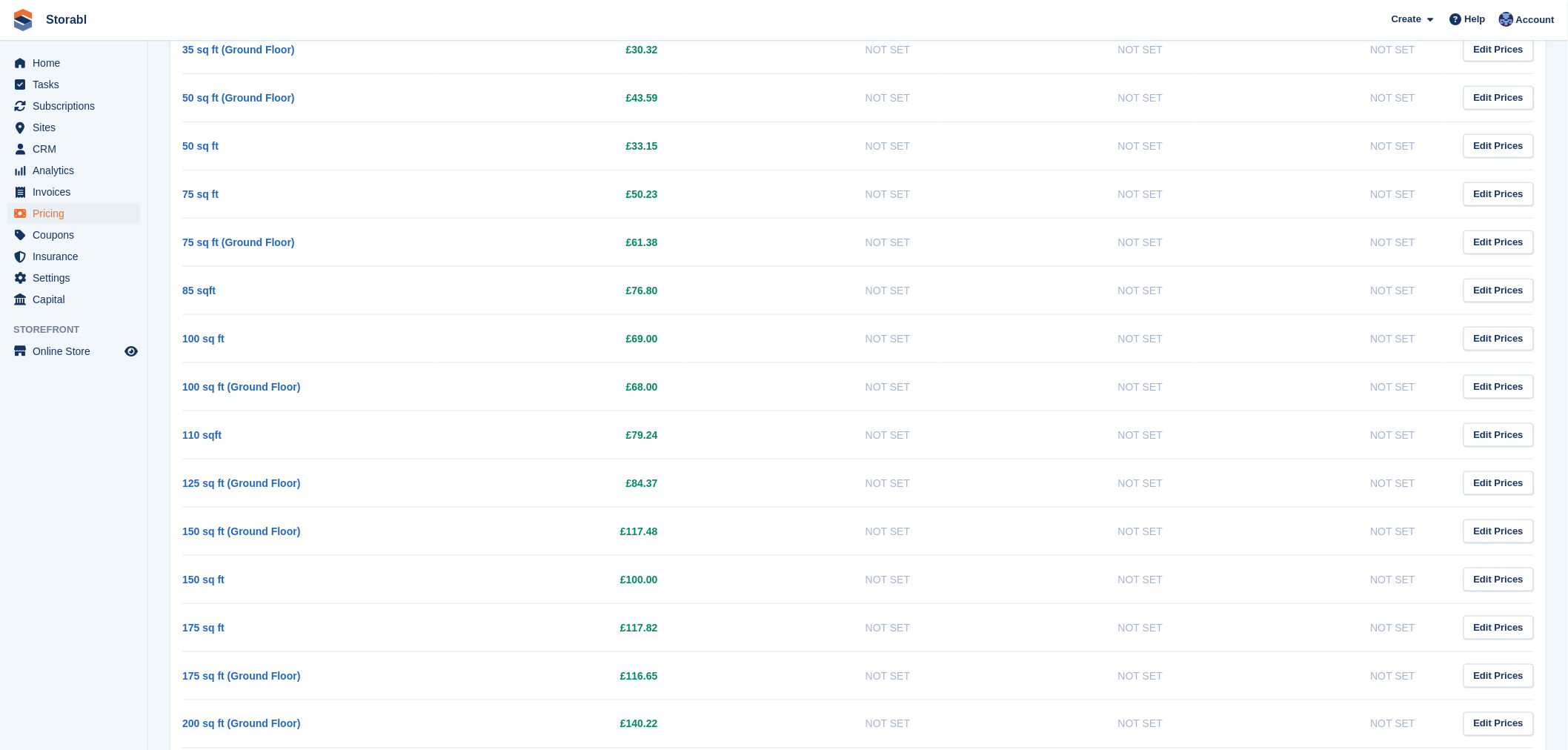
drag, startPoint x: 261, startPoint y: 535, endPoint x: 228, endPoint y: 546, distance: 34.8
click at [261, 534] on link "150 sq ft (Ground Floor)" at bounding box center [241, 531] width 118 height 11
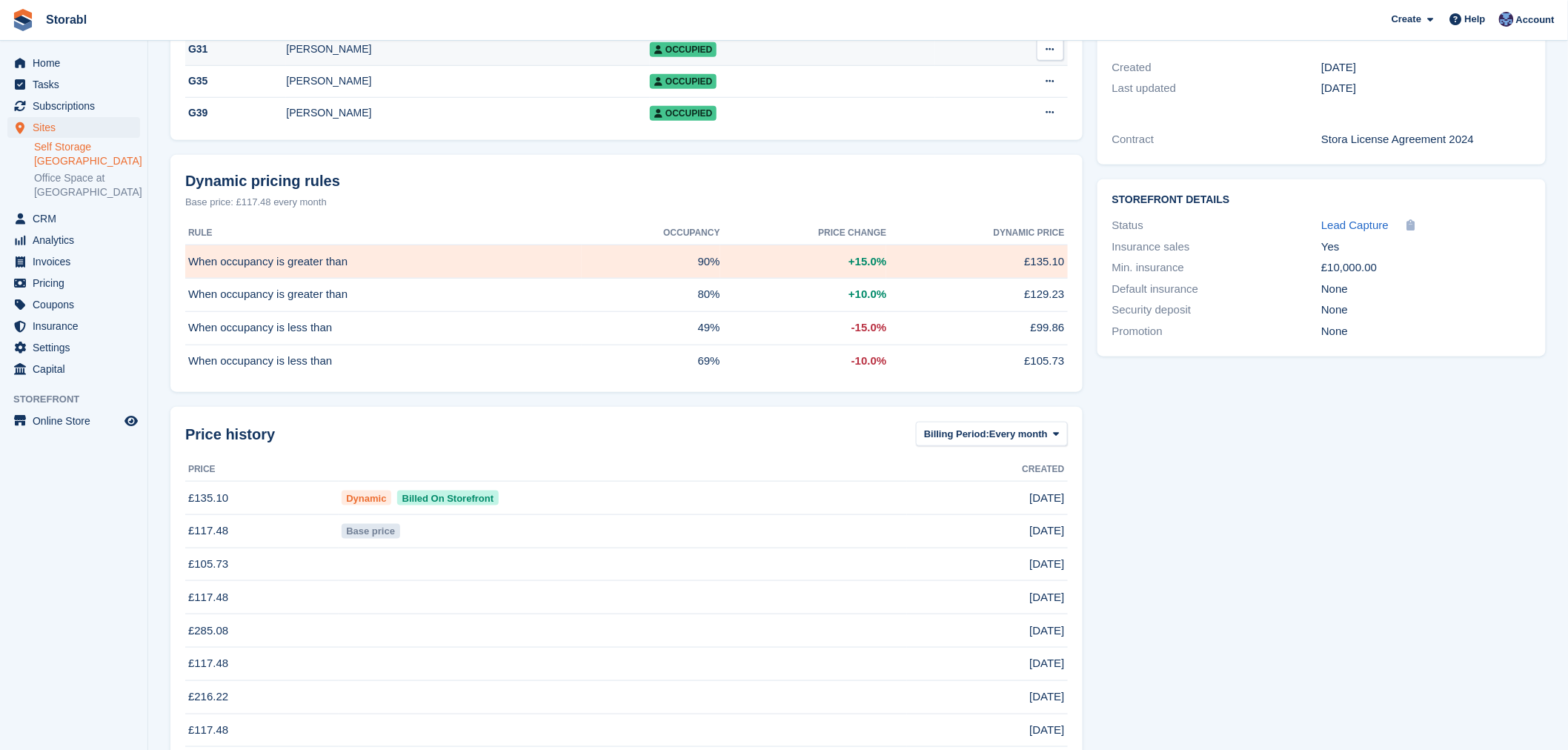
scroll to position [329, 0]
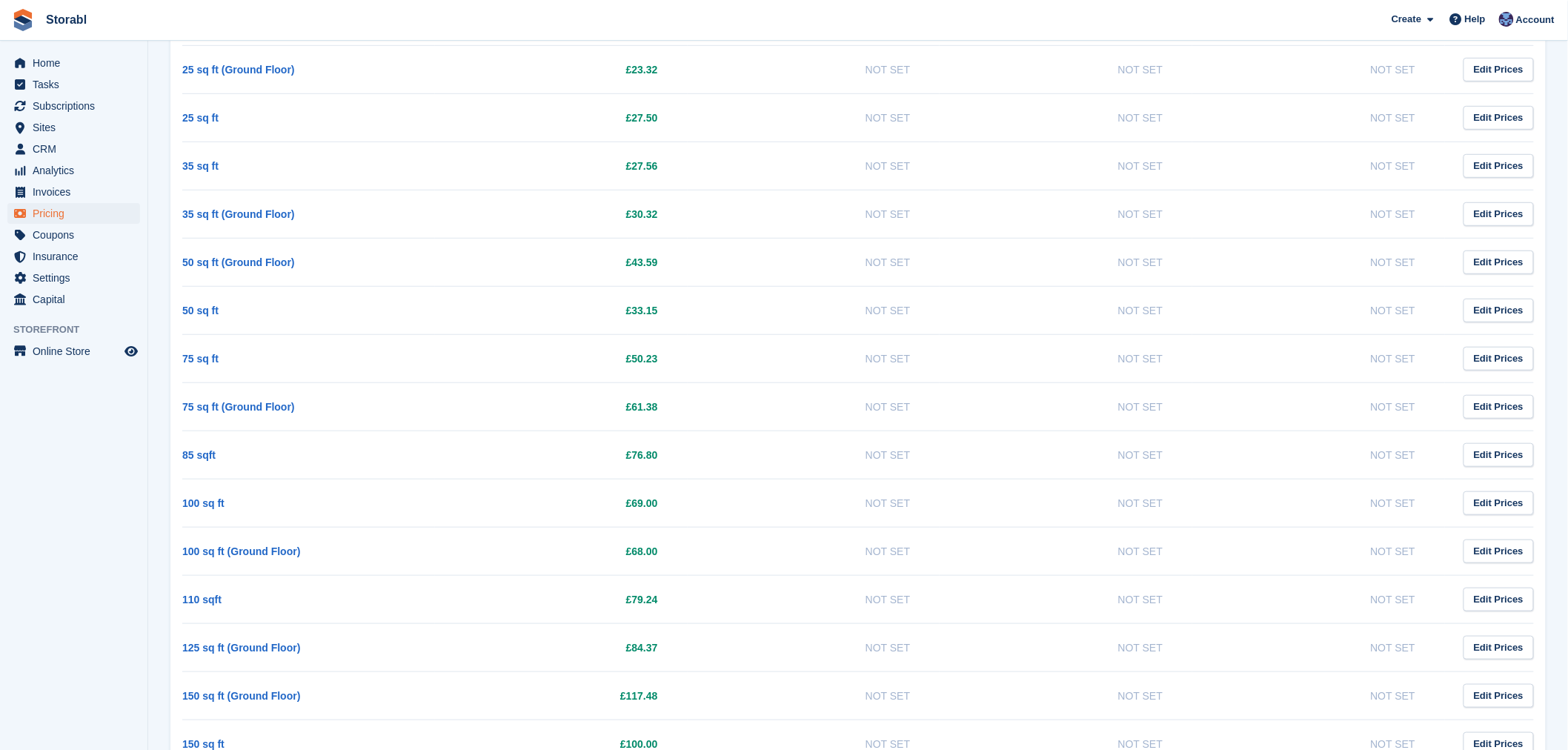
scroll to position [493, 0]
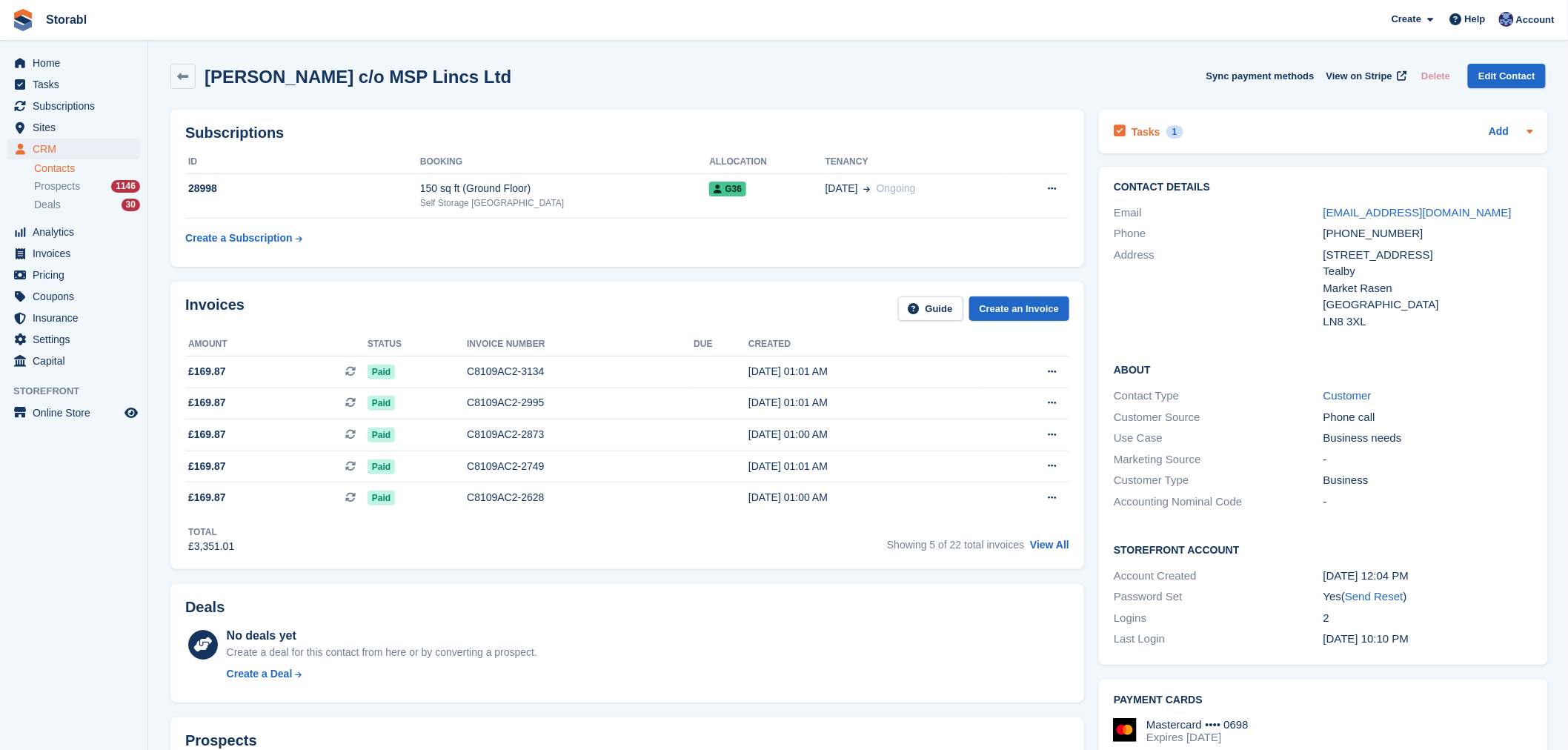
click at [1275, 132] on div "Tasks 1 Add" at bounding box center [1323, 132] width 419 height 20
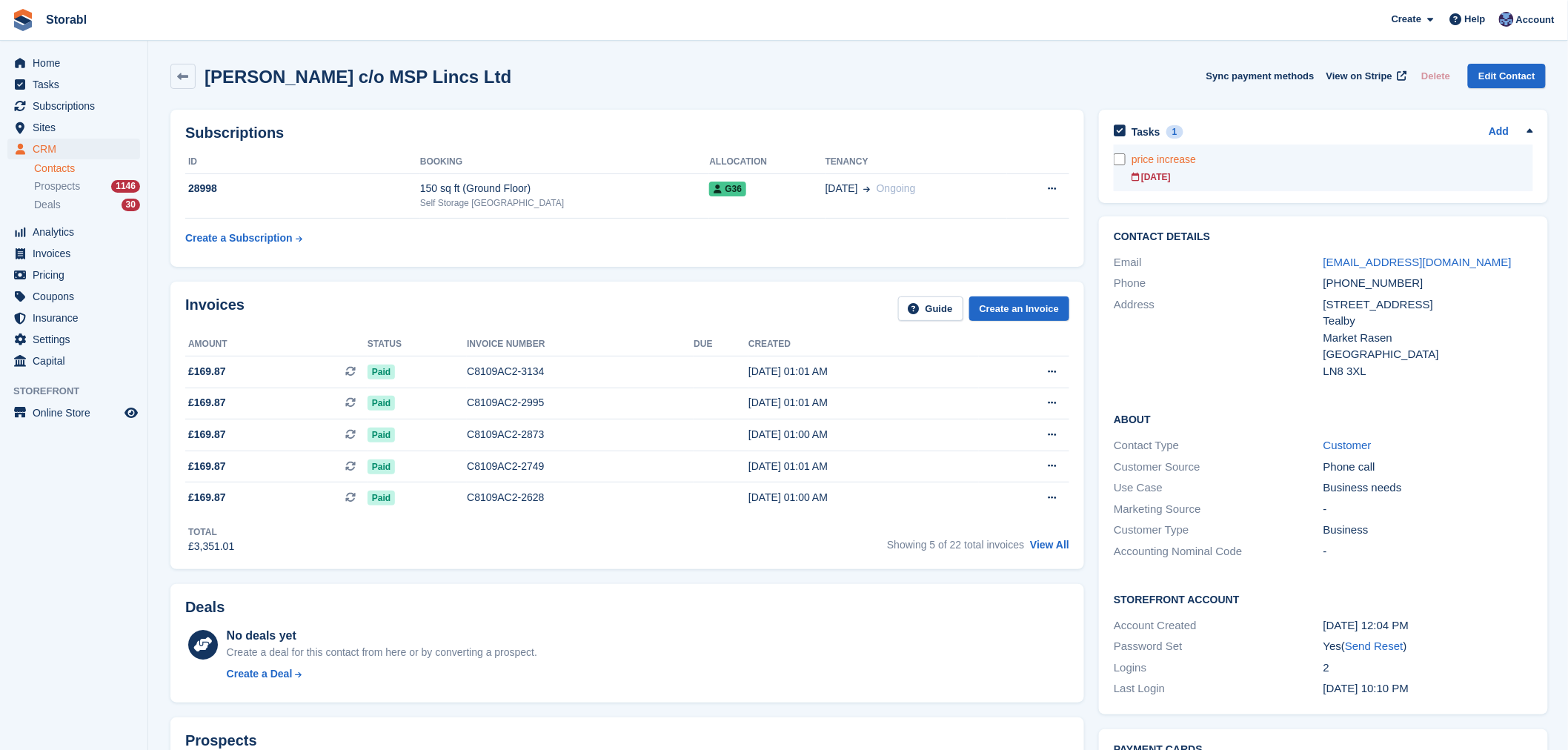
click at [1275, 164] on div "price increase" at bounding box center [1332, 159] width 401 height 16
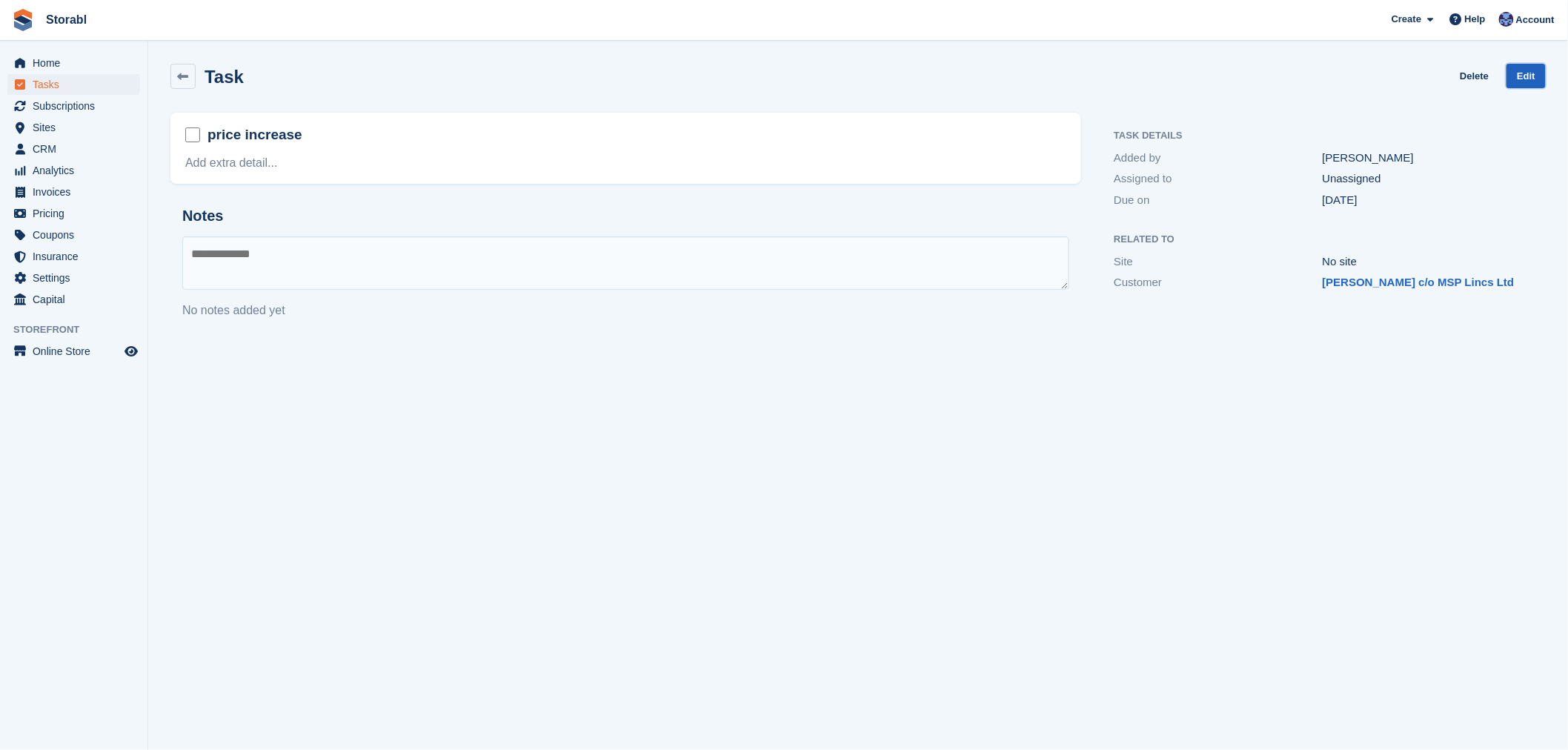
click at [1515, 85] on link "Edit" at bounding box center [1526, 76] width 39 height 25
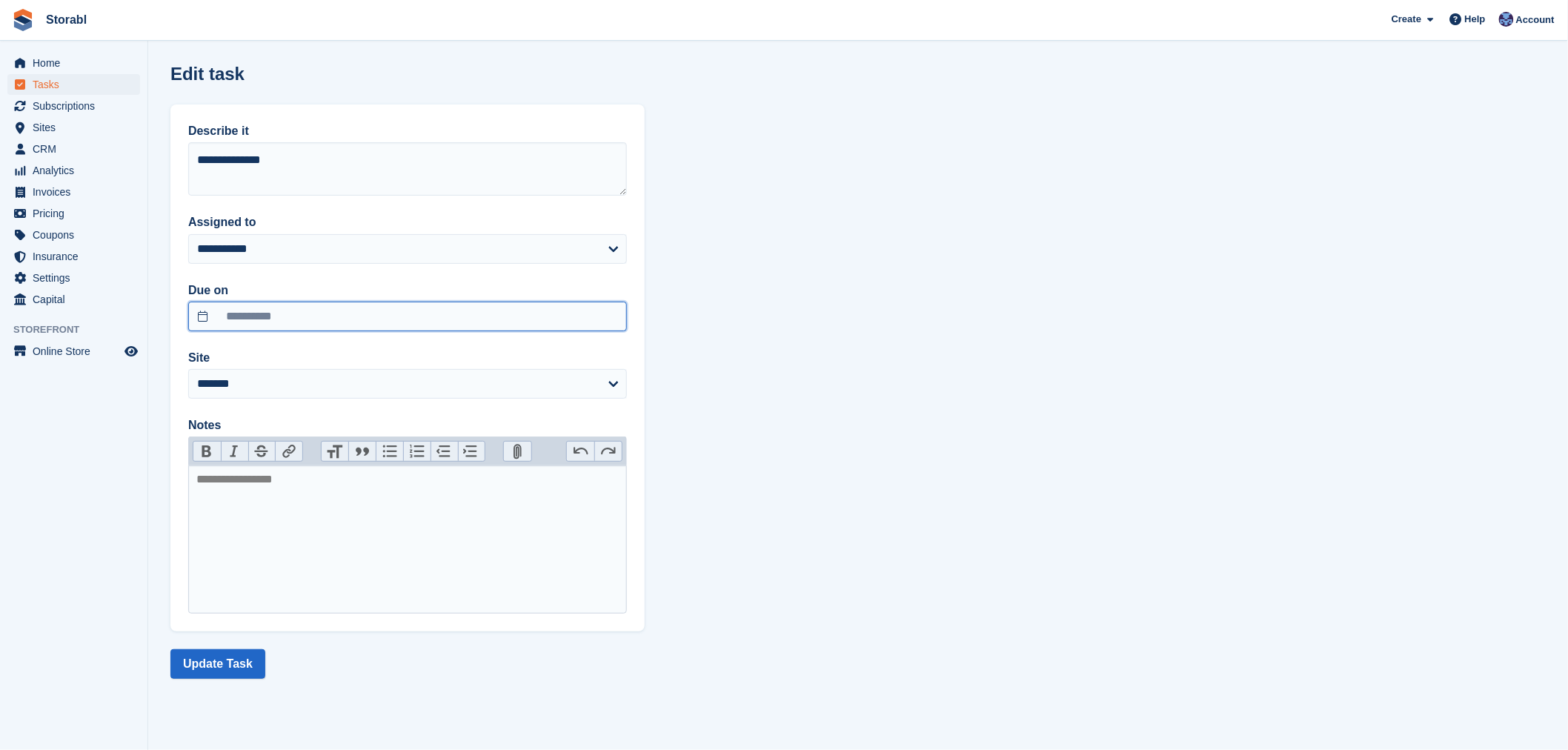
click at [343, 314] on input "**********" at bounding box center [408, 317] width 439 height 29
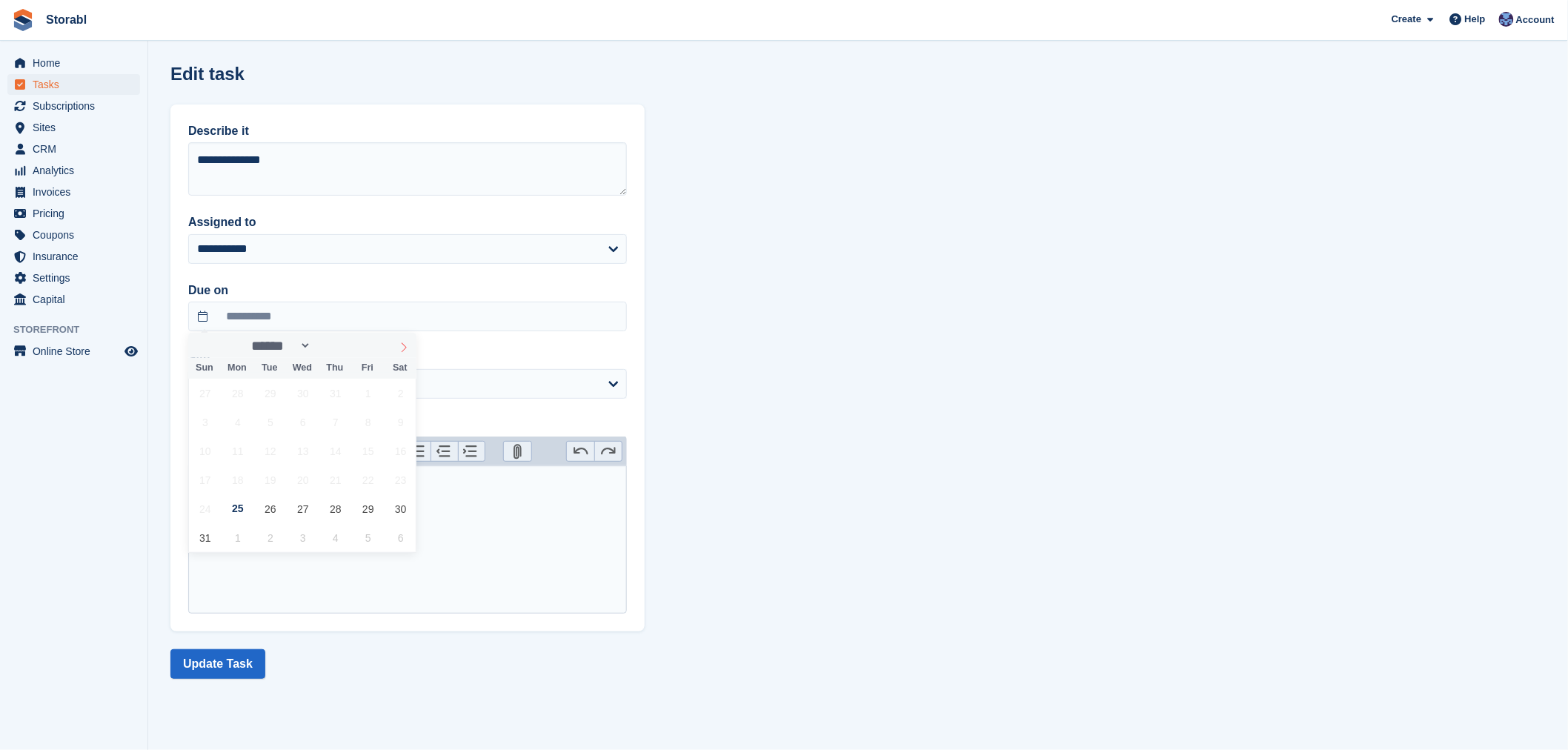
click at [400, 350] on icon at bounding box center [403, 347] width 11 height 11
select select "*"
click at [300, 483] on span "24" at bounding box center [302, 479] width 29 height 29
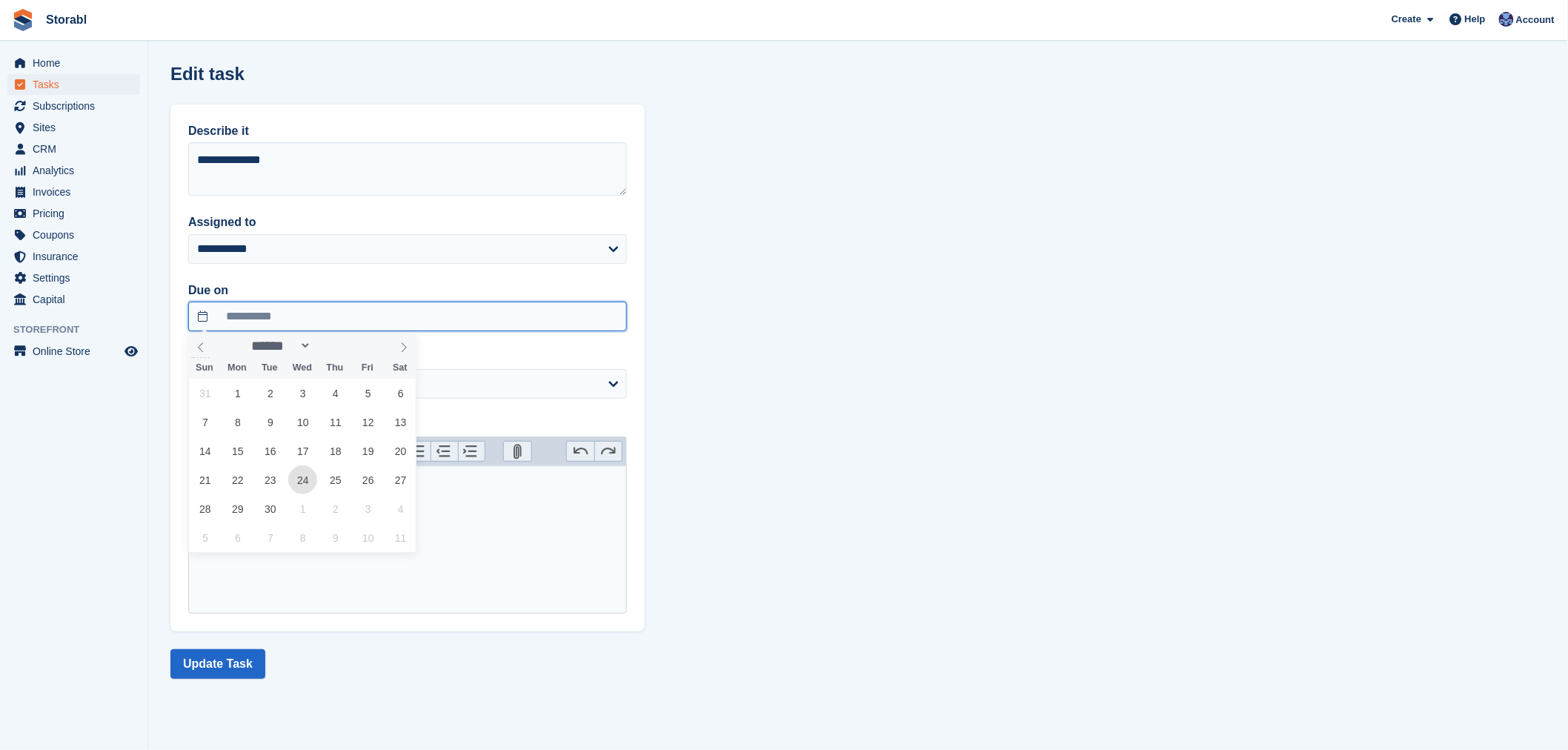
type input "**********"
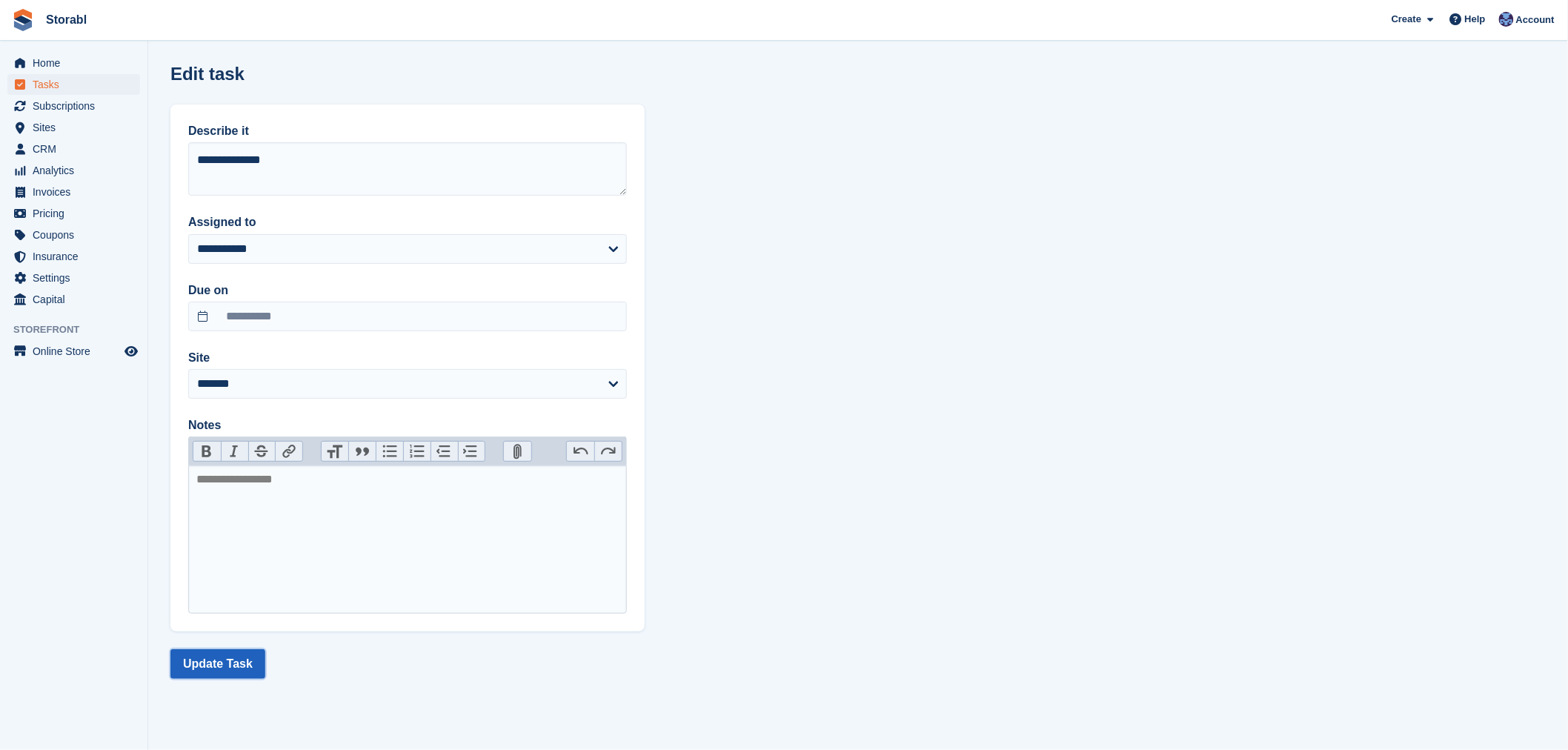
click at [233, 656] on button "Update Task" at bounding box center [218, 663] width 95 height 29
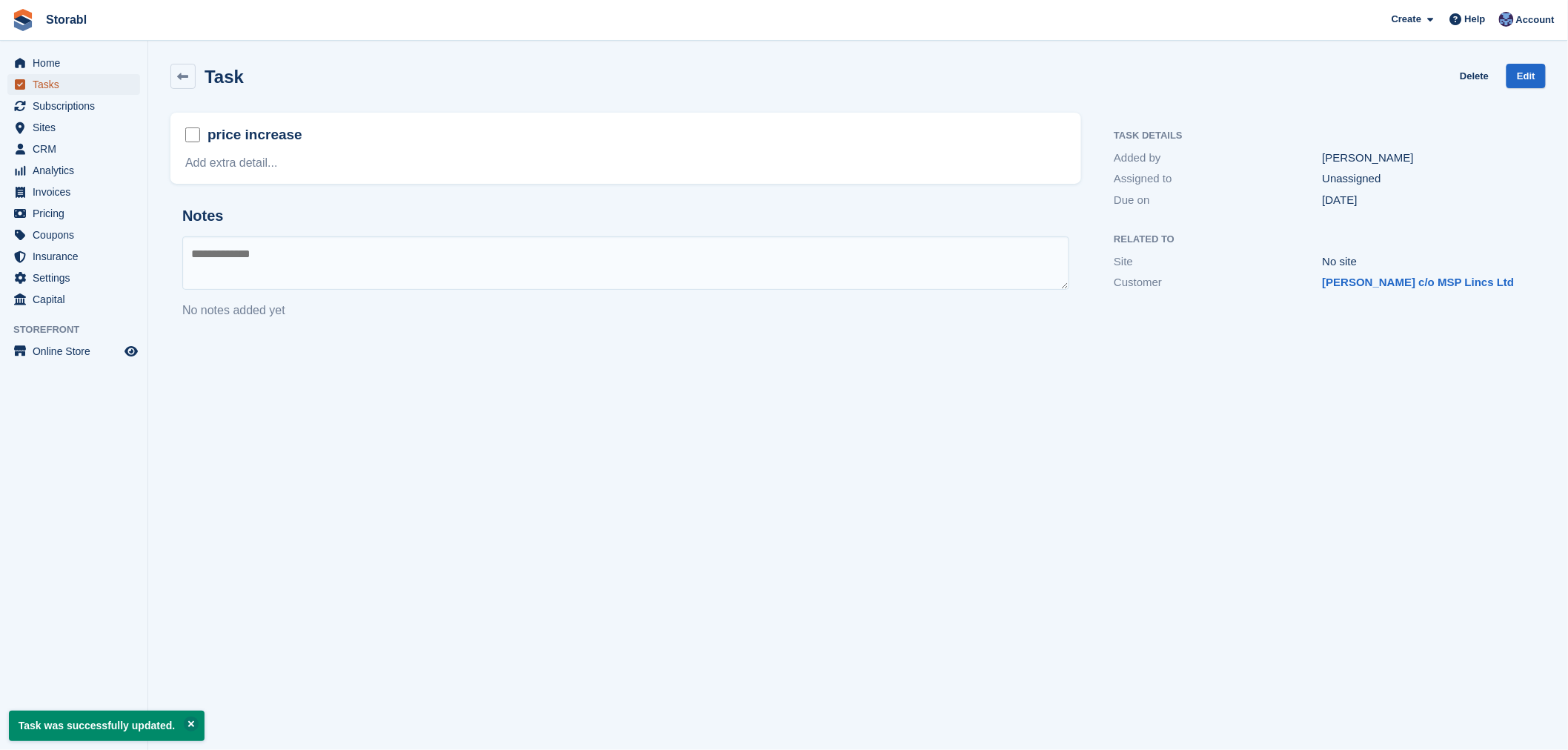
click at [44, 86] on span "Tasks" at bounding box center [77, 84] width 89 height 20
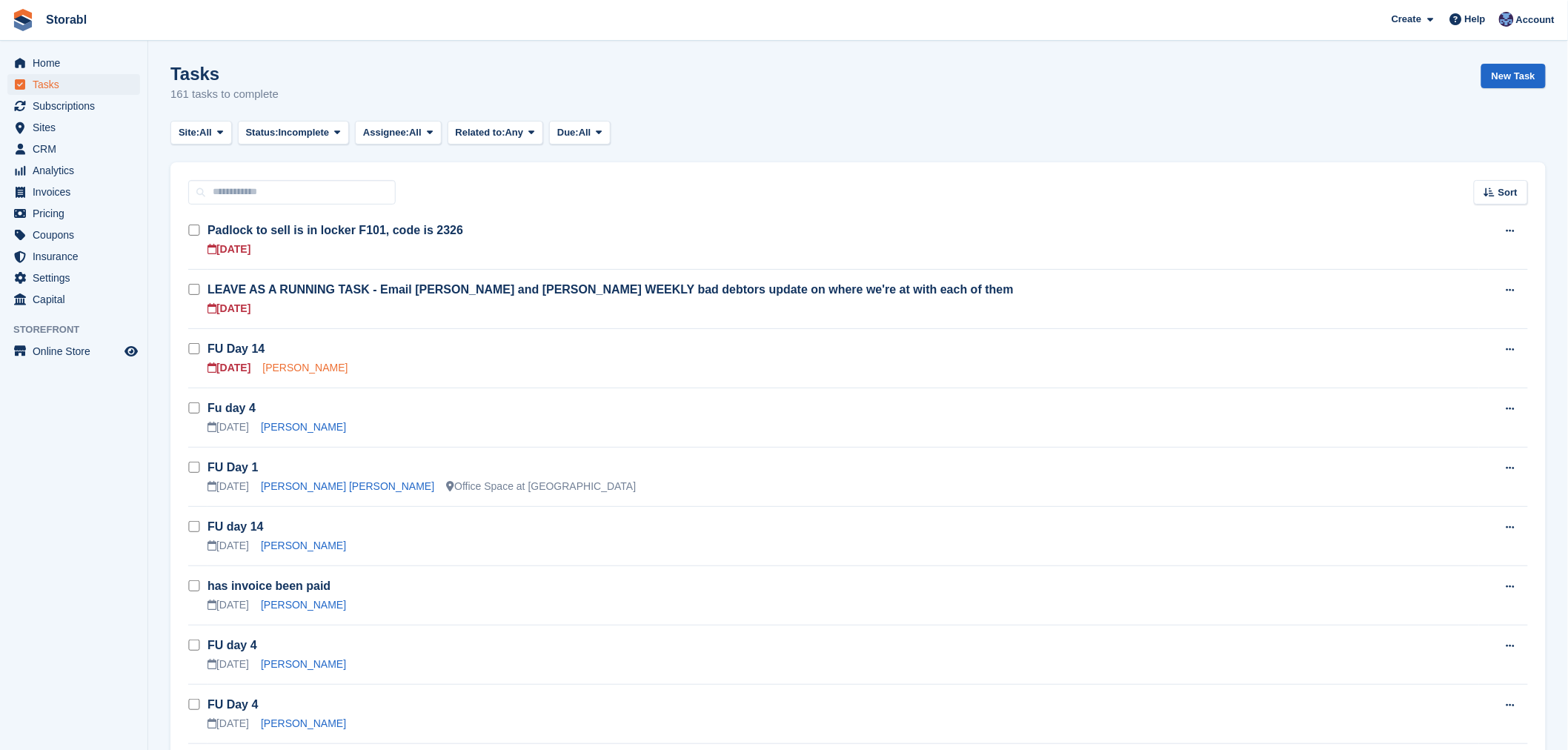
click at [306, 366] on link "[PERSON_NAME]" at bounding box center [305, 367] width 85 height 11
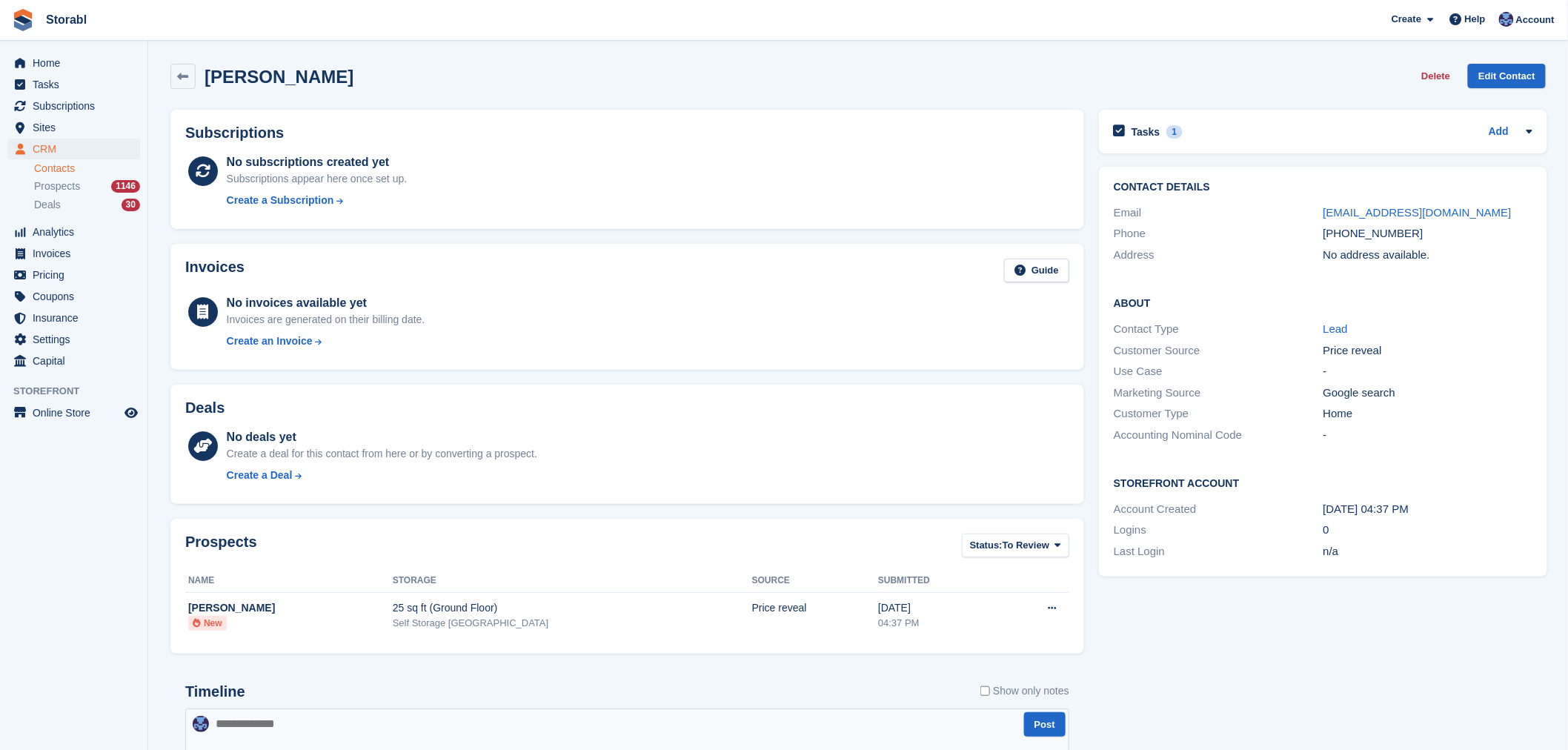
scroll to position [561, 0]
